Goal: Information Seeking & Learning: Learn about a topic

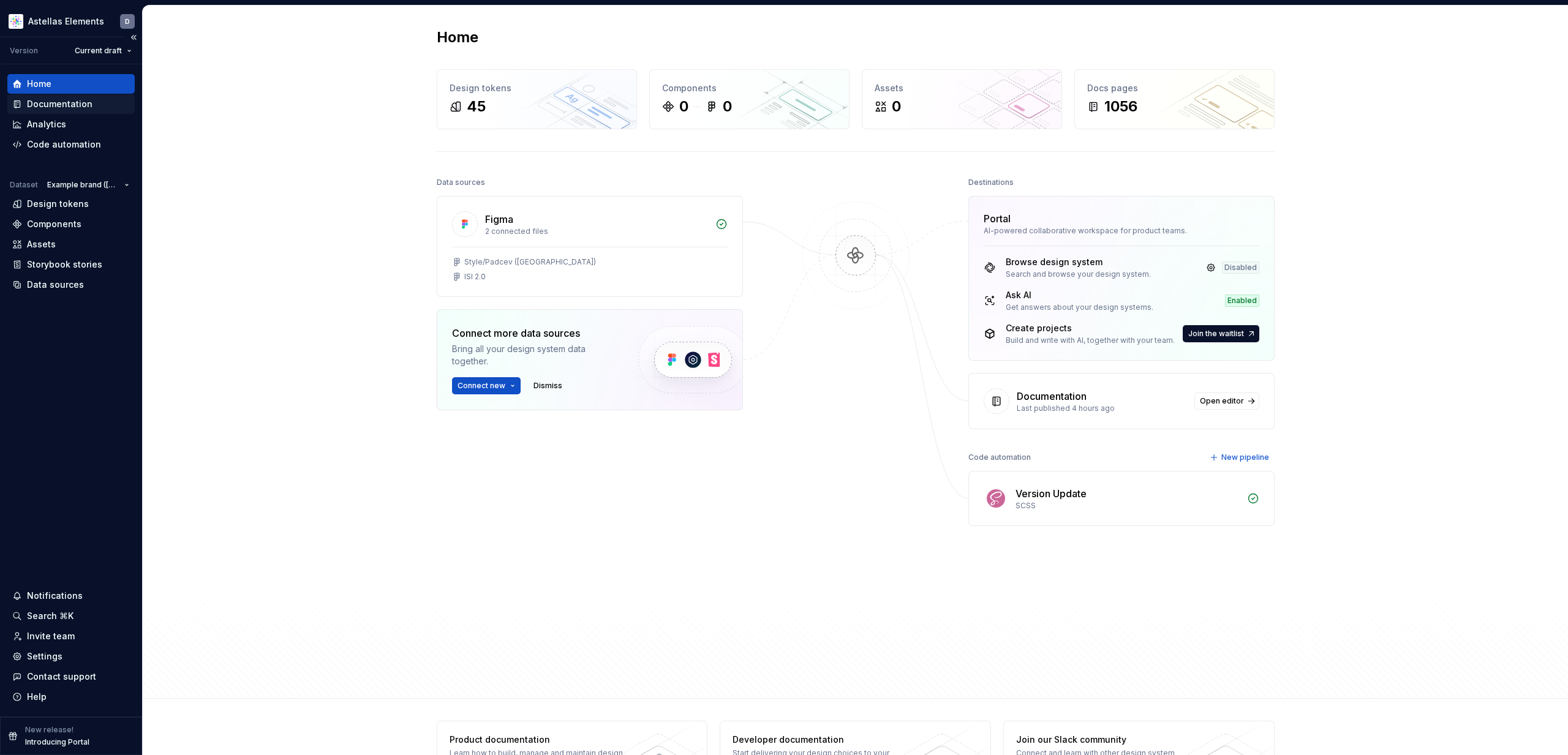
click at [52, 104] on div "Documentation" at bounding box center [60, 104] width 66 height 12
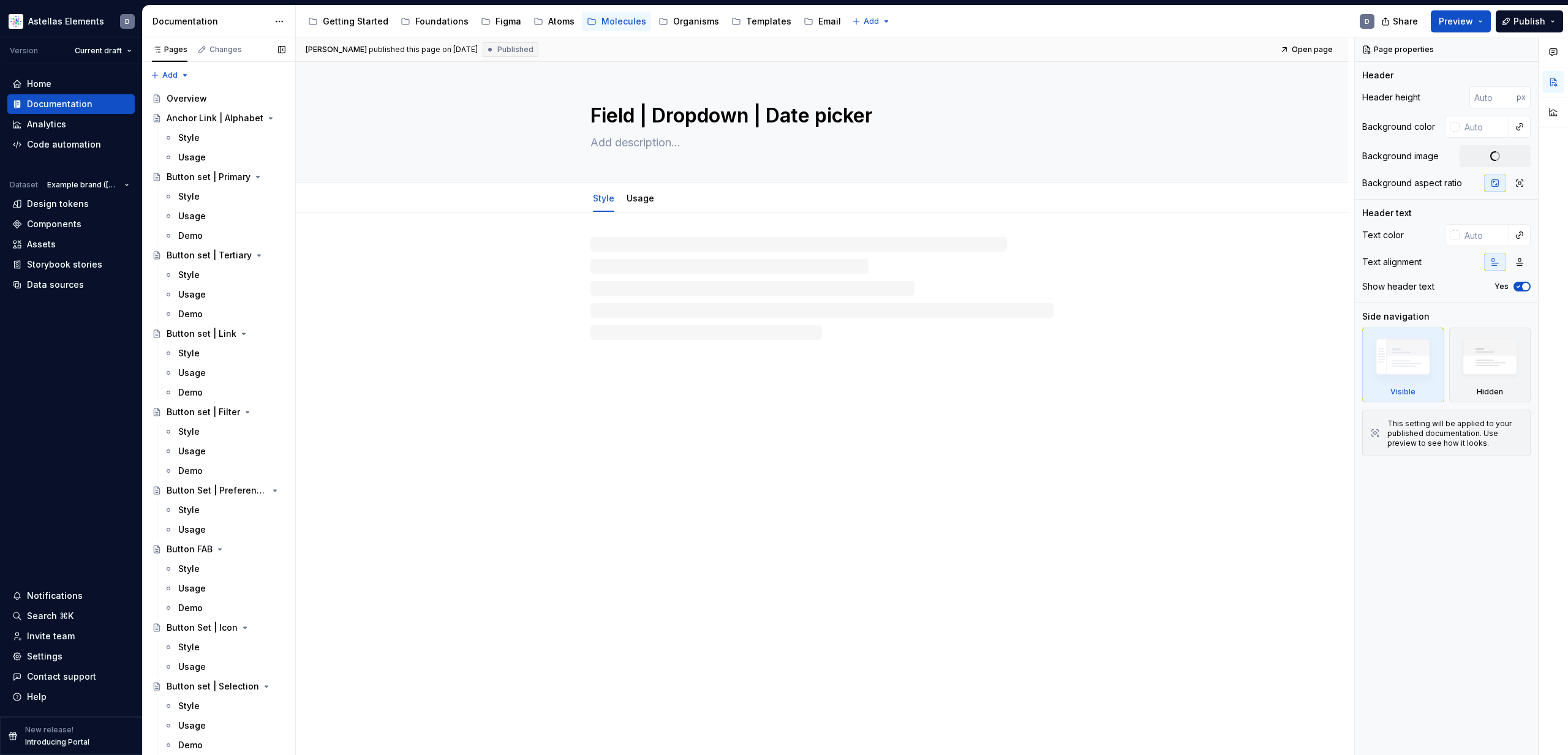
click at [683, 23] on div "Organisms" at bounding box center [696, 21] width 46 height 12
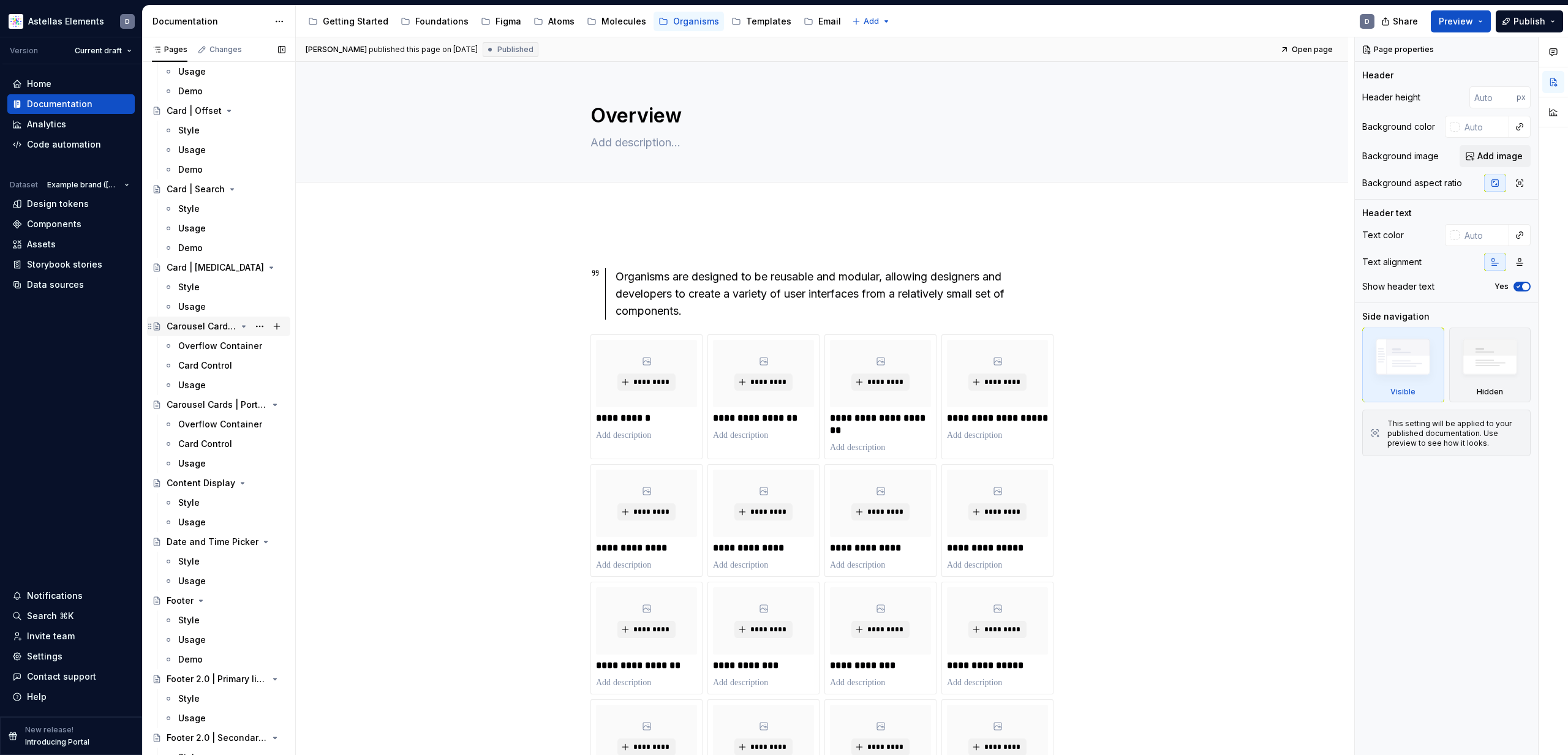
scroll to position [632, 0]
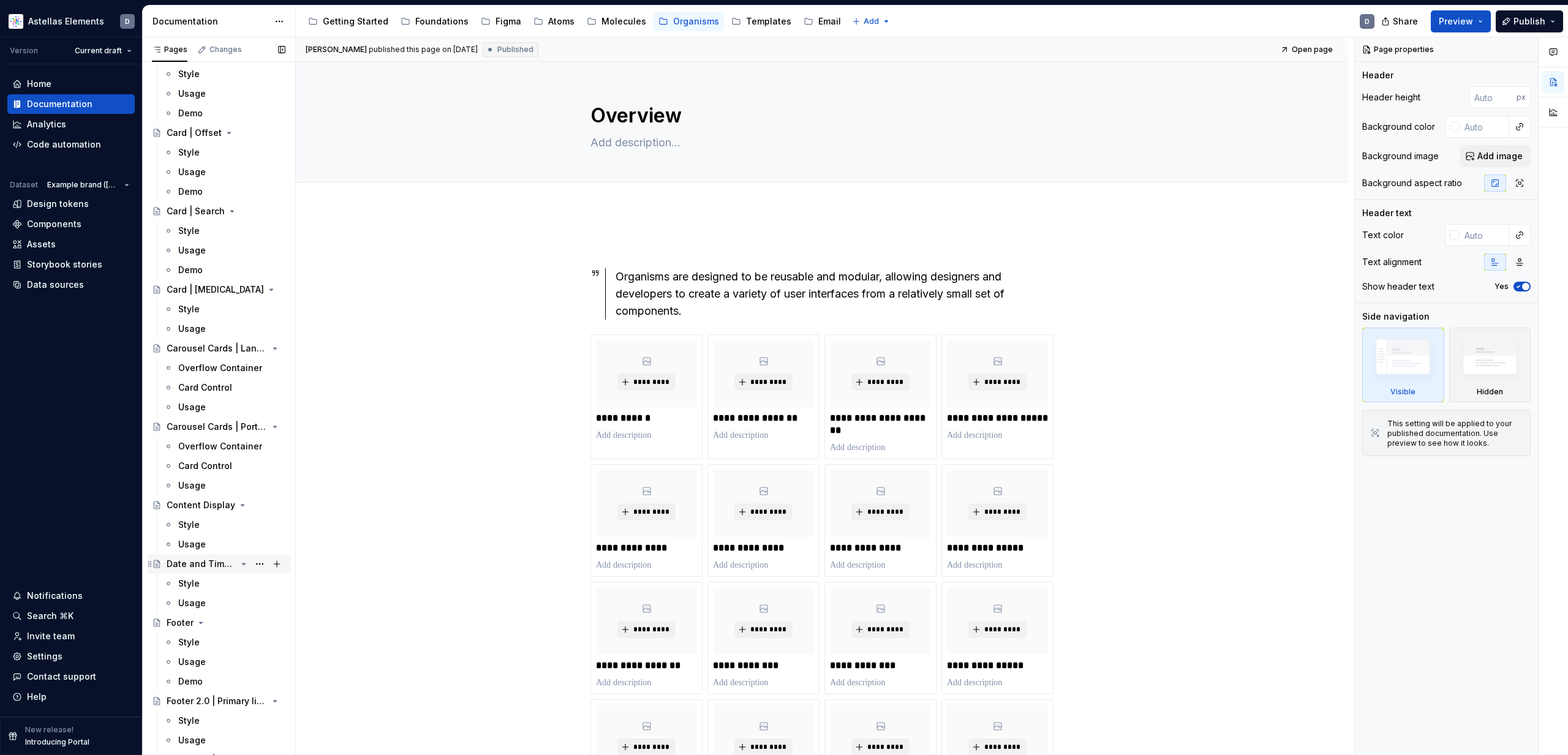
click at [213, 558] on div "Date and Time Picker" at bounding box center [201, 564] width 70 height 12
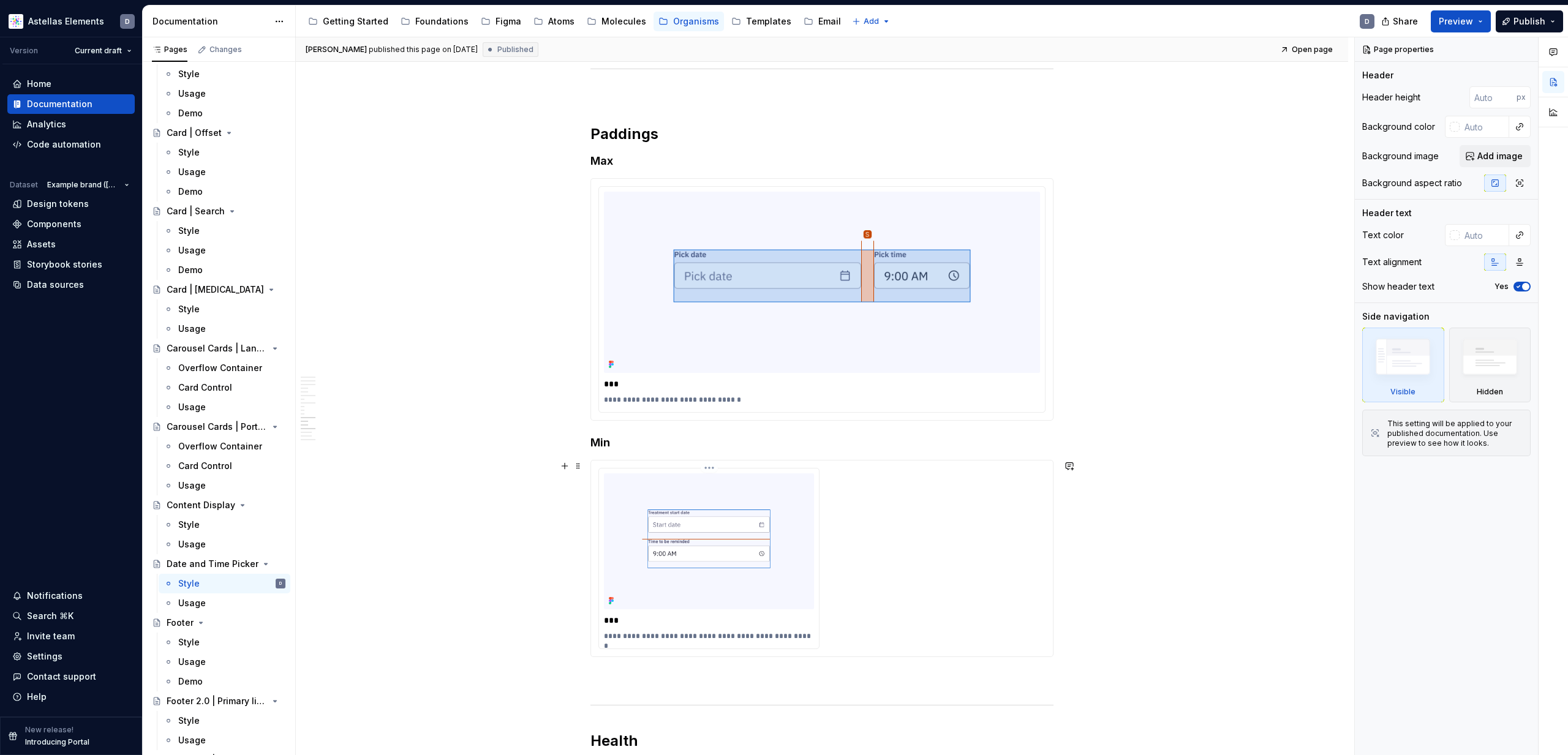
scroll to position [3869, 0]
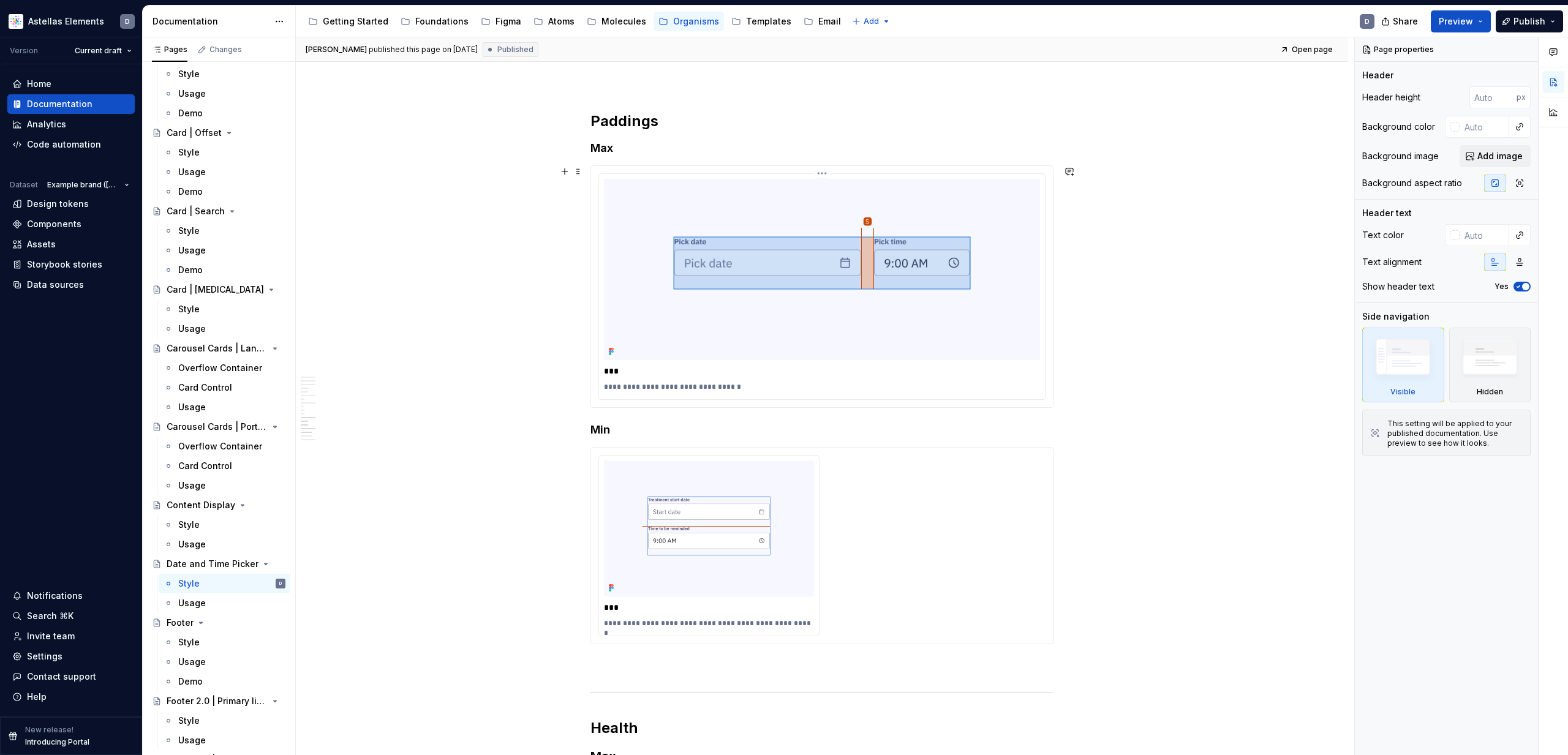
click at [834, 334] on img at bounding box center [822, 269] width 436 height 181
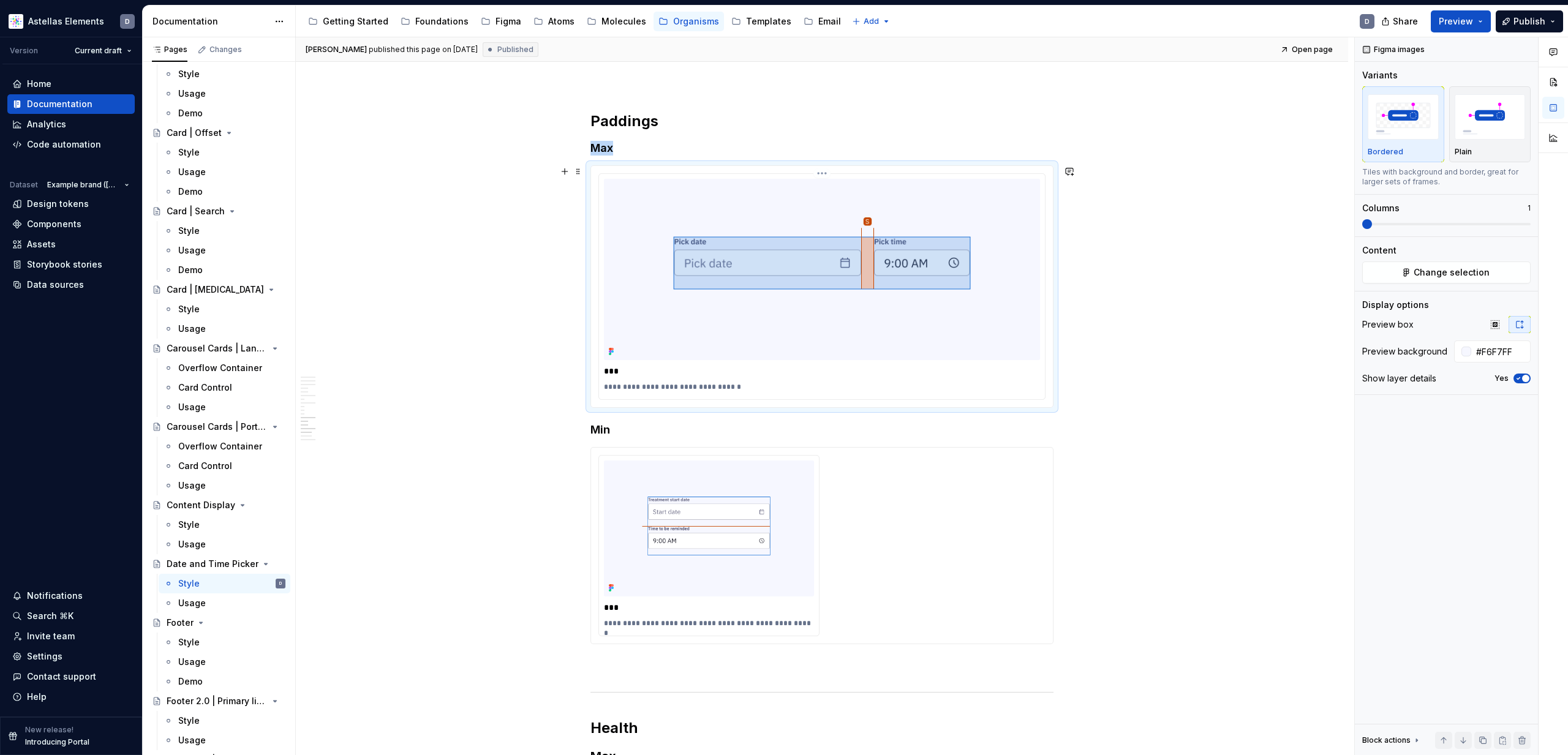
click at [880, 325] on img at bounding box center [822, 269] width 436 height 181
click at [611, 352] on icon at bounding box center [610, 352] width 3 height 3
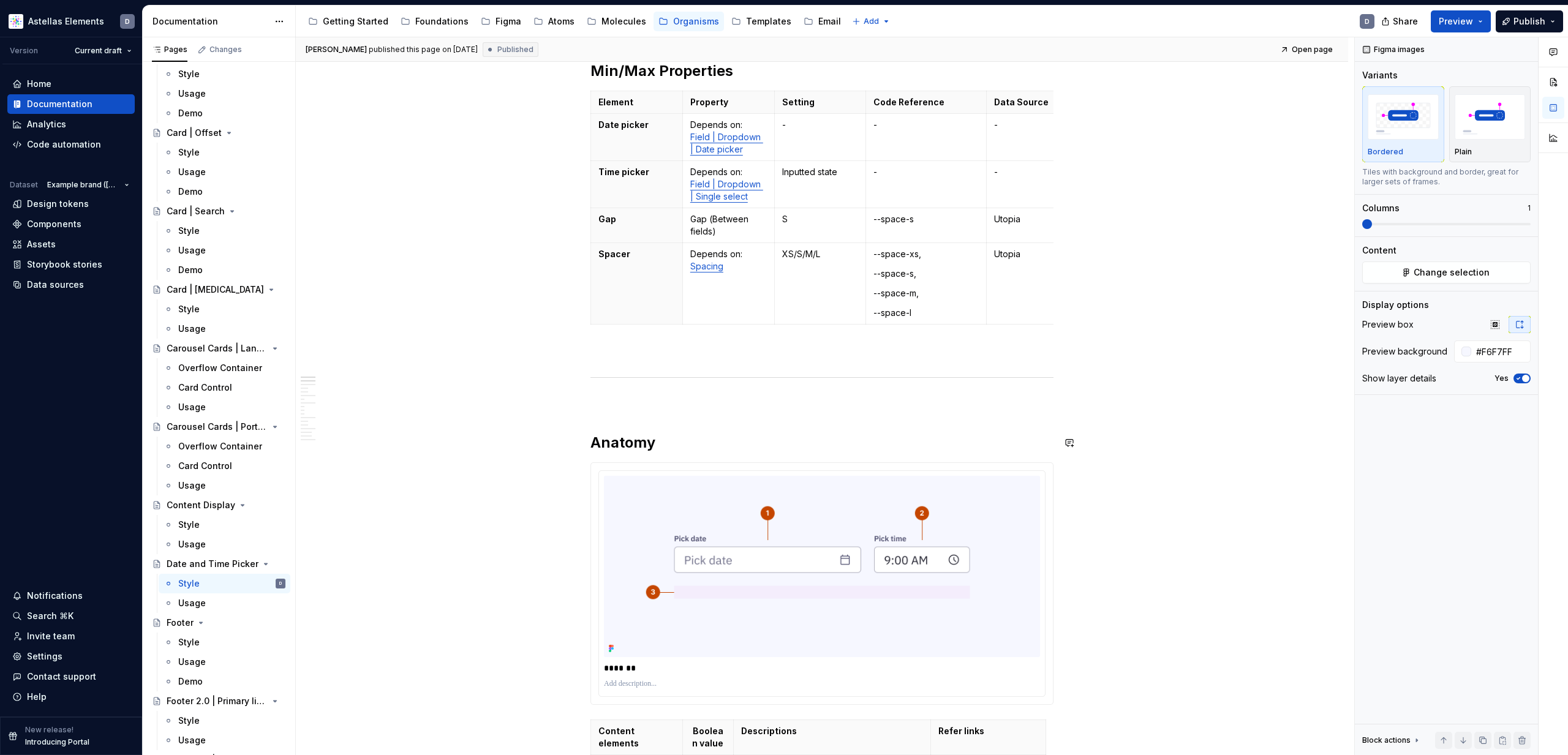
scroll to position [217, 0]
click at [819, 220] on p "S" at bounding box center [820, 220] width 76 height 12
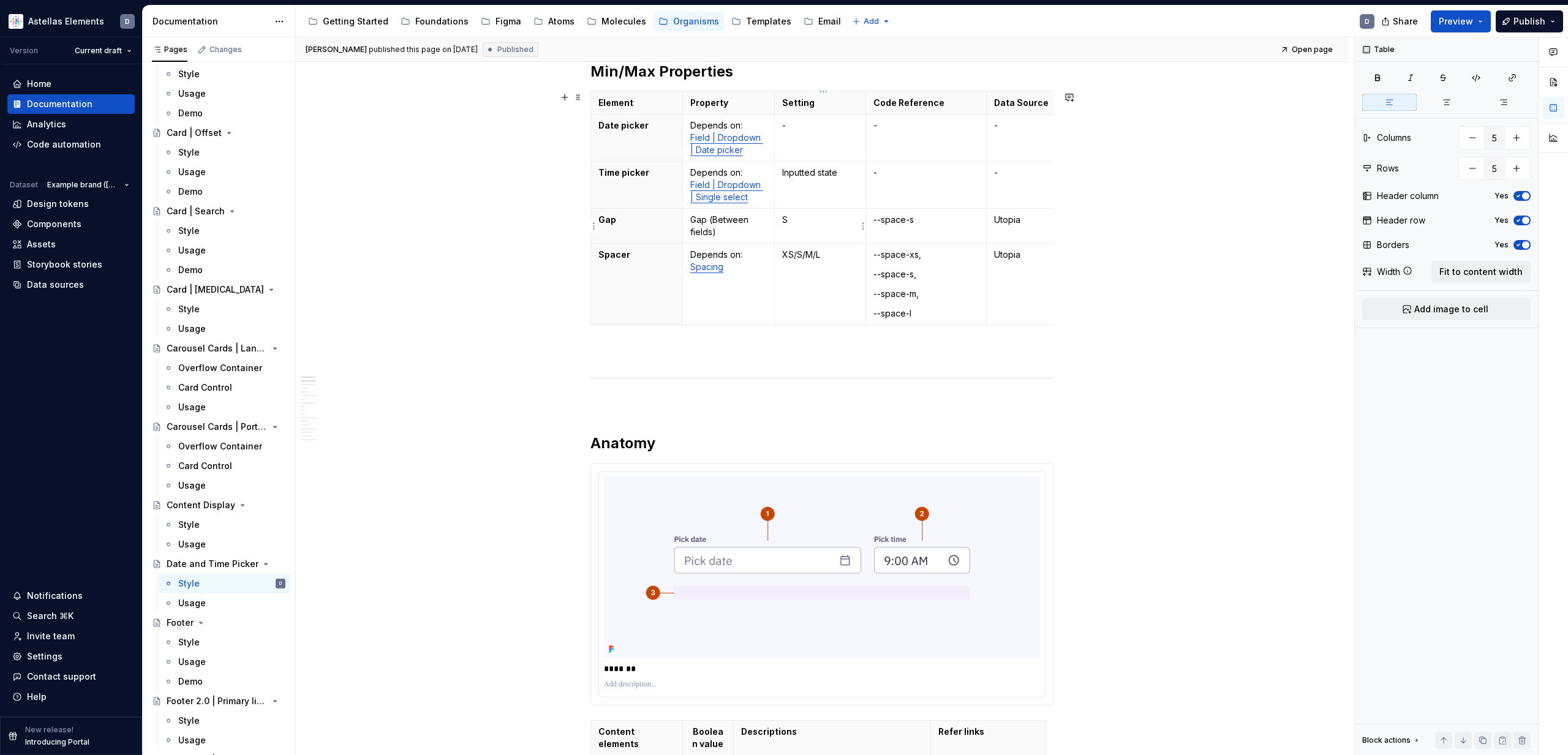
type textarea "*"
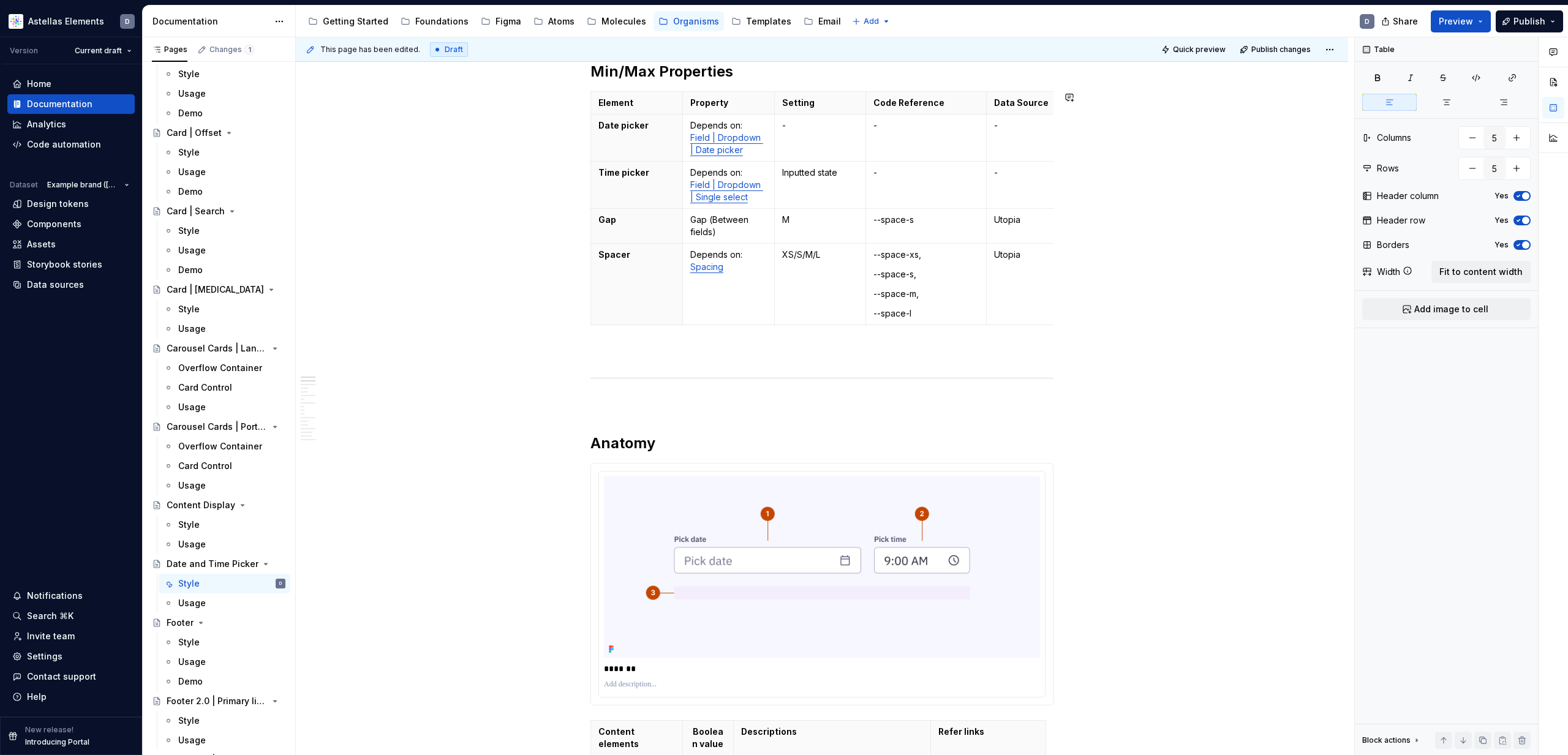
type textarea "*"
click at [919, 222] on p "--space-s" at bounding box center [926, 220] width 106 height 12
drag, startPoint x: 1135, startPoint y: 297, endPoint x: 1125, endPoint y: 303, distance: 11.7
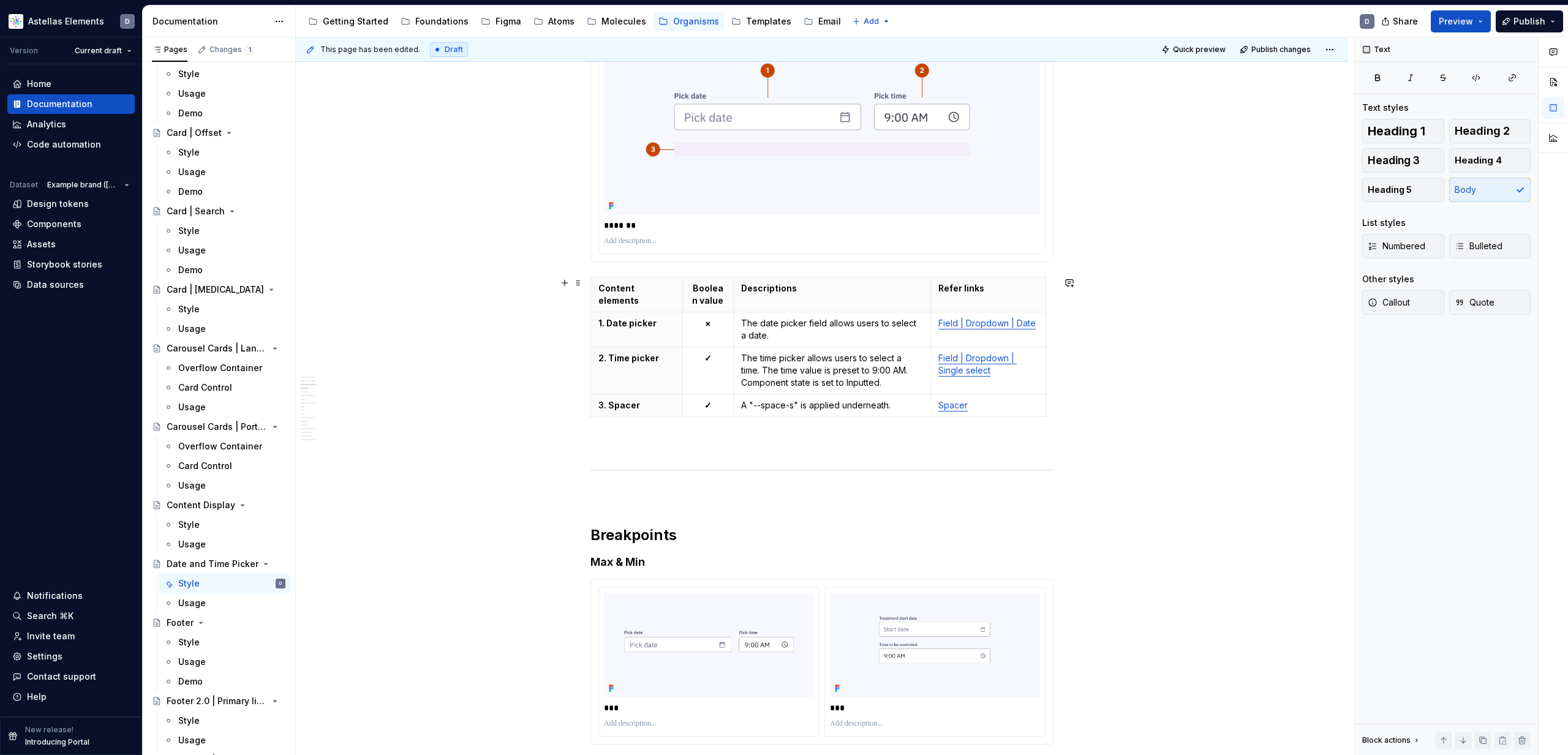
scroll to position [665, 0]
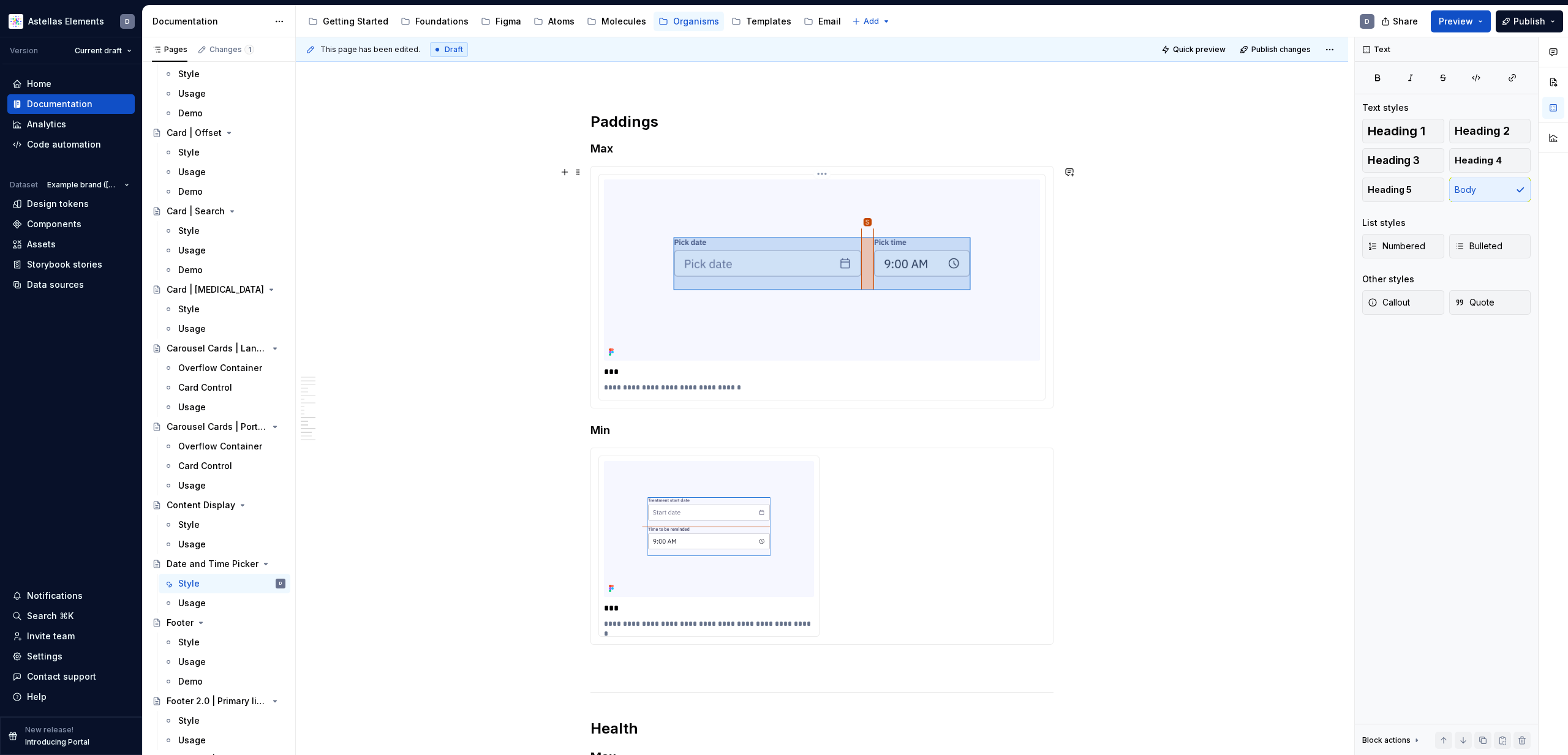
click at [610, 388] on p "**********" at bounding box center [822, 388] width 436 height 10
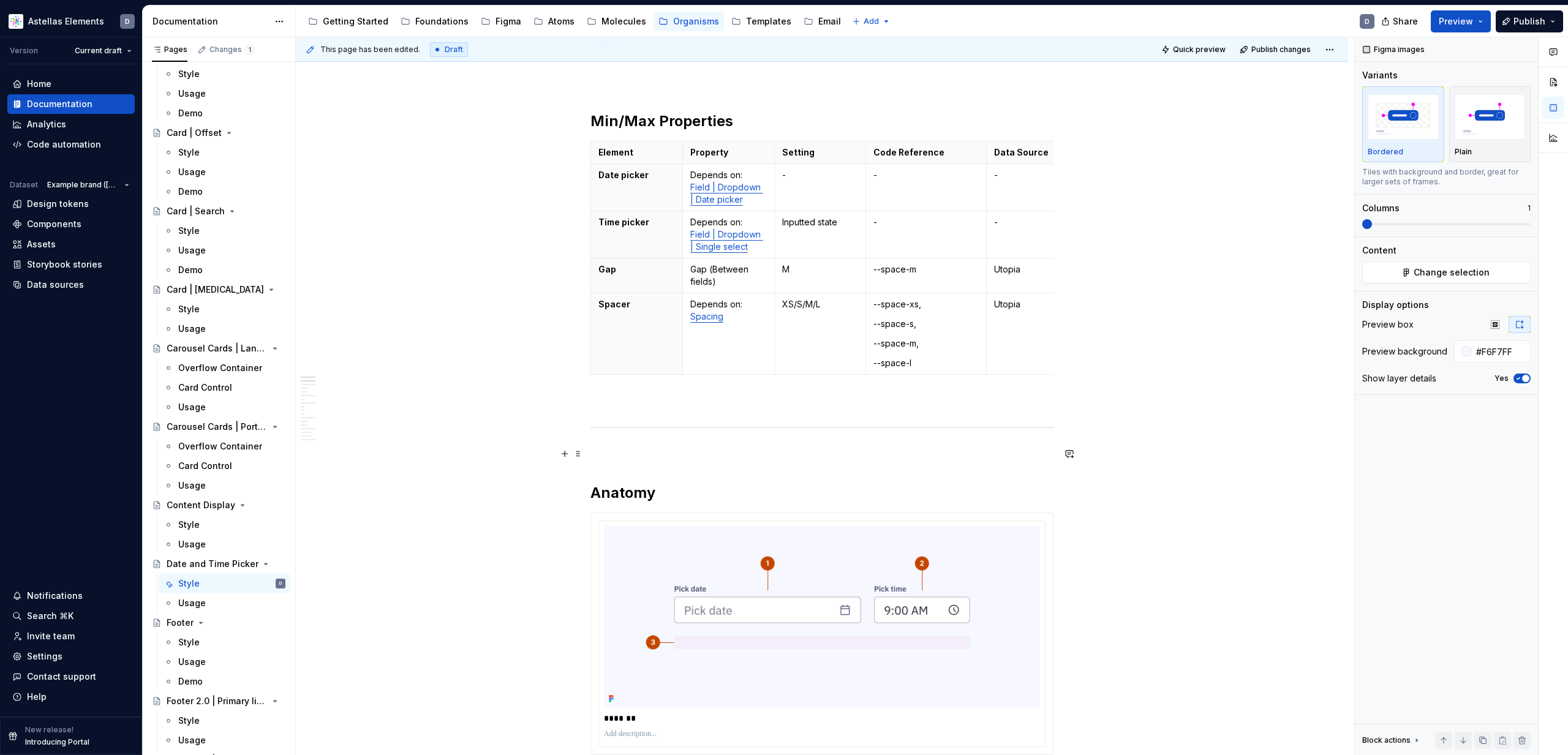
scroll to position [260, 0]
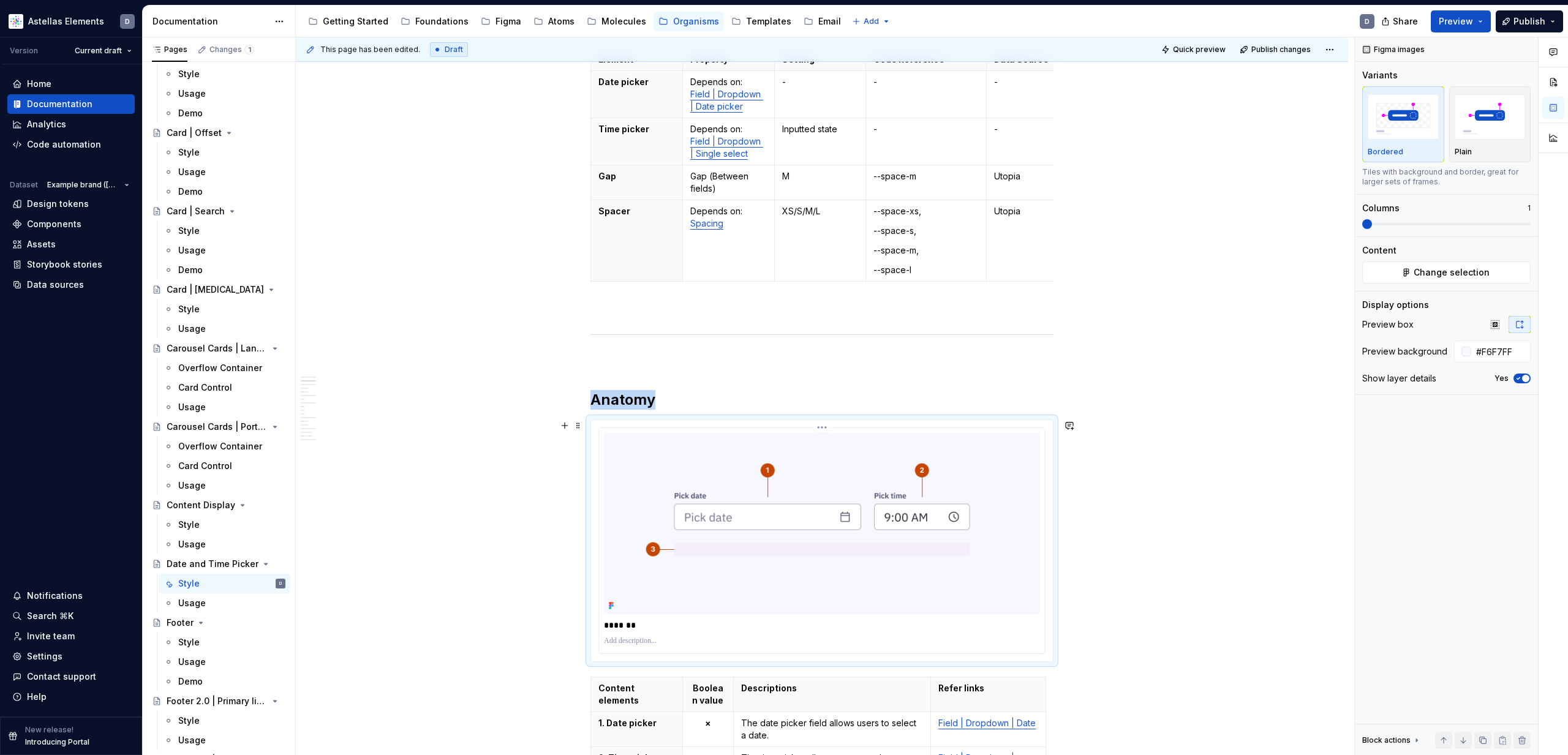
click at [975, 500] on img at bounding box center [822, 523] width 436 height 181
click at [1486, 274] on button "Change selection" at bounding box center [1447, 272] width 169 height 22
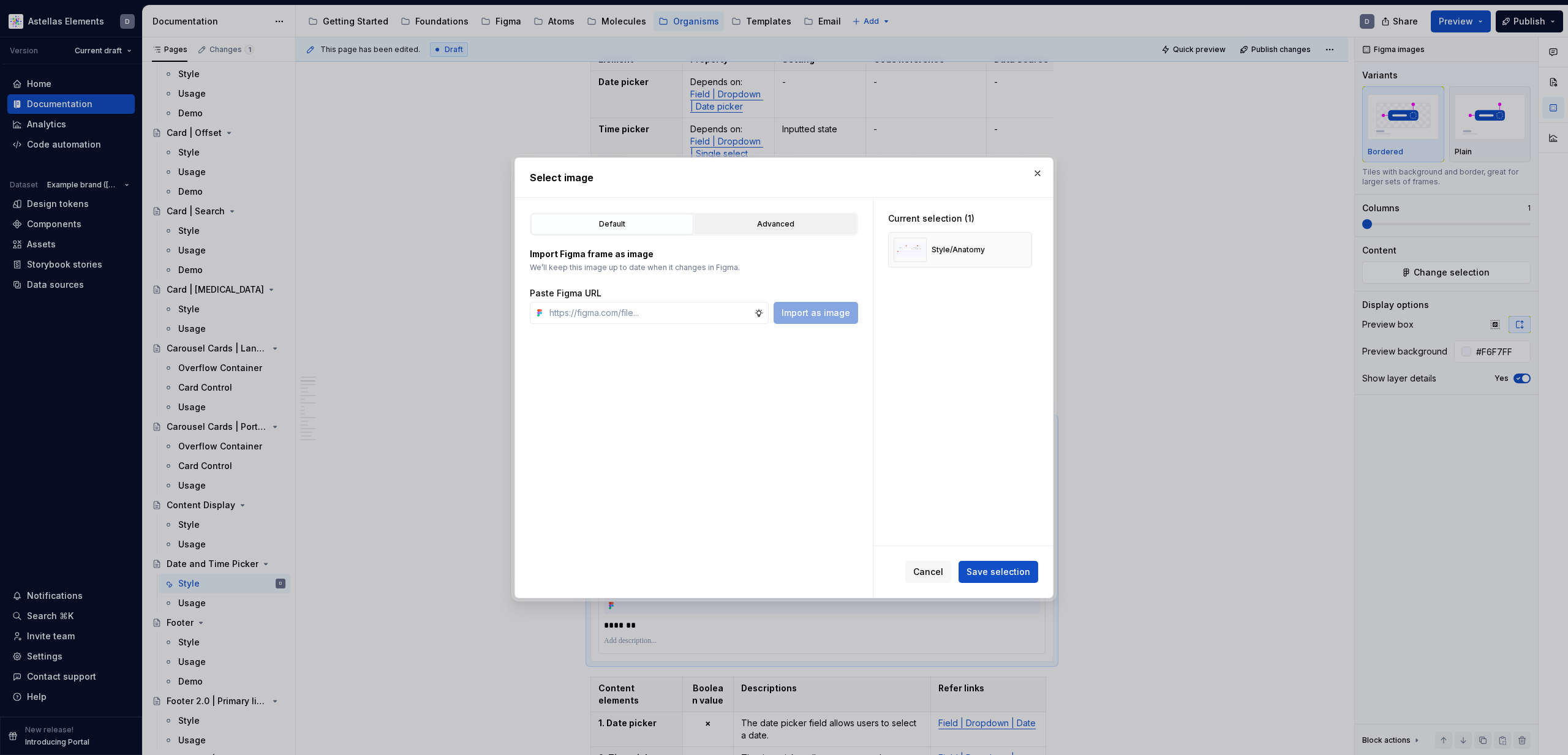
click at [815, 230] on button "Advanced" at bounding box center [775, 224] width 162 height 21
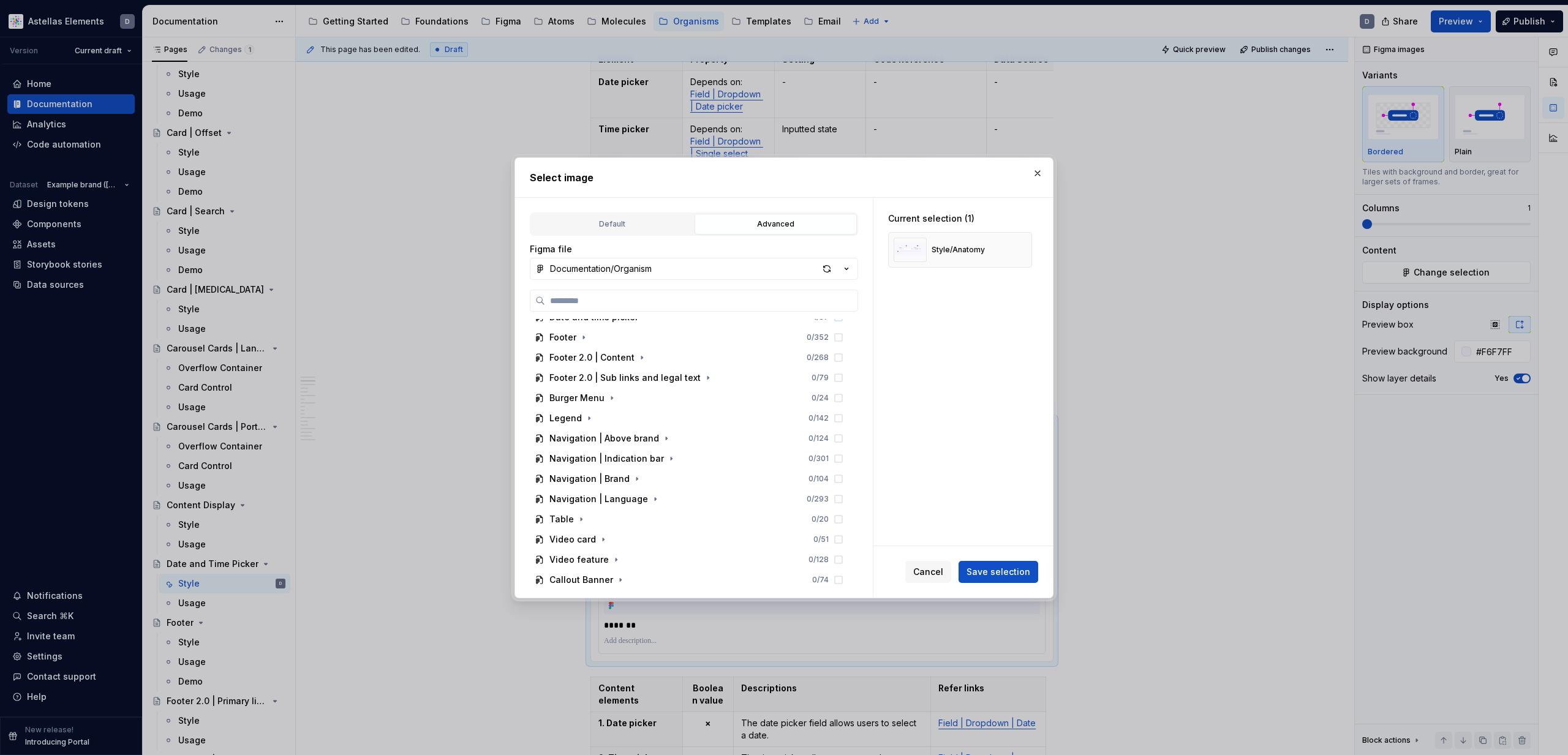
scroll to position [317, 0]
click at [961, 257] on div "Style/Anatomy" at bounding box center [939, 250] width 91 height 25
click at [641, 455] on icon "button" at bounding box center [645, 456] width 10 height 10
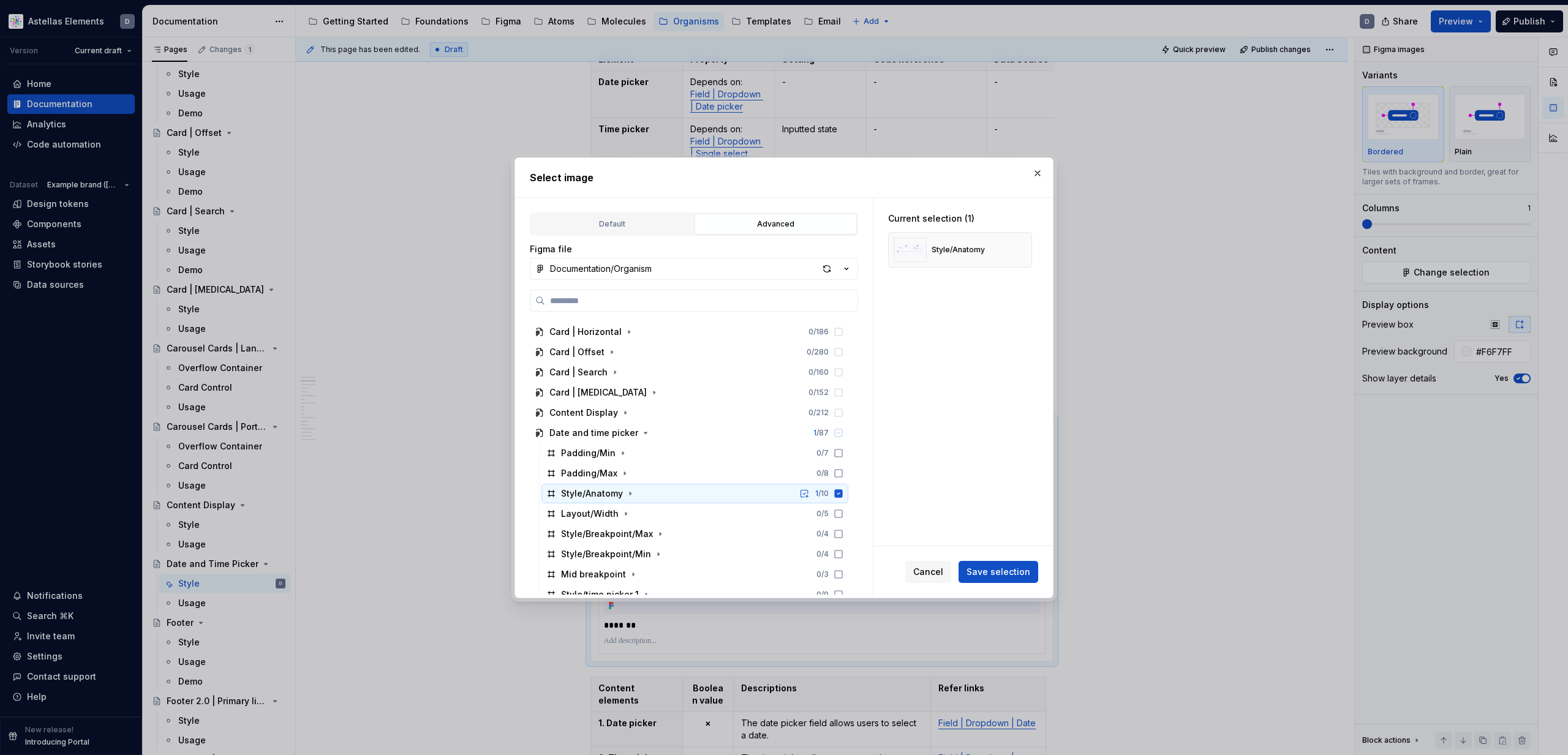
scroll to position [205, 0]
click at [843, 487] on icon at bounding box center [838, 488] width 10 height 10
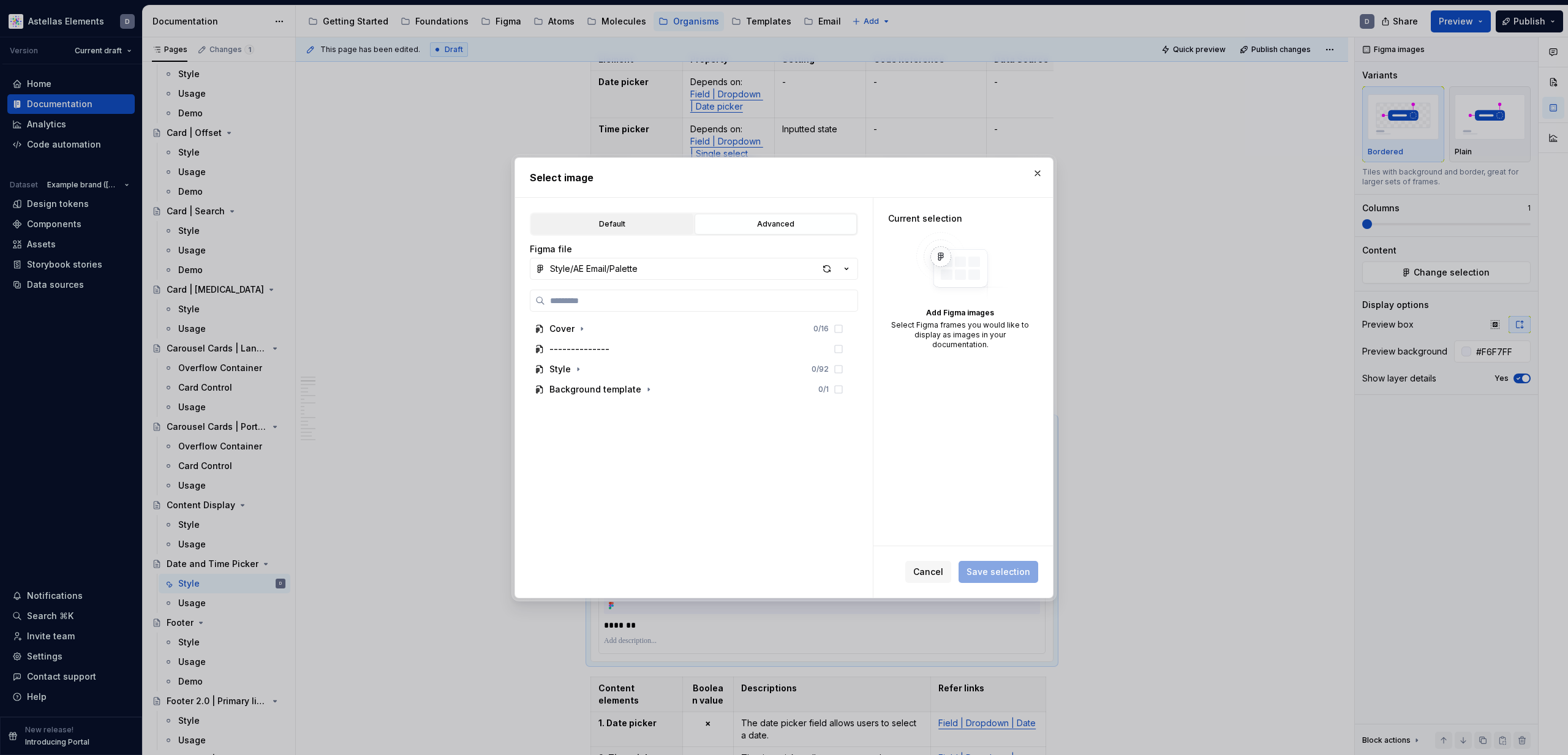
click at [638, 222] on div "Default" at bounding box center [612, 224] width 154 height 12
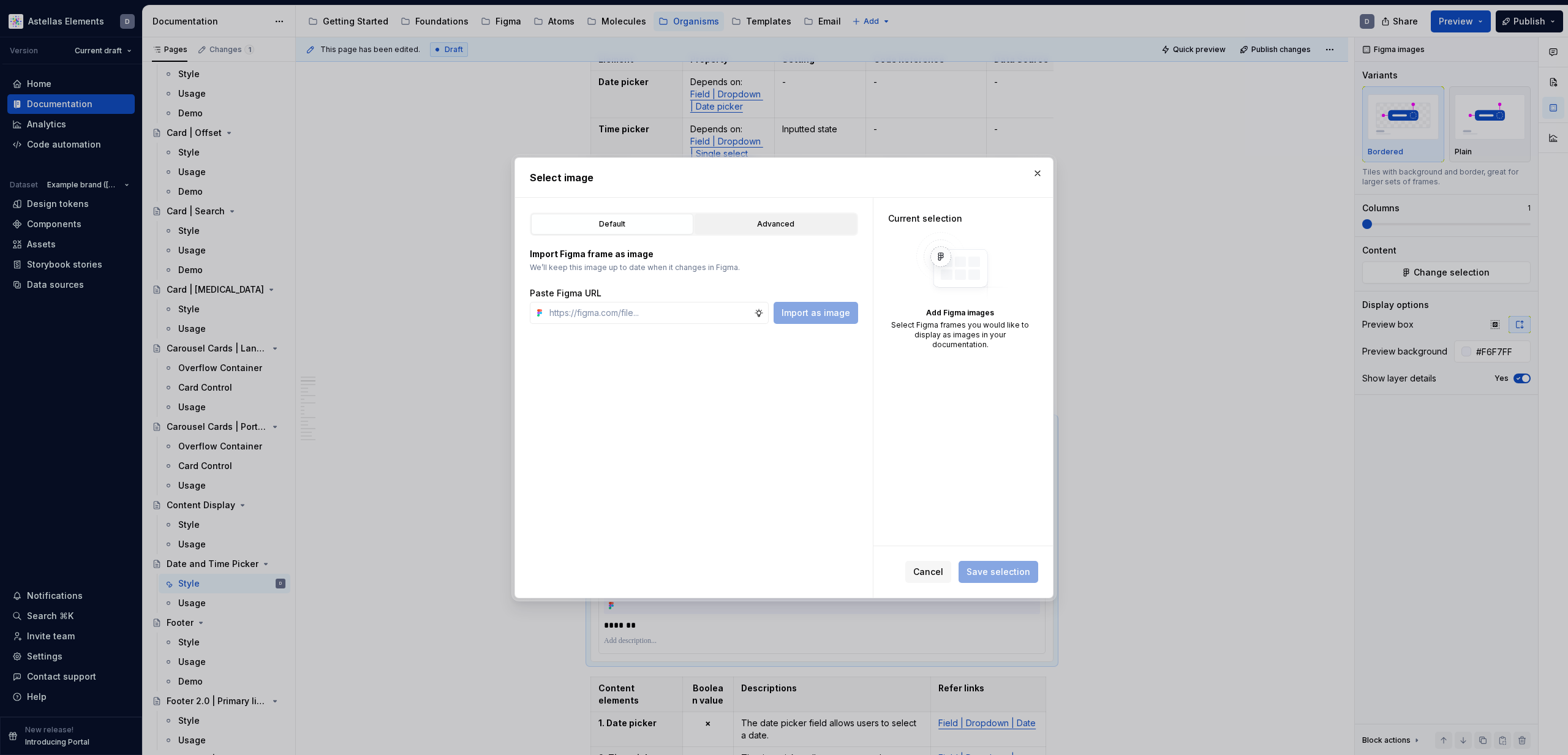
click at [769, 224] on div "Advanced" at bounding box center [776, 224] width 154 height 12
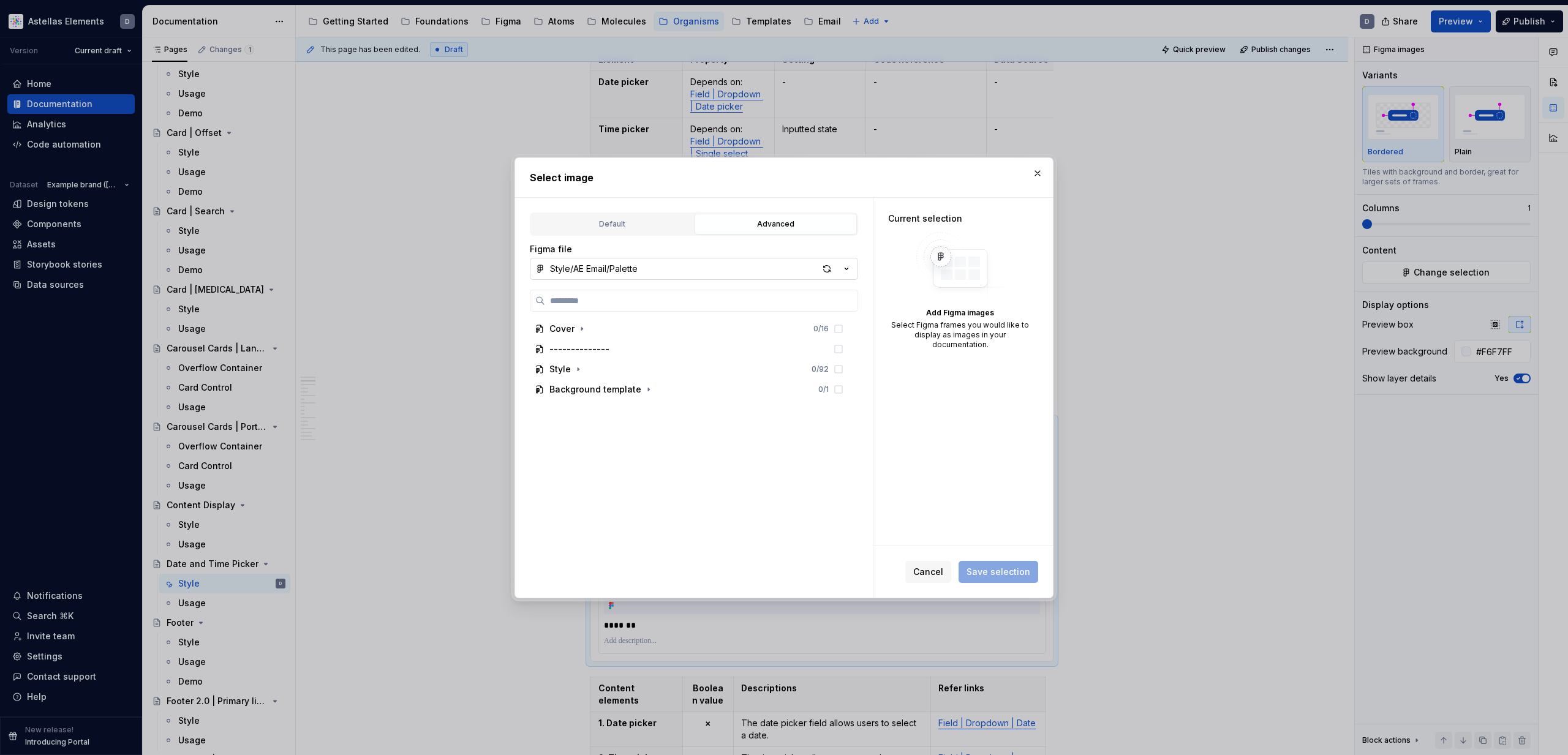
click at [734, 269] on button "Style/AE Email/Palette" at bounding box center [694, 268] width 328 height 22
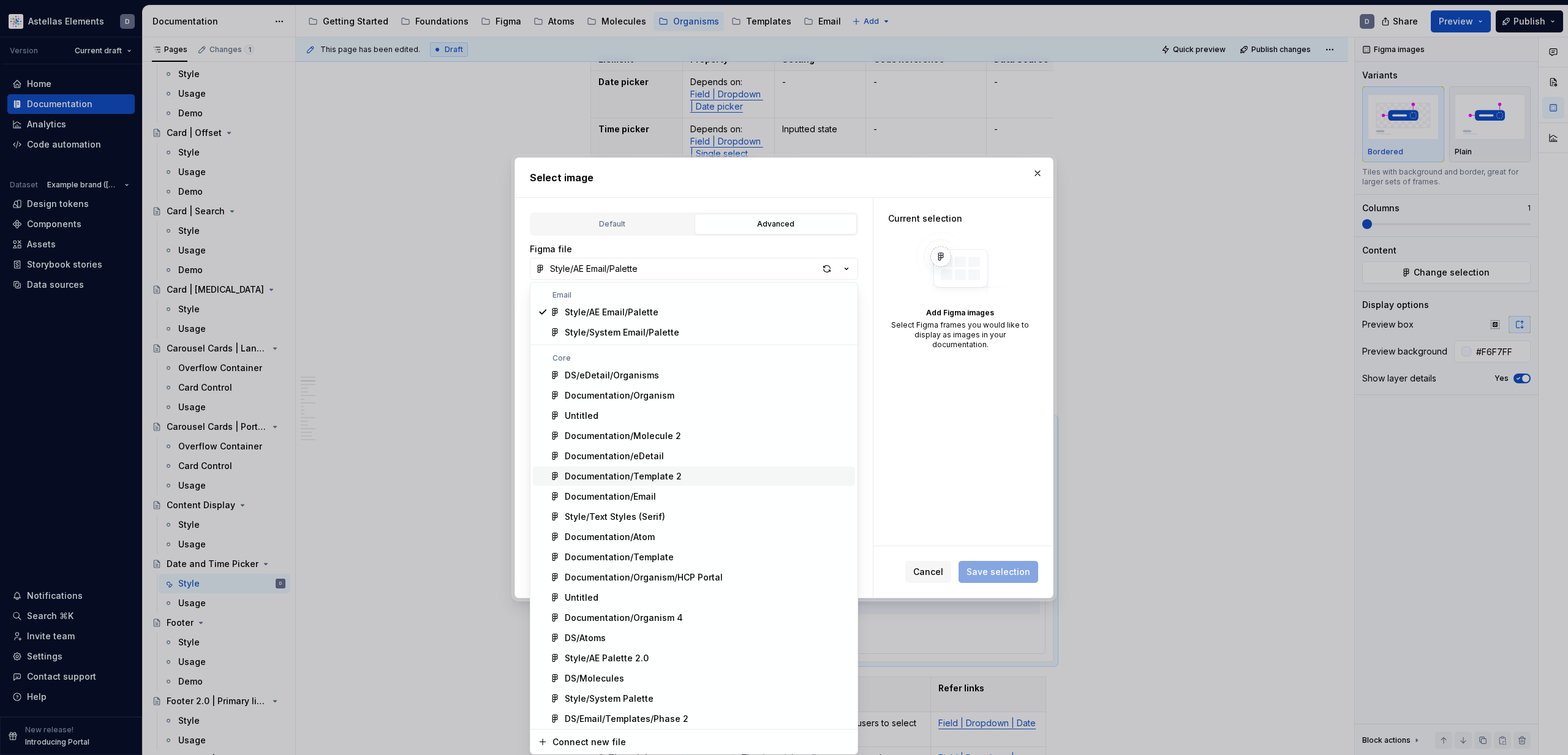
scroll to position [1, 0]
click at [670, 396] on div "Documentation/Organism" at bounding box center [708, 395] width 285 height 12
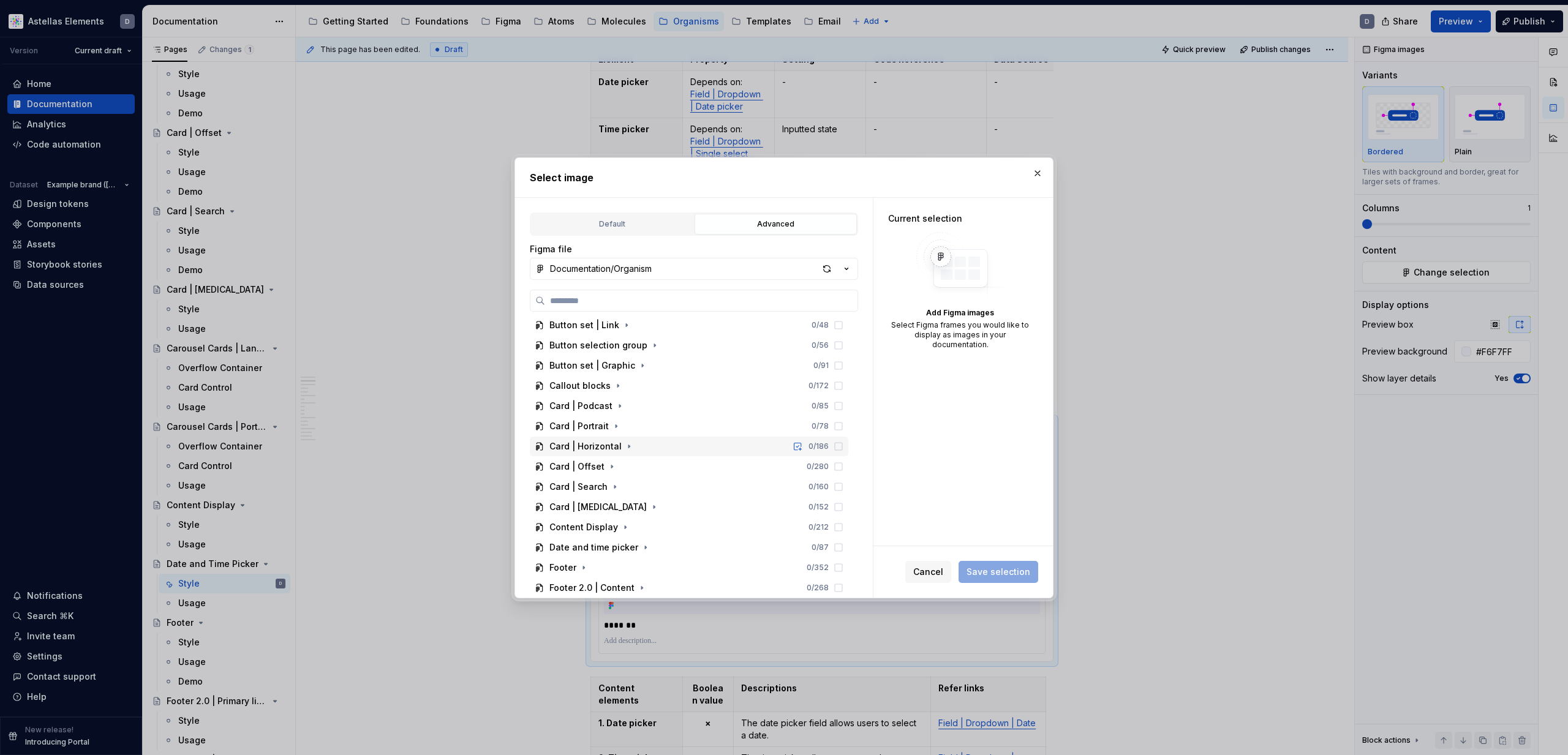
scroll to position [86, 0]
click at [645, 545] on icon "button" at bounding box center [645, 545] width 1 height 3
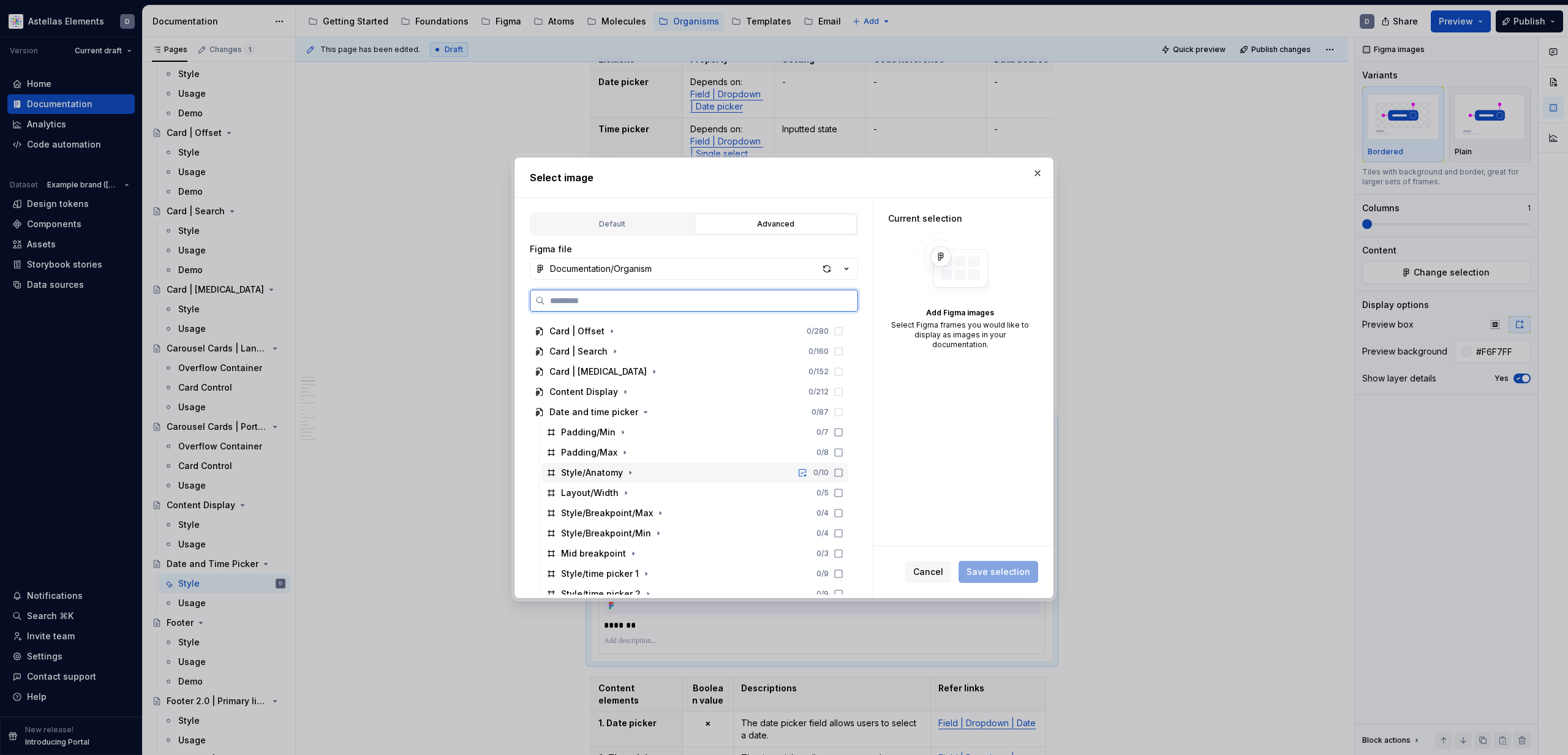
click at [604, 473] on div "Style/Anatomy" at bounding box center [591, 473] width 62 height 12
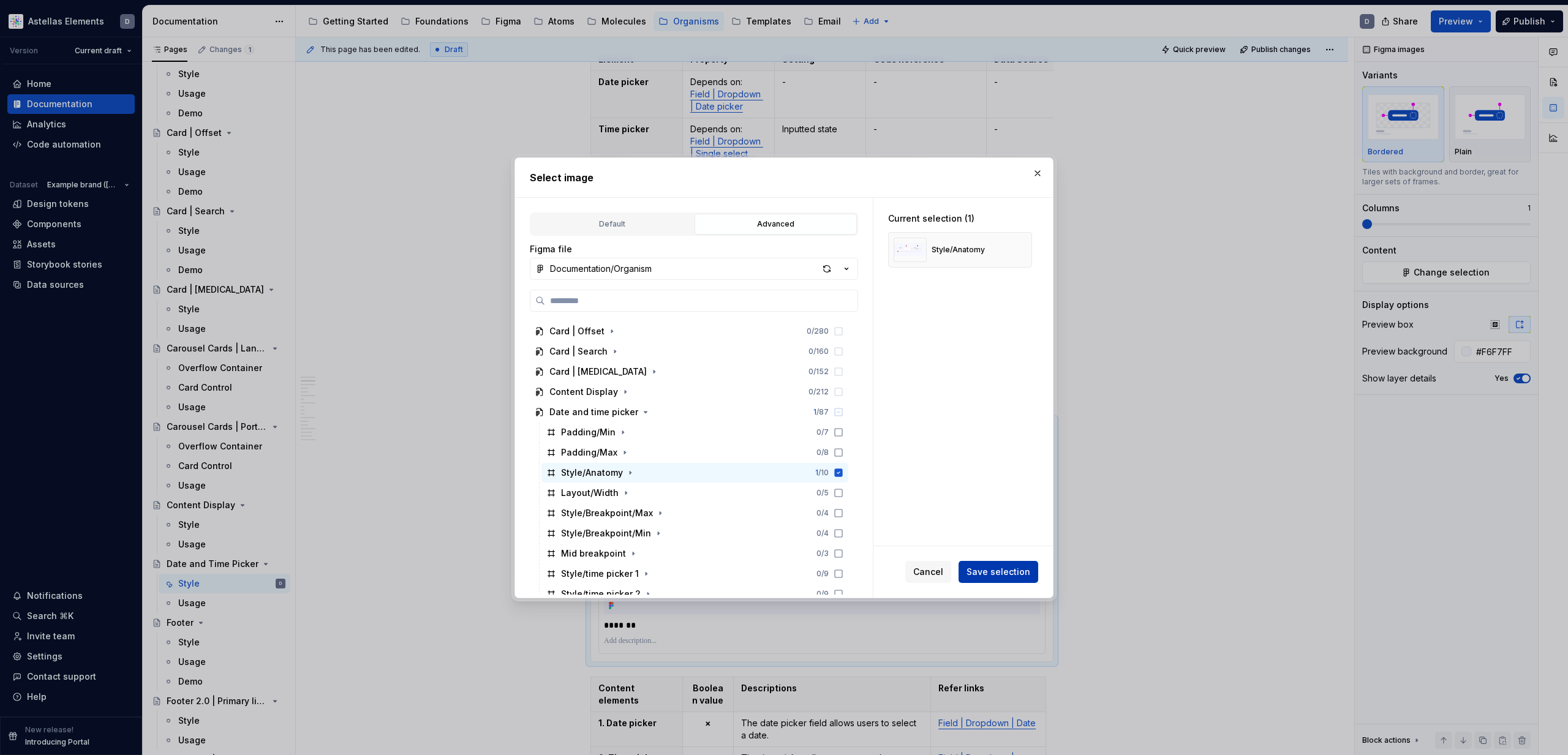
click at [984, 573] on span "Save selection" at bounding box center [998, 572] width 64 height 12
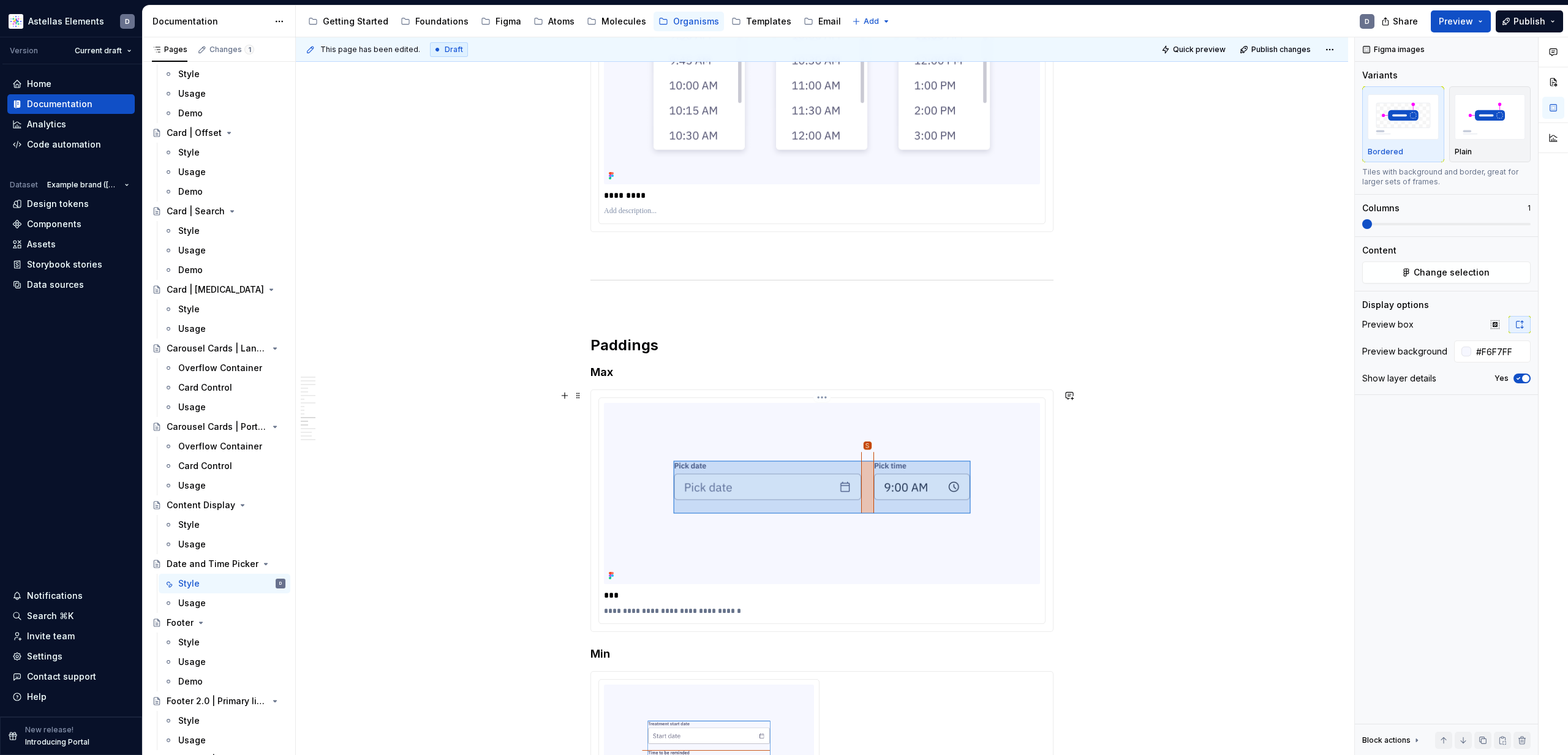
scroll to position [3656, 0]
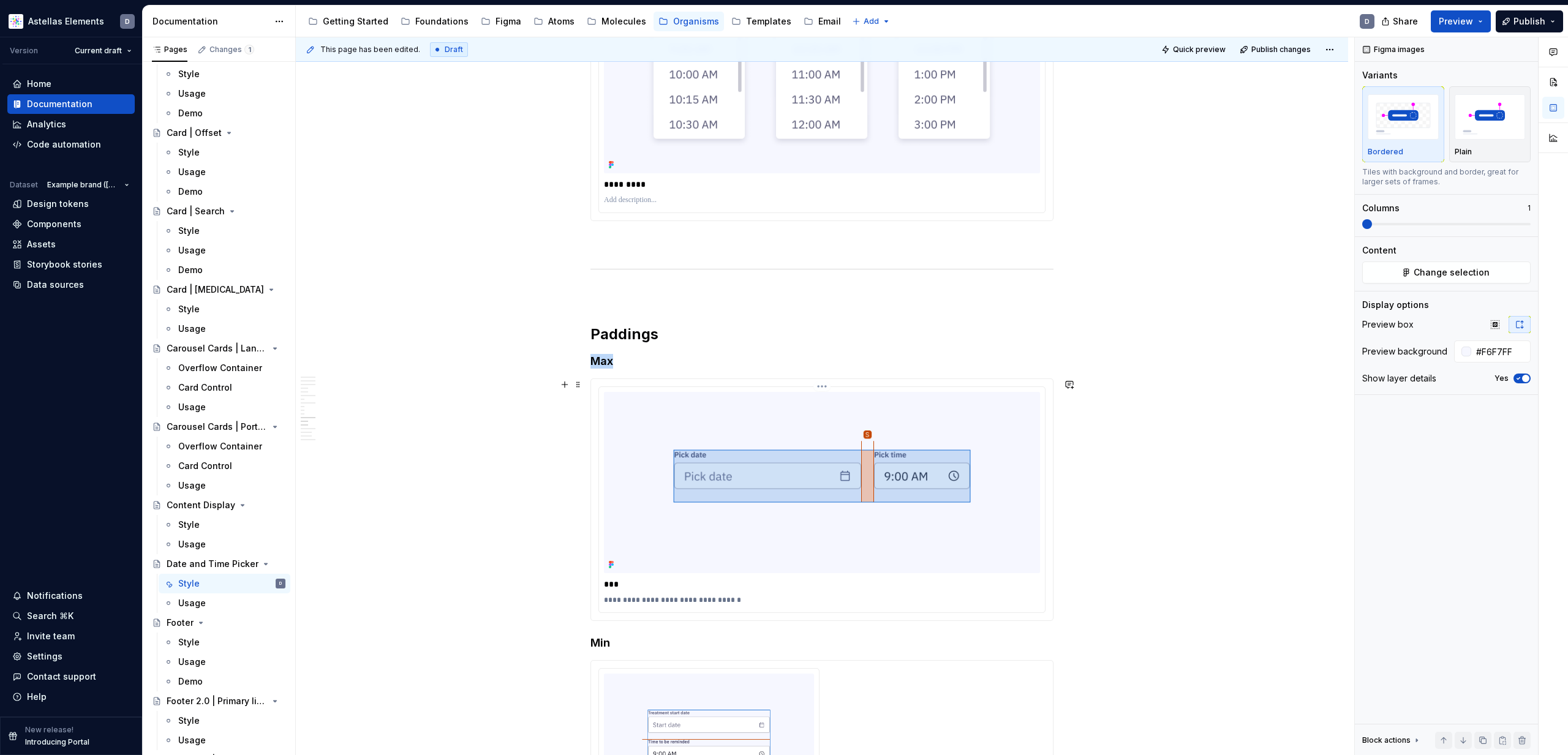
click at [771, 461] on img at bounding box center [822, 482] width 436 height 181
click at [1395, 270] on button "Change selection" at bounding box center [1447, 272] width 169 height 22
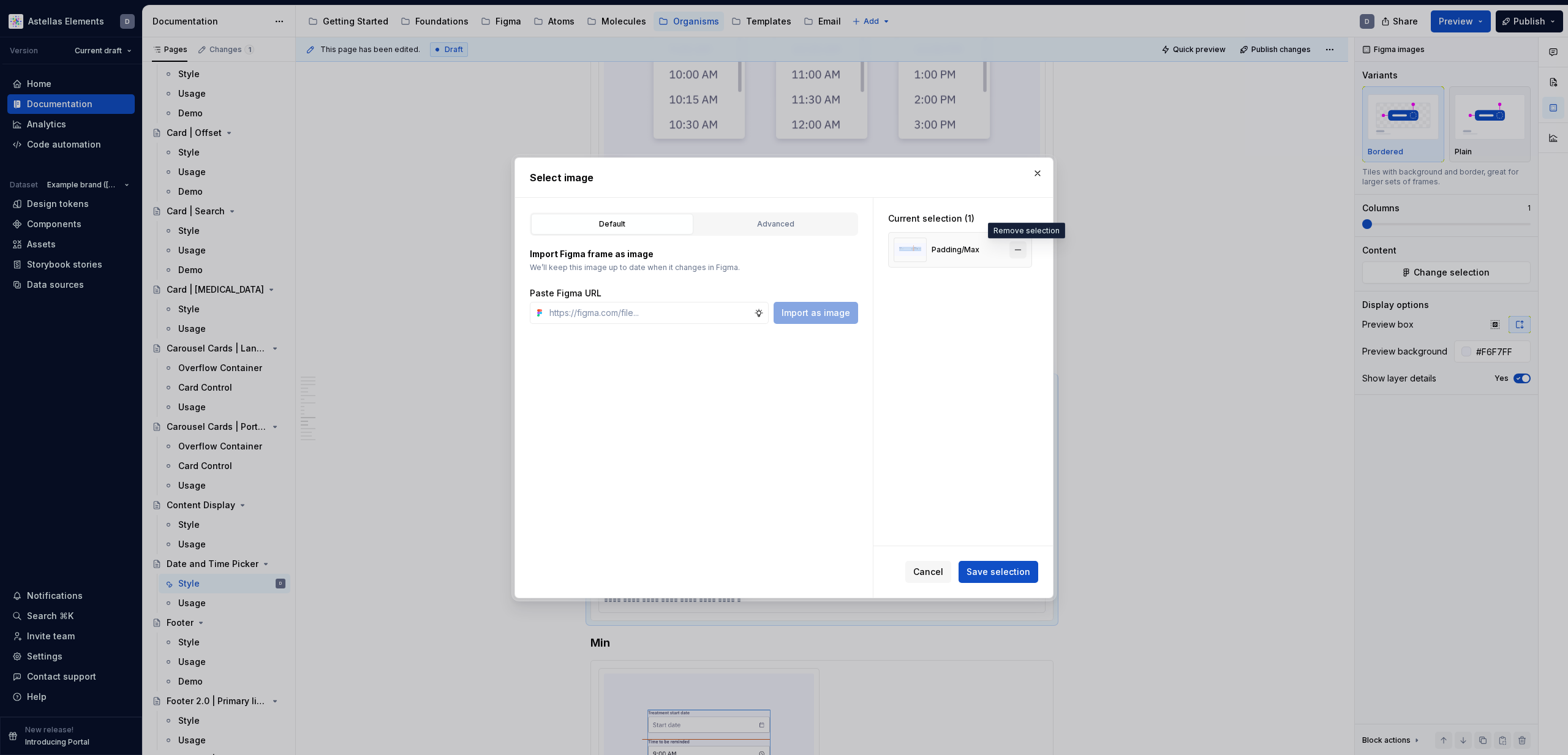
click at [1022, 248] on button "button" at bounding box center [1018, 250] width 17 height 17
click at [934, 576] on span "Cancel" at bounding box center [928, 572] width 30 height 12
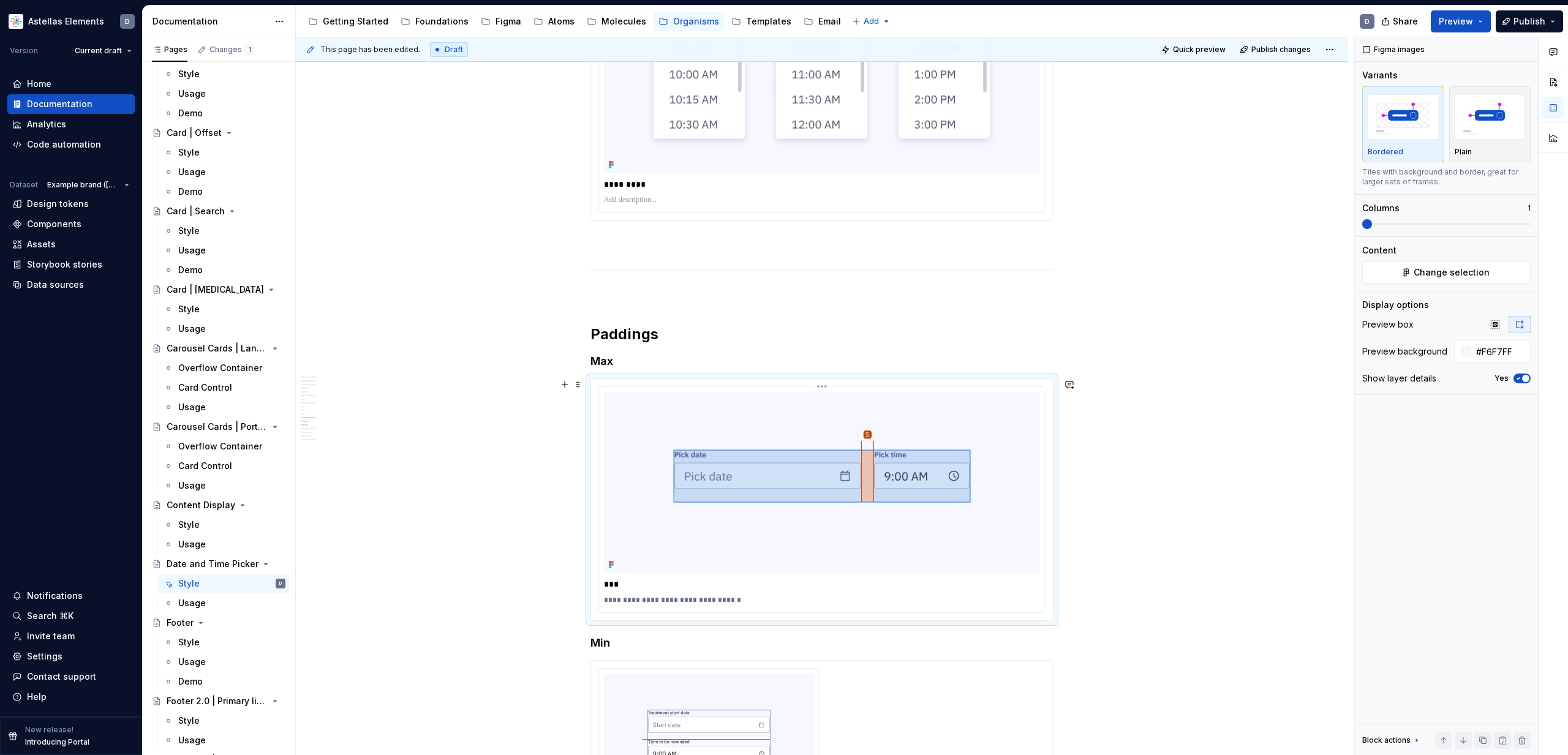
click at [699, 602] on p "**********" at bounding box center [822, 600] width 436 height 10
drag, startPoint x: 734, startPoint y: 600, endPoint x: 600, endPoint y: 596, distance: 134.1
click at [600, 596] on div "**********" at bounding box center [822, 499] width 462 height 241
drag, startPoint x: 1176, startPoint y: 453, endPoint x: 1050, endPoint y: 471, distance: 127.3
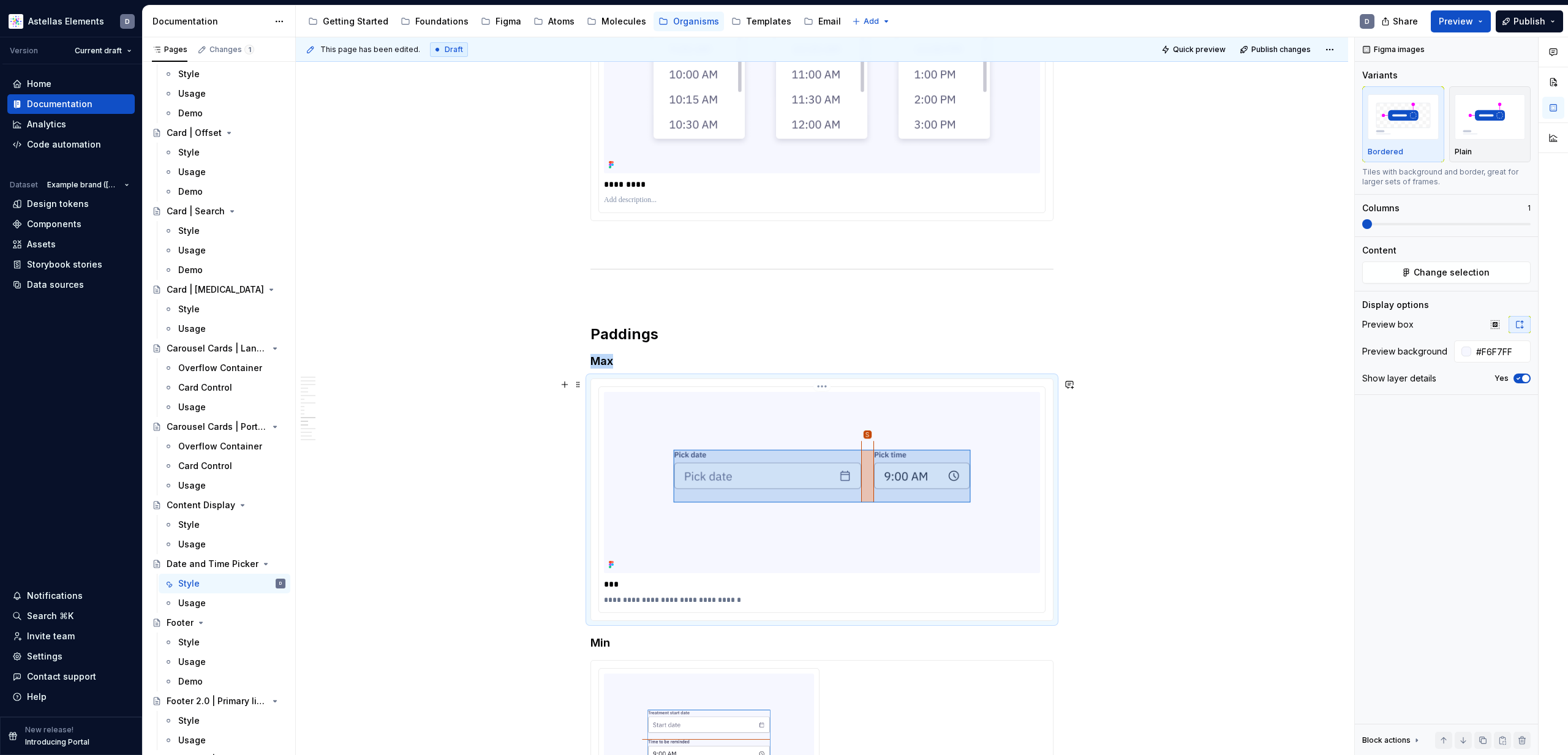
click at [990, 473] on img at bounding box center [822, 482] width 436 height 181
click at [1449, 273] on span "Change selection" at bounding box center [1451, 272] width 76 height 12
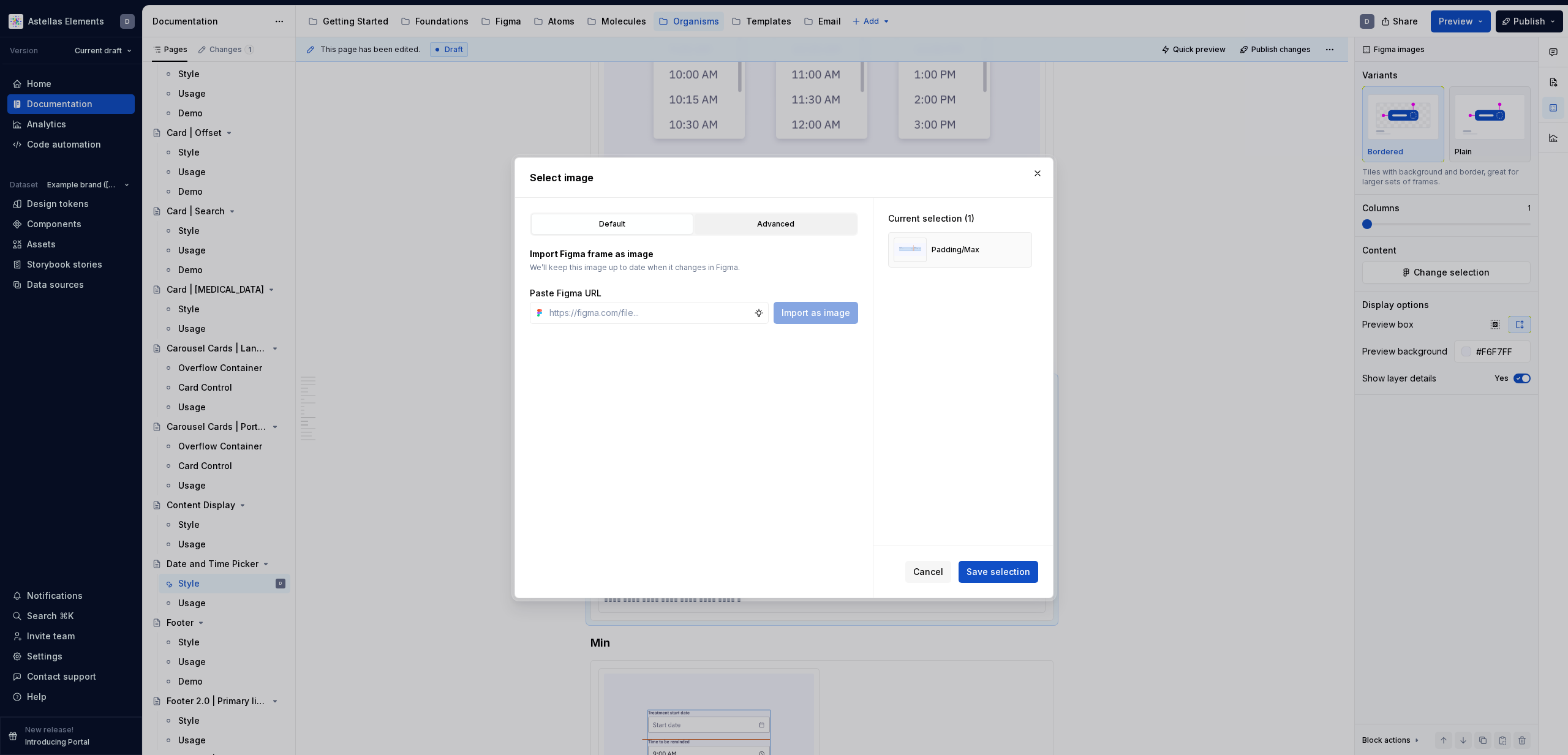
click at [771, 226] on div "Advanced" at bounding box center [776, 224] width 154 height 12
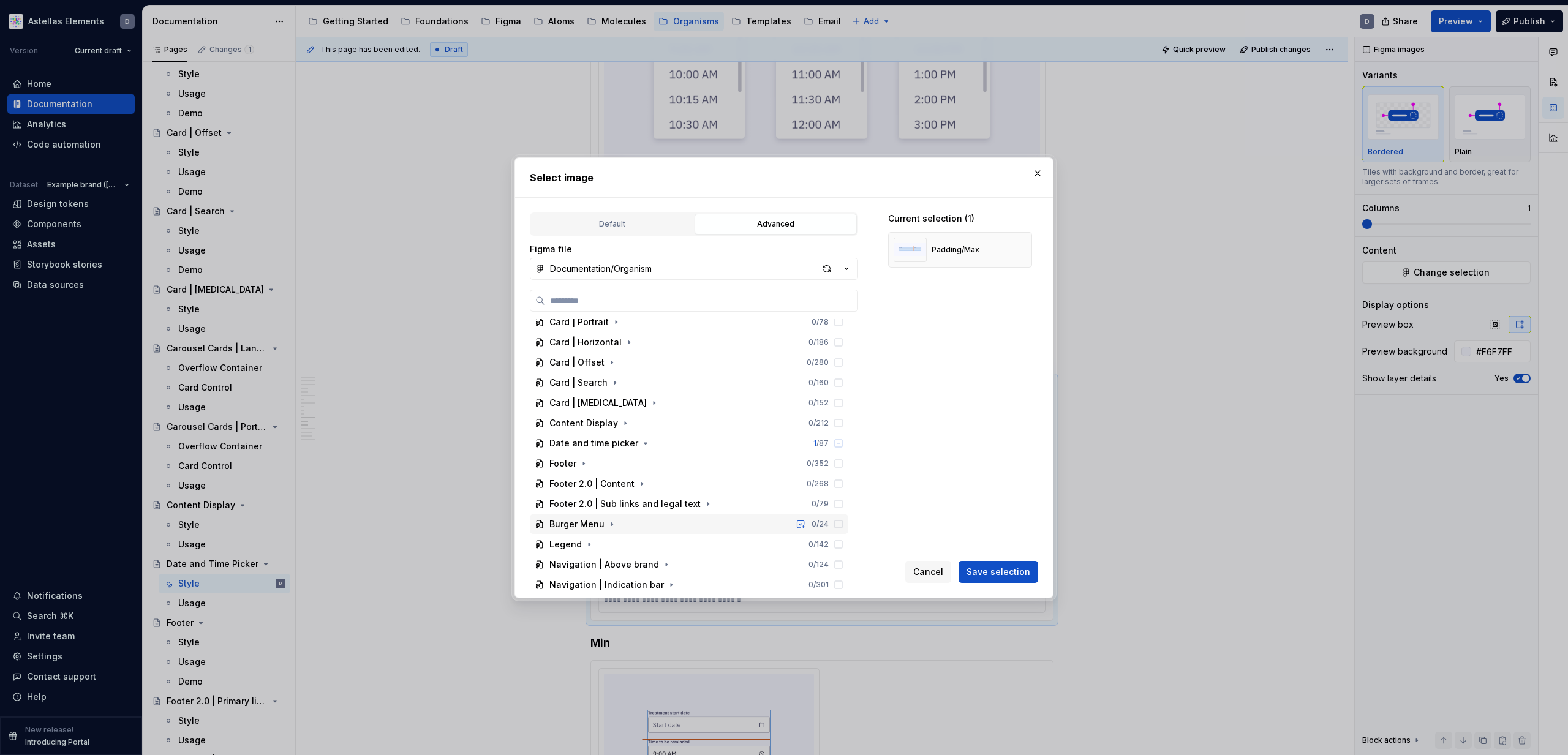
scroll to position [155, 0]
click at [642, 475] on icon "button" at bounding box center [645, 477] width 10 height 10
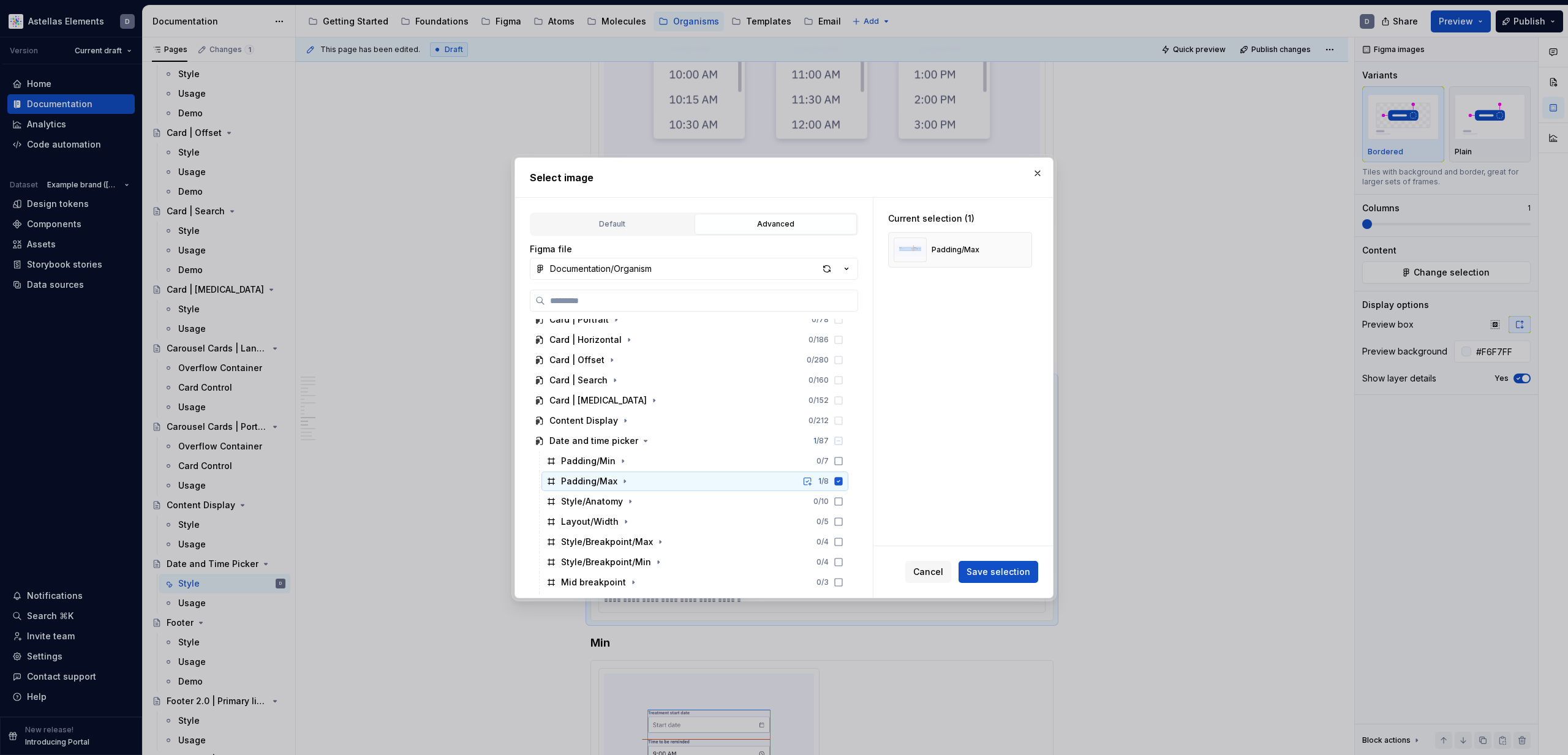
scroll to position [209, 0]
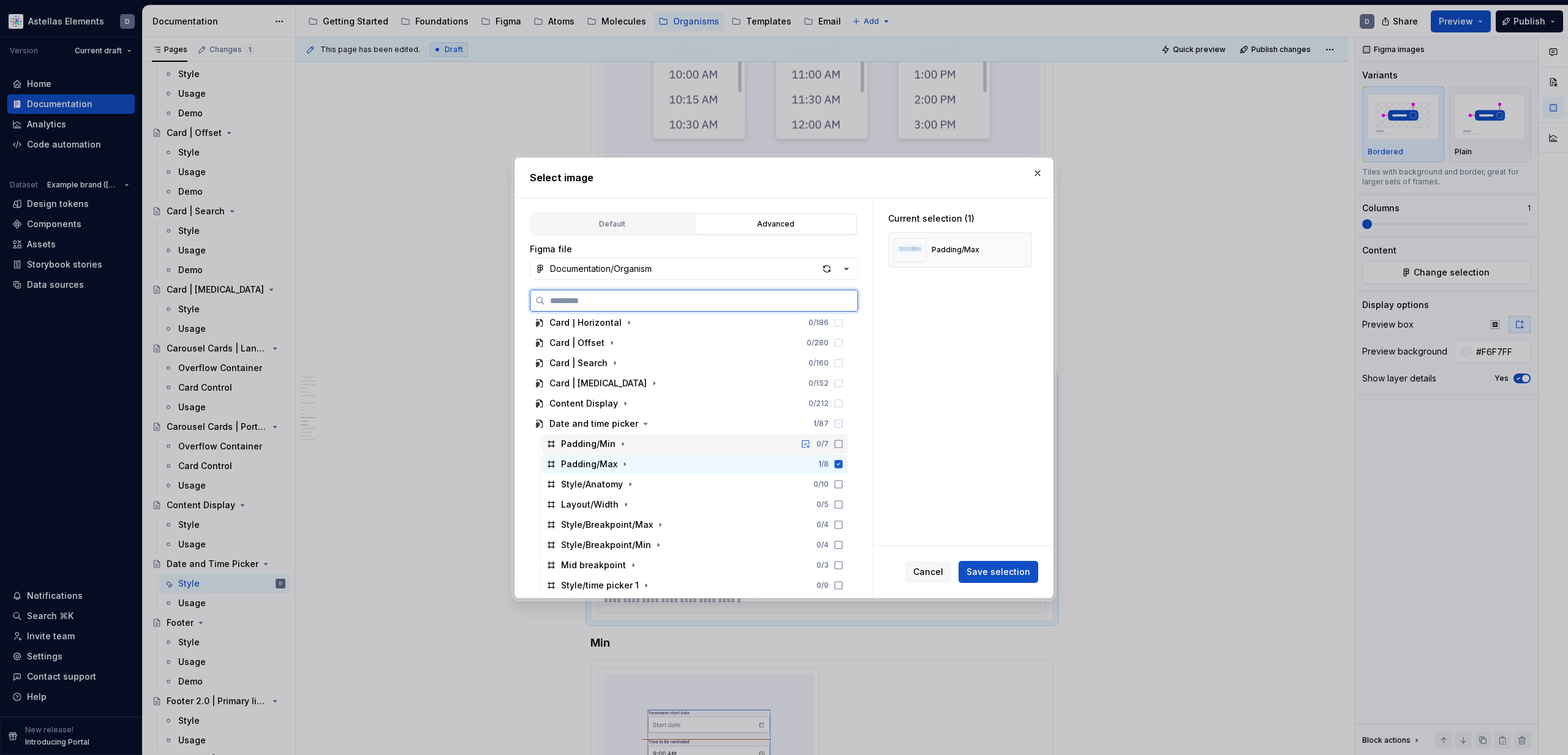
click at [843, 444] on icon at bounding box center [838, 444] width 10 height 10
click at [621, 463] on icon "button" at bounding box center [625, 464] width 10 height 10
click at [623, 463] on icon "button" at bounding box center [625, 464] width 3 height 1
click at [842, 465] on icon at bounding box center [838, 464] width 8 height 8
click at [989, 566] on span "Save selection" at bounding box center [998, 572] width 64 height 12
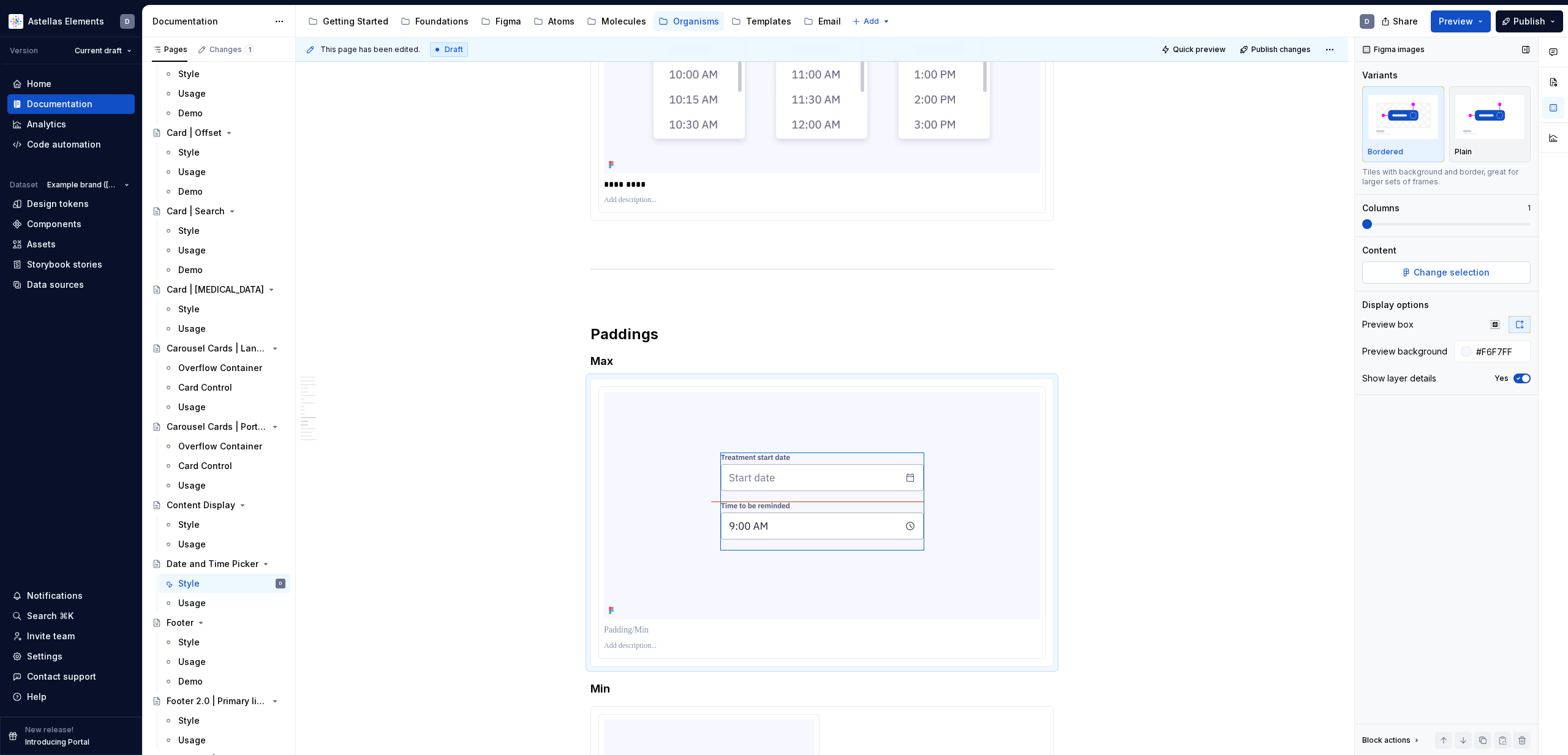
click at [1450, 269] on span "Change selection" at bounding box center [1451, 272] width 76 height 12
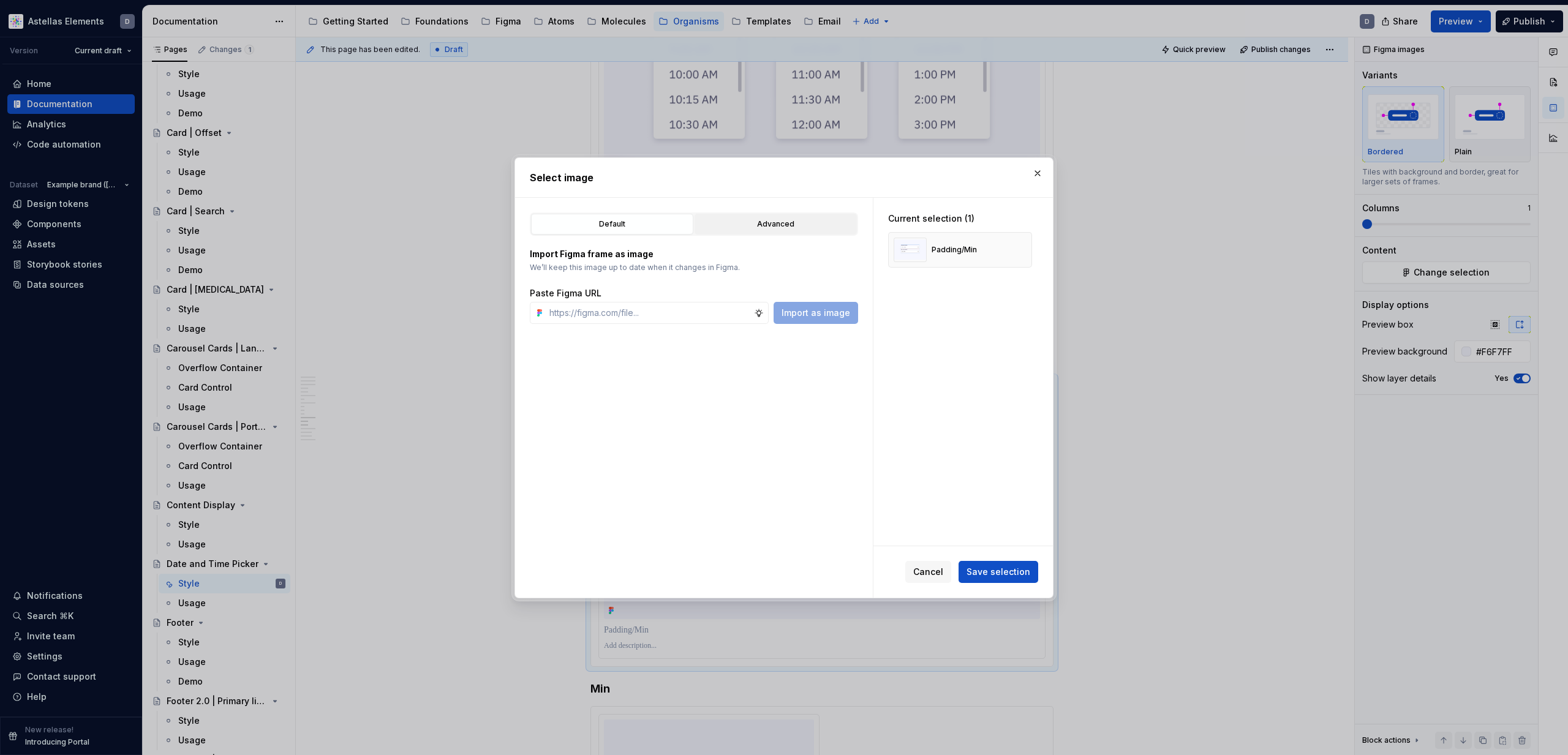
click at [740, 228] on div "Advanced" at bounding box center [776, 224] width 154 height 12
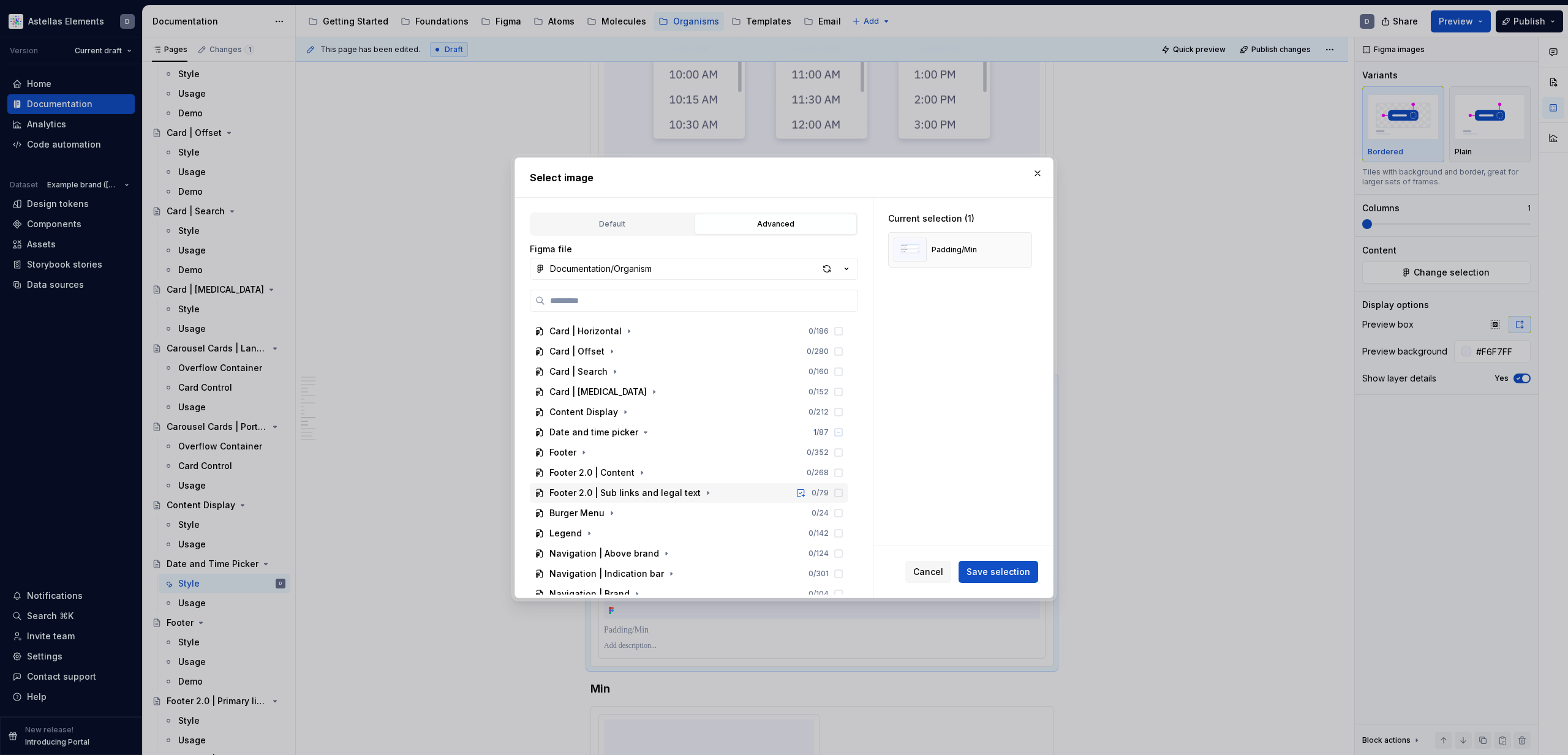
scroll to position [201, 0]
click at [645, 431] on icon "button" at bounding box center [646, 432] width 3 height 1
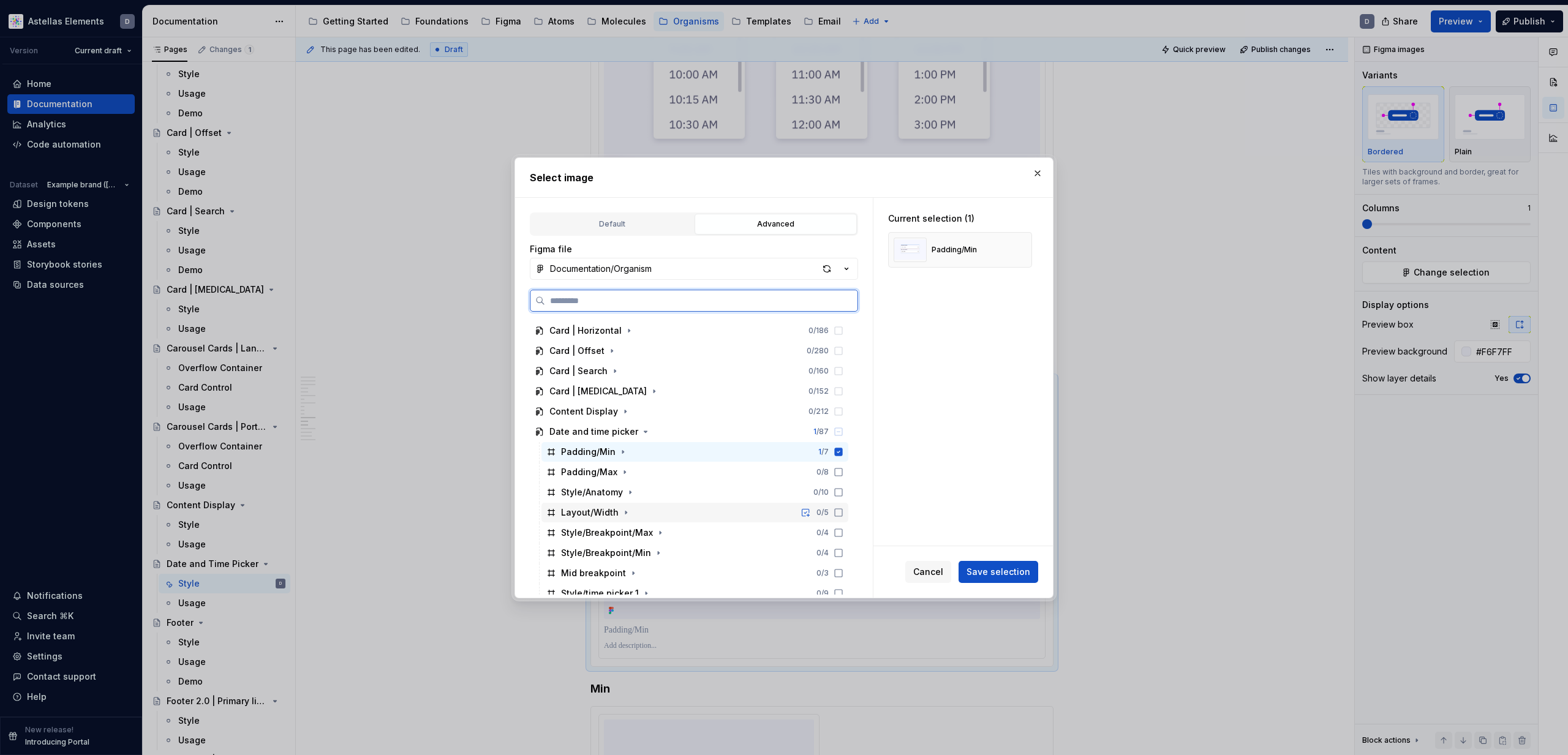
scroll to position [236, 0]
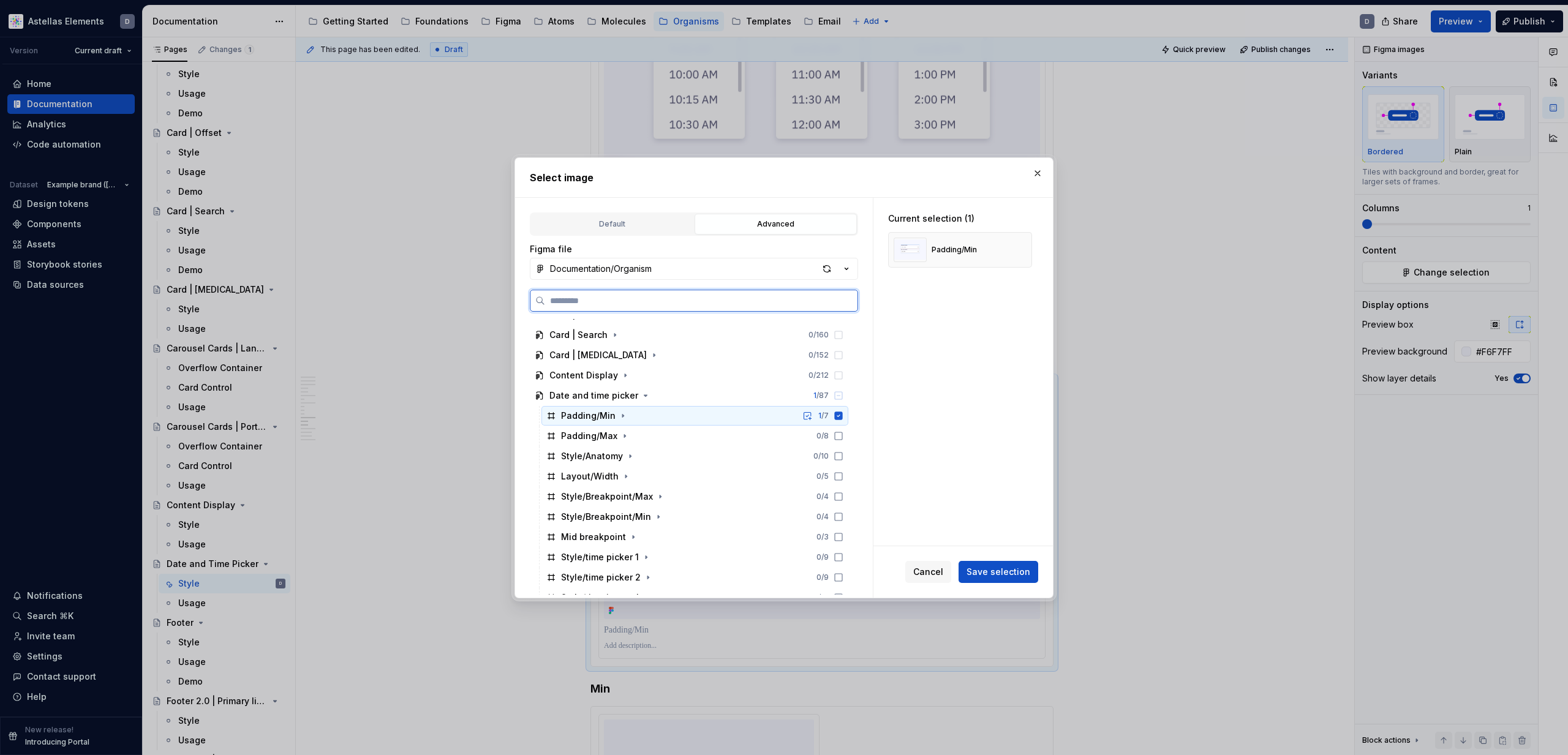
click at [842, 417] on icon at bounding box center [838, 416] width 8 height 8
click at [843, 434] on icon at bounding box center [838, 436] width 10 height 10
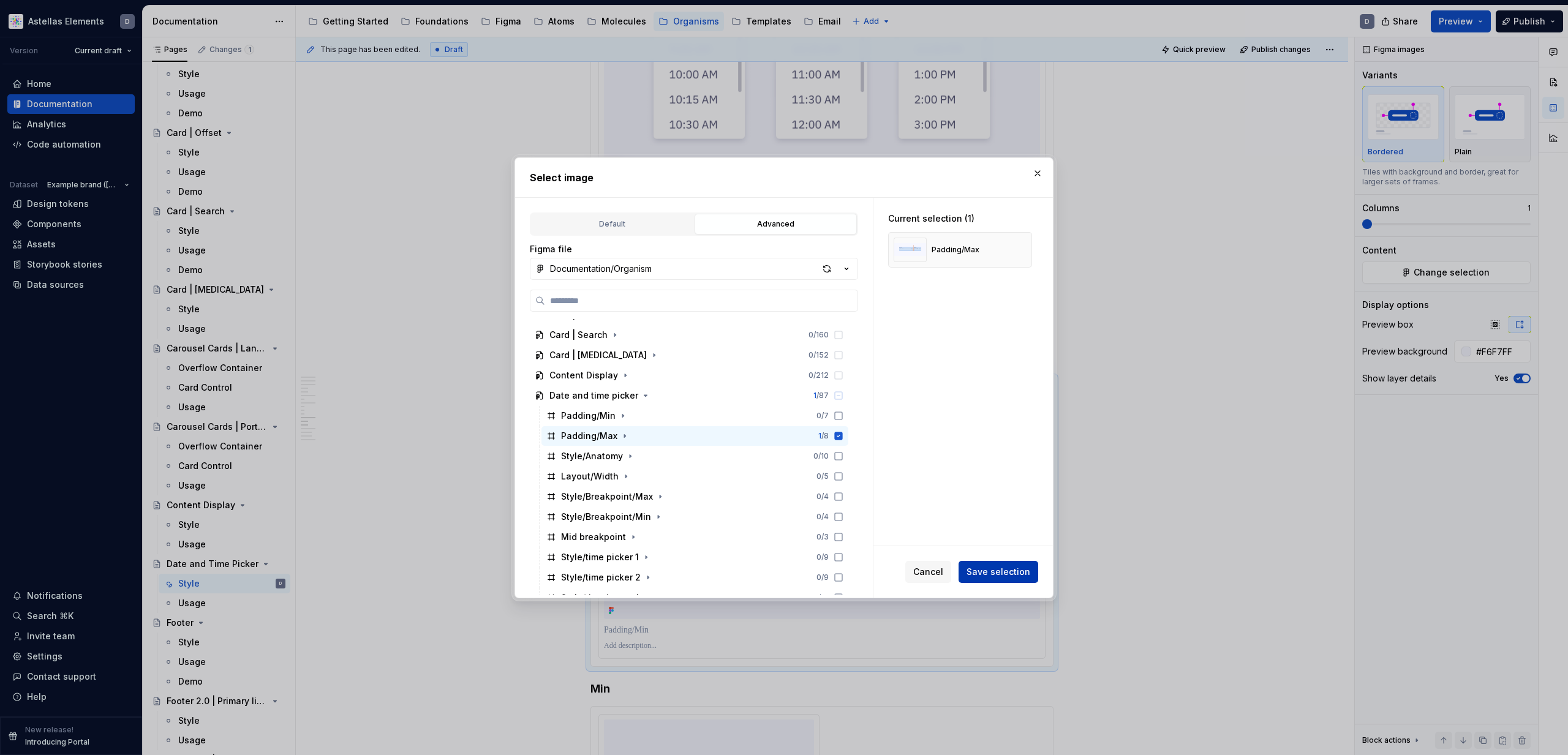
click at [1000, 572] on span "Save selection" at bounding box center [998, 572] width 64 height 12
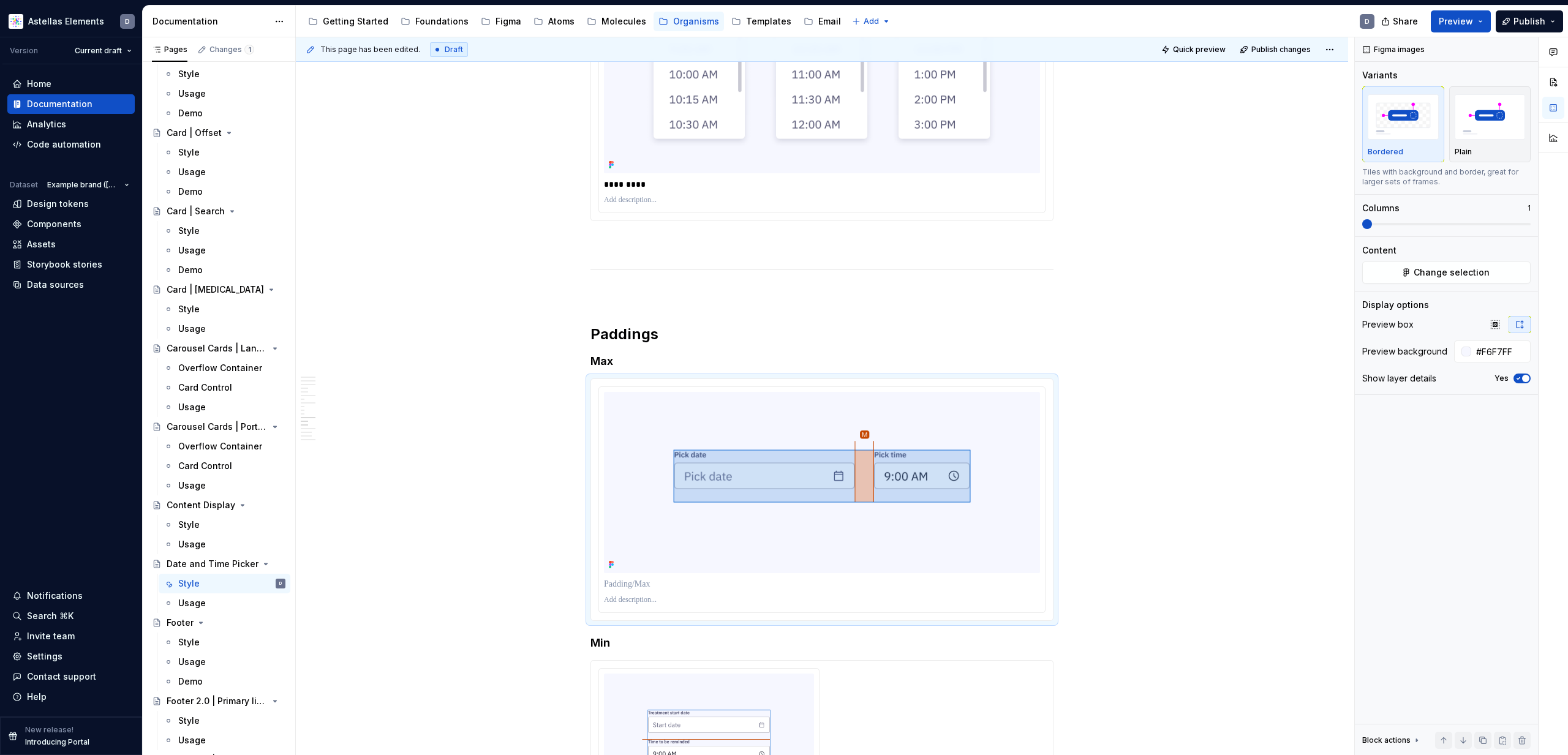
type textarea "*"
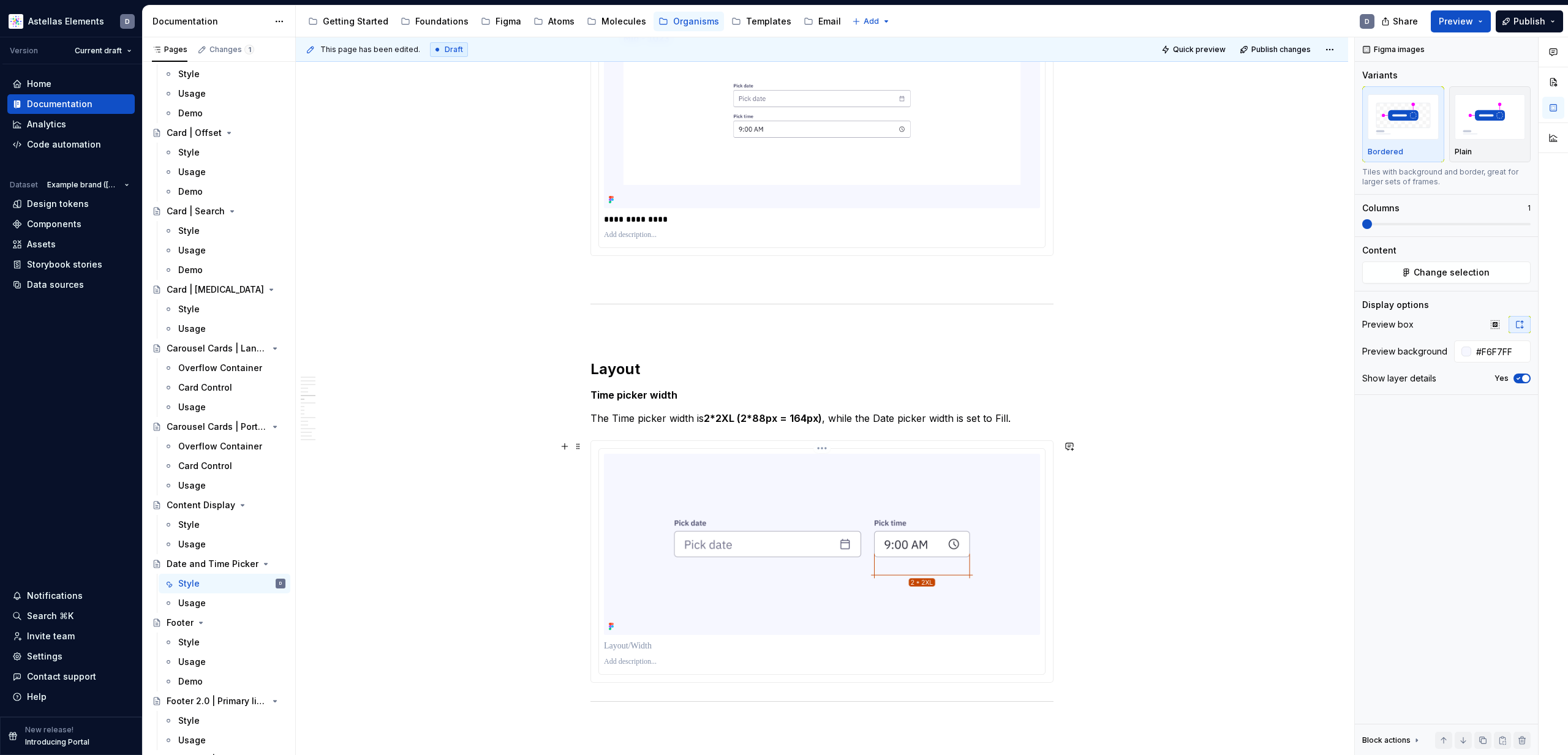
scroll to position [1679, 0]
click at [945, 525] on img at bounding box center [822, 546] width 436 height 181
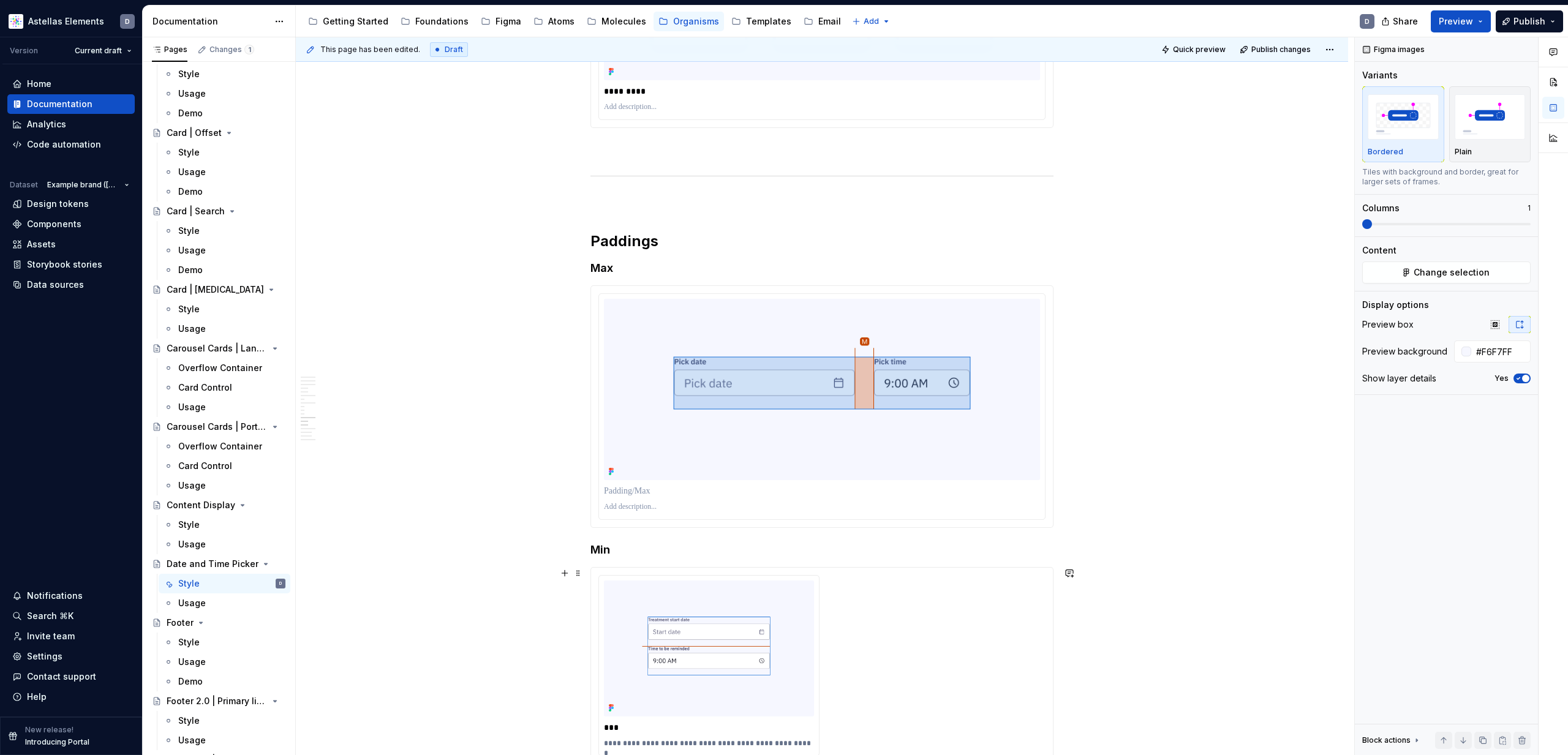
scroll to position [3756, 0]
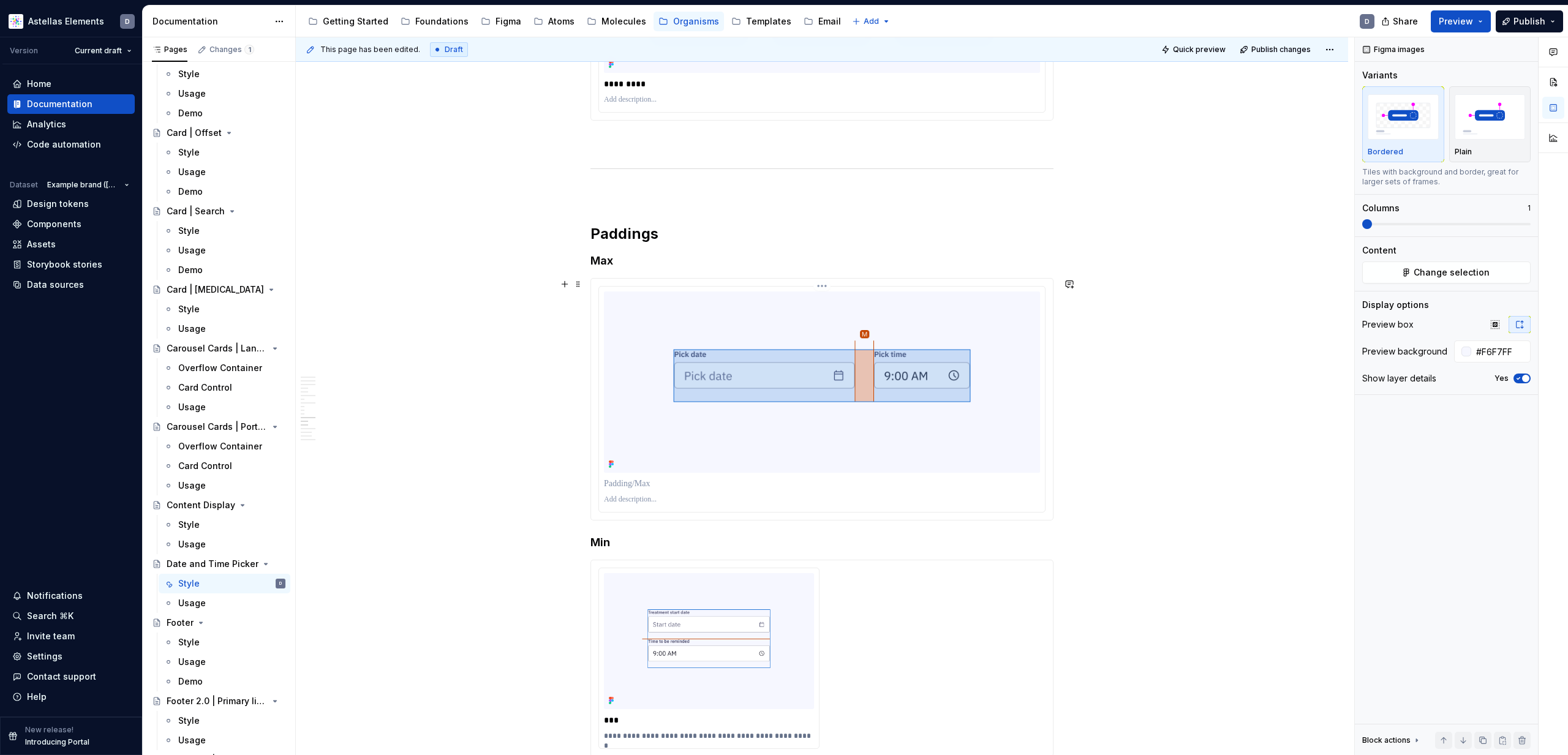
click at [635, 483] on p at bounding box center [822, 484] width 436 height 12
click at [645, 503] on p at bounding box center [822, 499] width 436 height 10
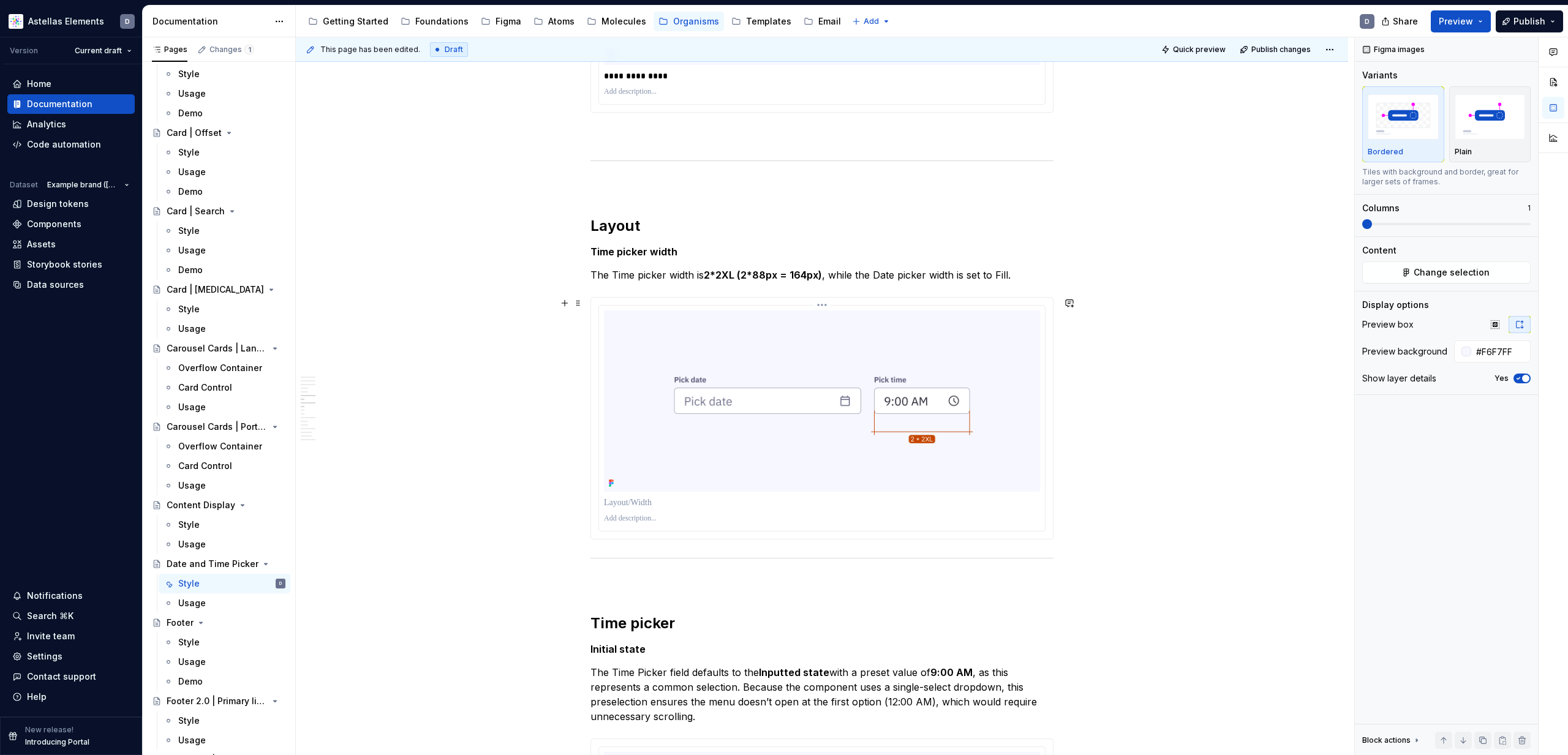
scroll to position [1821, 0]
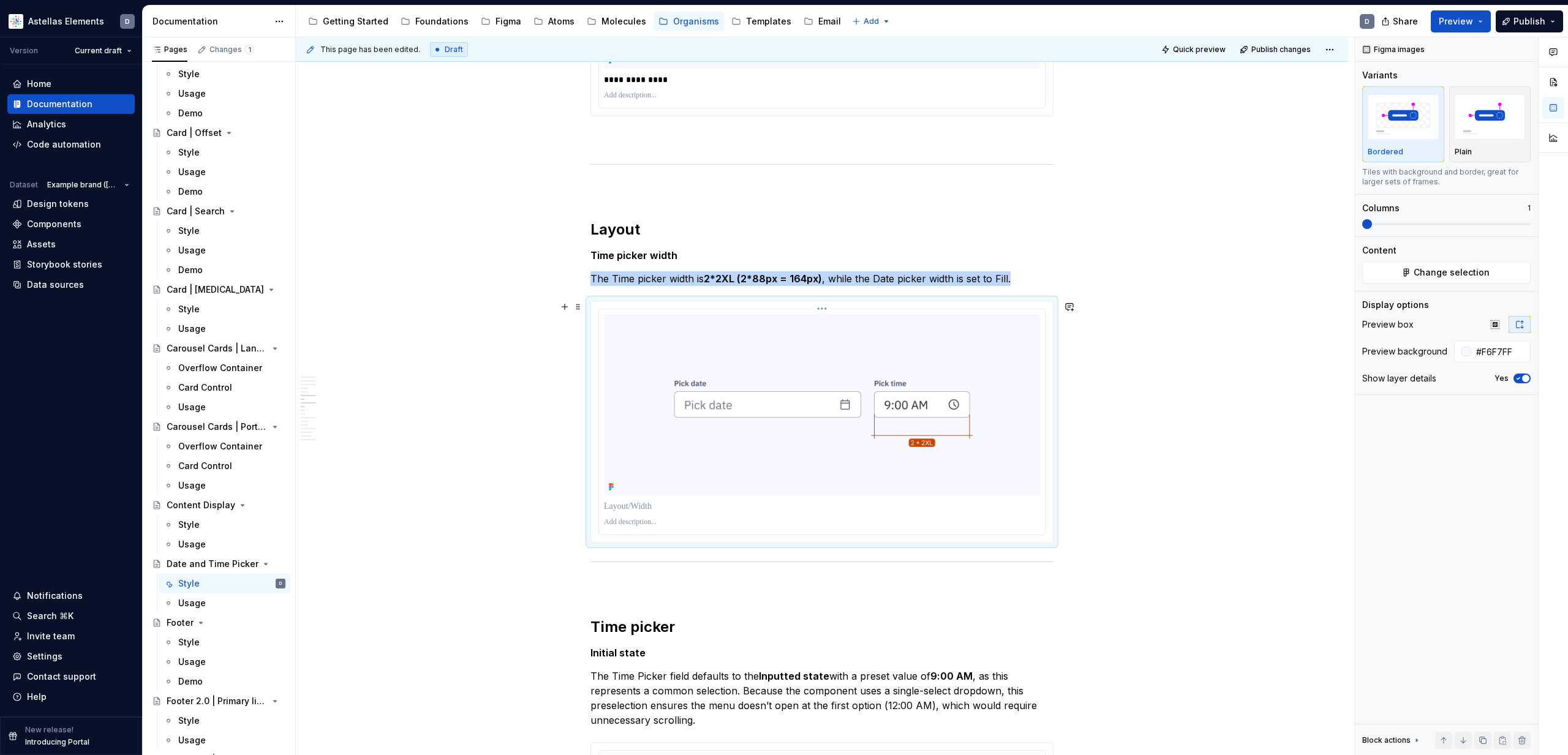
click at [971, 437] on img at bounding box center [822, 404] width 436 height 181
click at [1456, 267] on span "Change selection" at bounding box center [1451, 272] width 76 height 12
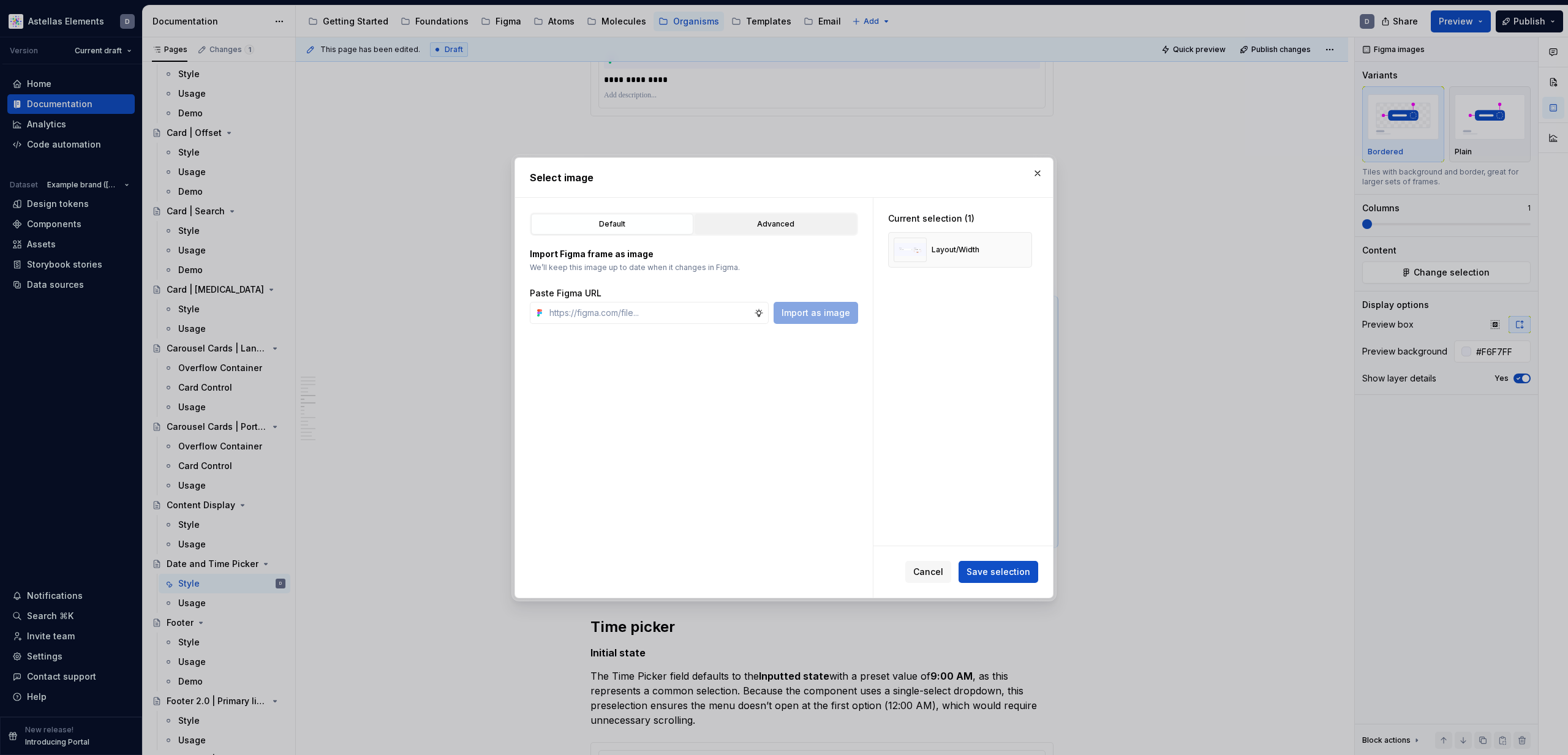
click at [770, 224] on div "Advanced" at bounding box center [776, 224] width 154 height 12
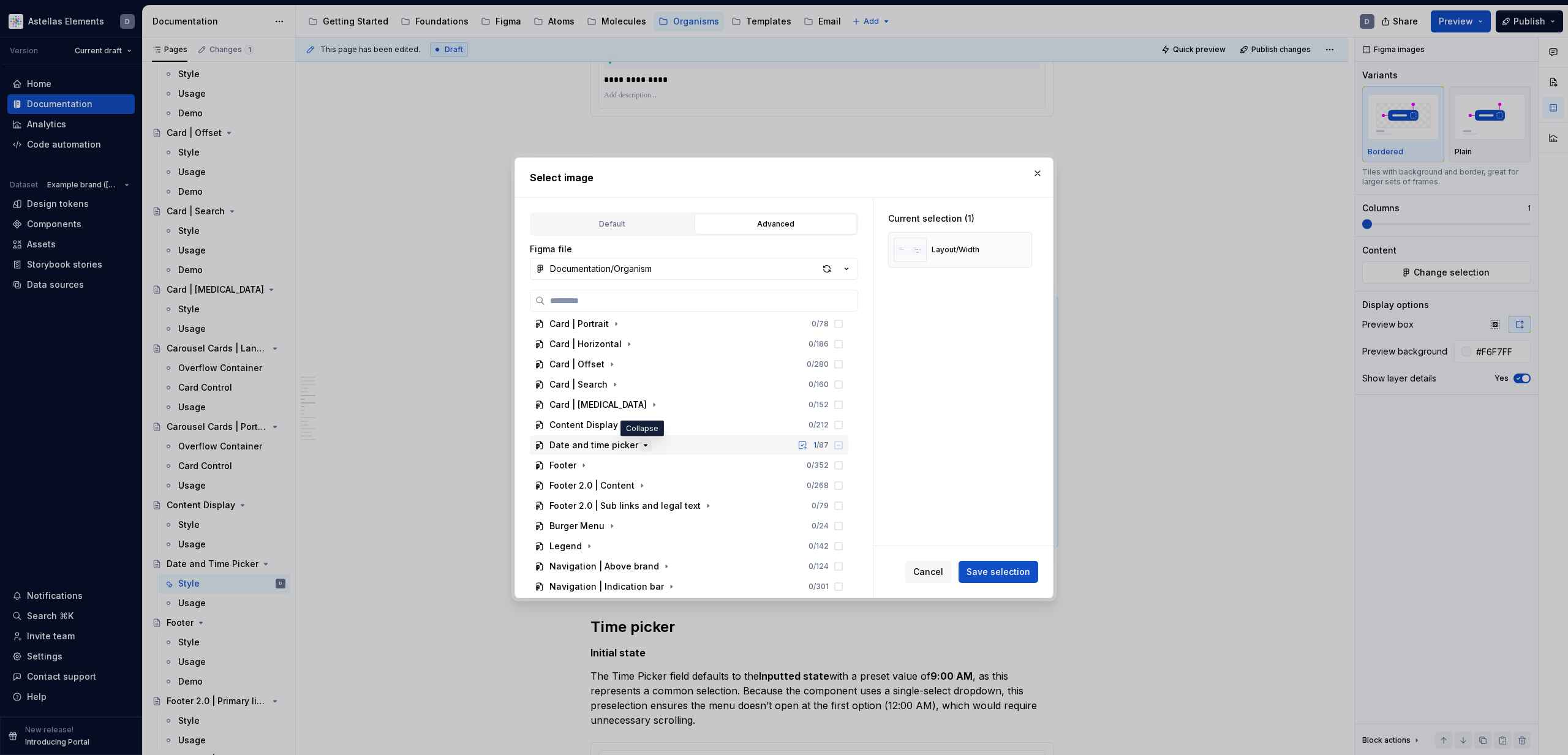
click at [645, 445] on icon "button" at bounding box center [646, 446] width 3 height 1
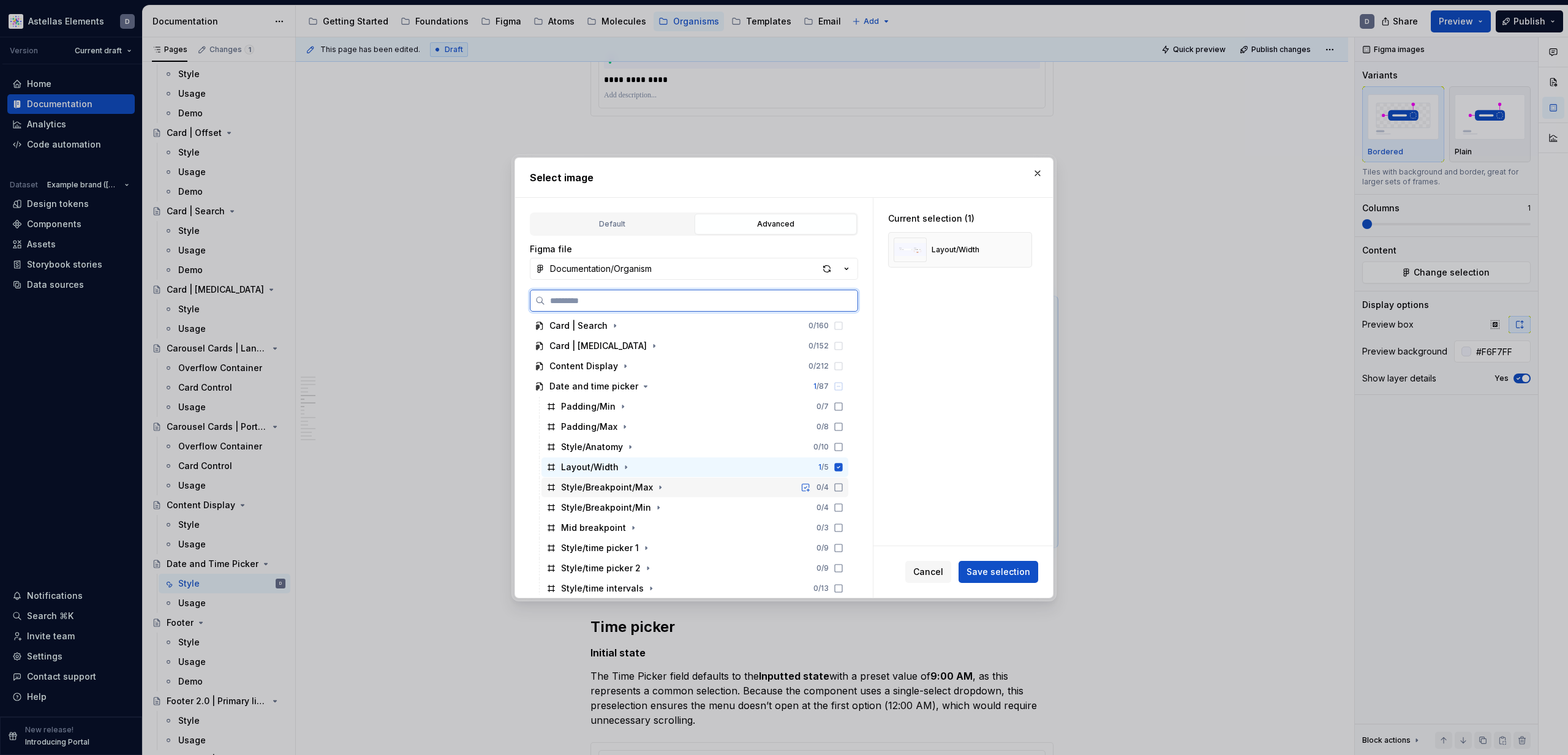
scroll to position [250, 0]
drag, startPoint x: 850, startPoint y: 482, endPoint x: 858, endPoint y: 491, distance: 12.0
click at [843, 482] on icon at bounding box center [838, 483] width 10 height 10
drag, startPoint x: 851, startPoint y: 463, endPoint x: 854, endPoint y: 470, distance: 7.6
click at [842, 463] on icon at bounding box center [838, 463] width 8 height 8
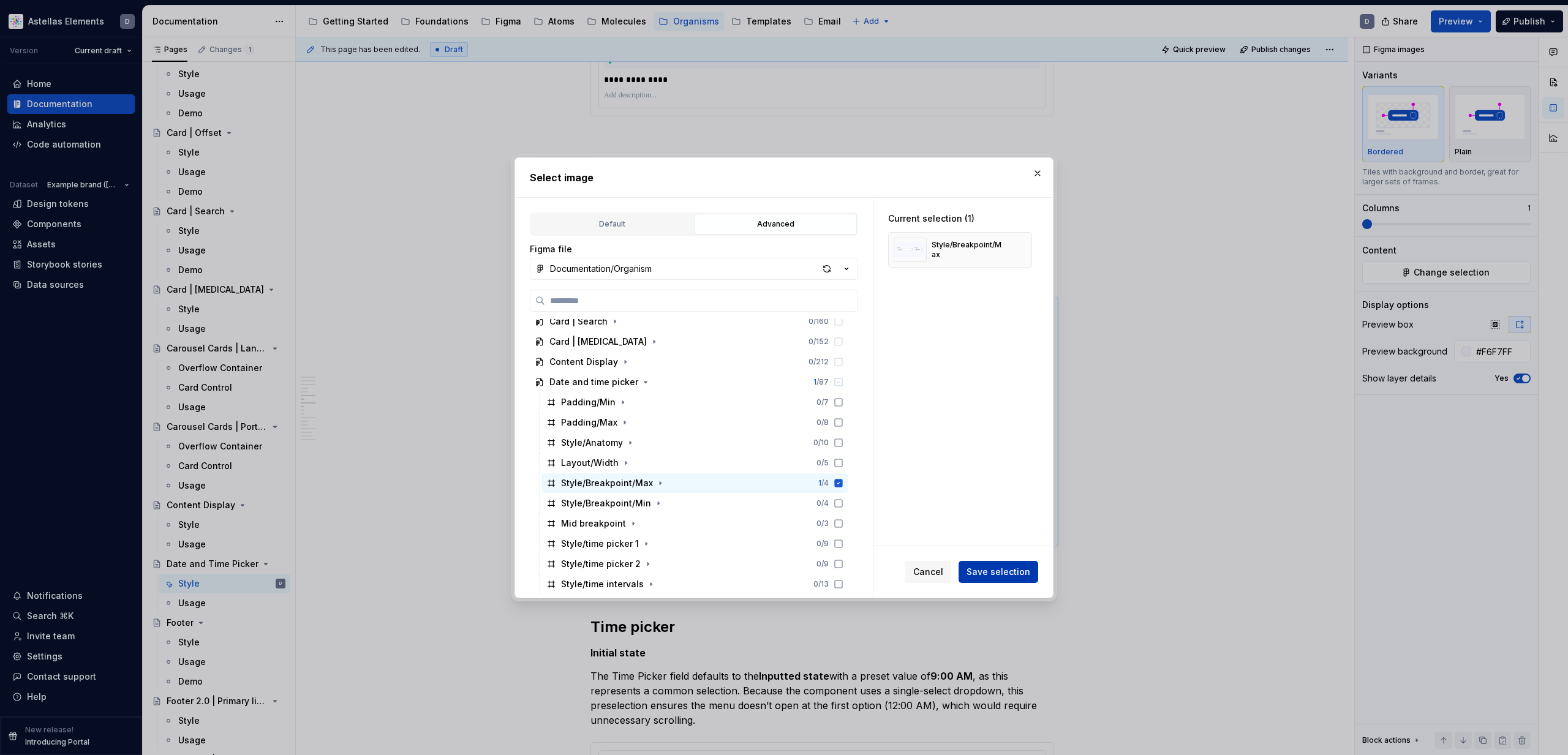
click at [997, 576] on span "Save selection" at bounding box center [998, 572] width 64 height 12
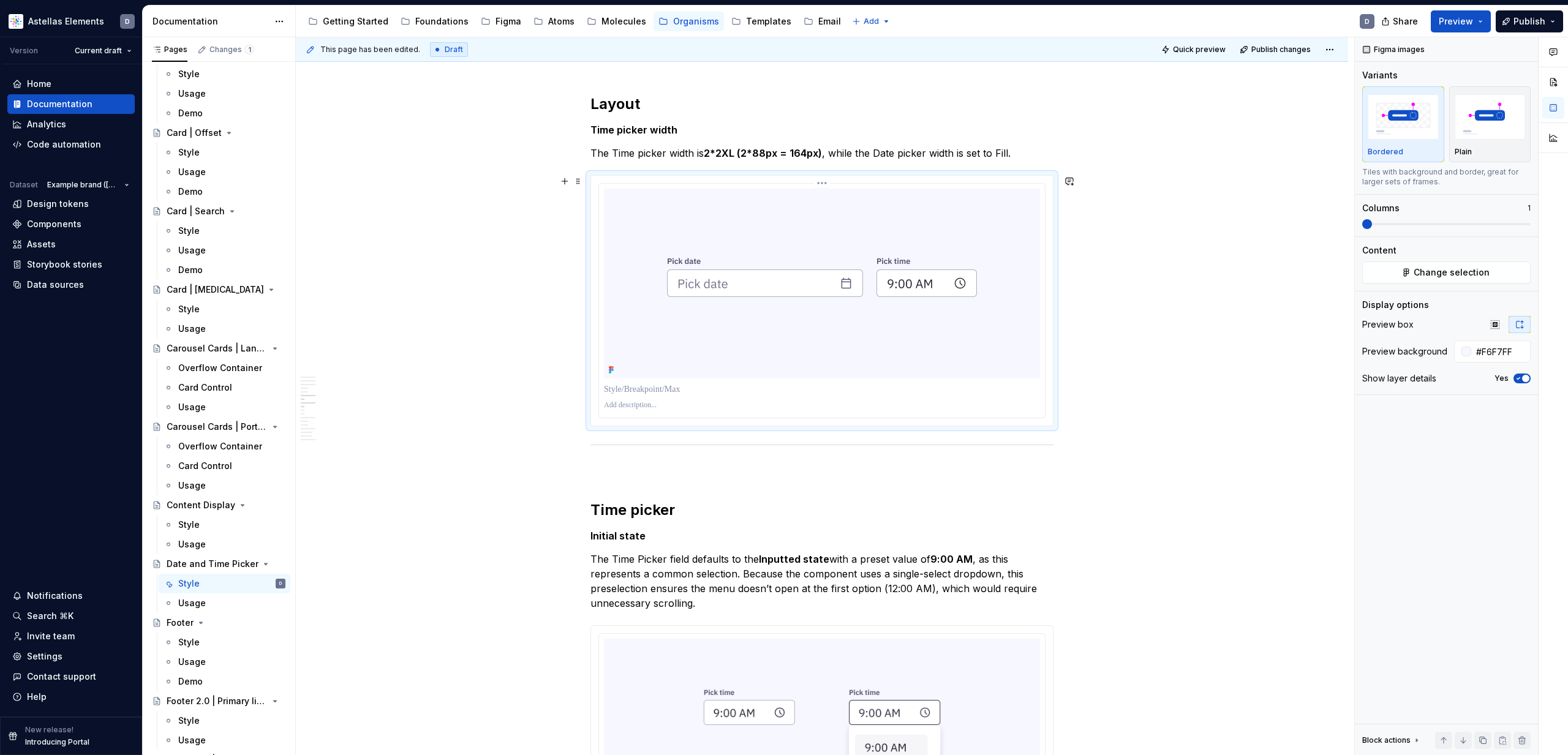
scroll to position [1949, 0]
click at [921, 311] on img at bounding box center [822, 281] width 384 height 190
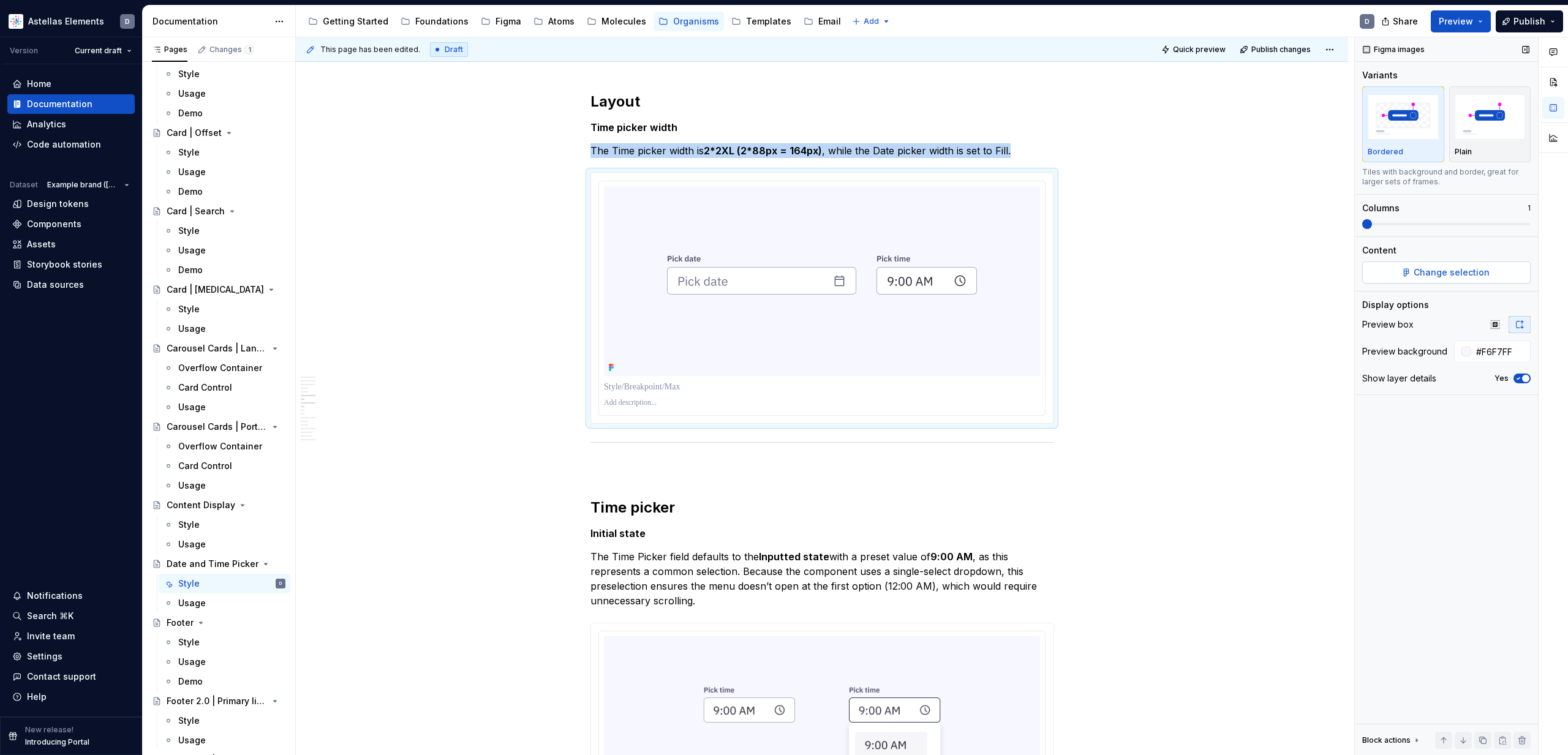
click at [1441, 272] on span "Change selection" at bounding box center [1451, 272] width 76 height 12
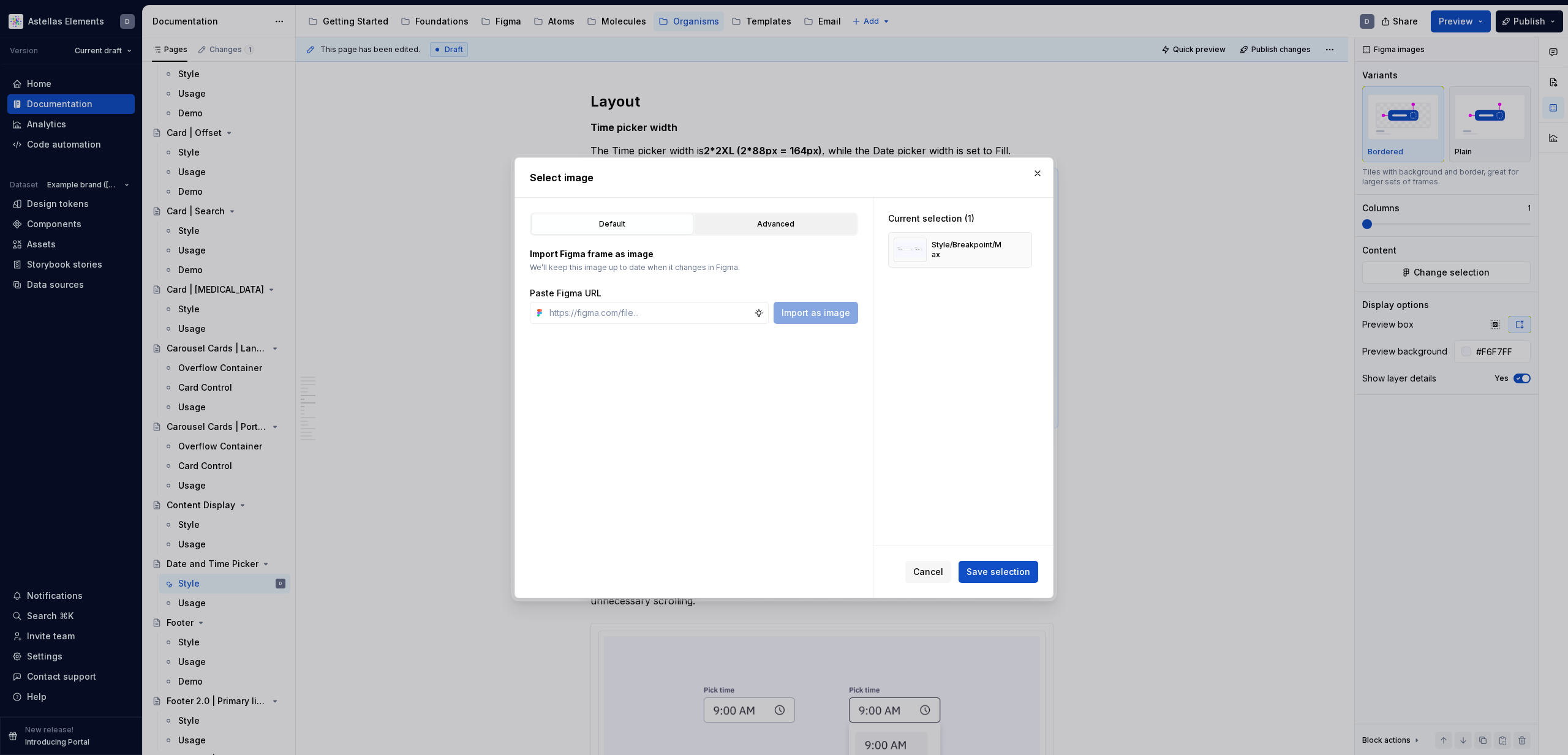
click at [762, 224] on div "Advanced" at bounding box center [776, 224] width 154 height 12
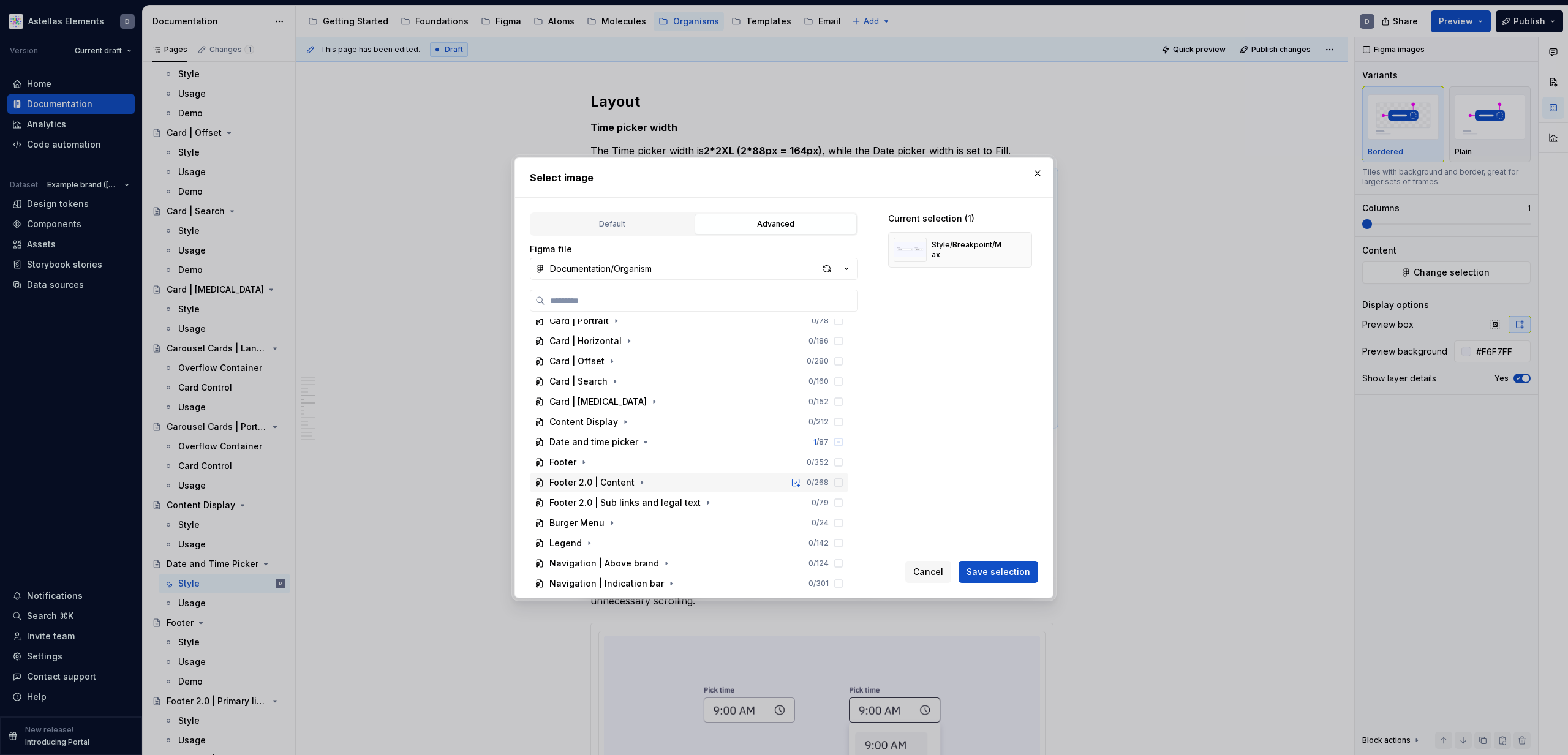
scroll to position [213, 0]
click at [645, 418] on icon "button" at bounding box center [646, 419] width 3 height 1
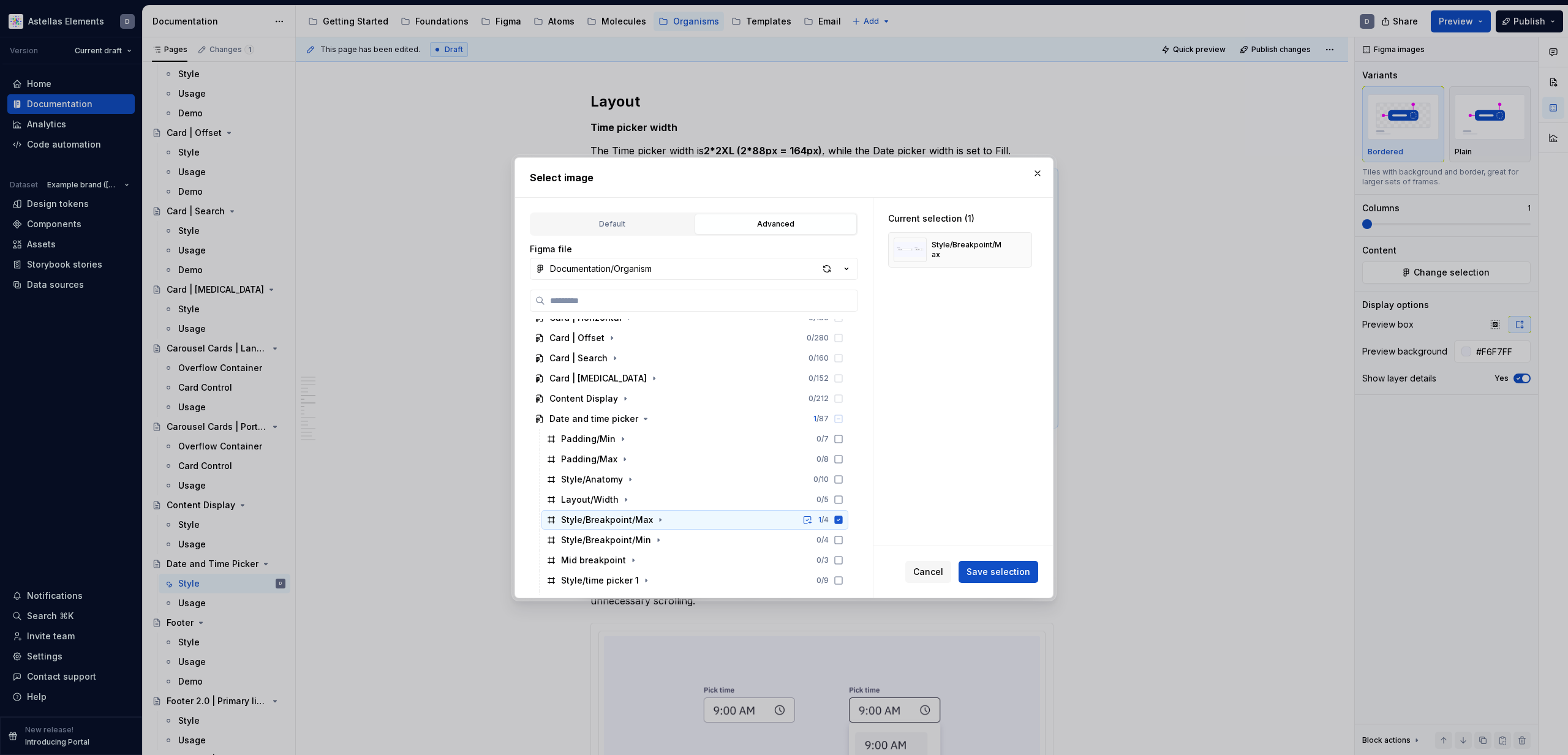
scroll to position [249, 0]
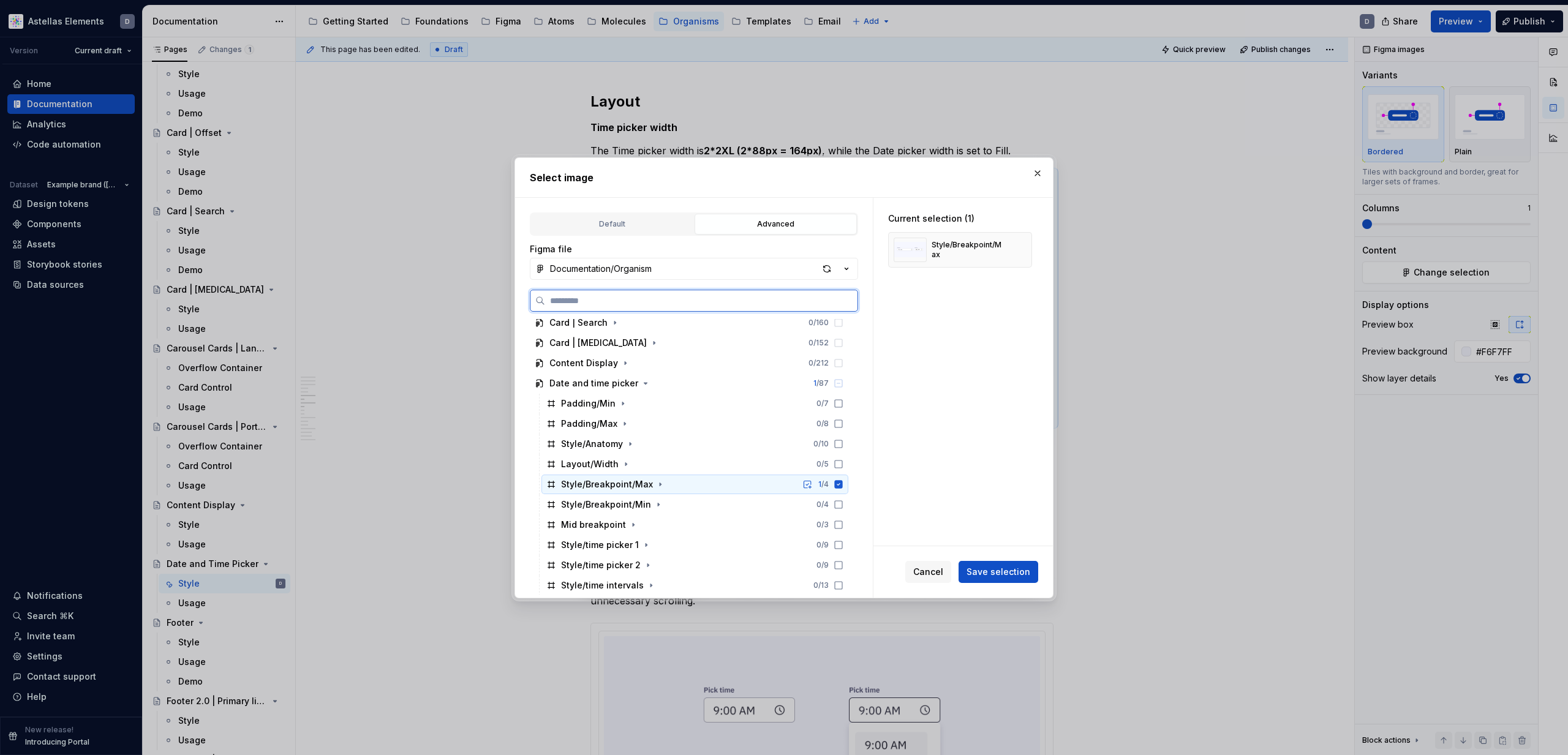
click at [843, 483] on icon at bounding box center [838, 484] width 10 height 10
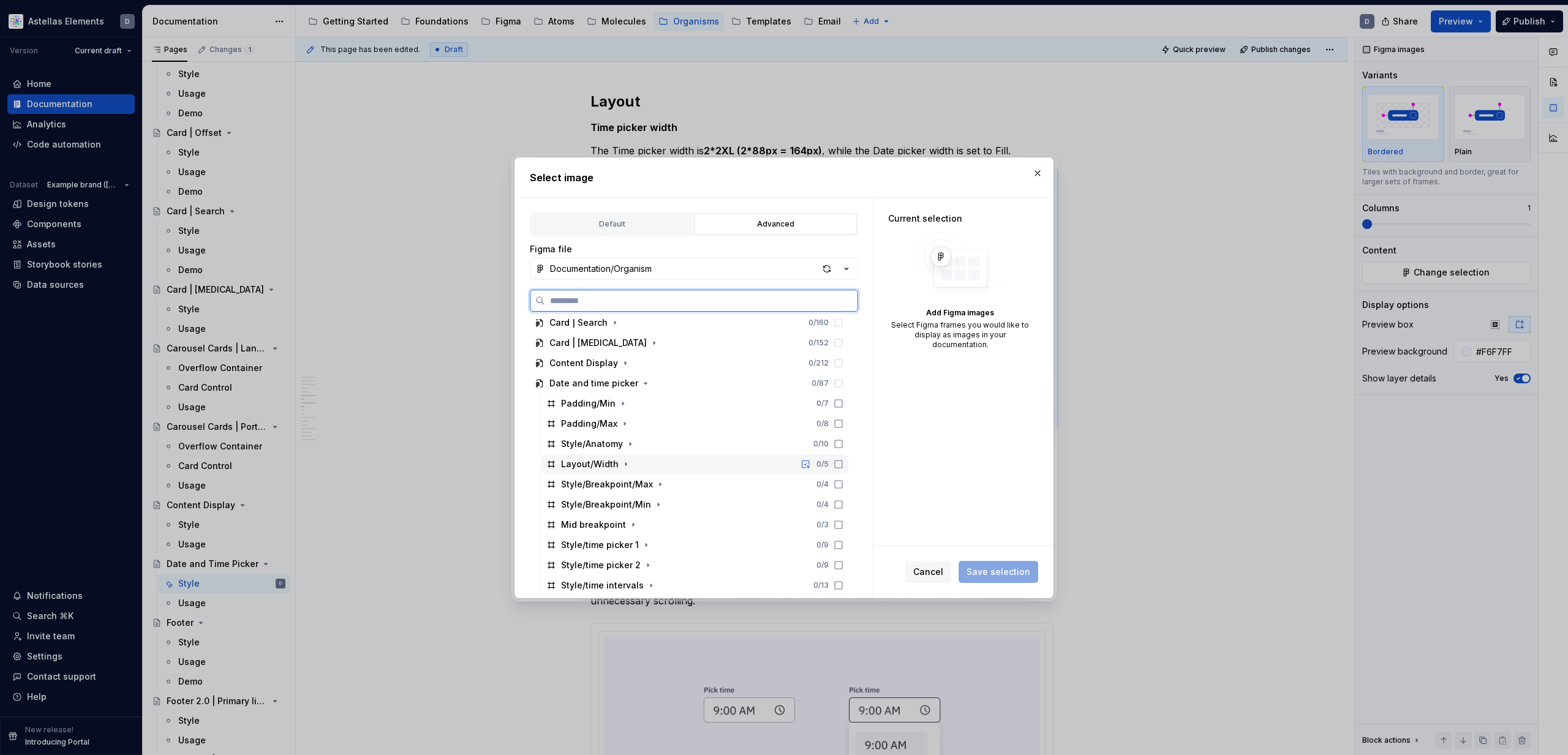
click at [843, 463] on icon at bounding box center [838, 464] width 10 height 10
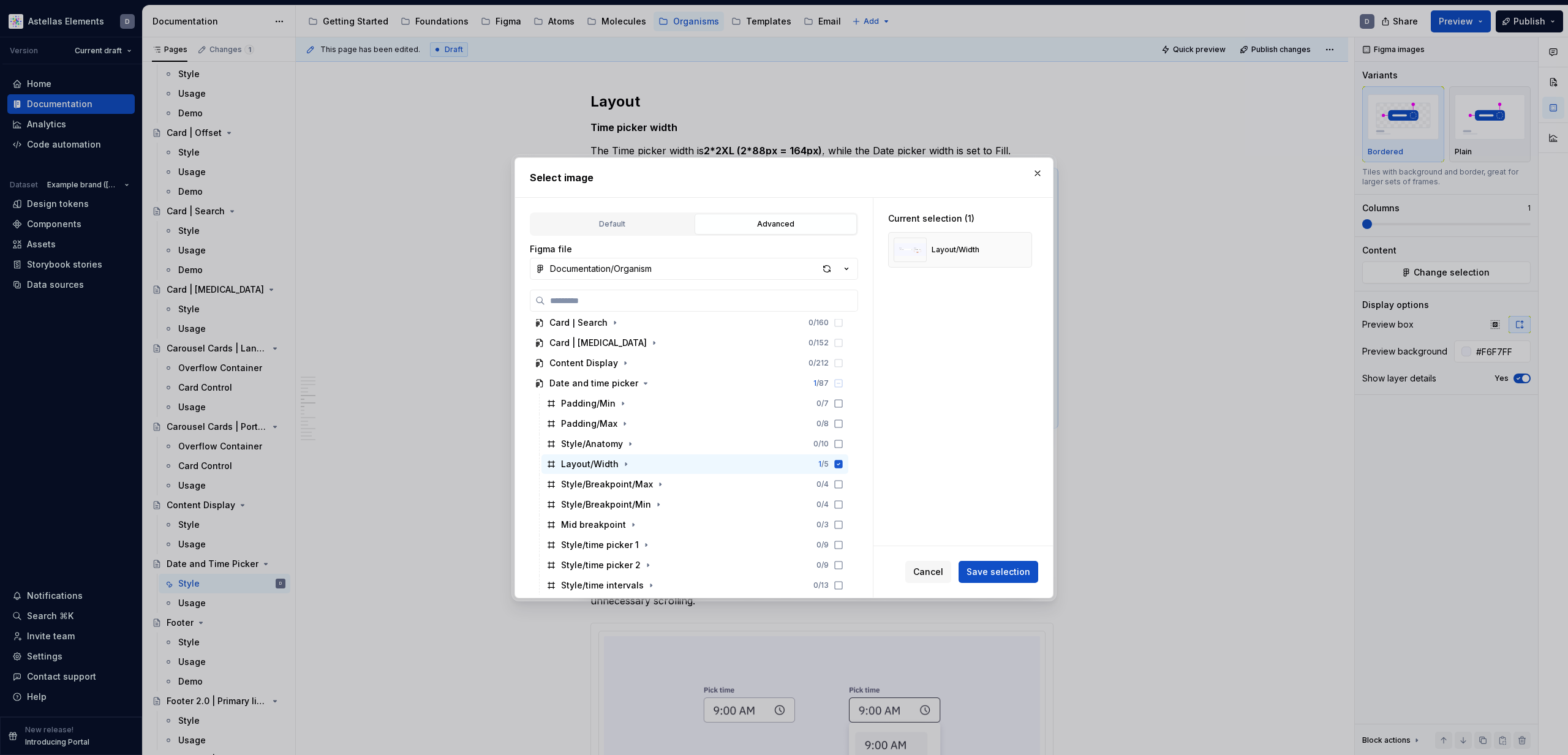
click at [978, 572] on span "Save selection" at bounding box center [998, 572] width 64 height 12
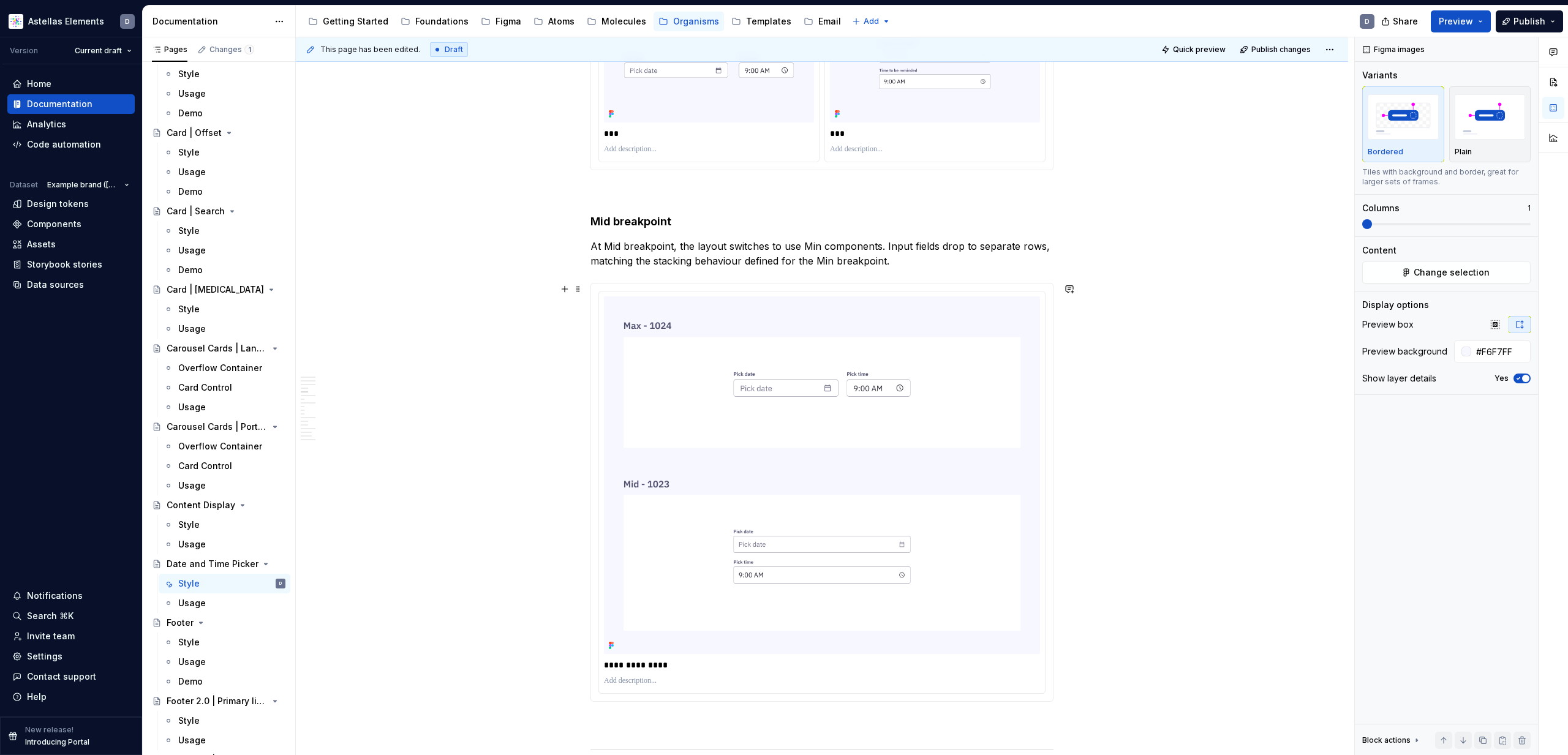
scroll to position [1239, 0]
click at [822, 395] on img at bounding box center [822, 471] width 436 height 359
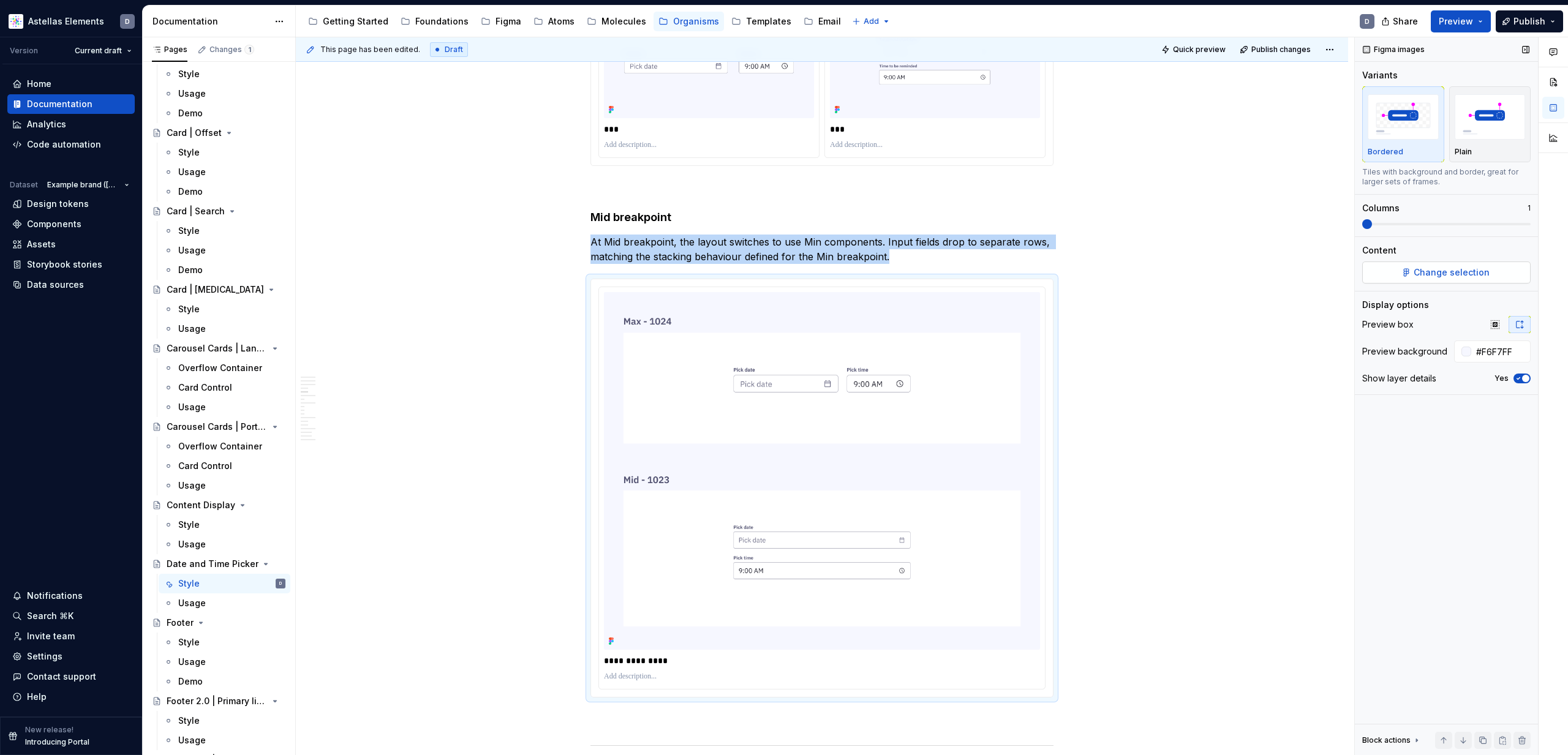
click at [1470, 272] on span "Change selection" at bounding box center [1451, 272] width 76 height 12
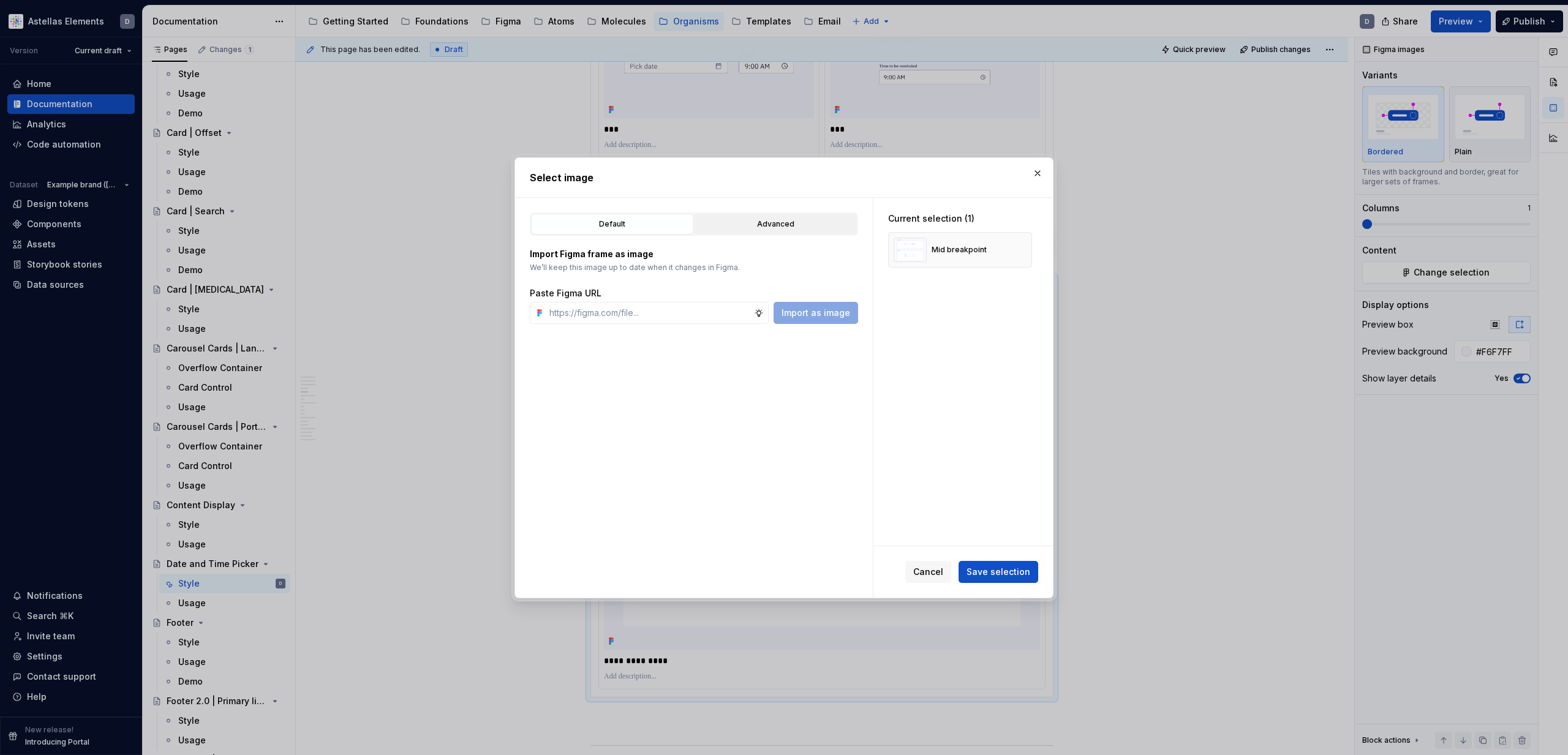
click at [791, 222] on div "Advanced" at bounding box center [776, 224] width 154 height 12
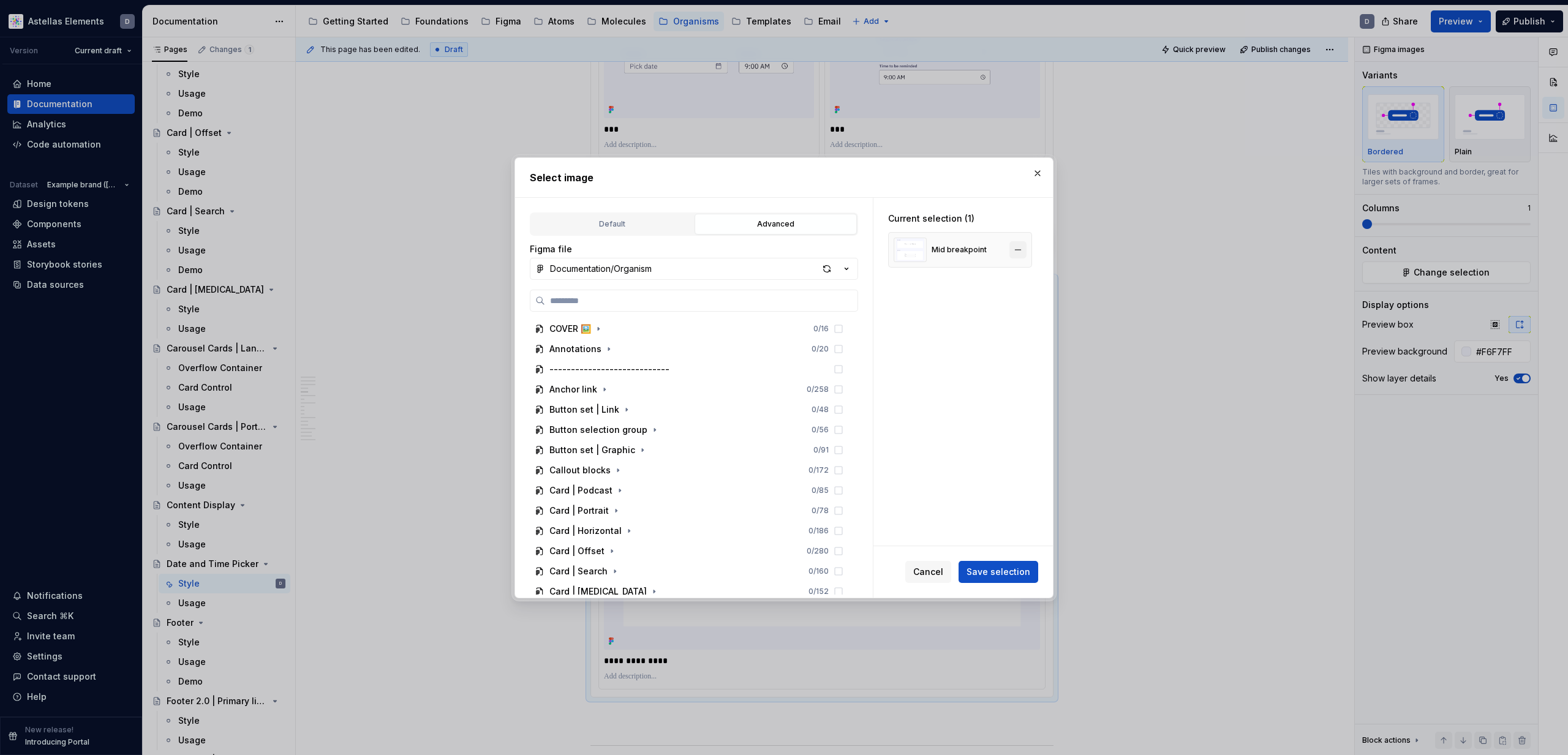
click at [1026, 252] on button "button" at bounding box center [1018, 250] width 17 height 17
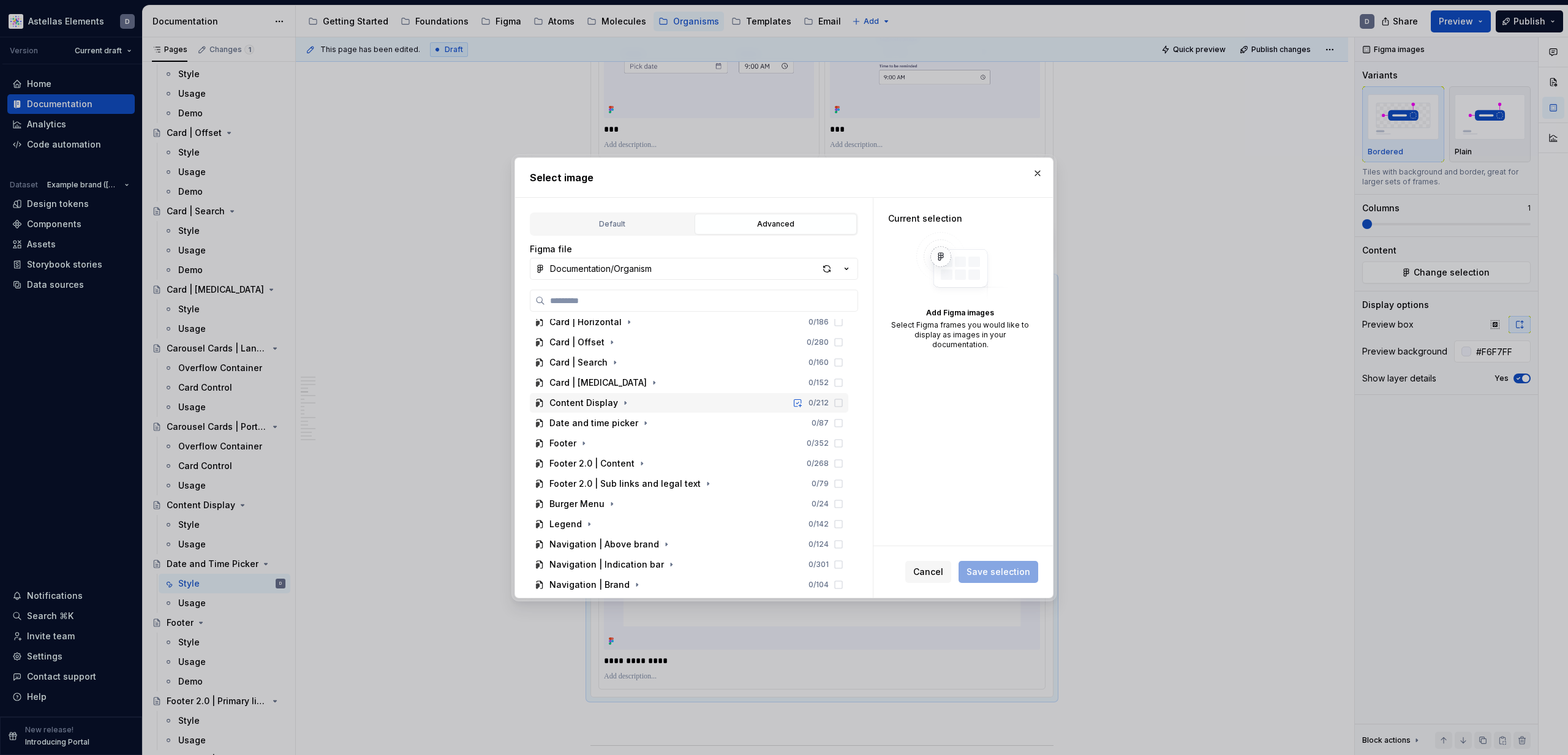
scroll to position [229, 0]
click at [645, 403] on icon "button" at bounding box center [645, 402] width 1 height 3
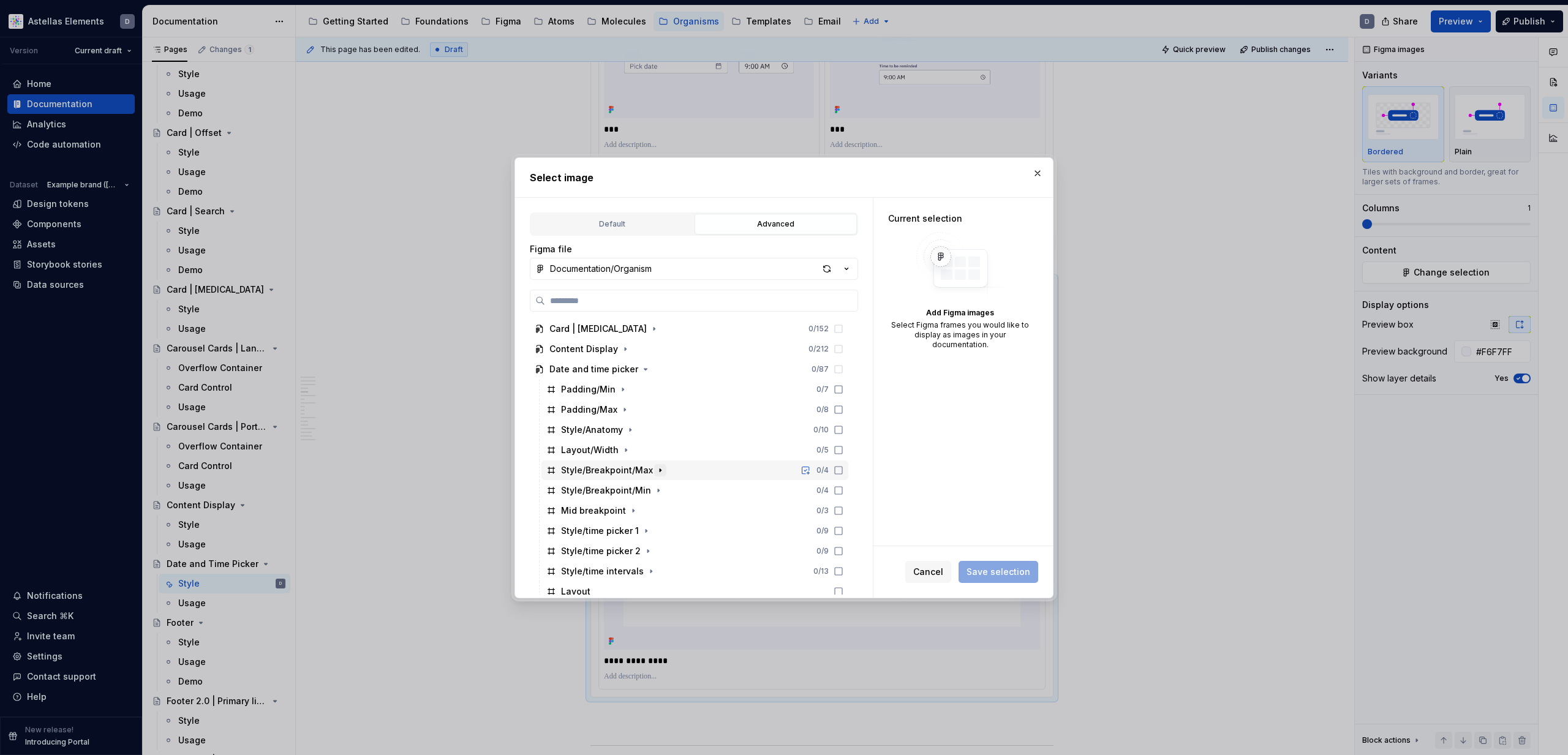
scroll to position [284, 0]
click at [843, 508] on icon at bounding box center [838, 510] width 10 height 10
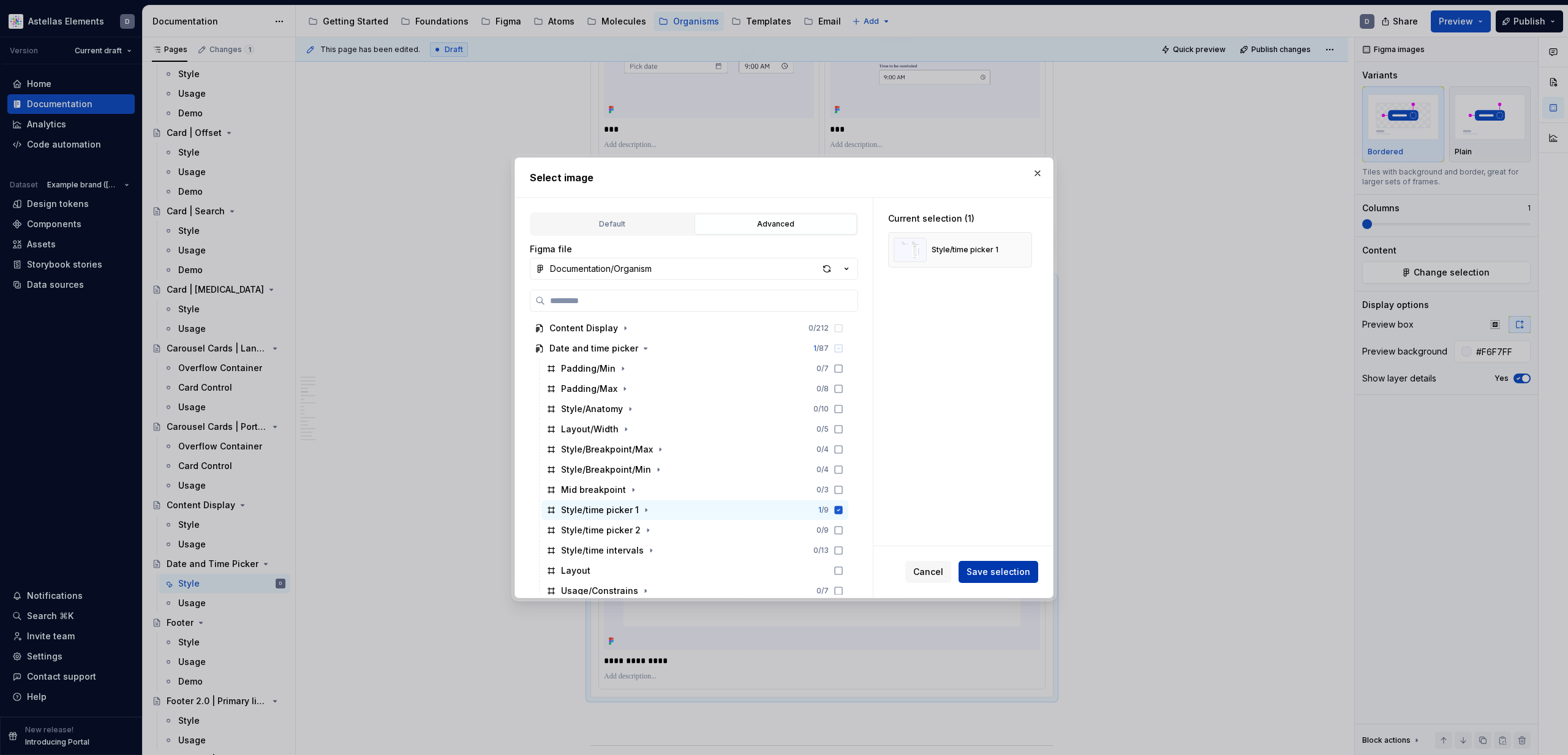
click at [1000, 576] on span "Save selection" at bounding box center [998, 572] width 64 height 12
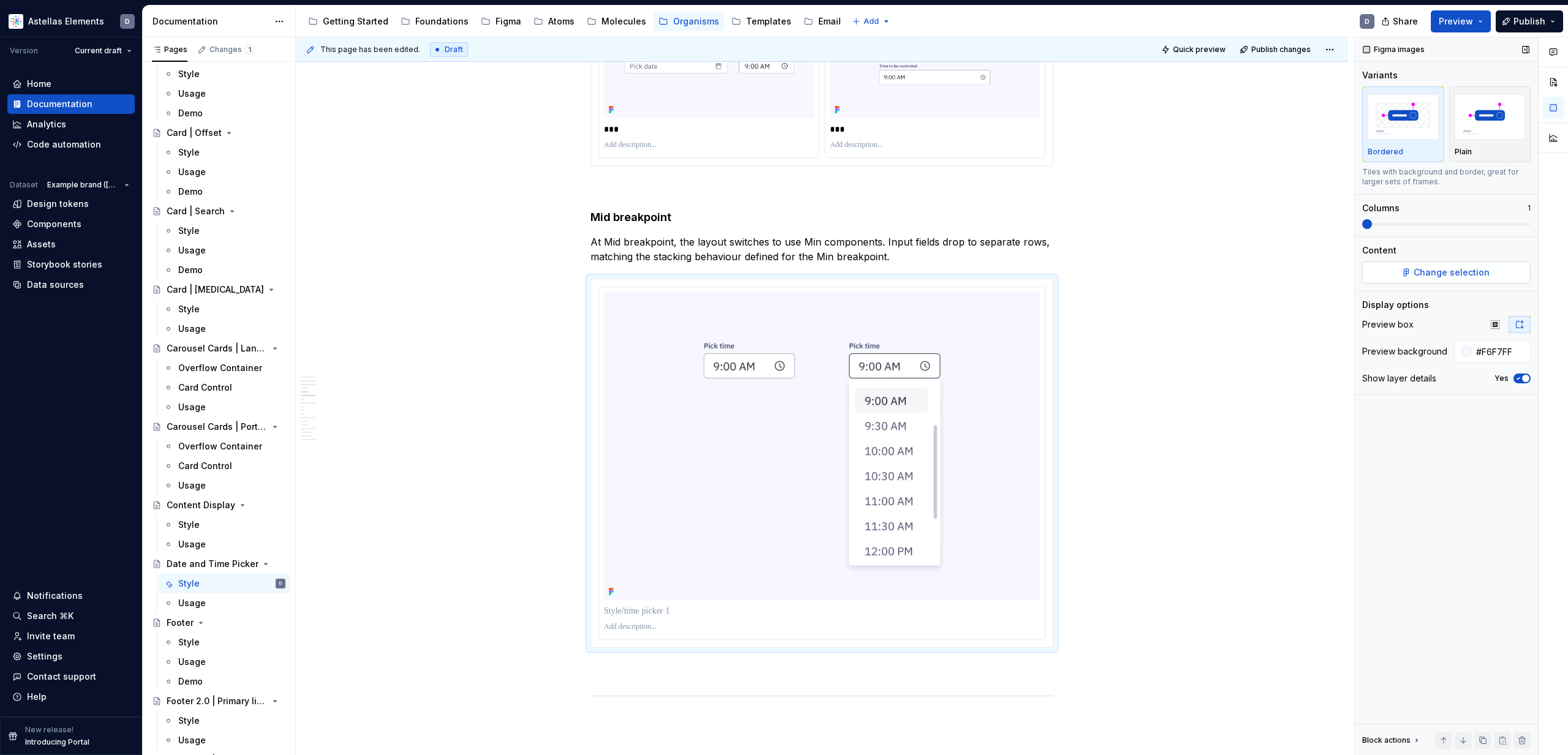
click at [1483, 269] on span "Change selection" at bounding box center [1451, 272] width 76 height 12
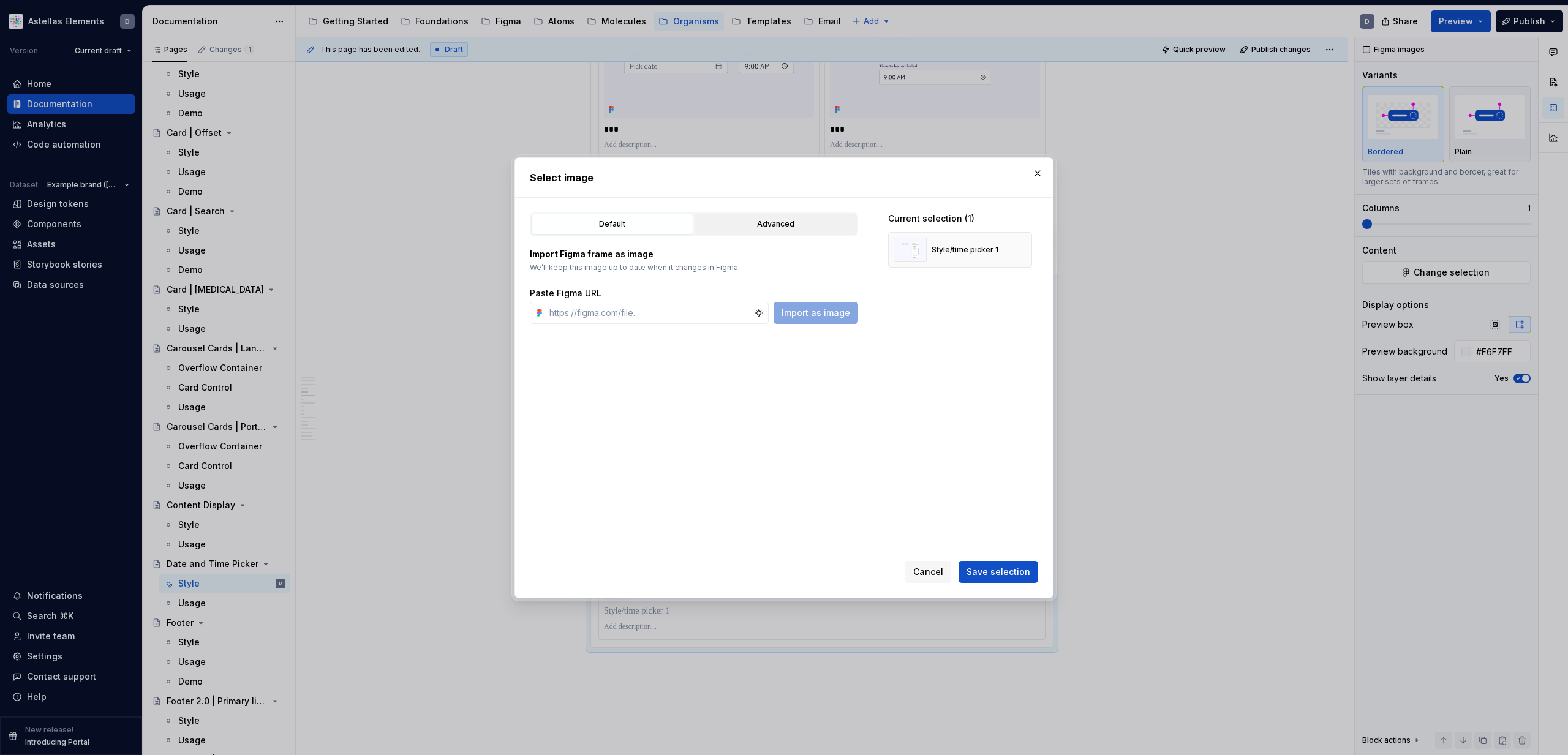
type textarea "*"
drag, startPoint x: 754, startPoint y: 220, endPoint x: 755, endPoint y: 228, distance: 8.1
click at [754, 220] on div "Advanced" at bounding box center [776, 224] width 154 height 12
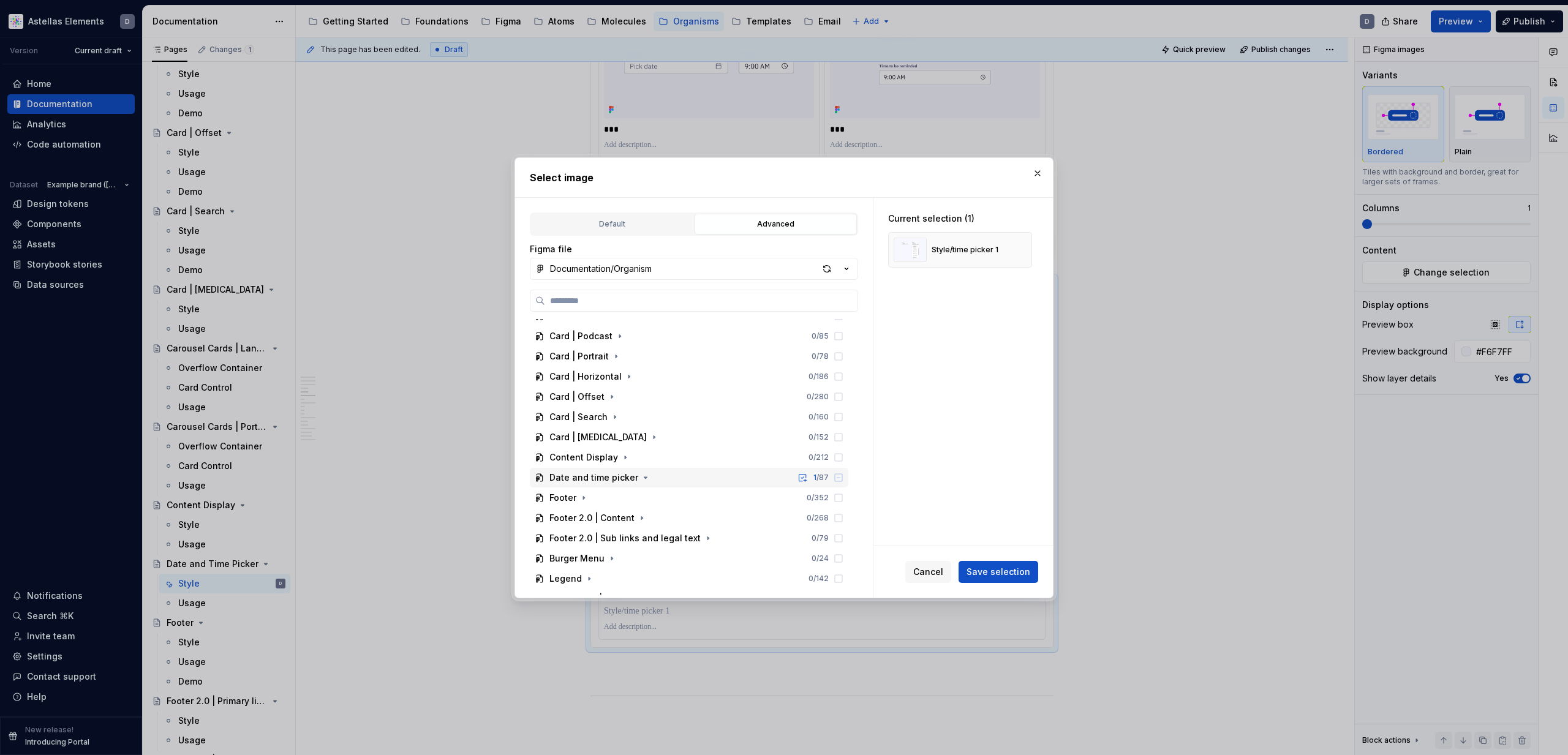
scroll to position [157, 0]
click at [645, 475] on icon "button" at bounding box center [646, 475] width 3 height 1
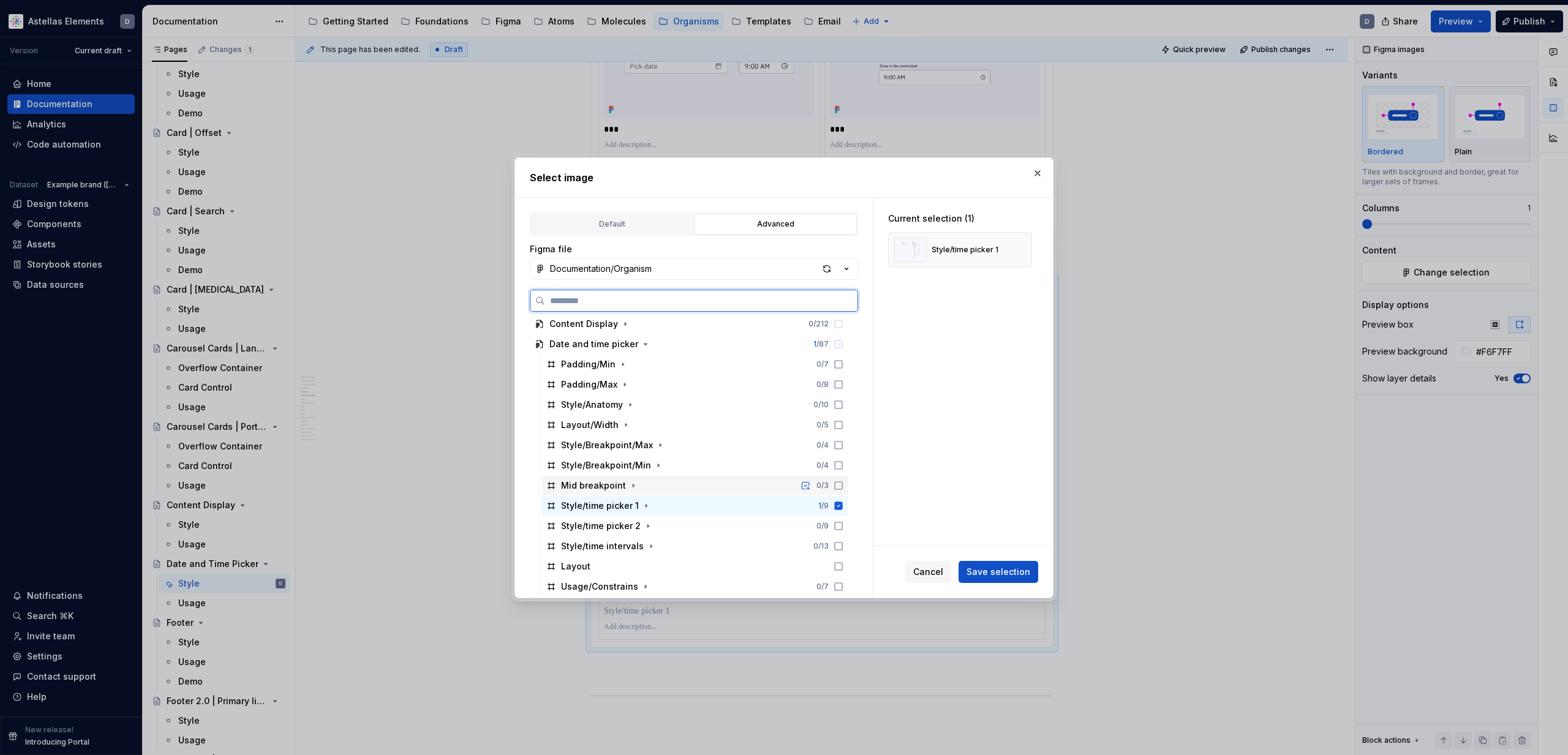
click at [843, 485] on icon at bounding box center [838, 485] width 10 height 10
click at [842, 507] on icon at bounding box center [838, 506] width 8 height 8
click at [992, 578] on button "Save selection" at bounding box center [998, 572] width 80 height 22
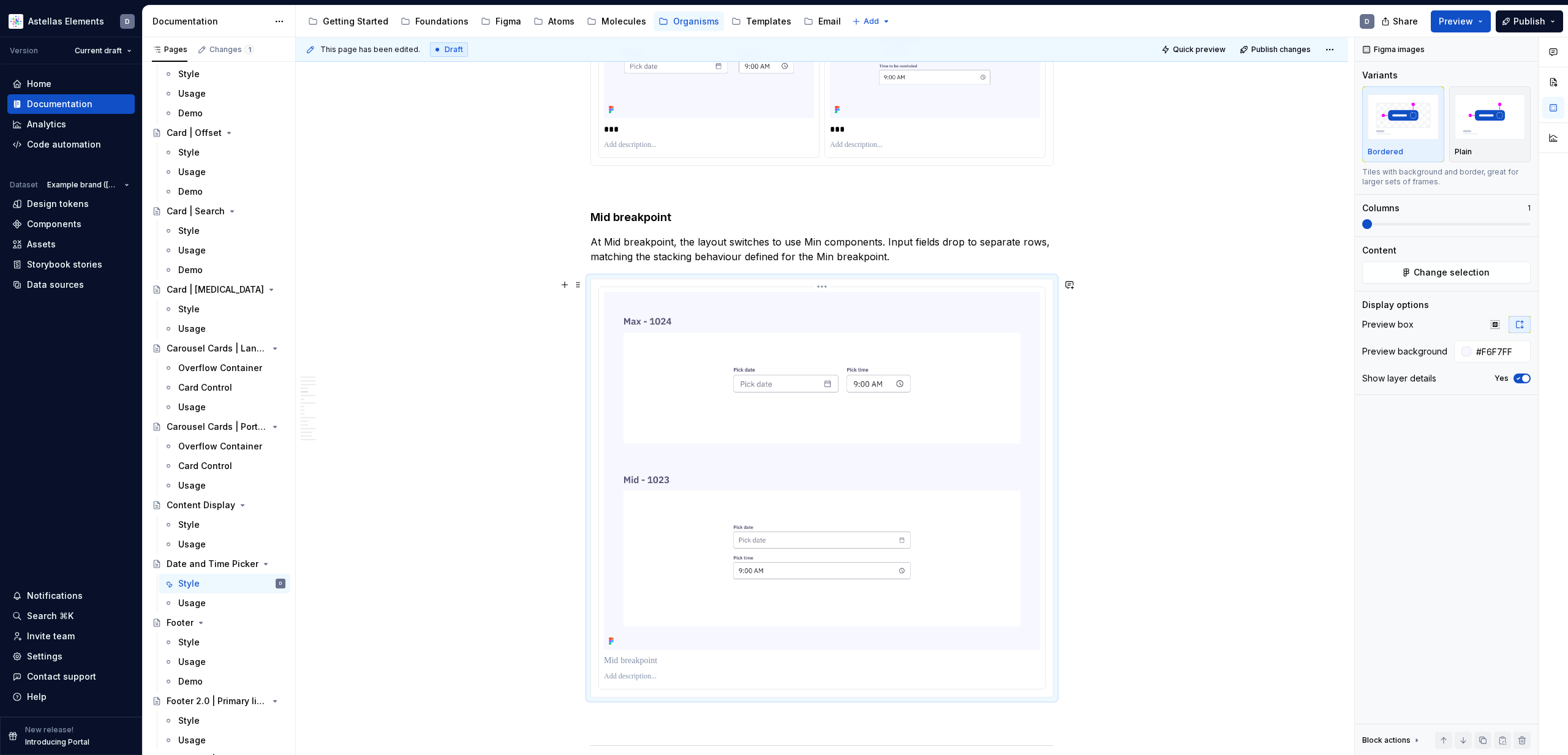
click at [641, 662] on p at bounding box center [822, 661] width 436 height 12
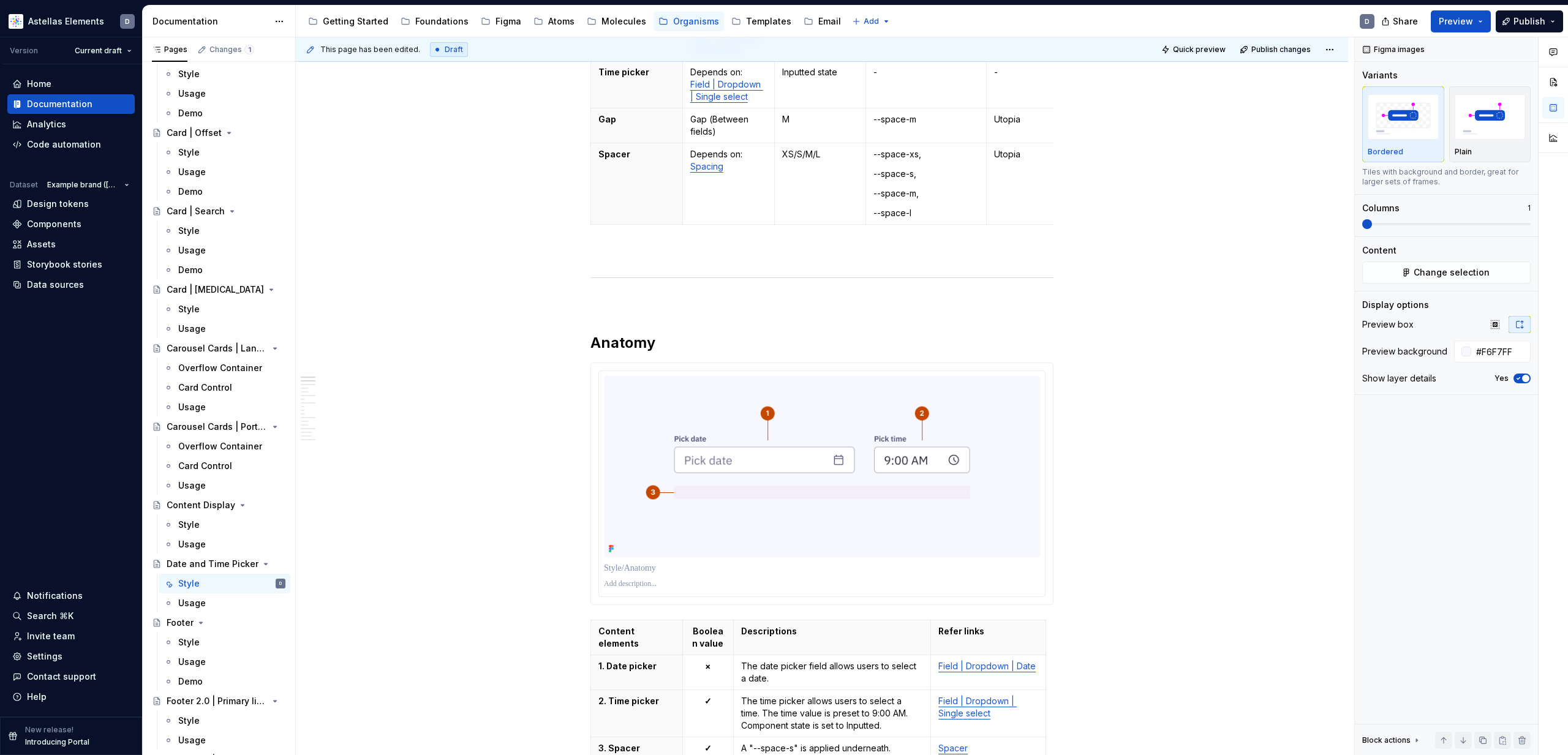
scroll to position [0, 0]
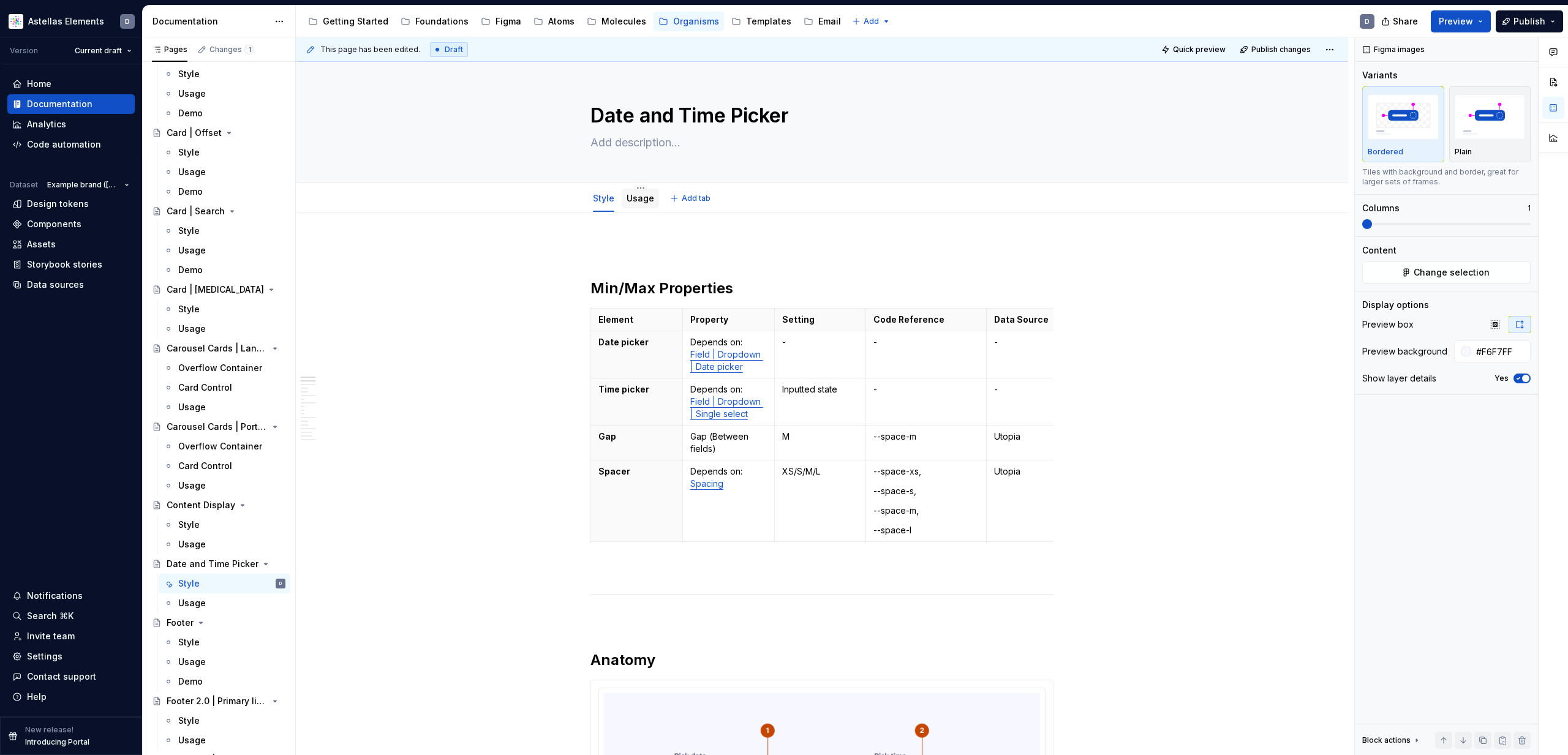
click at [644, 206] on div "Usage" at bounding box center [640, 199] width 37 height 20
click at [640, 200] on link "Usage" at bounding box center [641, 199] width 28 height 11
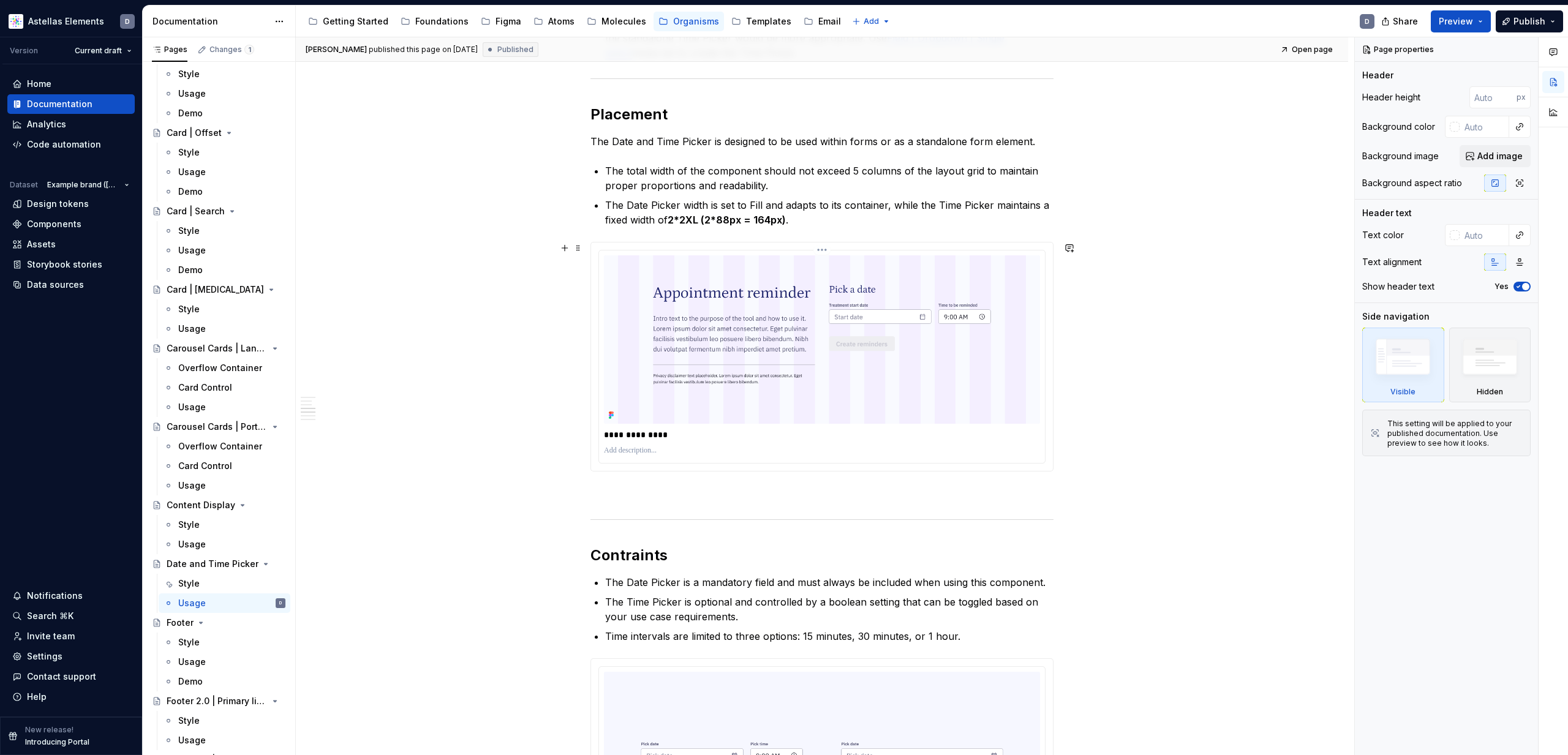
scroll to position [394, 0]
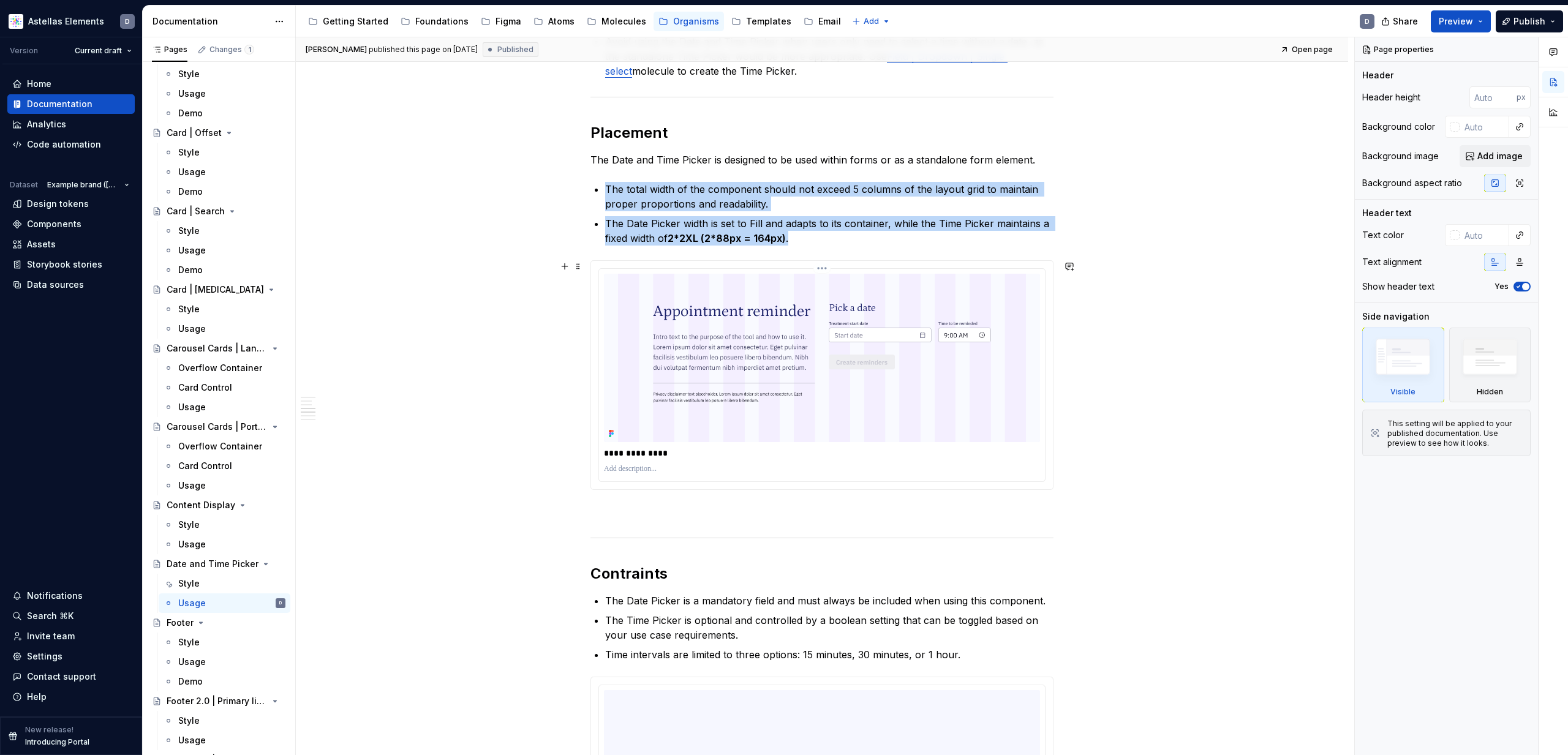
click at [820, 432] on img at bounding box center [822, 358] width 436 height 169
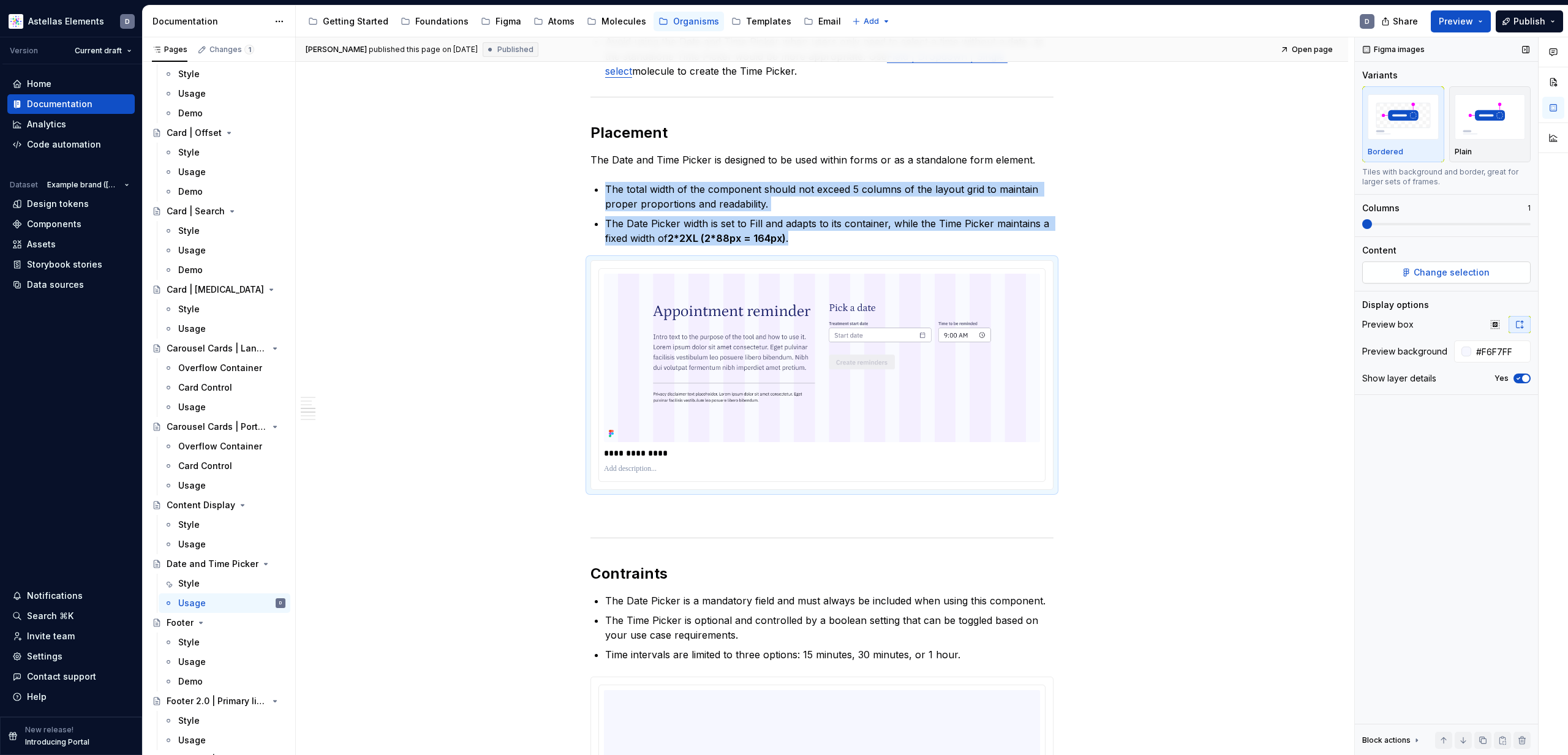
click at [1479, 275] on span "Change selection" at bounding box center [1451, 272] width 76 height 12
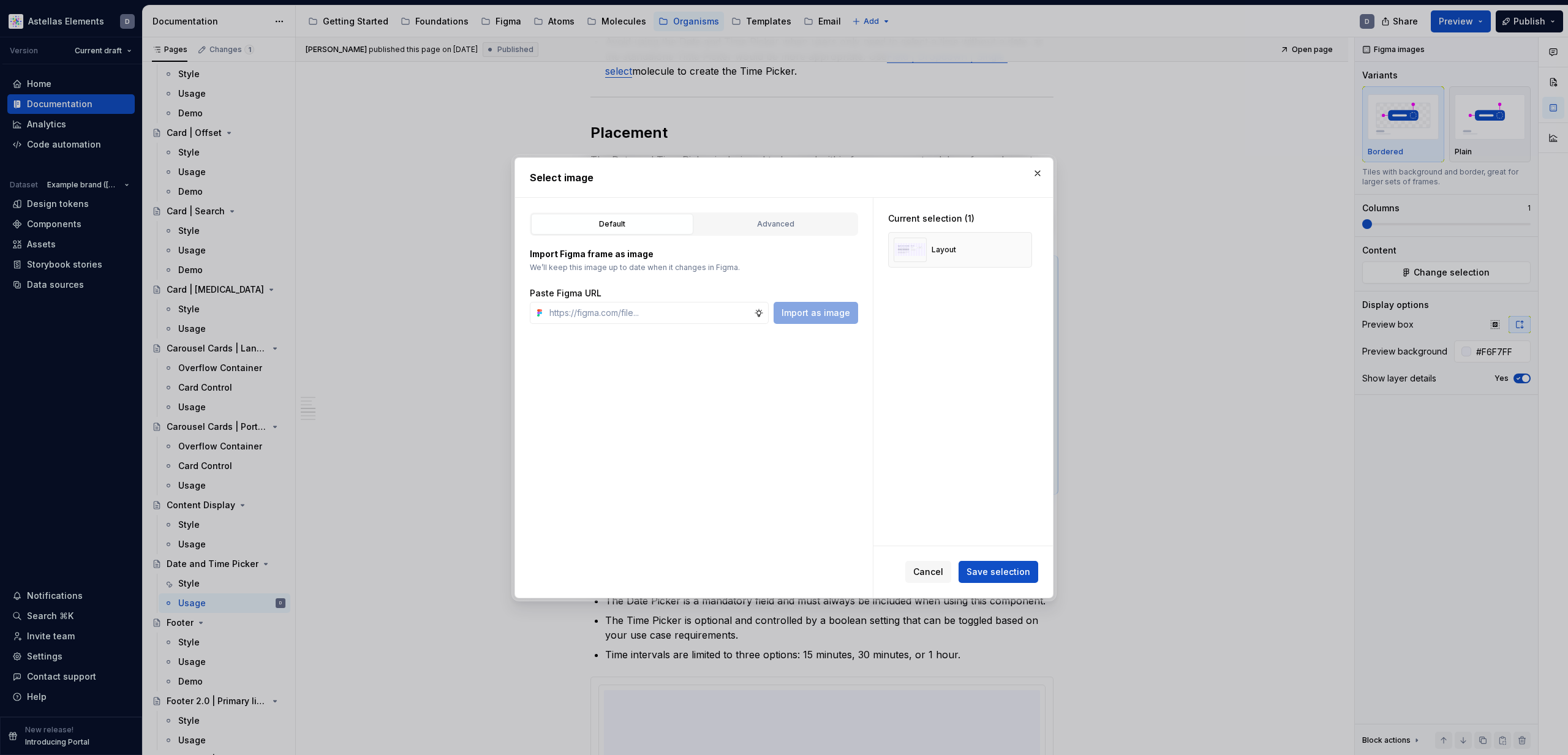
drag, startPoint x: 746, startPoint y: 231, endPoint x: 743, endPoint y: 247, distance: 16.3
click at [747, 232] on button "Advanced" at bounding box center [775, 224] width 162 height 21
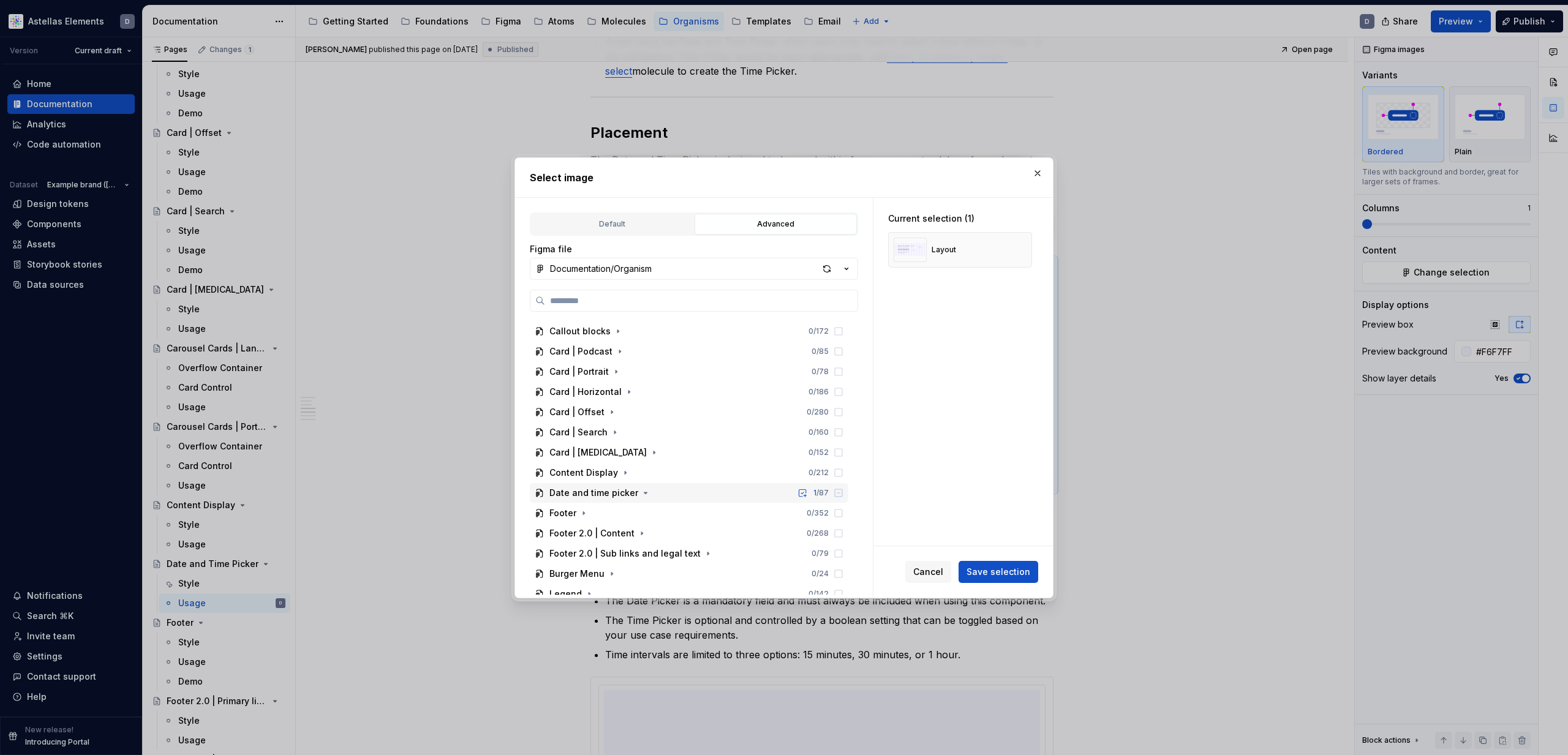
scroll to position [154, 0]
click at [641, 479] on icon "button" at bounding box center [645, 478] width 10 height 10
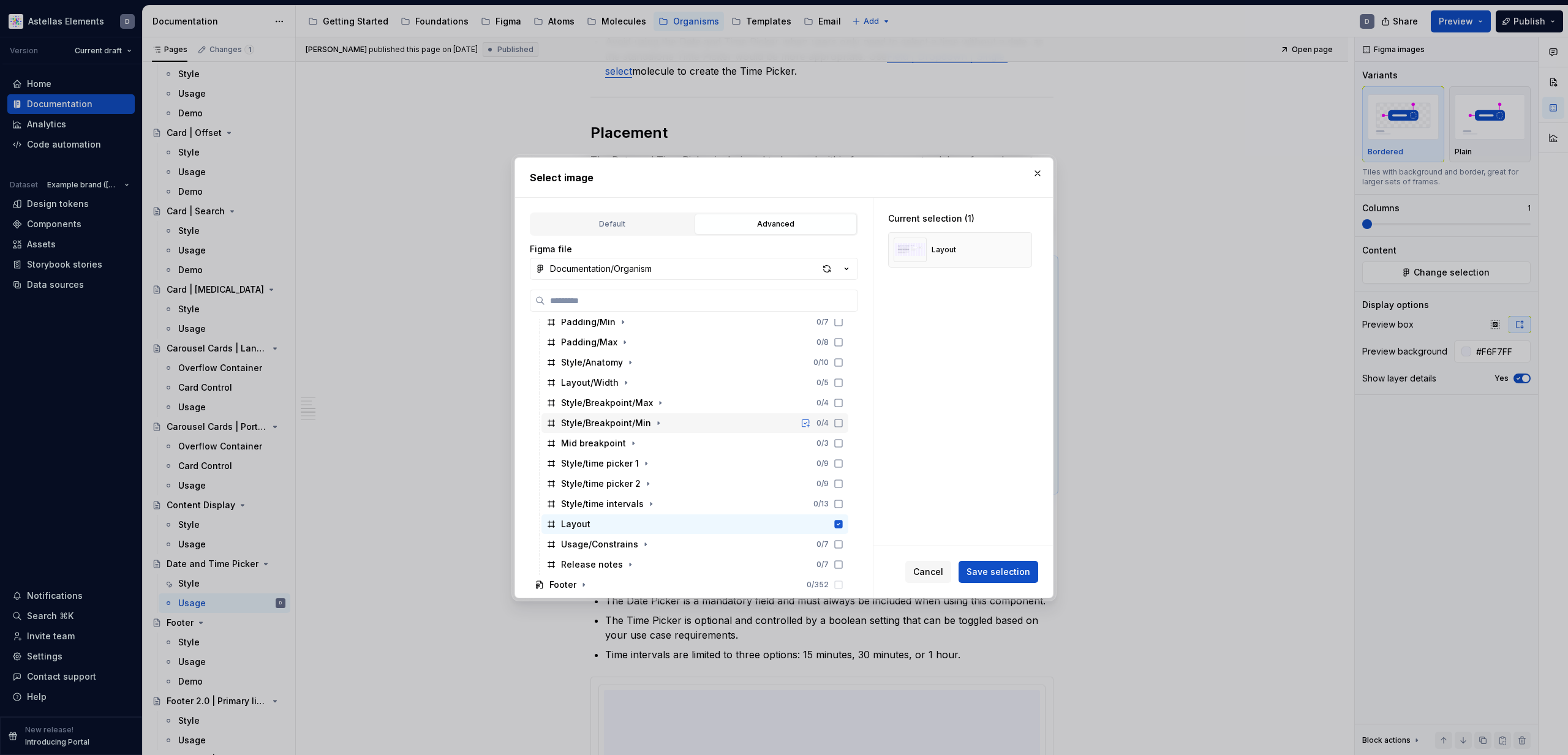
scroll to position [345, 0]
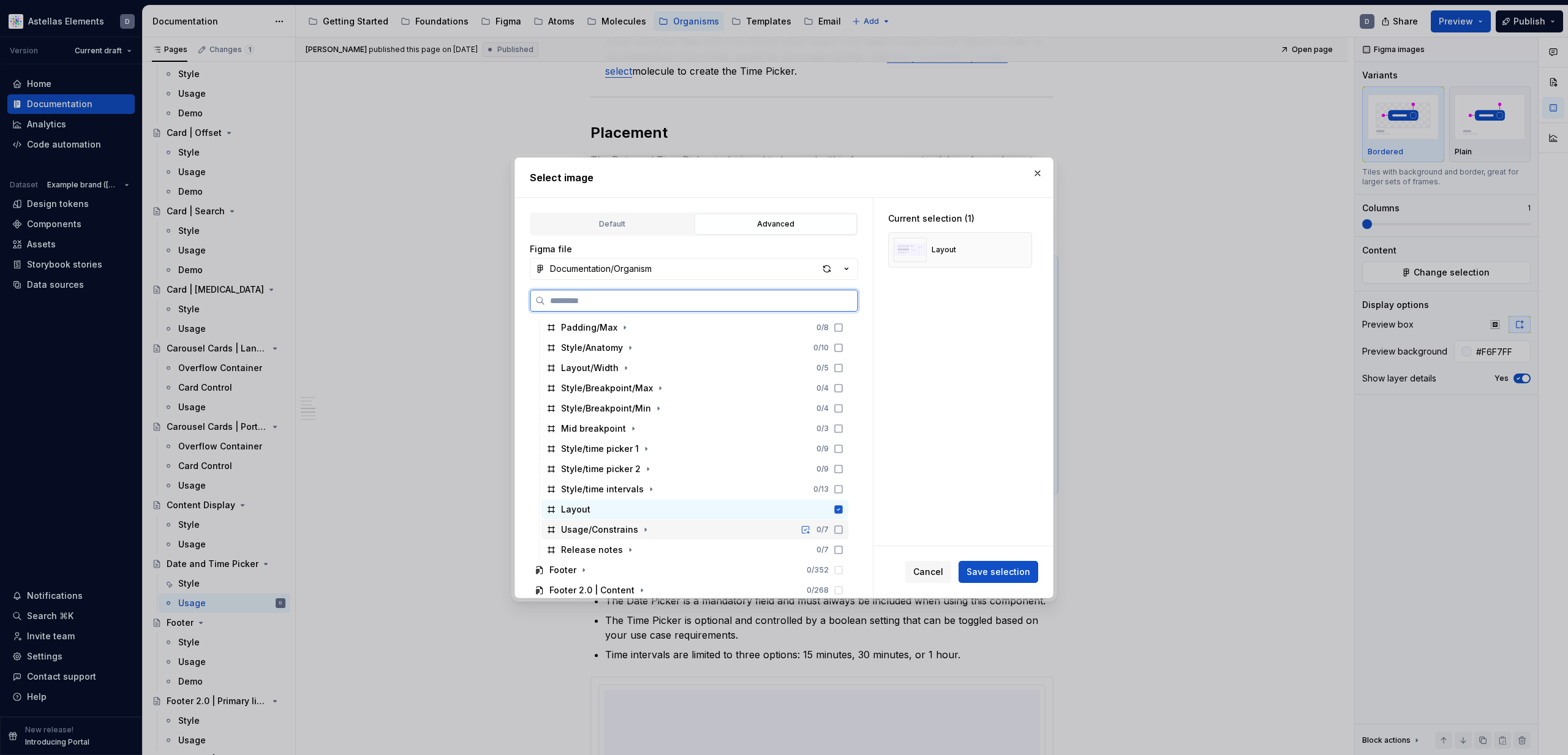
click at [843, 533] on icon at bounding box center [838, 530] width 10 height 10
click at [843, 510] on icon at bounding box center [838, 509] width 10 height 10
click at [989, 573] on span "Save selection" at bounding box center [998, 572] width 64 height 12
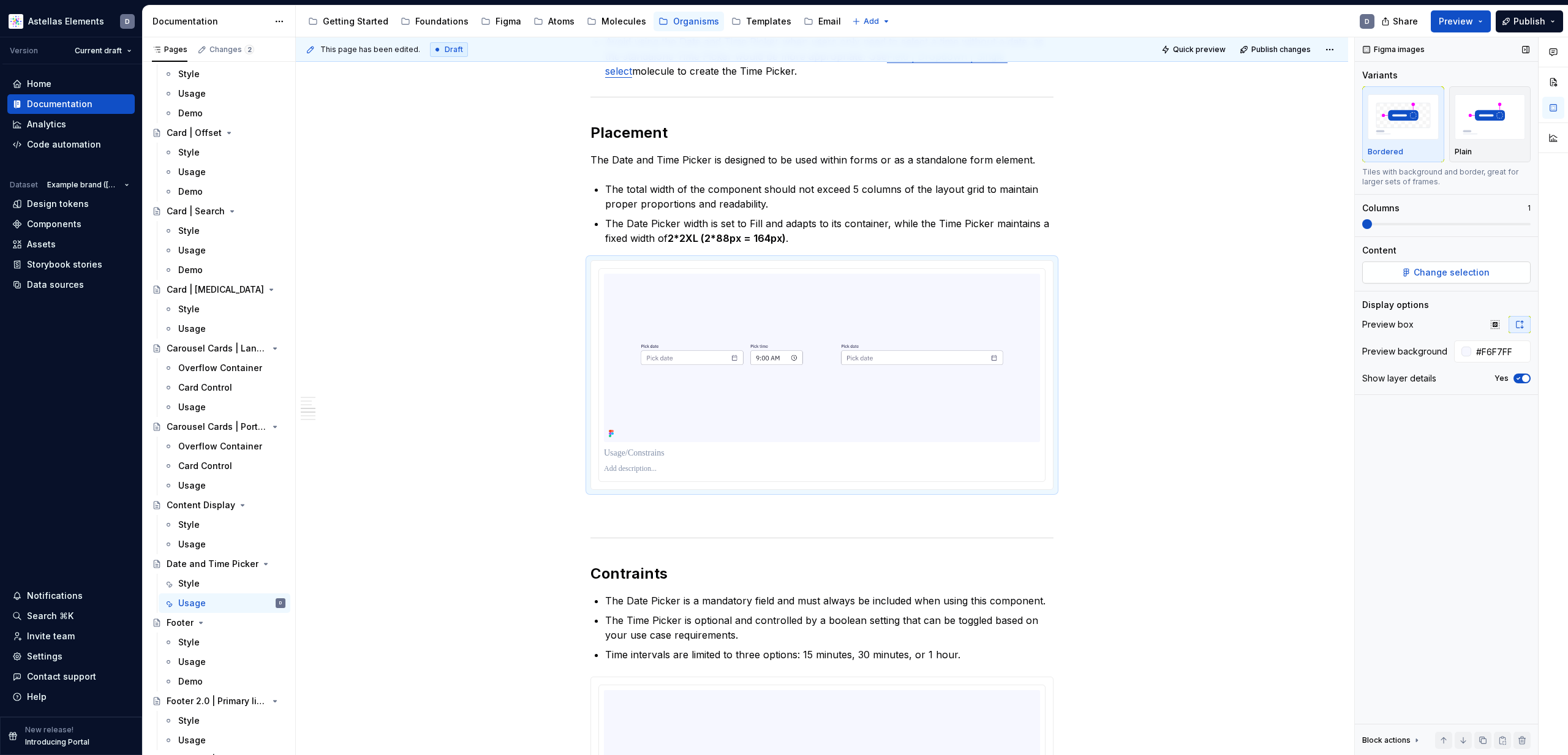
click at [1490, 269] on button "Change selection" at bounding box center [1447, 272] width 169 height 22
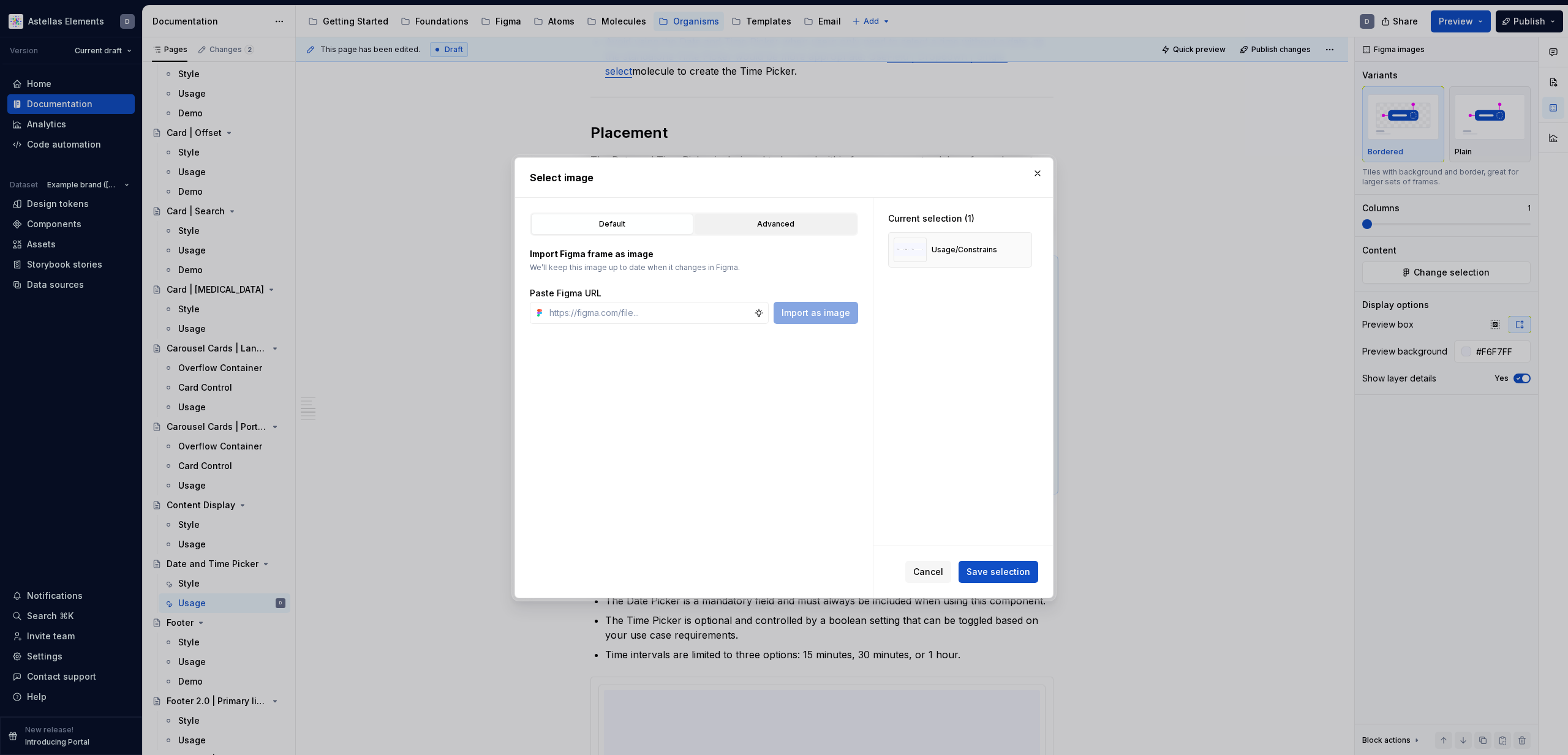
click at [771, 225] on div "Advanced" at bounding box center [776, 224] width 154 height 12
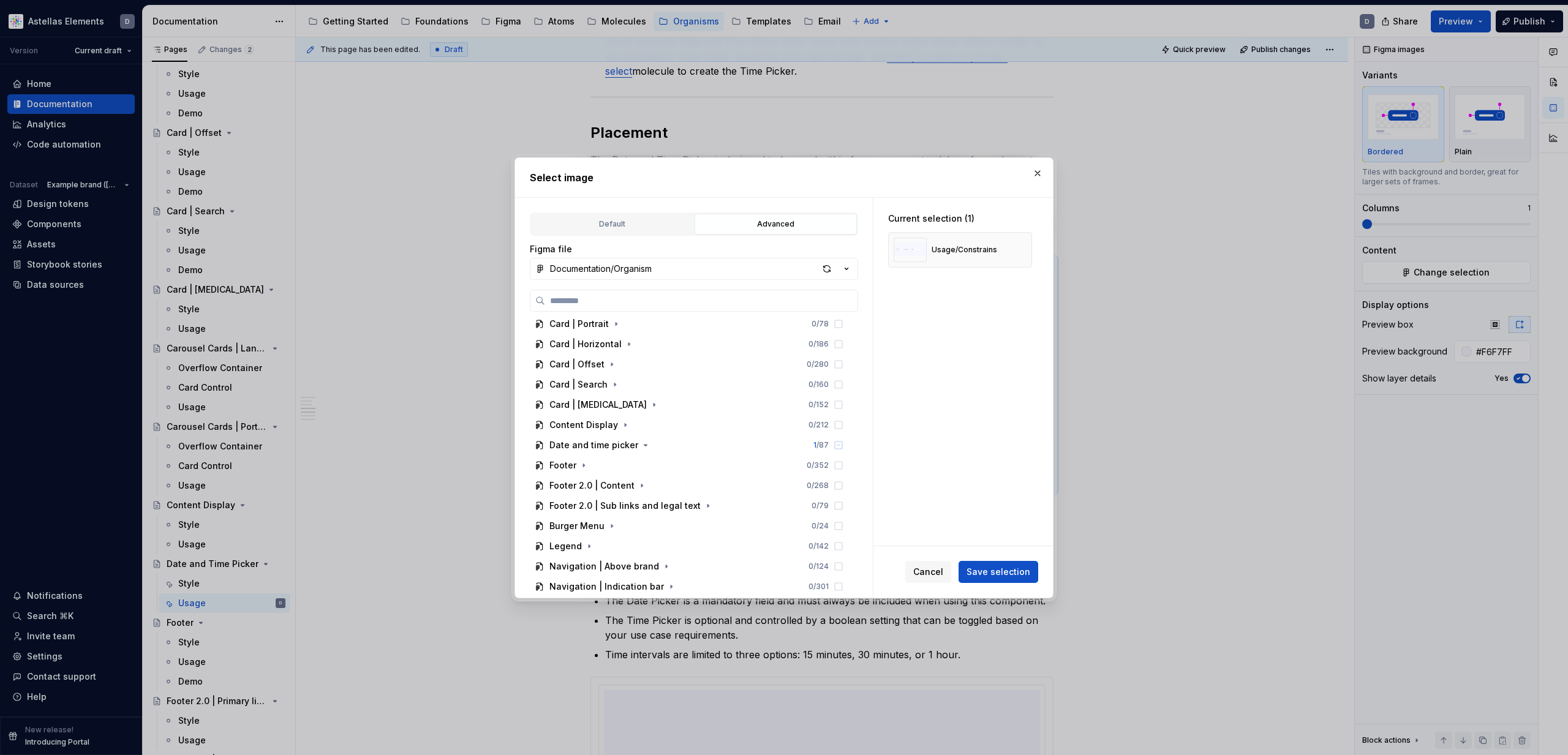
scroll to position [295, 0]
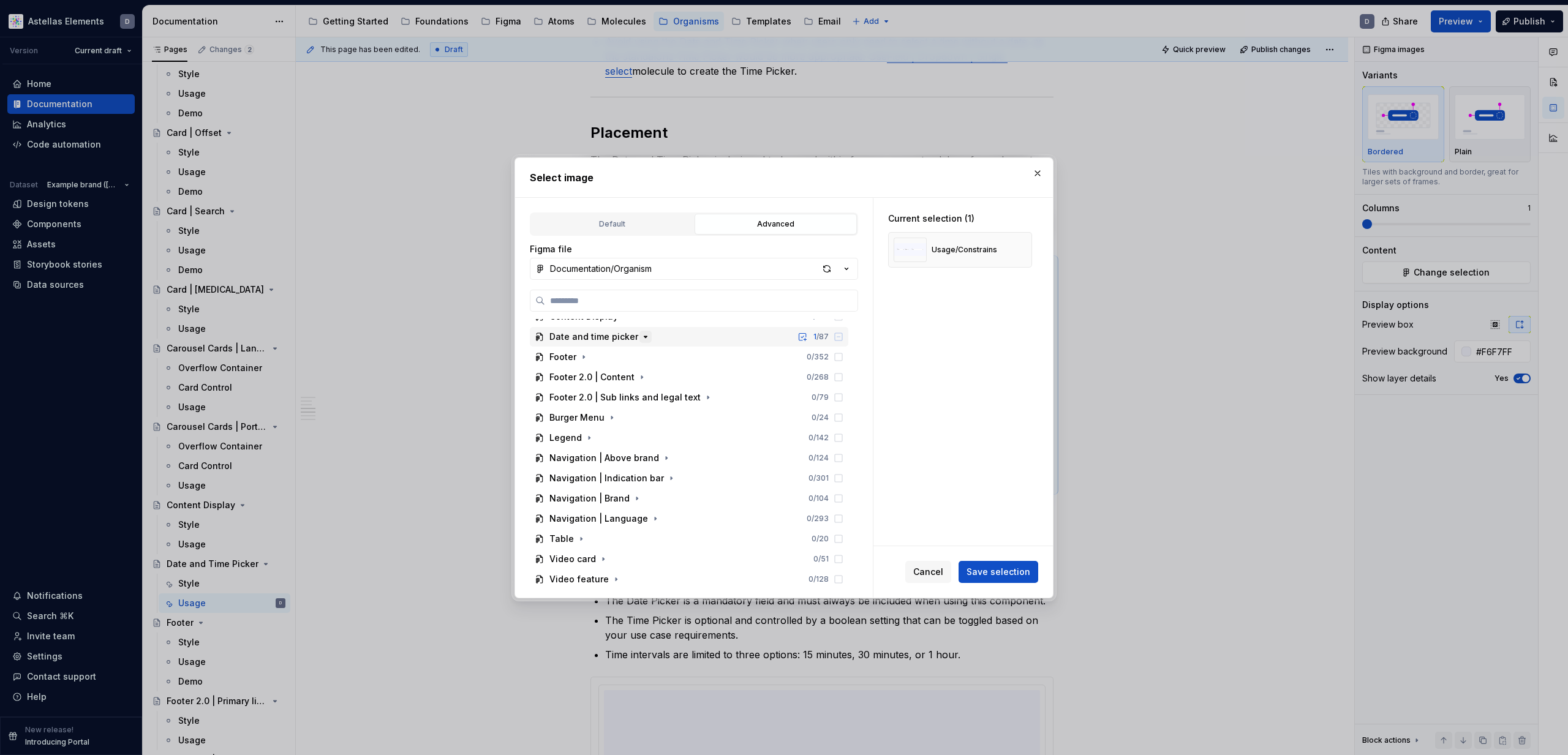
click at [641, 335] on icon "button" at bounding box center [645, 337] width 10 height 10
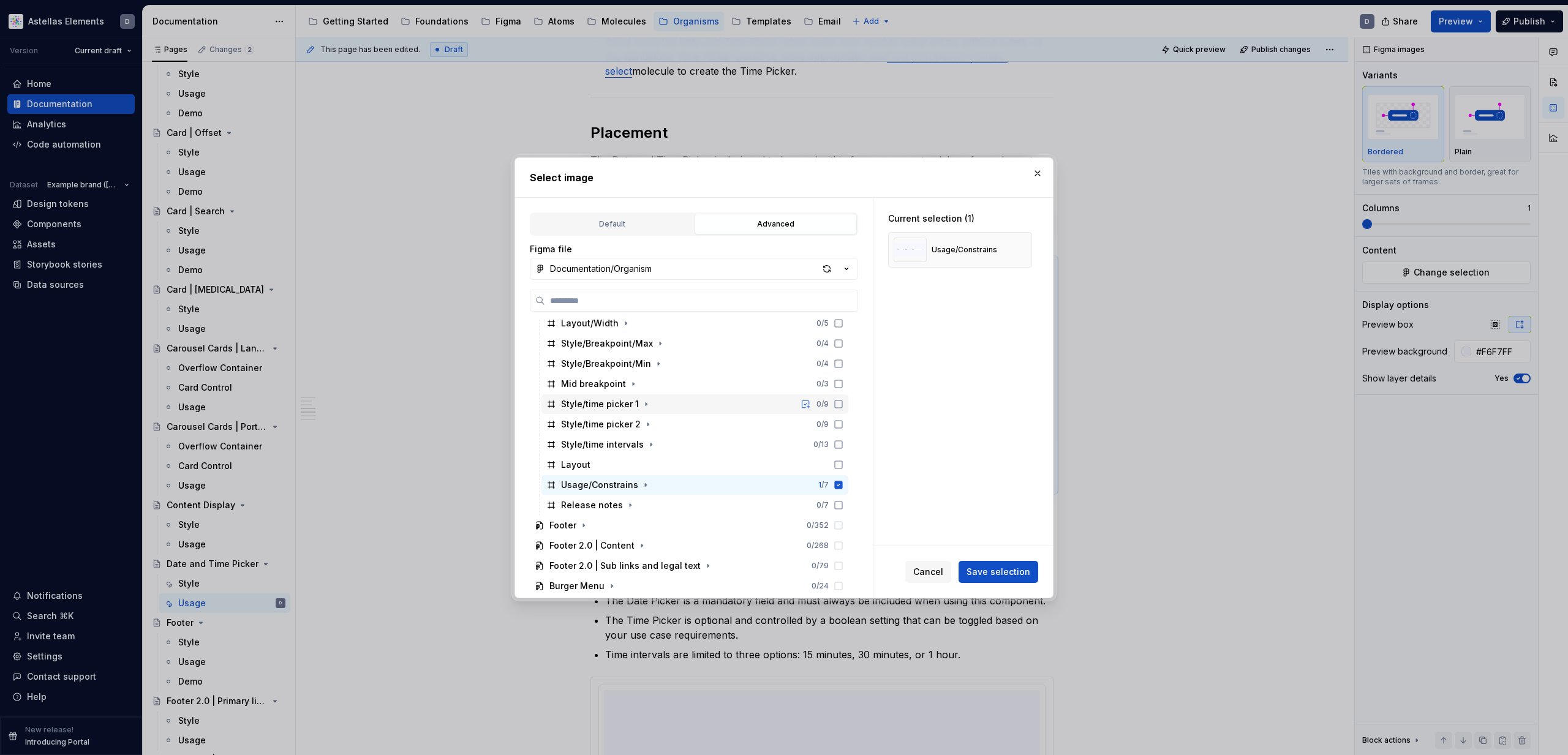
scroll to position [397, 0]
click at [842, 475] on icon at bounding box center [838, 477] width 8 height 8
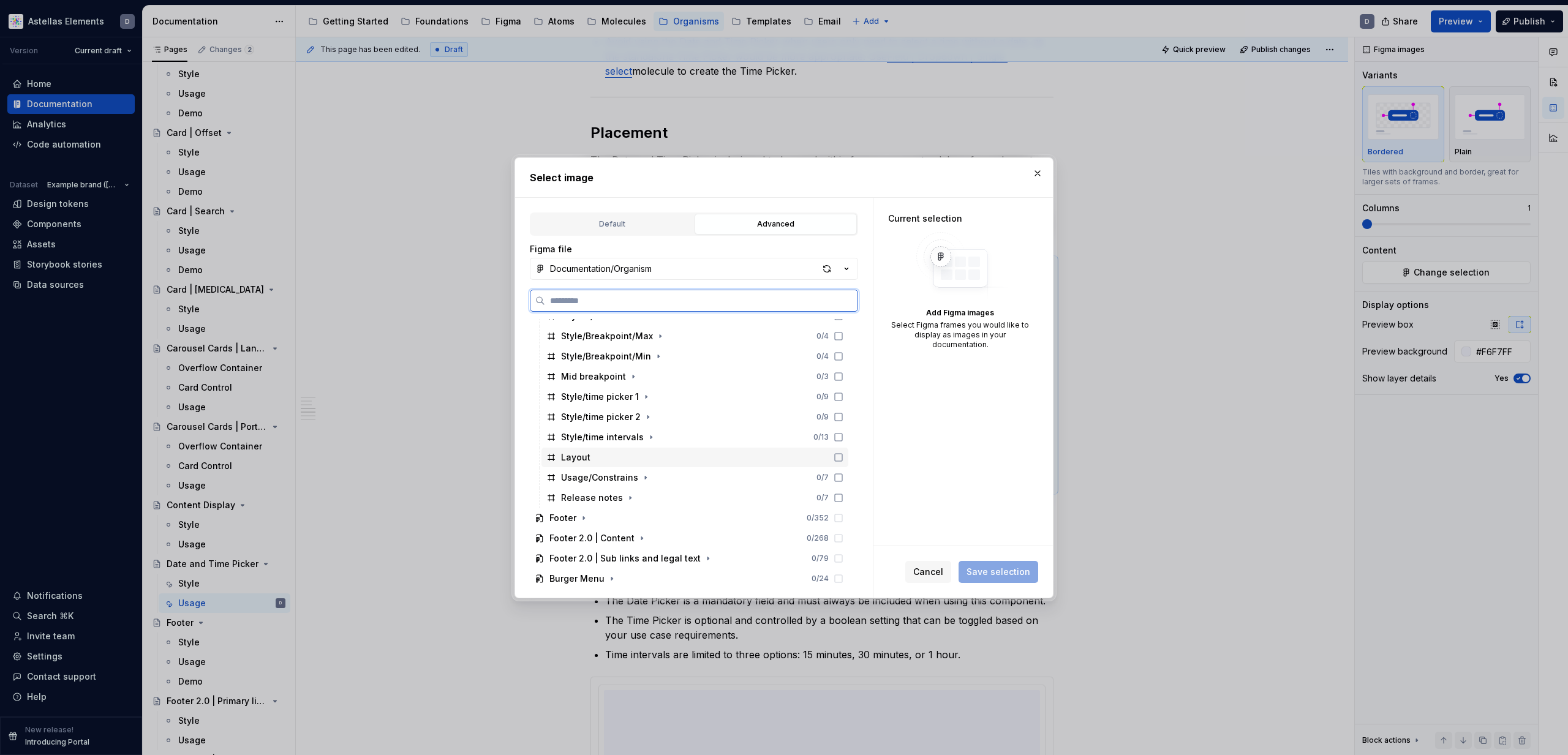
click at [843, 458] on icon at bounding box center [838, 458] width 10 height 10
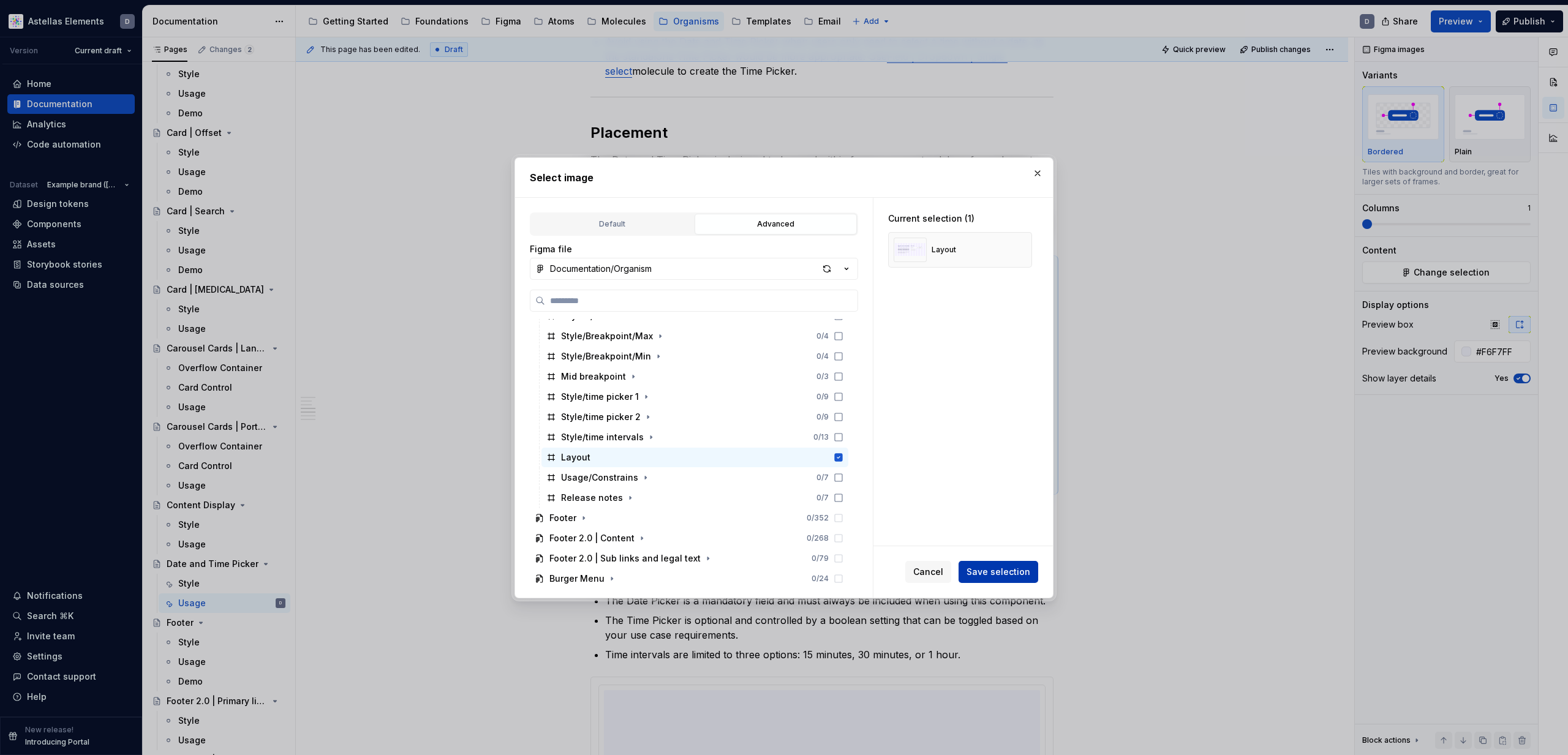
click at [983, 568] on span "Save selection" at bounding box center [998, 572] width 64 height 12
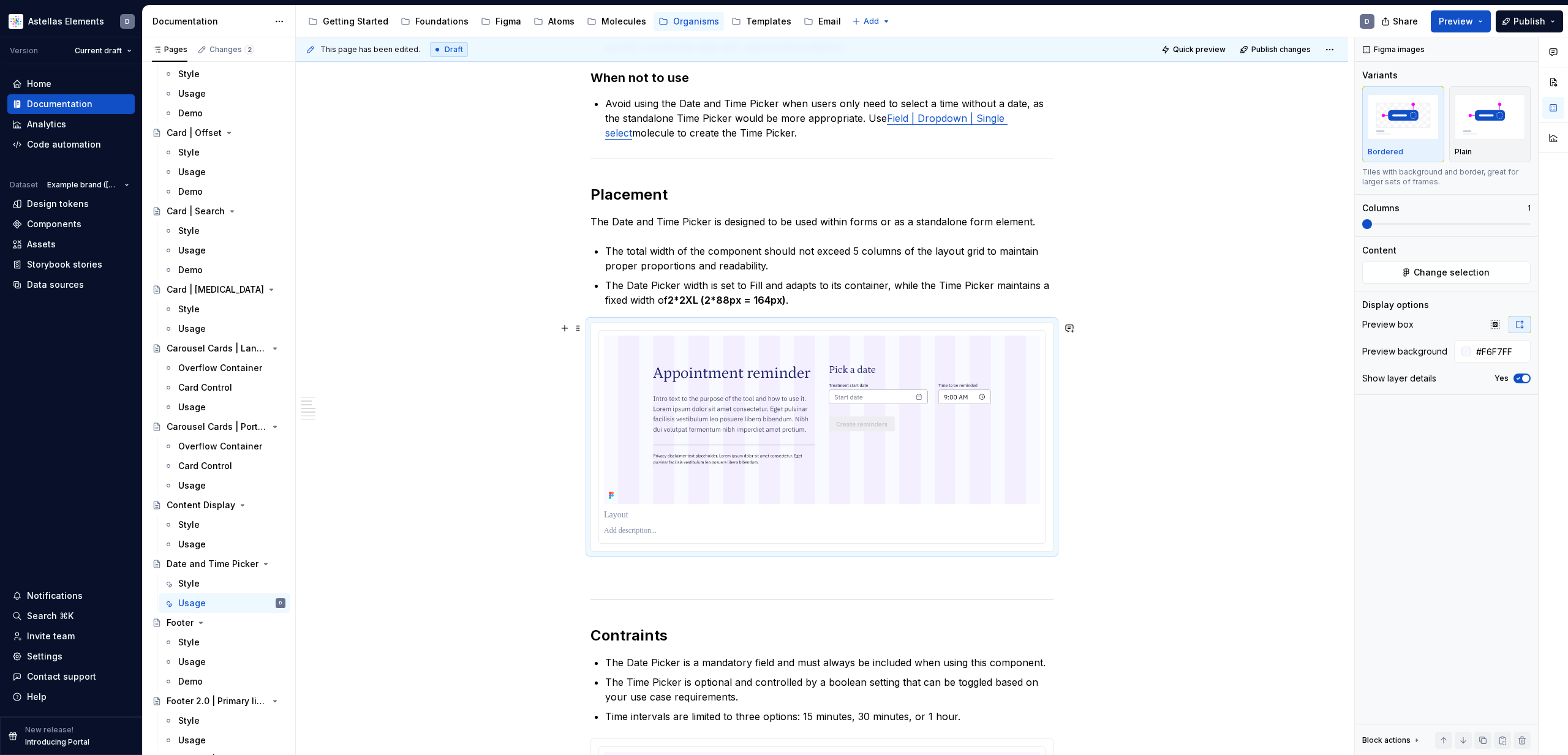
scroll to position [0, 0]
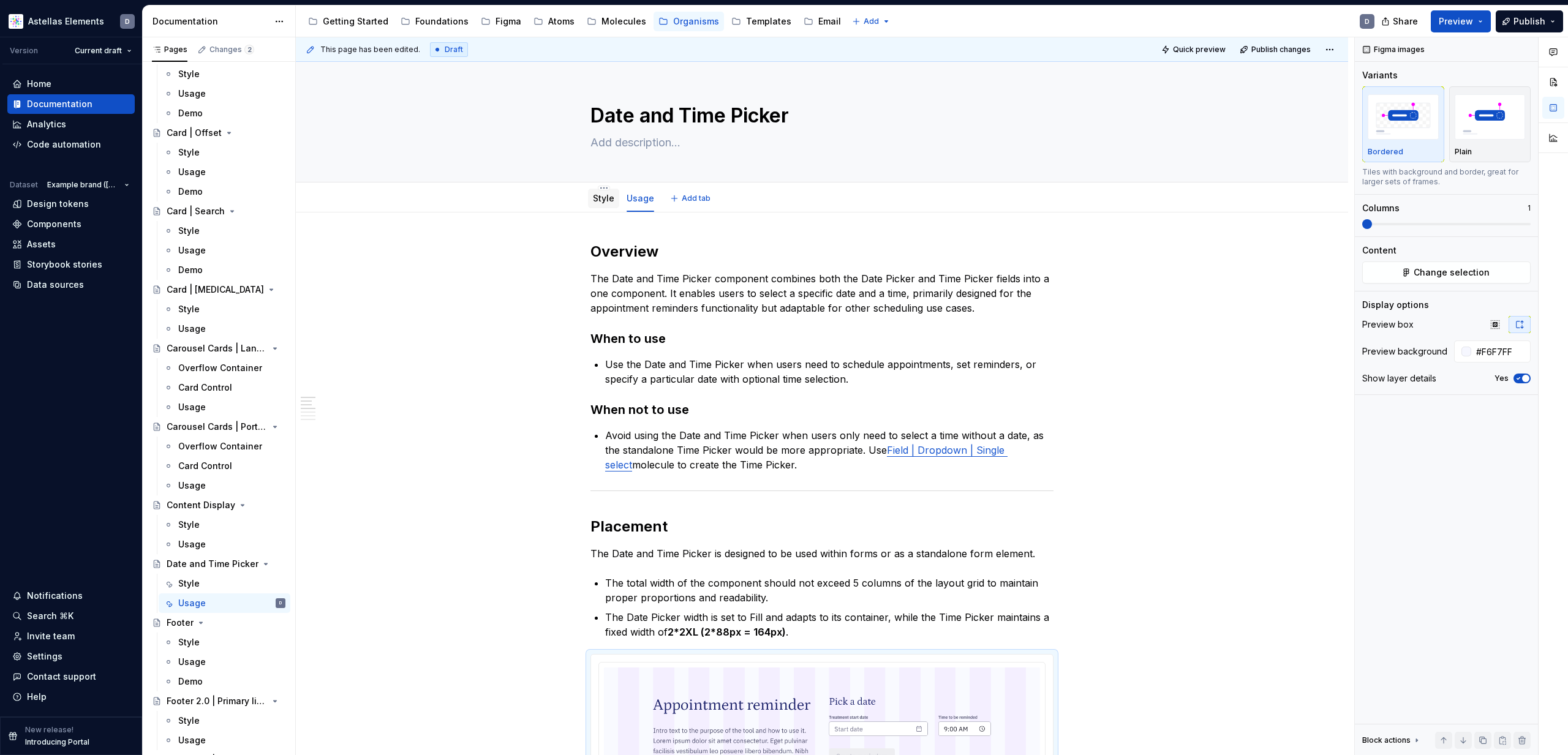
click at [614, 196] on link "Style" at bounding box center [603, 199] width 21 height 11
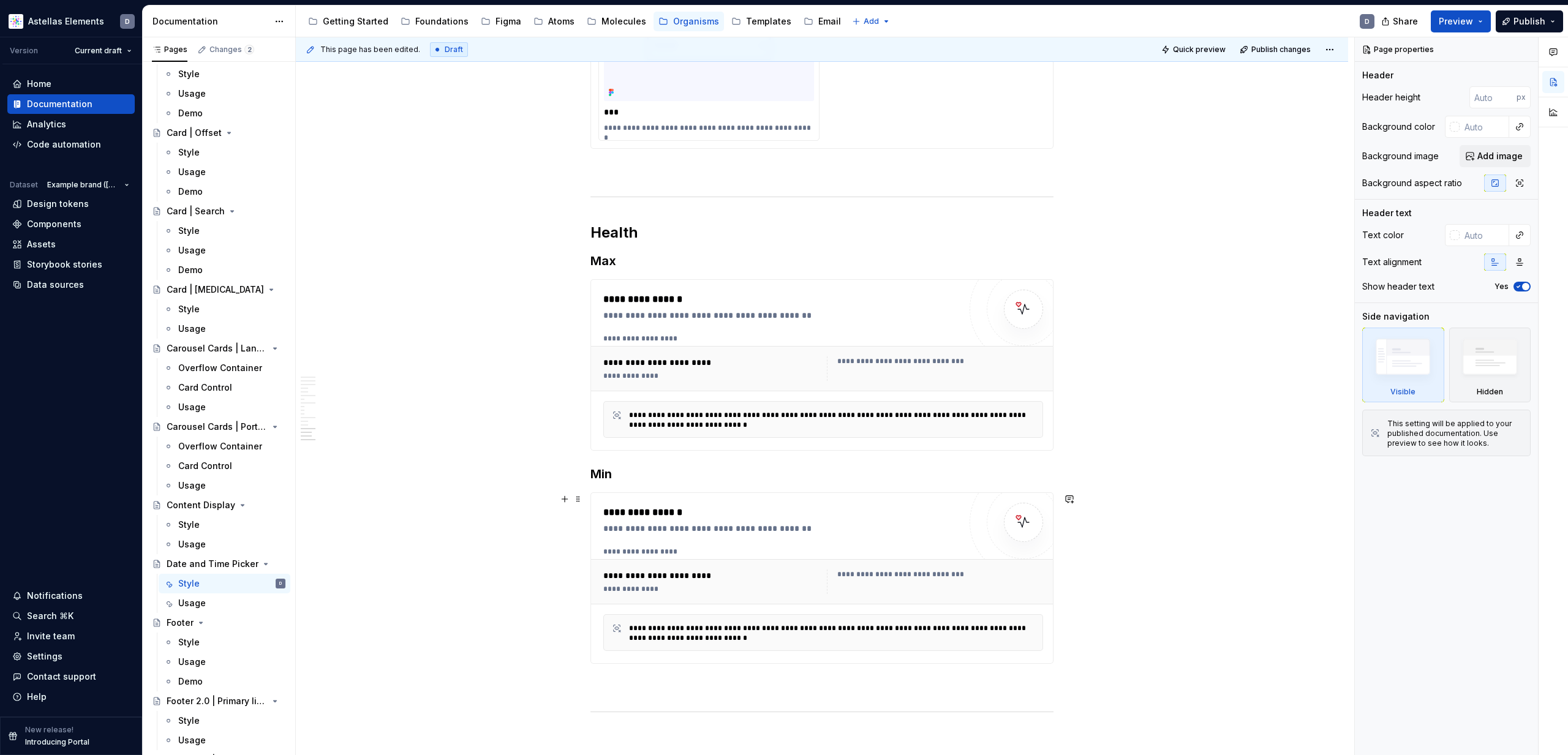
scroll to position [4750, 0]
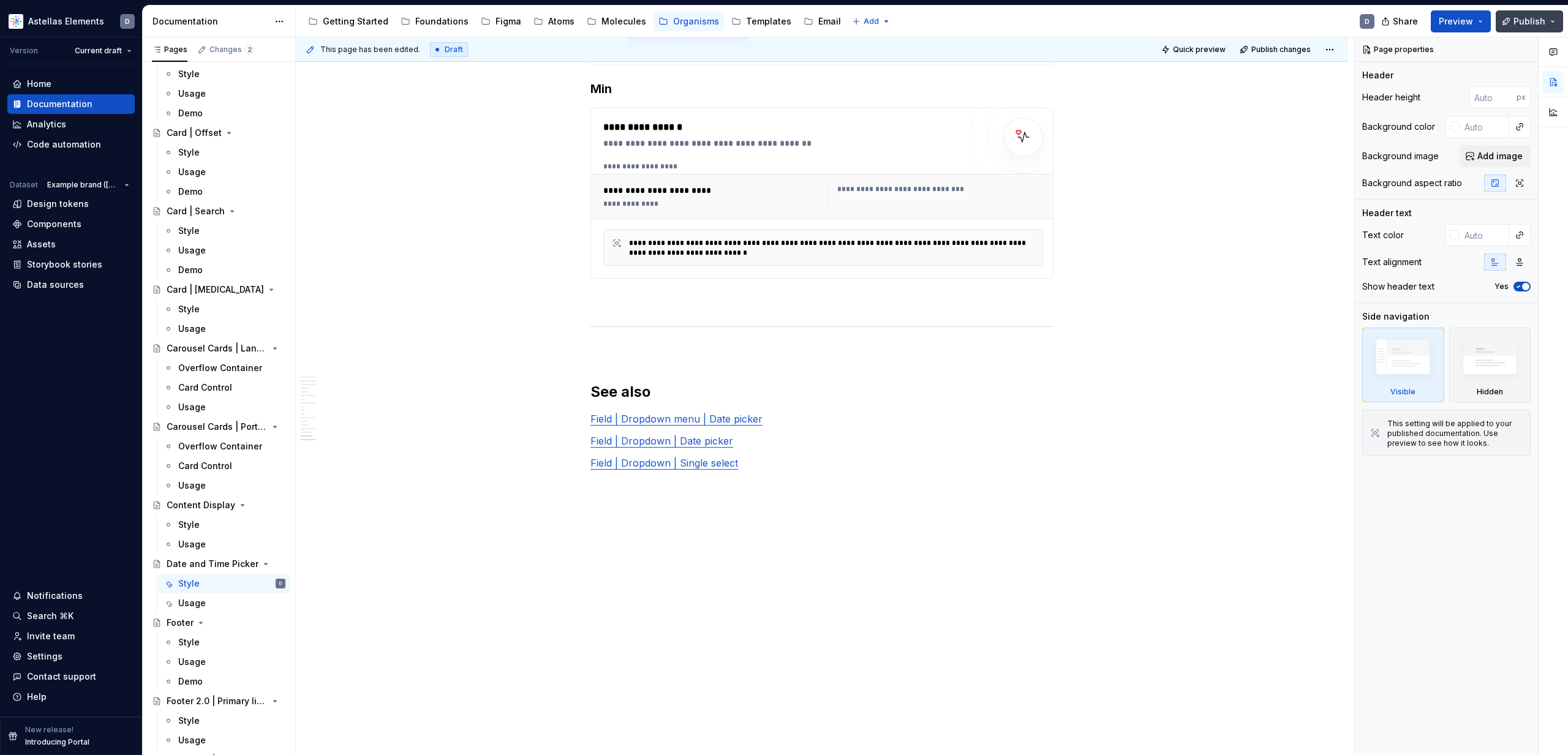
click at [1524, 23] on span "Publish" at bounding box center [1529, 21] width 32 height 12
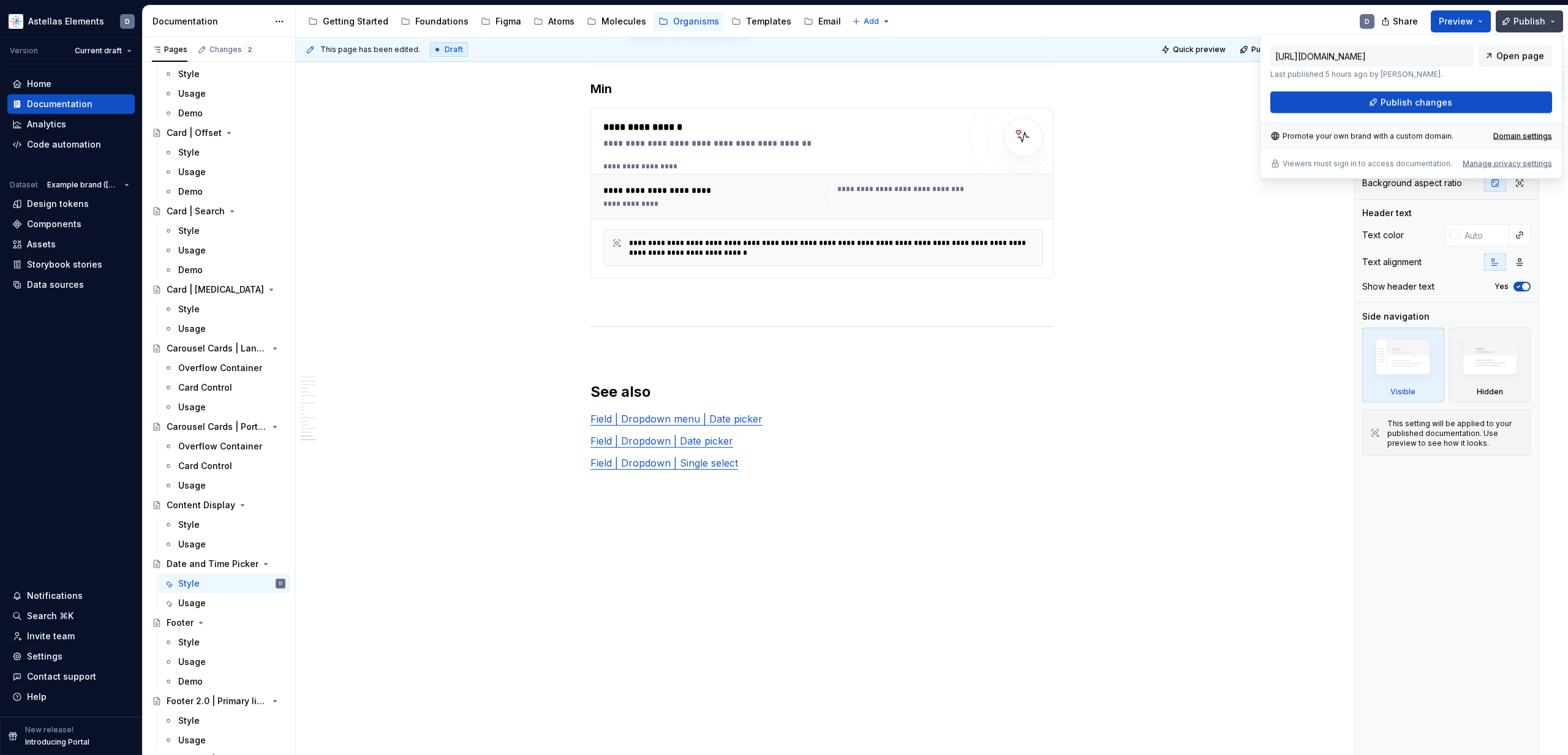
click at [1553, 22] on button "Publish" at bounding box center [1529, 21] width 67 height 22
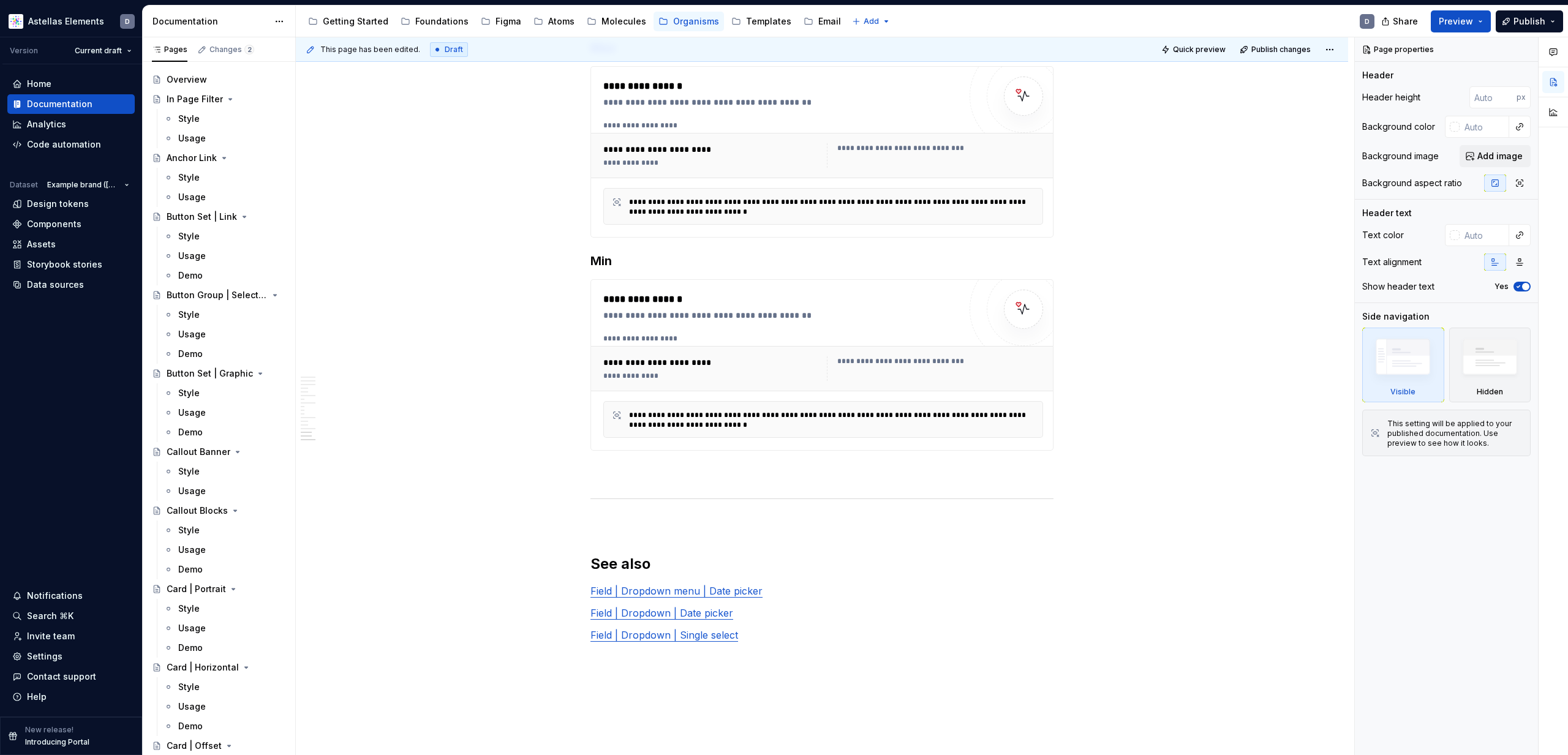
scroll to position [0, 0]
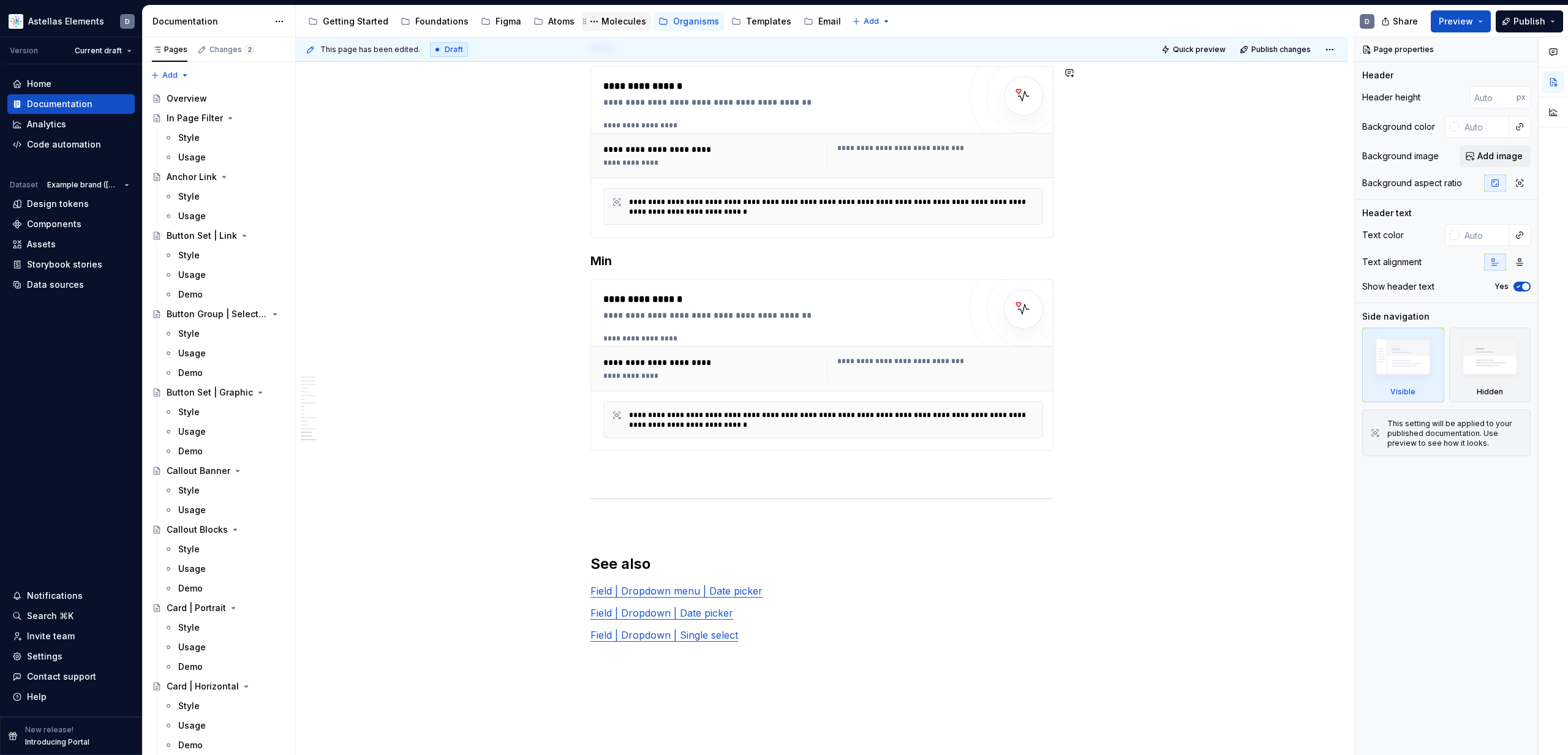
click at [613, 15] on div "Molecules" at bounding box center [623, 21] width 44 height 12
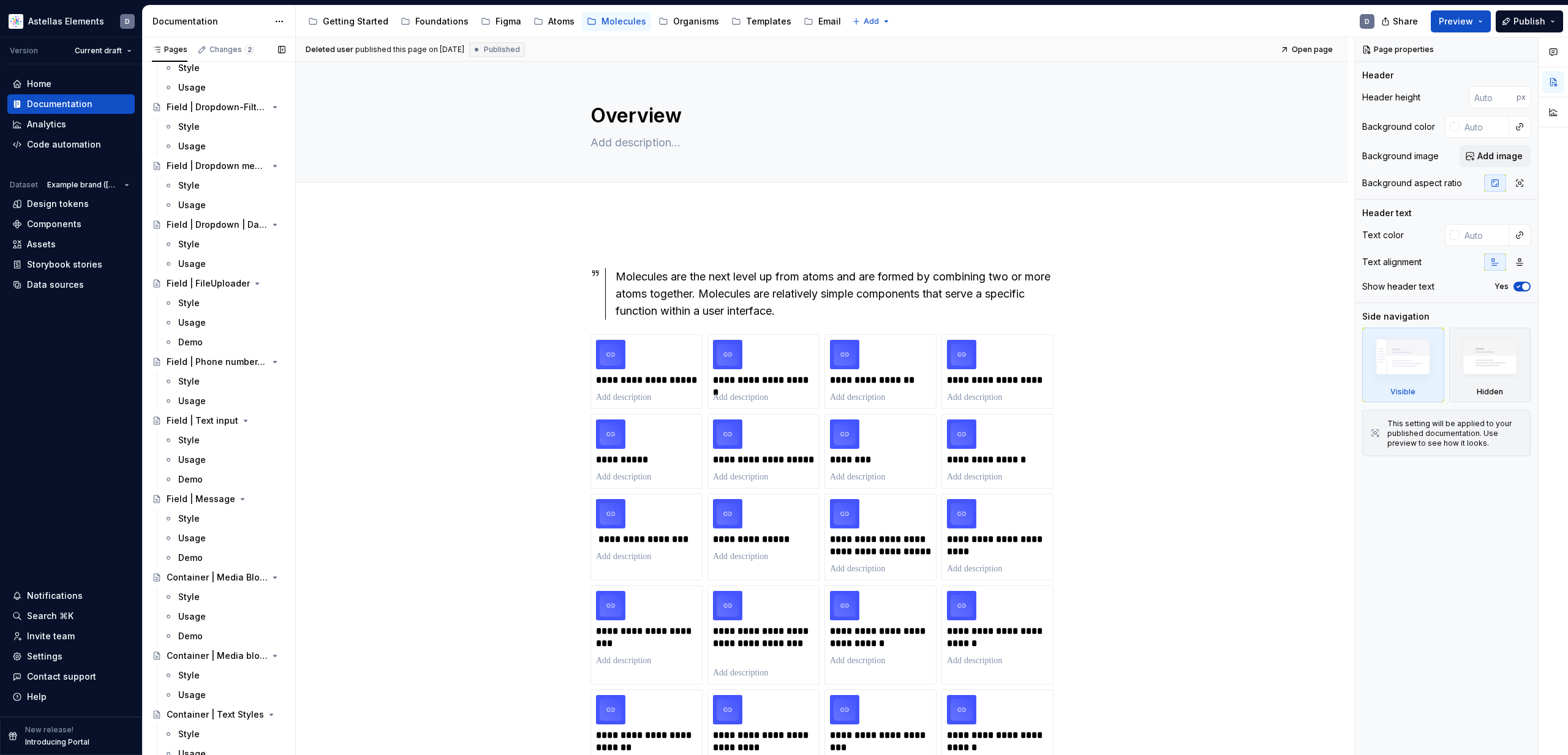
scroll to position [1398, 0]
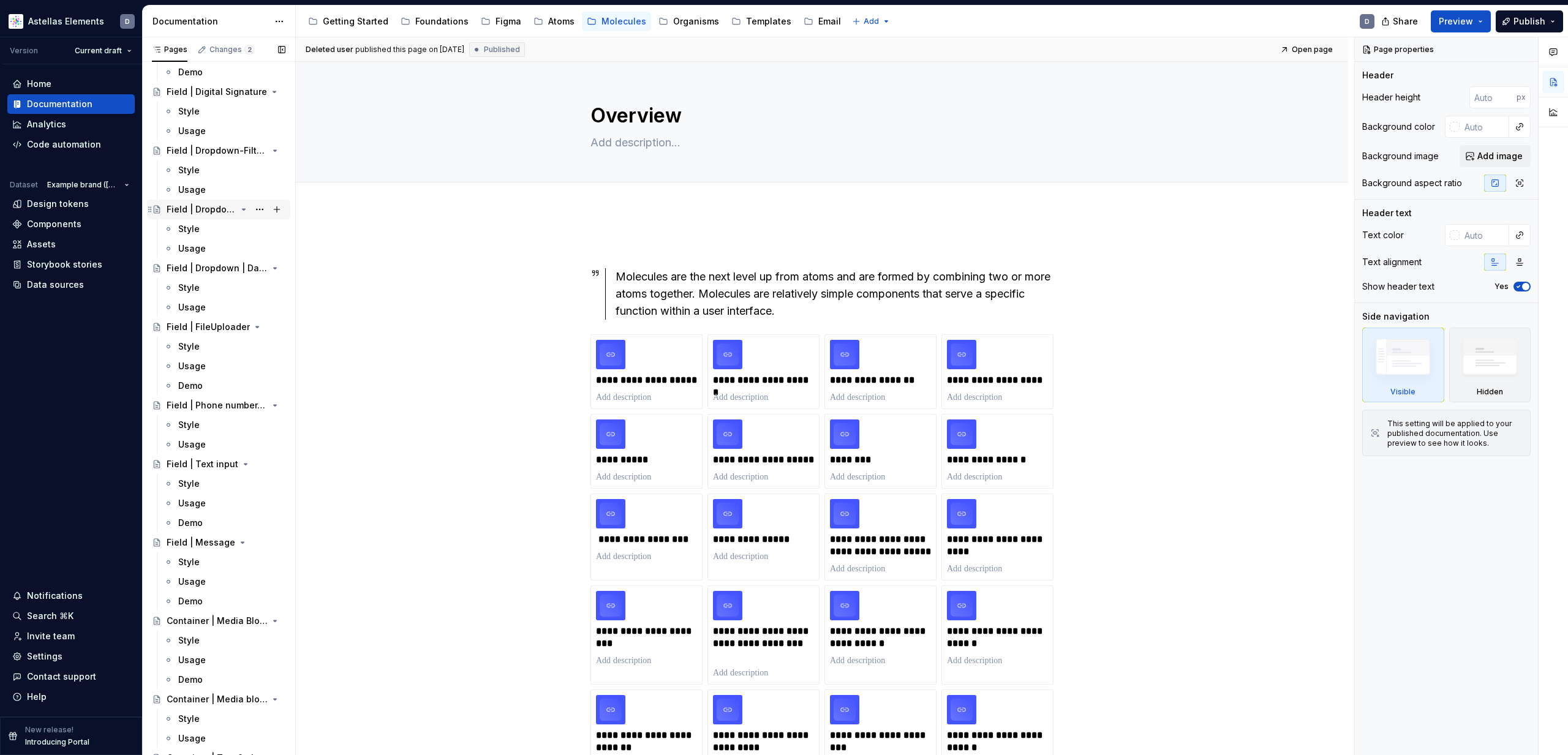
click at [208, 209] on div "Field | Dropdown menu | Date picker" at bounding box center [201, 209] width 70 height 12
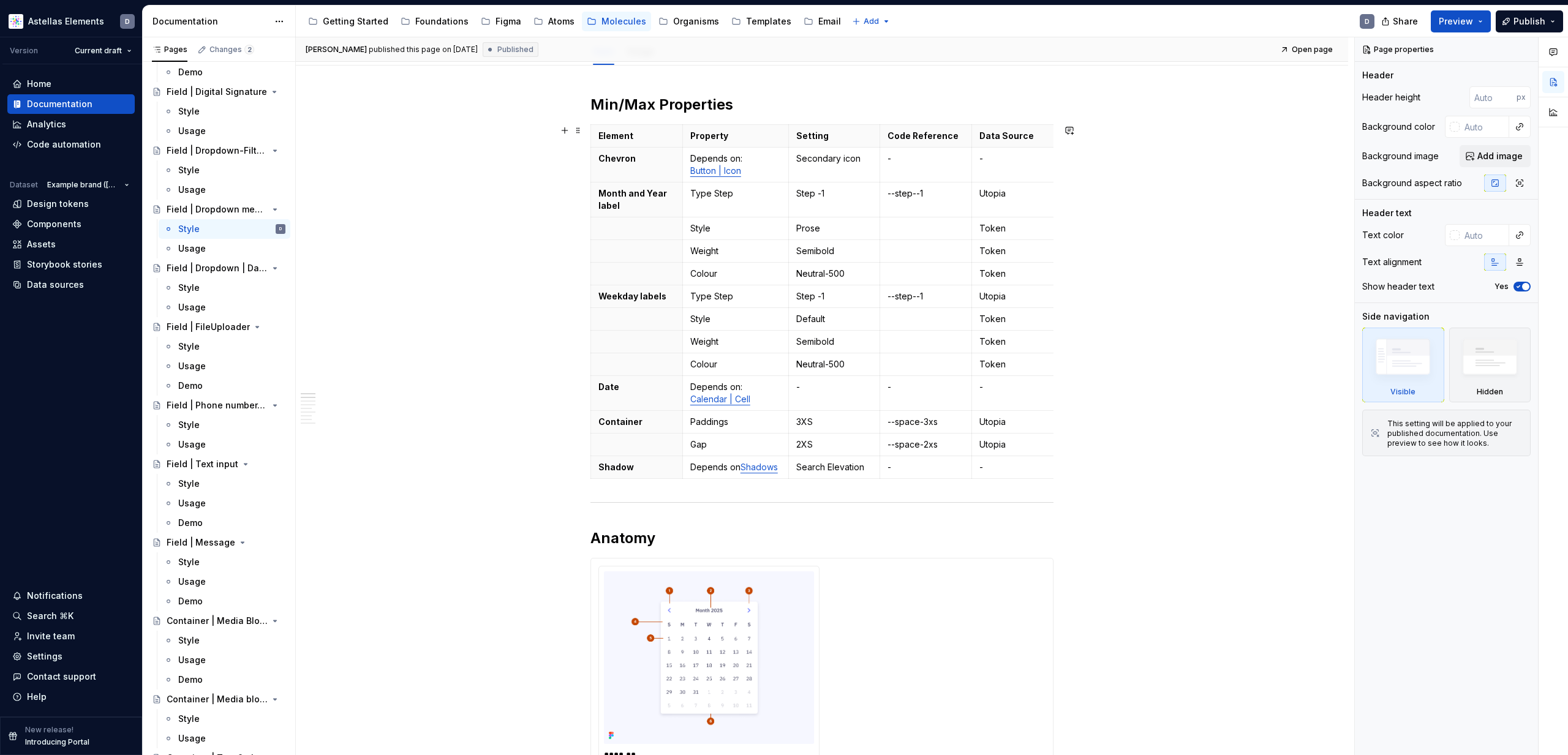
scroll to position [149, 0]
click at [553, 23] on div "Atoms" at bounding box center [562, 21] width 27 height 12
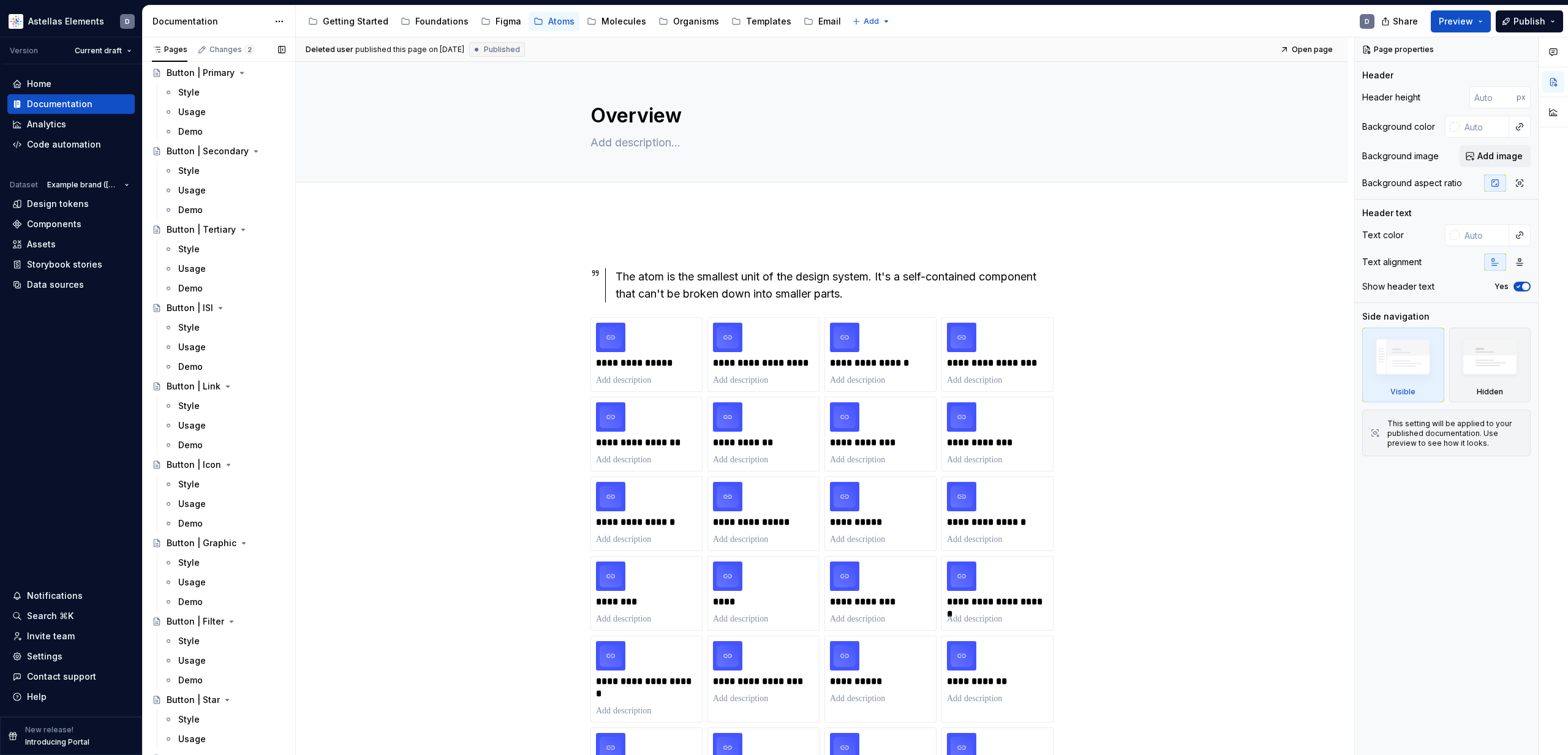
scroll to position [209, 0]
click at [204, 380] on div "Button | Link" at bounding box center [193, 380] width 54 height 12
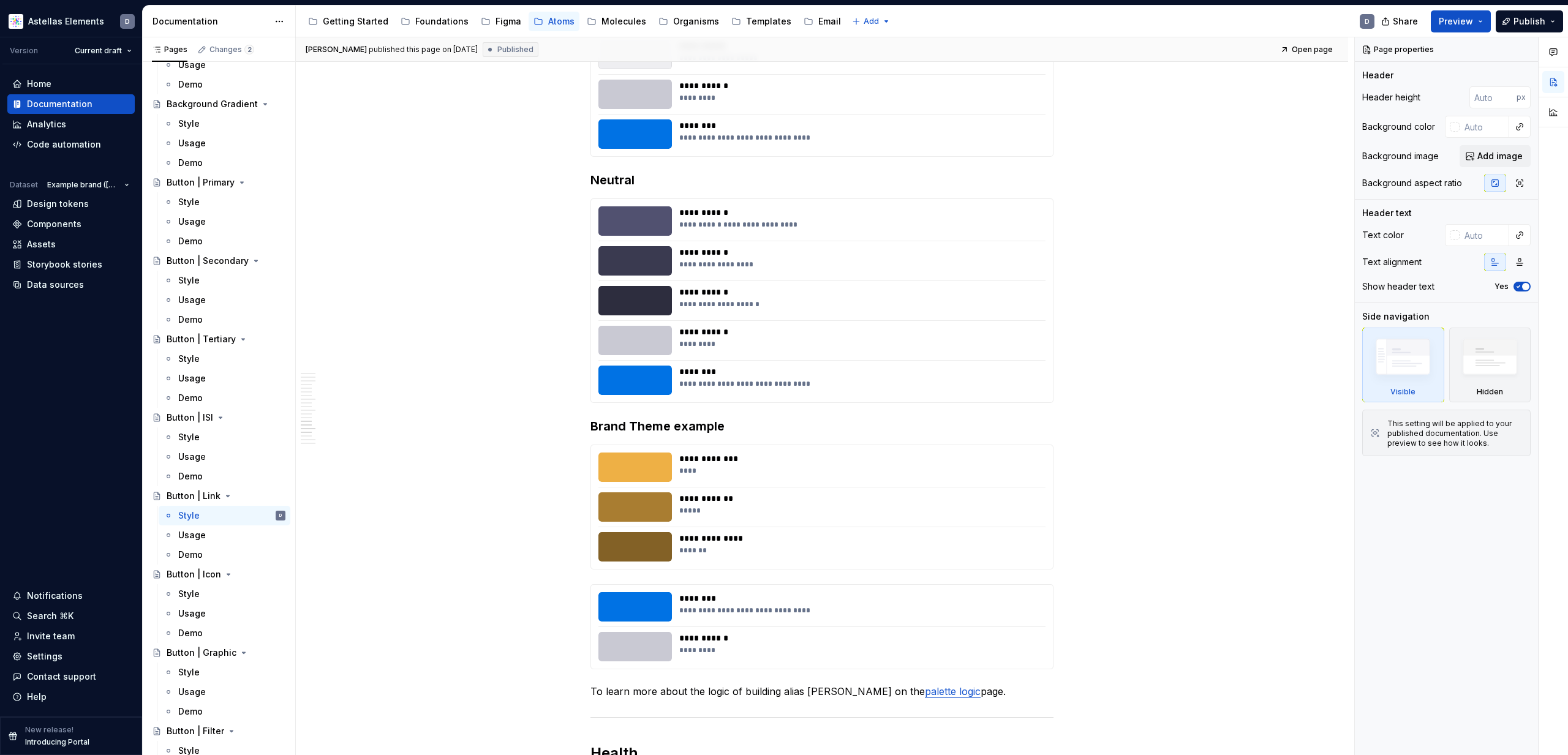
scroll to position [63, 0]
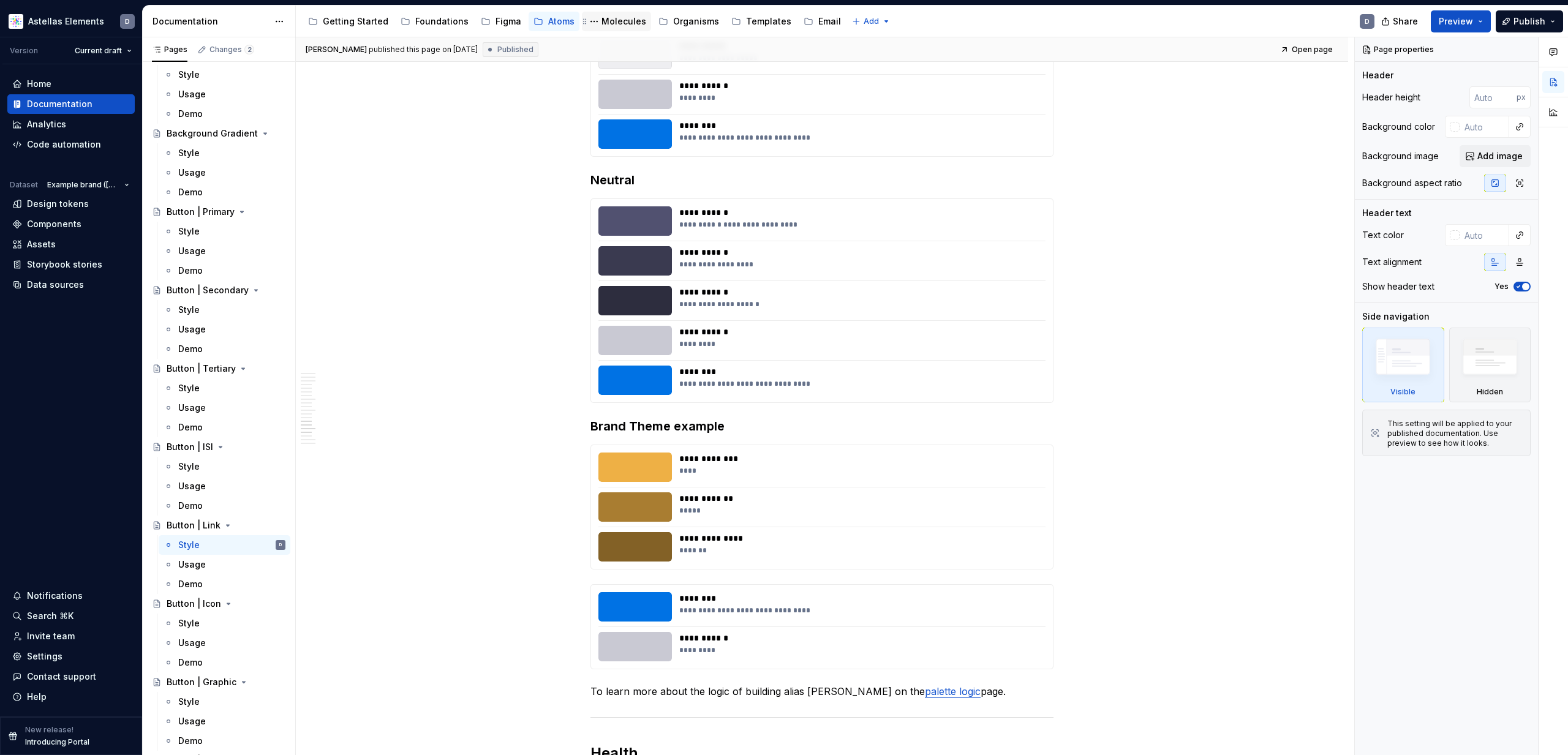
click at [621, 25] on div "Molecules" at bounding box center [623, 21] width 44 height 12
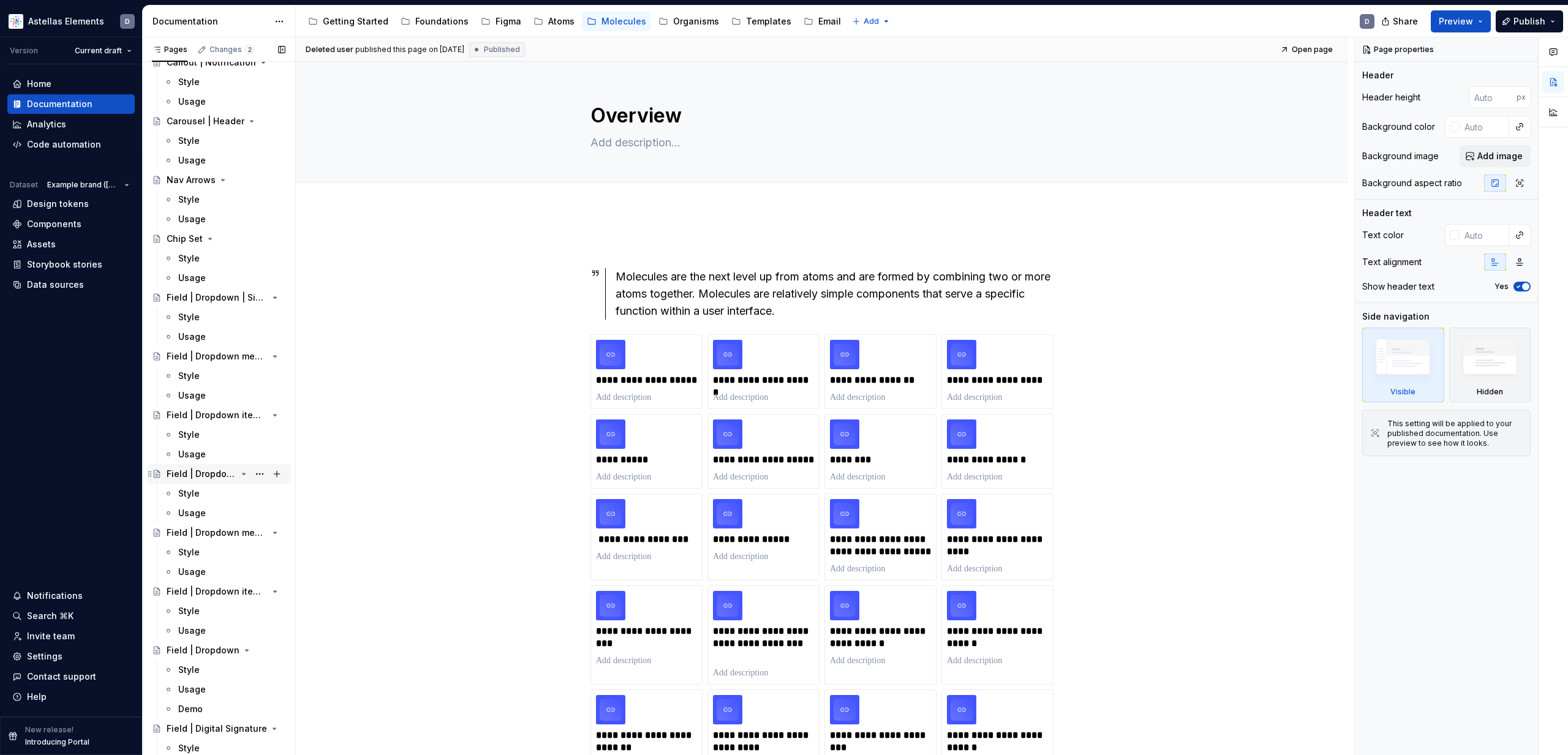
scroll to position [763, 0]
click at [214, 532] on div "Field | Dropdown menu | Multi-select" at bounding box center [201, 532] width 70 height 12
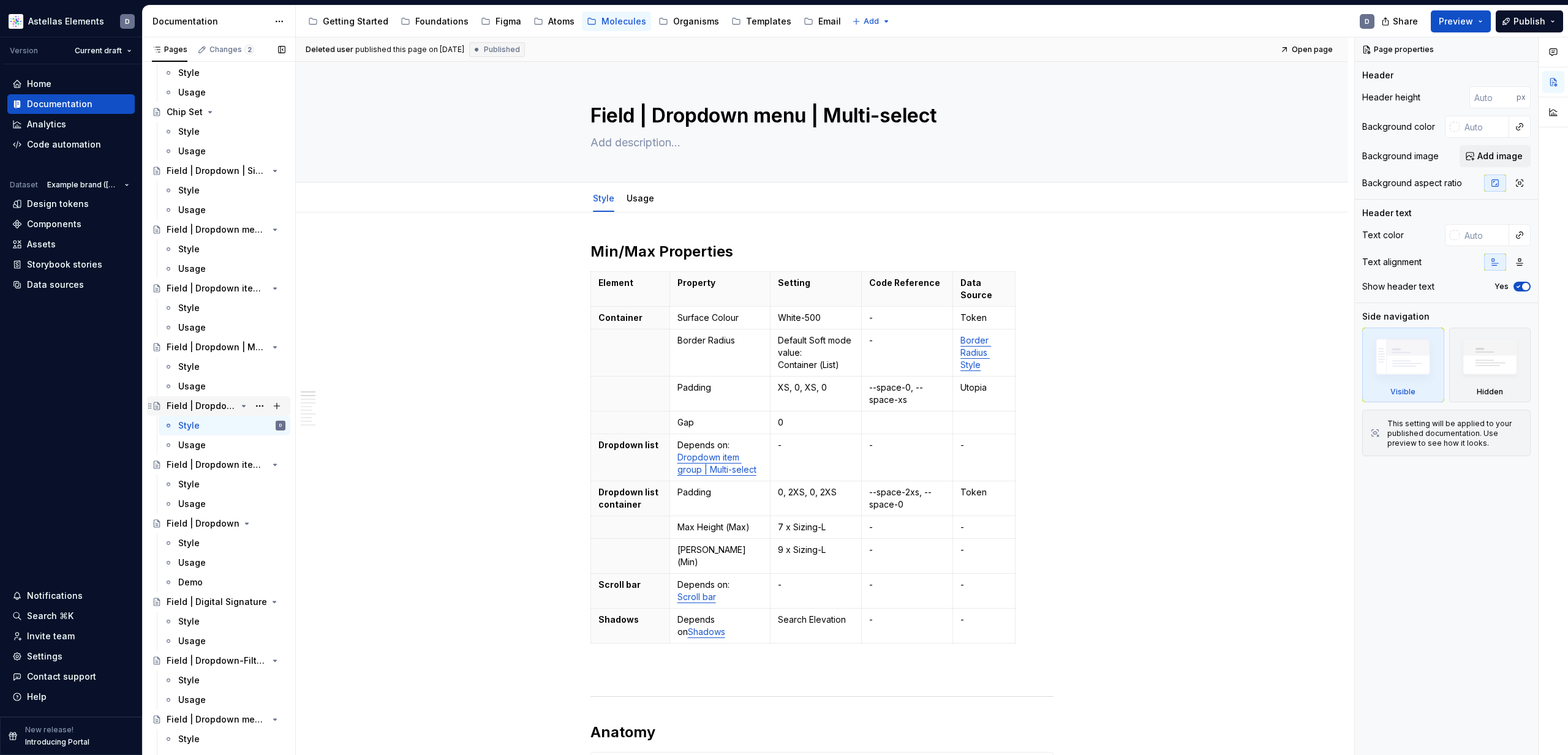
scroll to position [885, 0]
click at [221, 233] on div "Field | Dropdown menu | Single-select" at bounding box center [201, 232] width 70 height 12
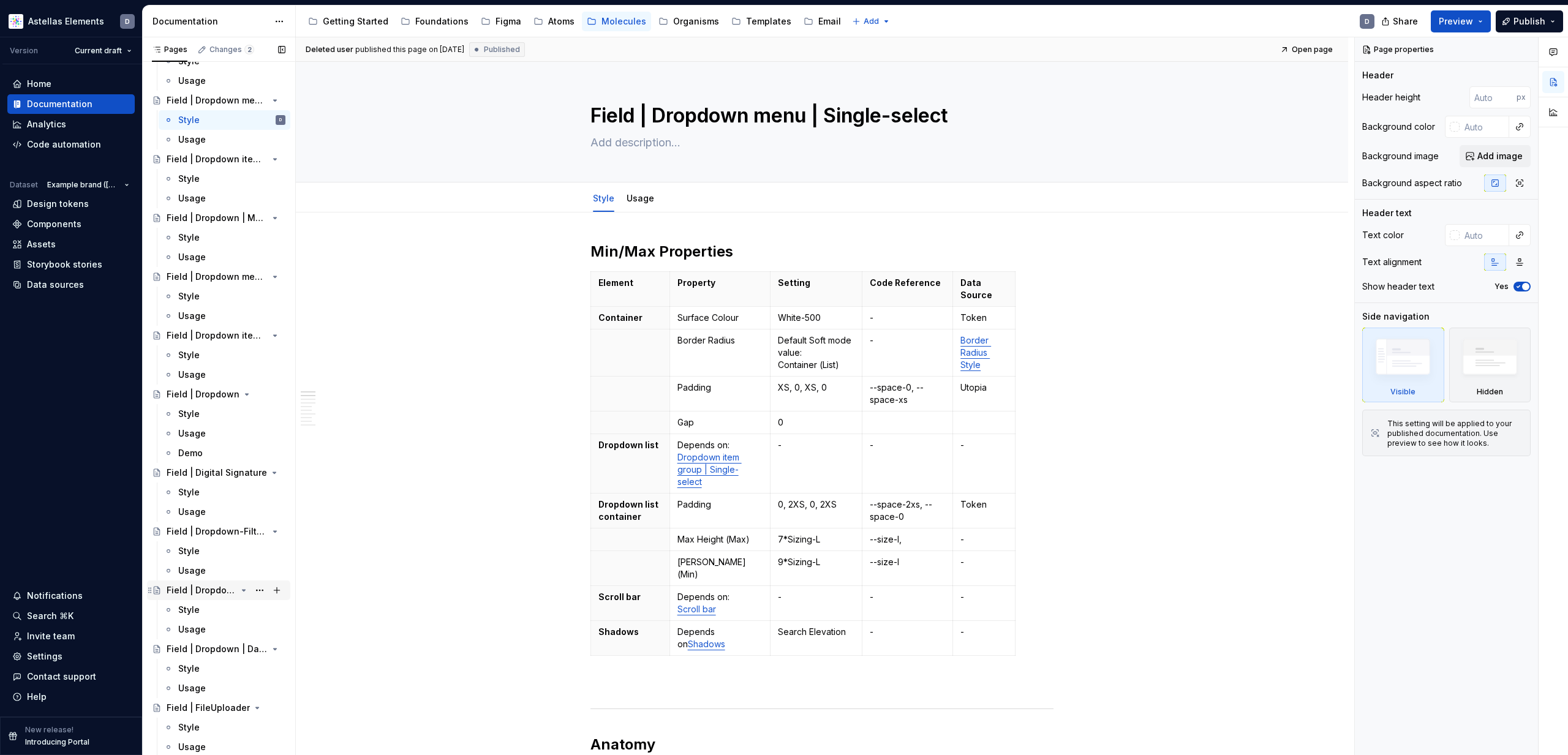
scroll to position [1019, 0]
click at [226, 588] on div "Field | Dropdown menu | Date picker" at bounding box center [201, 589] width 70 height 12
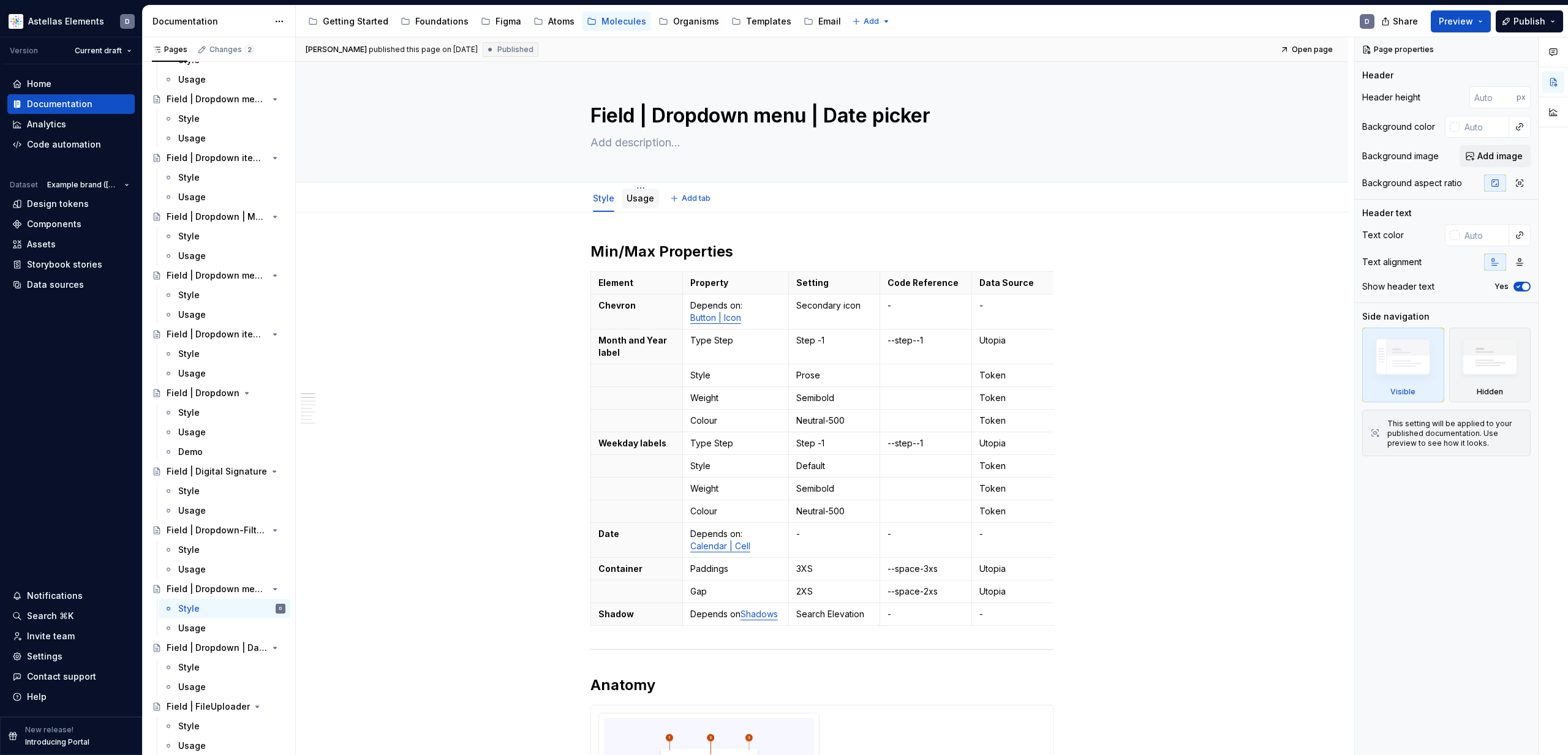
click at [639, 198] on link "Usage" at bounding box center [641, 199] width 28 height 11
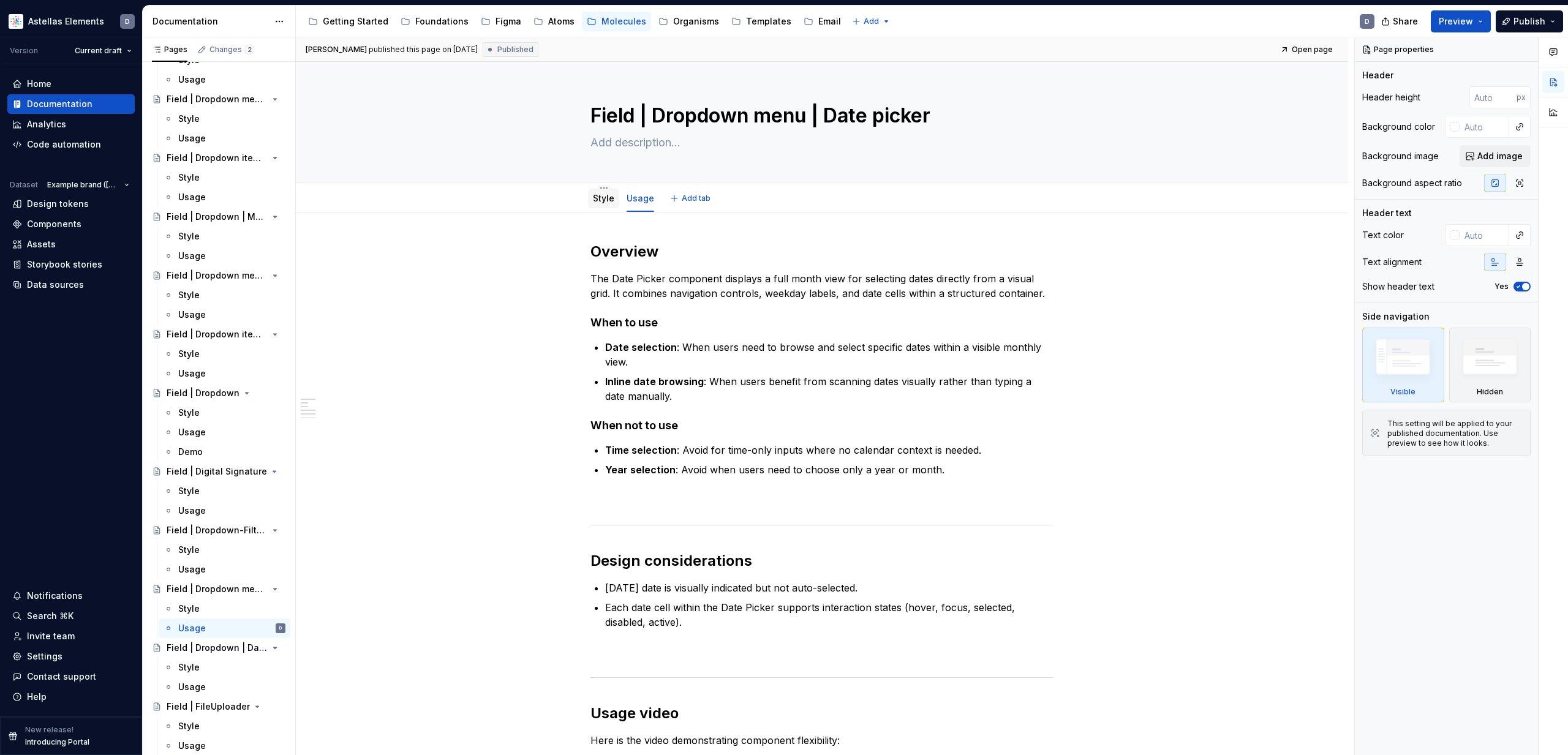
click at [613, 199] on link "Style" at bounding box center [603, 199] width 21 height 11
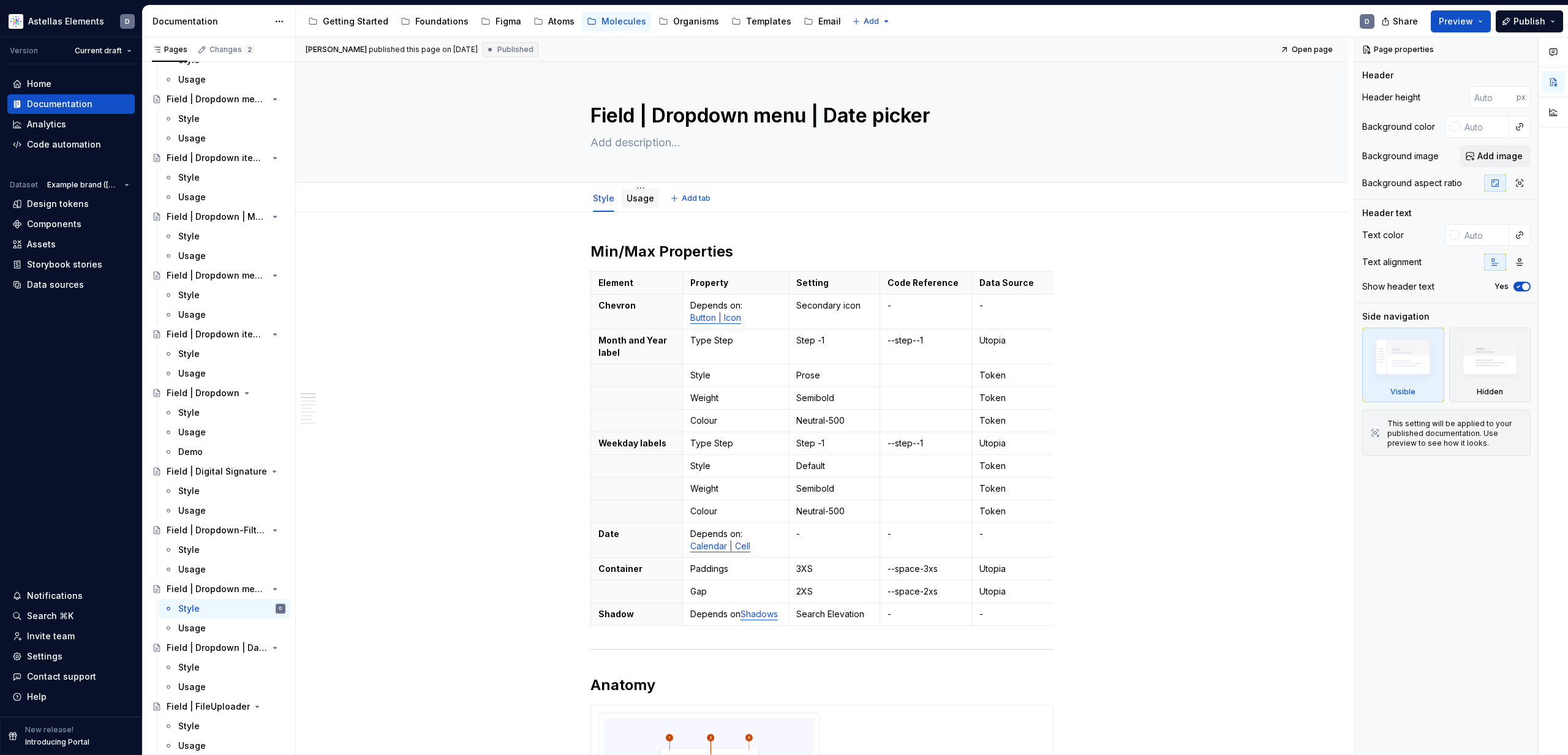
click at [645, 203] on link "Usage" at bounding box center [641, 199] width 28 height 11
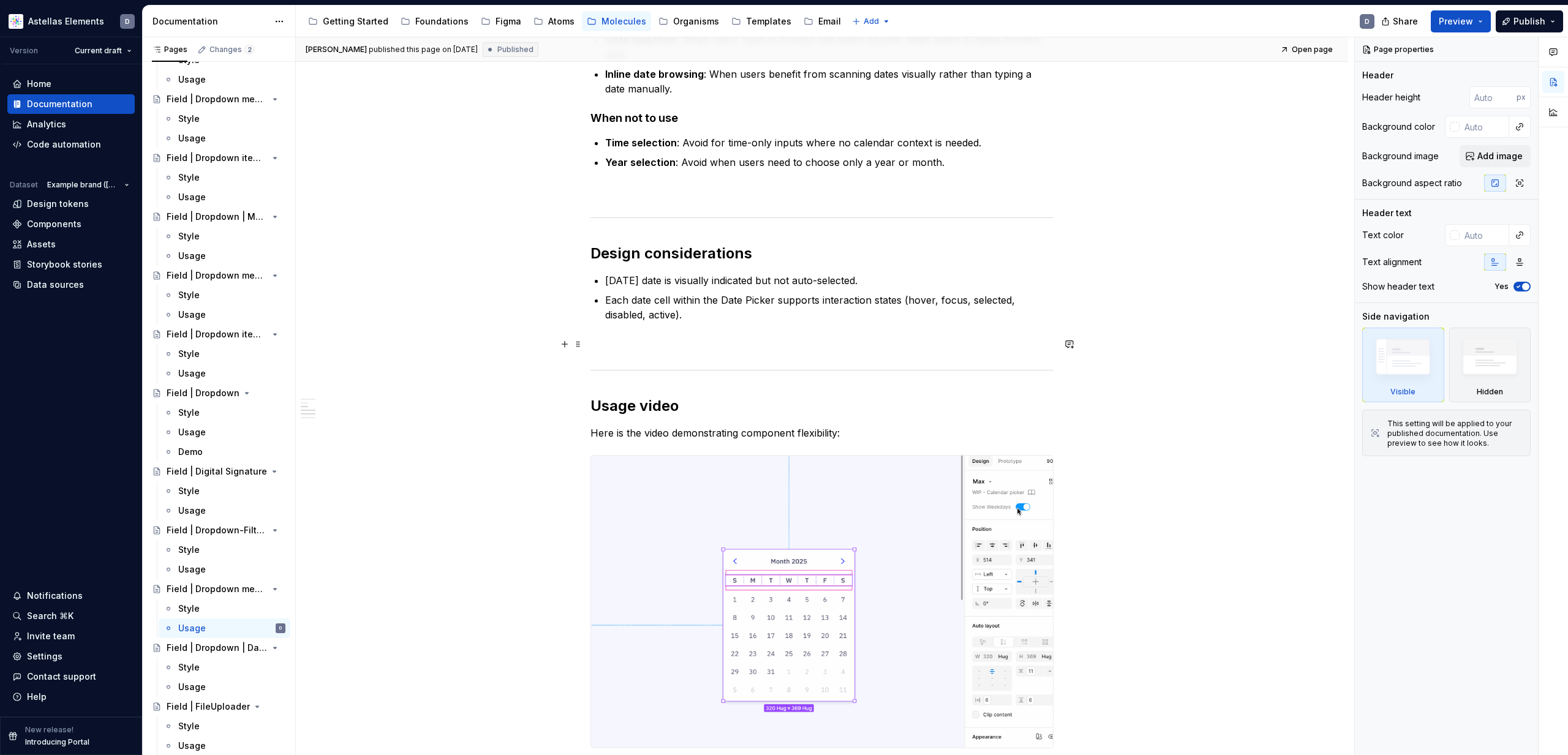
scroll to position [305, 0]
type textarea "*"
click at [714, 323] on p "Each date cell within the Date Picker supports interaction states (hover, focus…" at bounding box center [828, 311] width 448 height 29
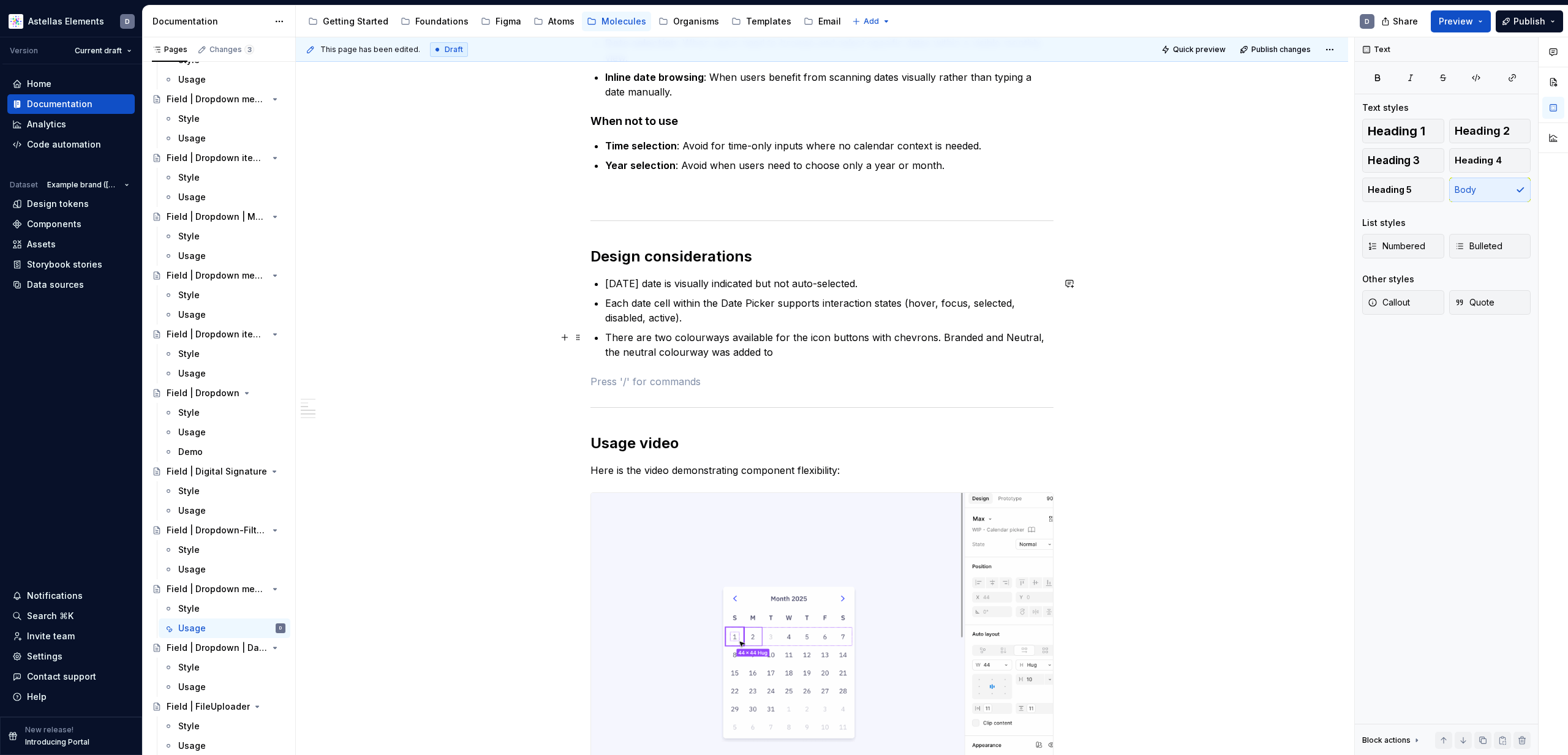
click at [787, 357] on p "There are two colourways available for the icon buttons with chevrons. Branded …" at bounding box center [828, 345] width 448 height 29
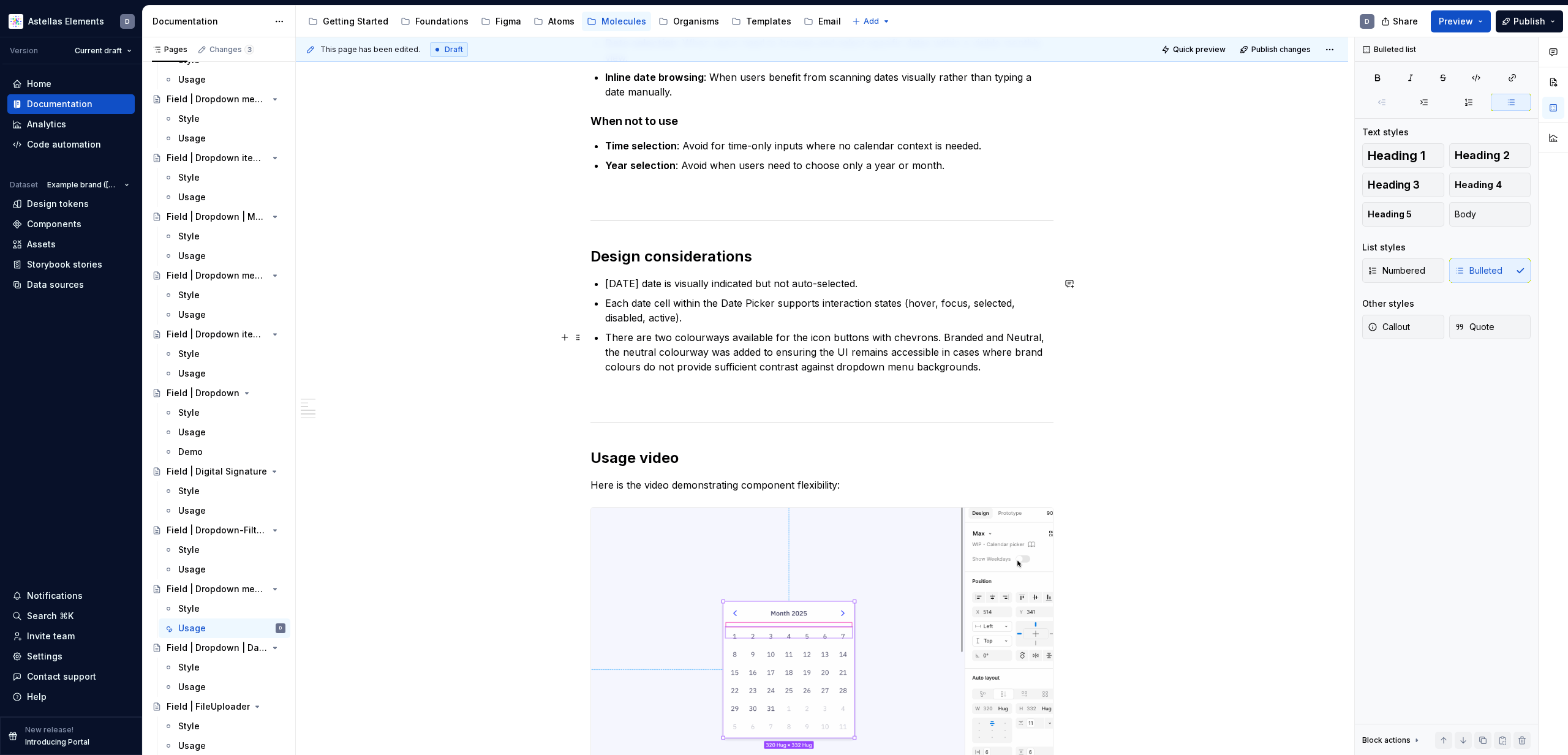
click at [795, 352] on p "There are two colourways available for the icon buttons with chevrons. Branded …" at bounding box center [828, 352] width 448 height 44
click at [973, 369] on p "There are two colourways available for the icon buttons with chevrons. Branded …" at bounding box center [828, 352] width 448 height 44
click at [838, 344] on p "There are two colourways available for the icon buttons with chevrons. Branded …" at bounding box center [828, 352] width 448 height 44
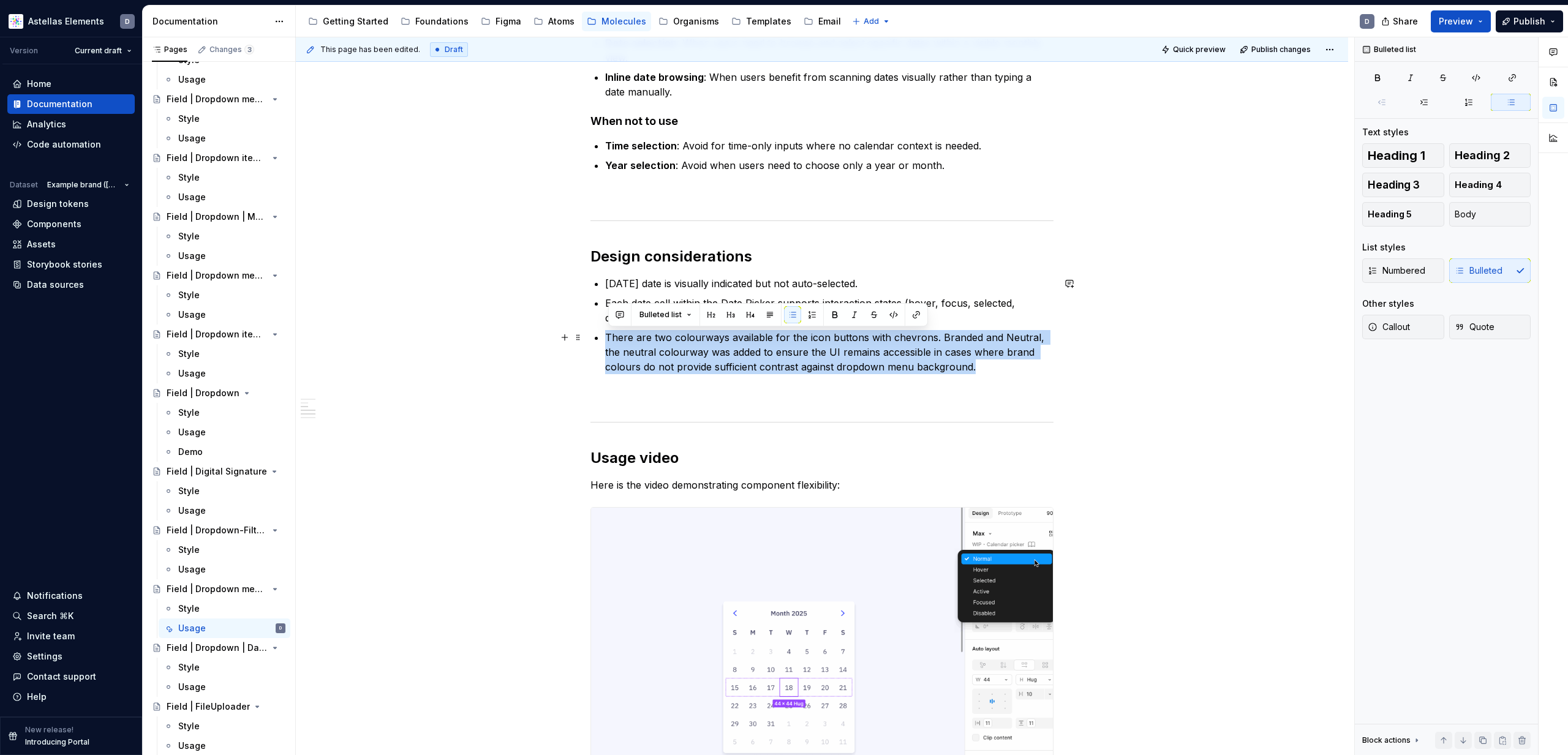
drag, startPoint x: 969, startPoint y: 370, endPoint x: 595, endPoint y: 342, distance: 375.0
click at [595, 342] on div "**********" at bounding box center [821, 511] width 463 height 1147
copy p "There are two colourways available for the icon buttons with chevrons. Branded …"
click at [1010, 368] on p "There are two colourways available for the icon buttons with chevrons. Branded …" at bounding box center [828, 352] width 448 height 44
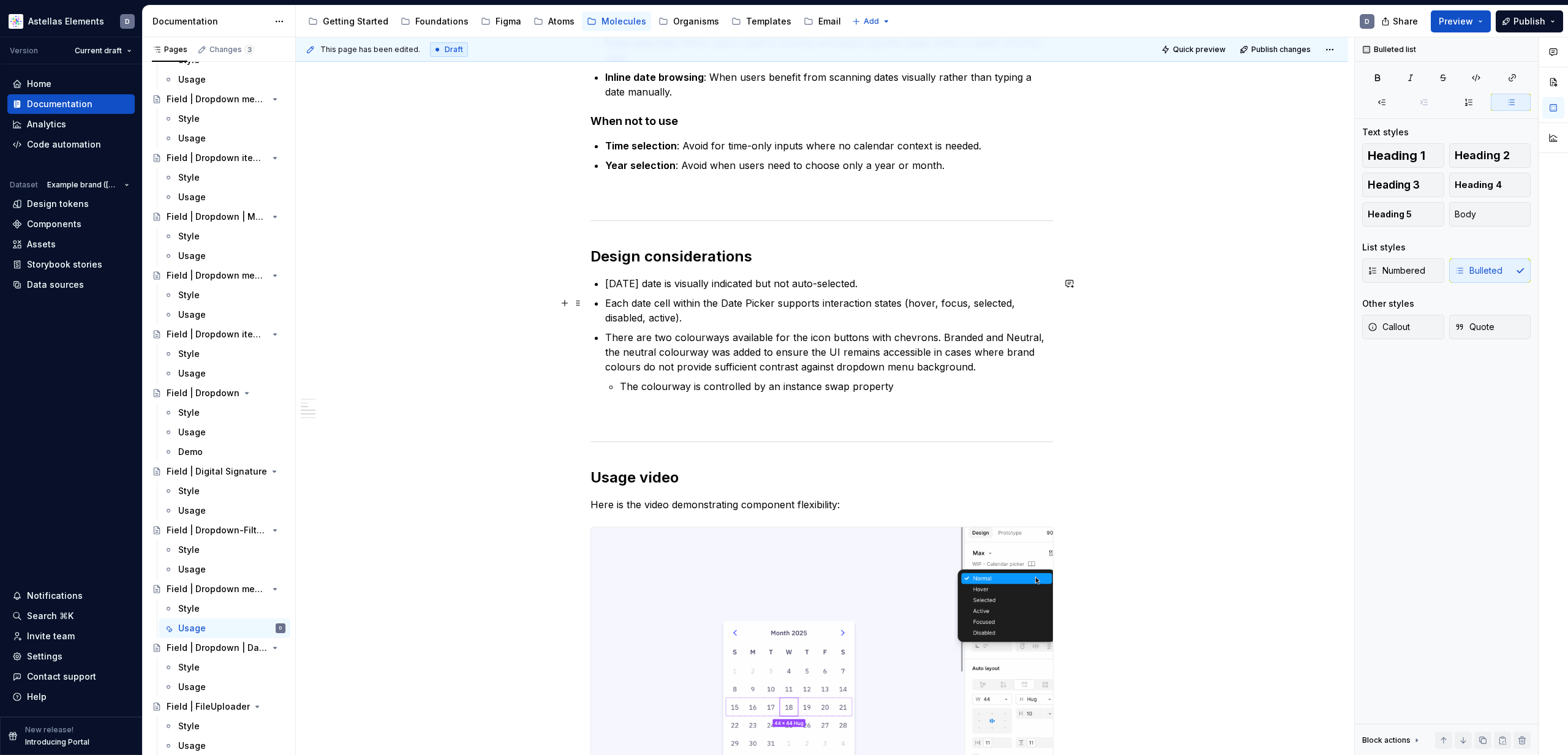
scroll to position [303, 0]
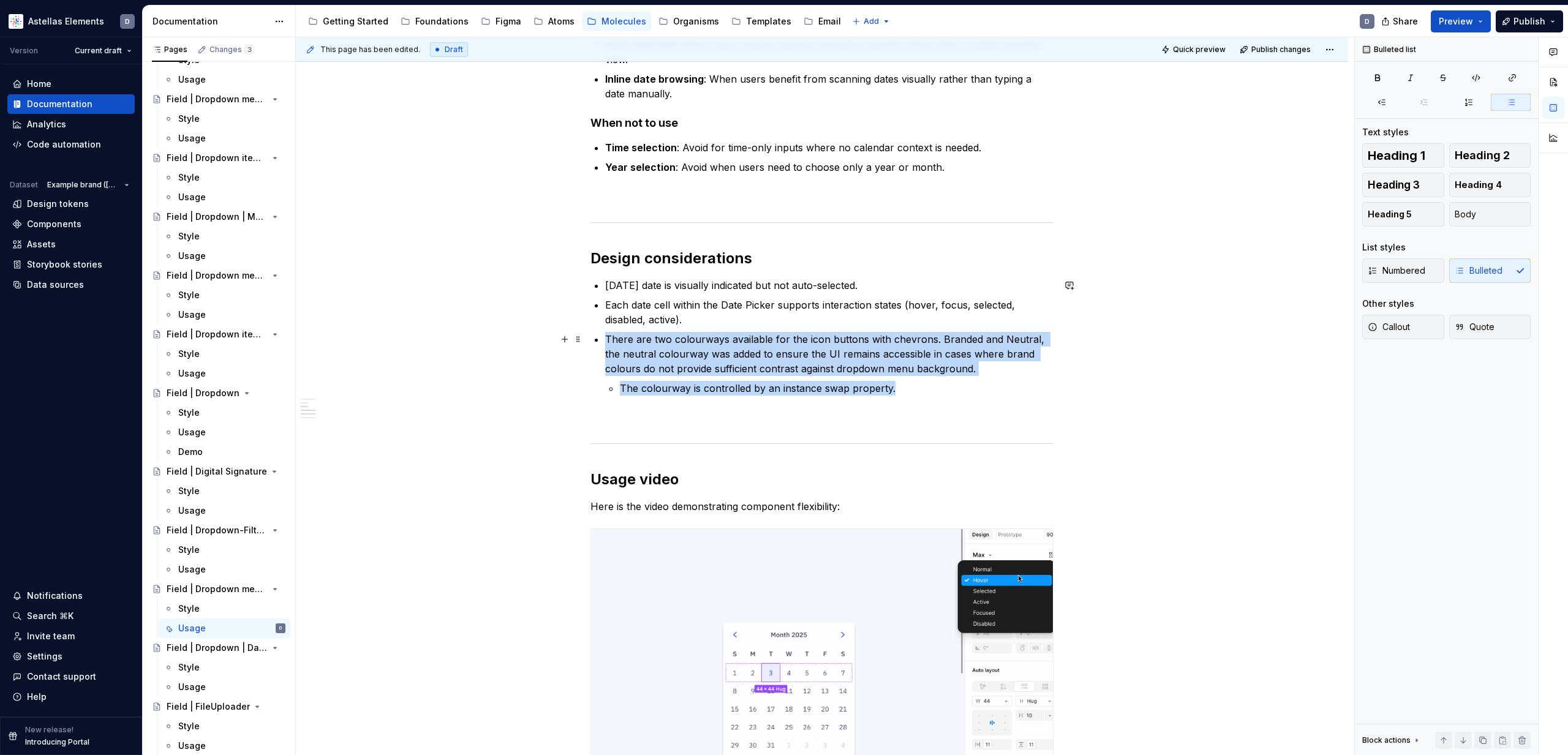
click at [610, 339] on p "There are two colourways available for the icon buttons with chevrons. Branded …" at bounding box center [828, 354] width 448 height 44
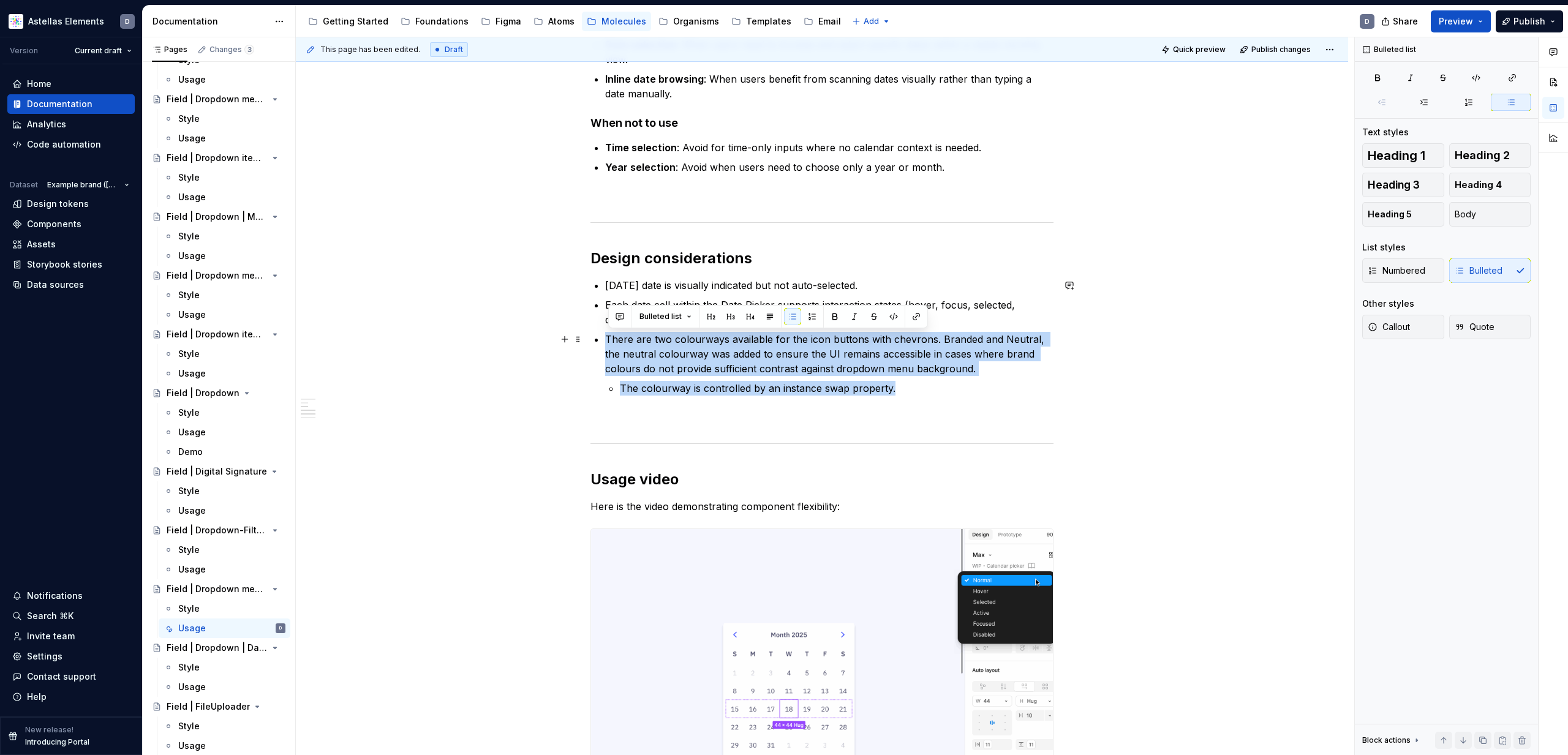
copy li "There are two colourways available for the icon buttons with chevrons. Branded …"
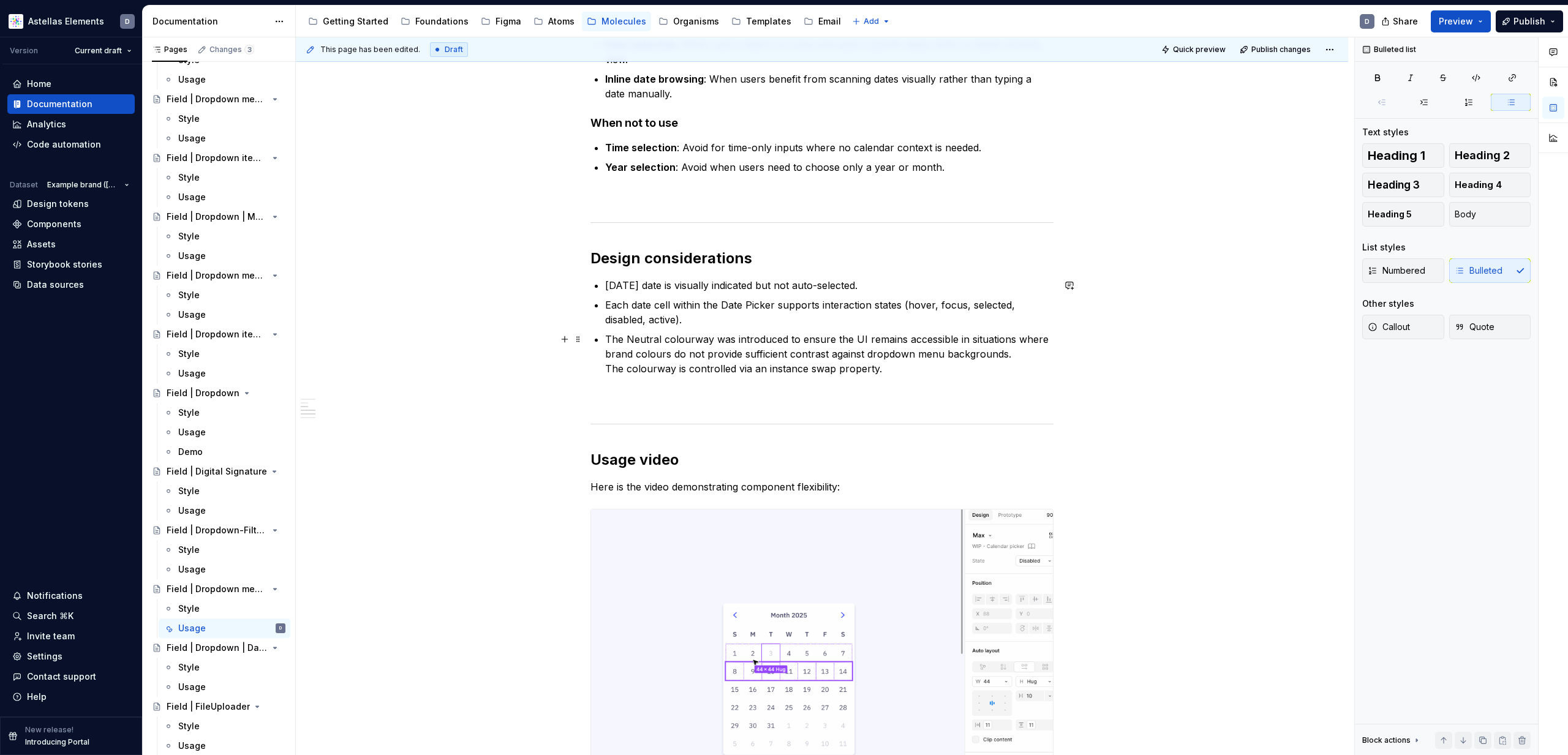
click at [609, 373] on p "The Neutral colourway was introduced to ensure the UI remains accessible in sit…" at bounding box center [828, 354] width 448 height 44
click at [1001, 359] on p "The Neutral colourway was introduced to ensure the UI remains accessible in sit…" at bounding box center [828, 347] width 448 height 29
click at [613, 337] on p "The Neutral colourway was introduced to ensure the UI remains accessible in sit…" at bounding box center [828, 347] width 448 height 29
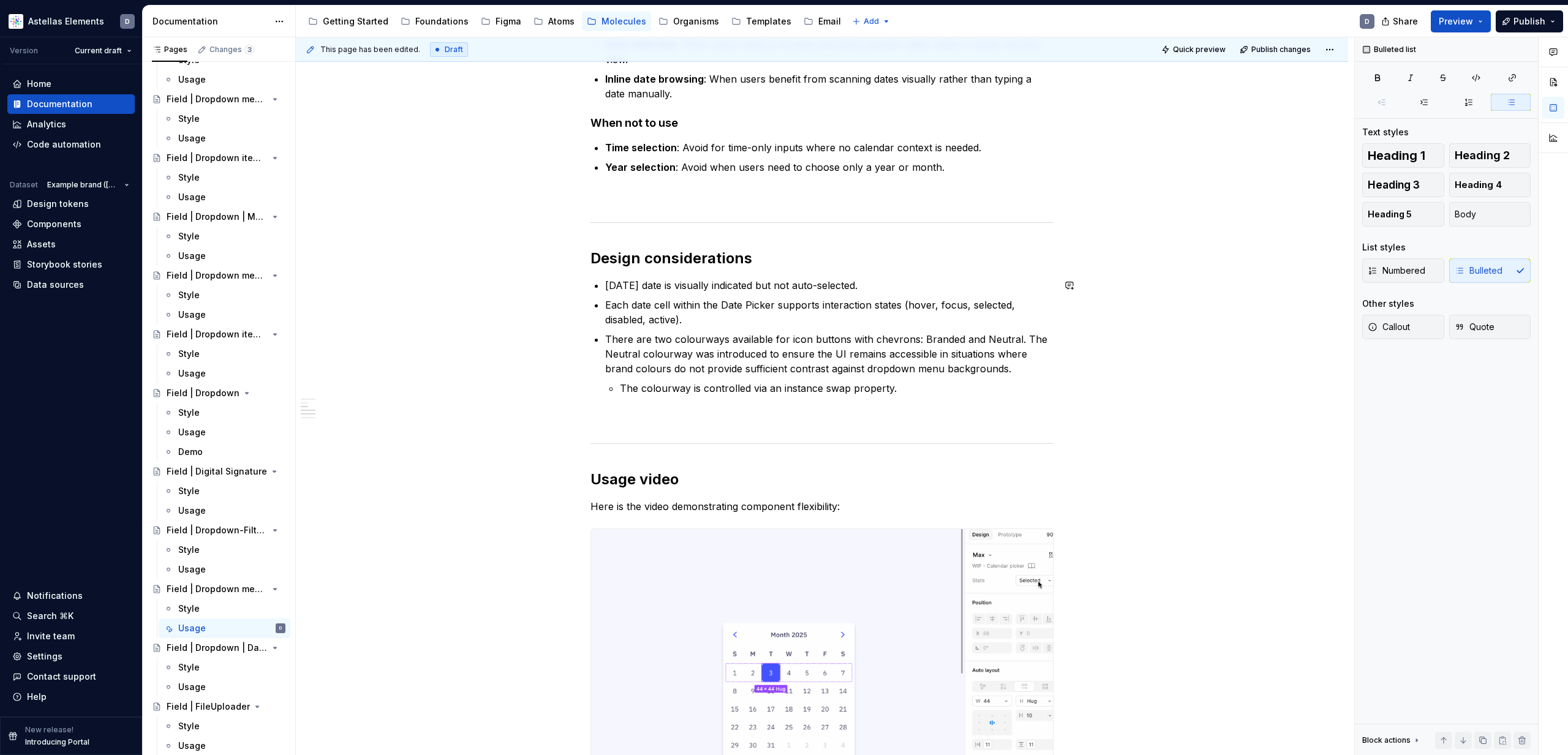
click at [1135, 397] on div "**********" at bounding box center [822, 628] width 1052 height 1437
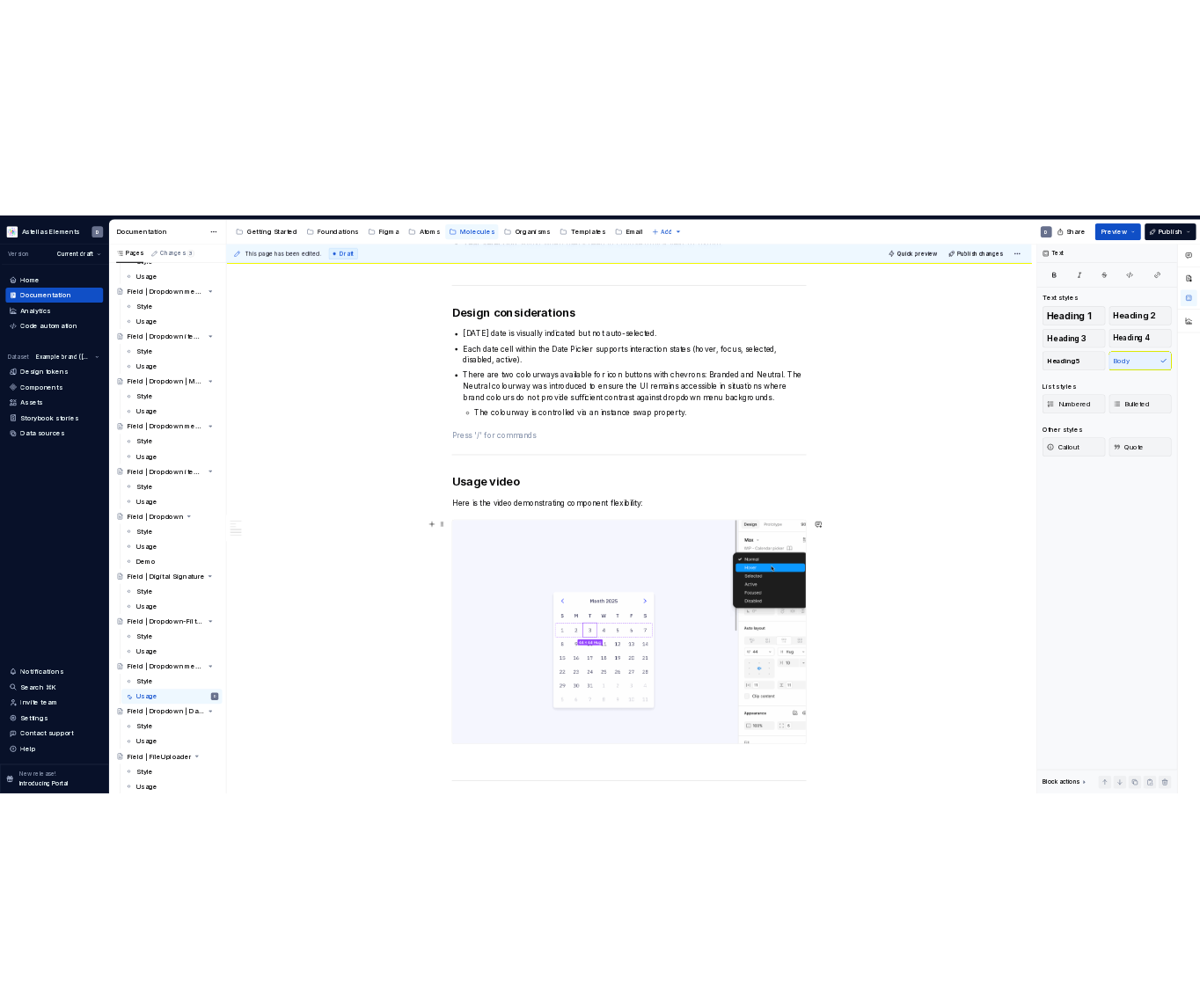
scroll to position [653, 0]
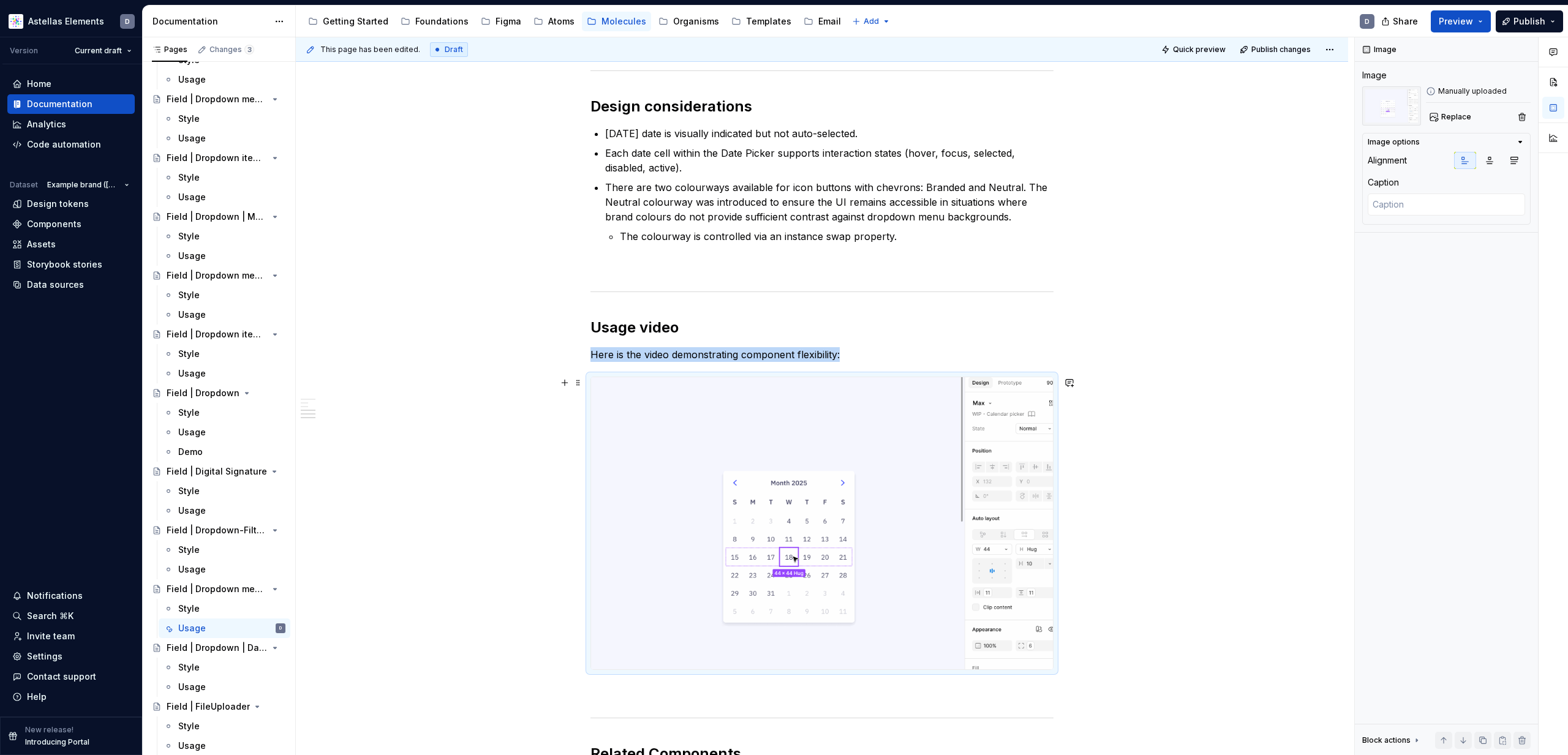
click at [887, 570] on img at bounding box center [822, 523] width 462 height 292
click at [904, 576] on img at bounding box center [822, 523] width 462 height 292
click at [1454, 115] on span "Replace" at bounding box center [1456, 117] width 30 height 10
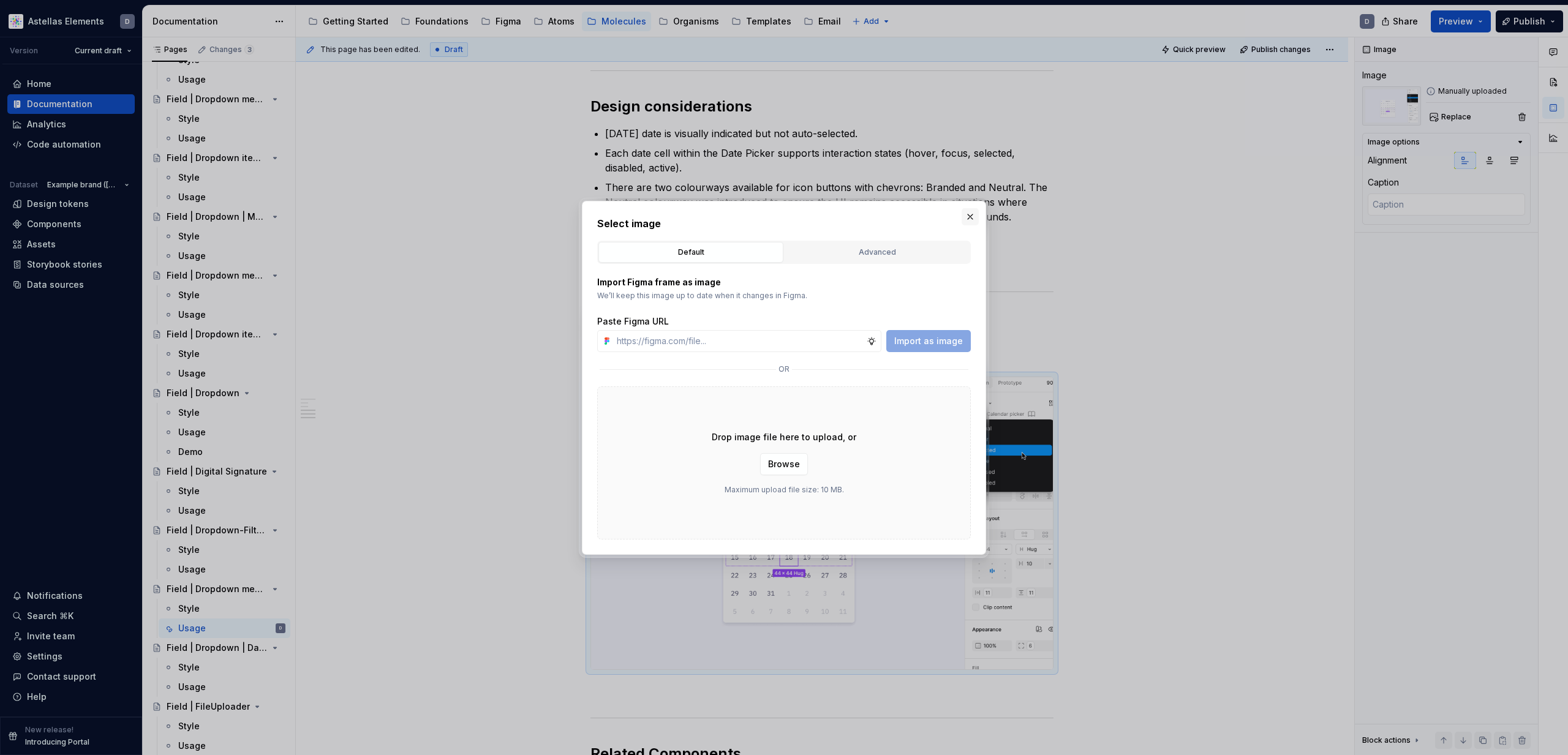
click at [975, 217] on button "button" at bounding box center [970, 217] width 17 height 17
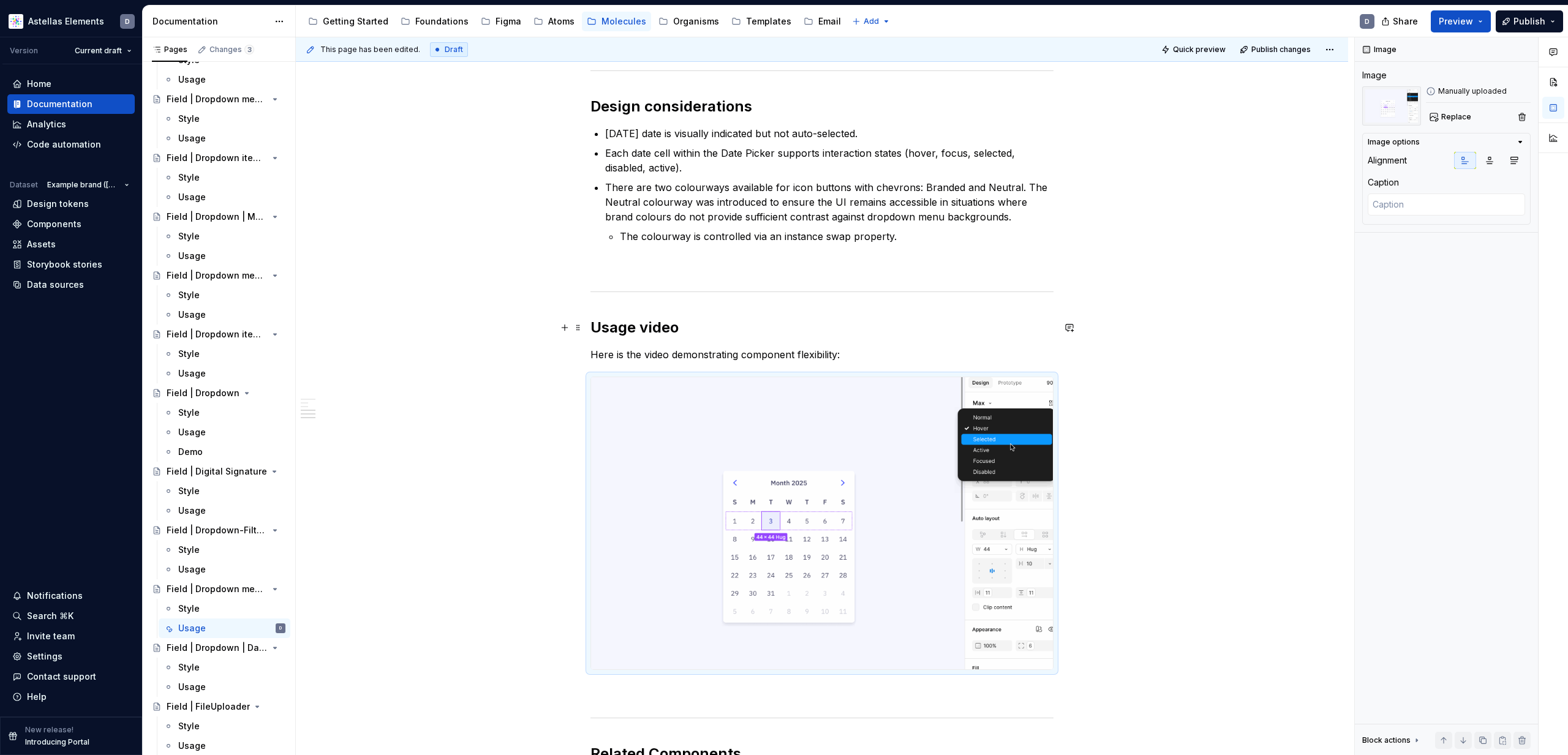
click at [1189, 333] on div "**********" at bounding box center [822, 477] width 1052 height 1437
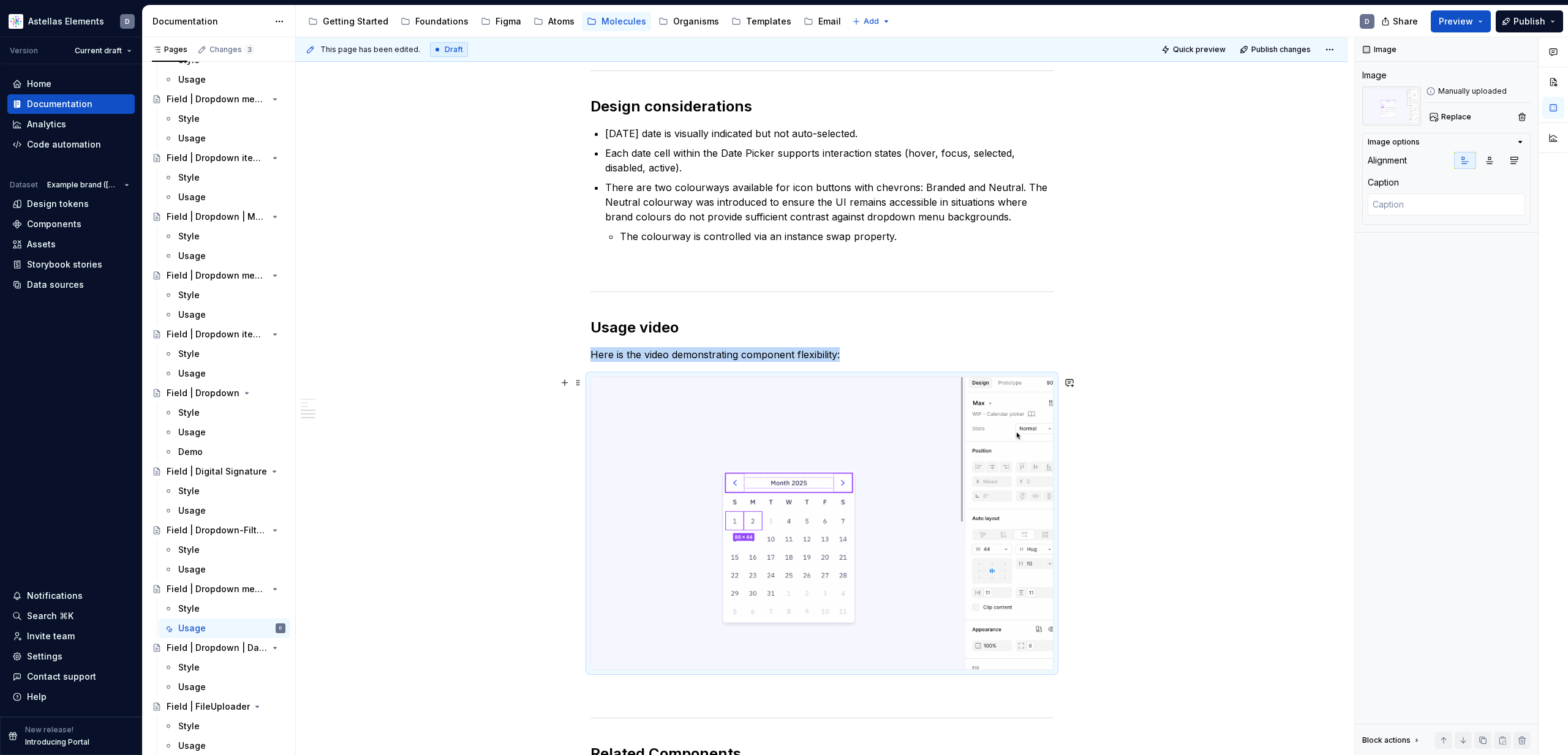
click at [643, 521] on img at bounding box center [822, 523] width 462 height 292
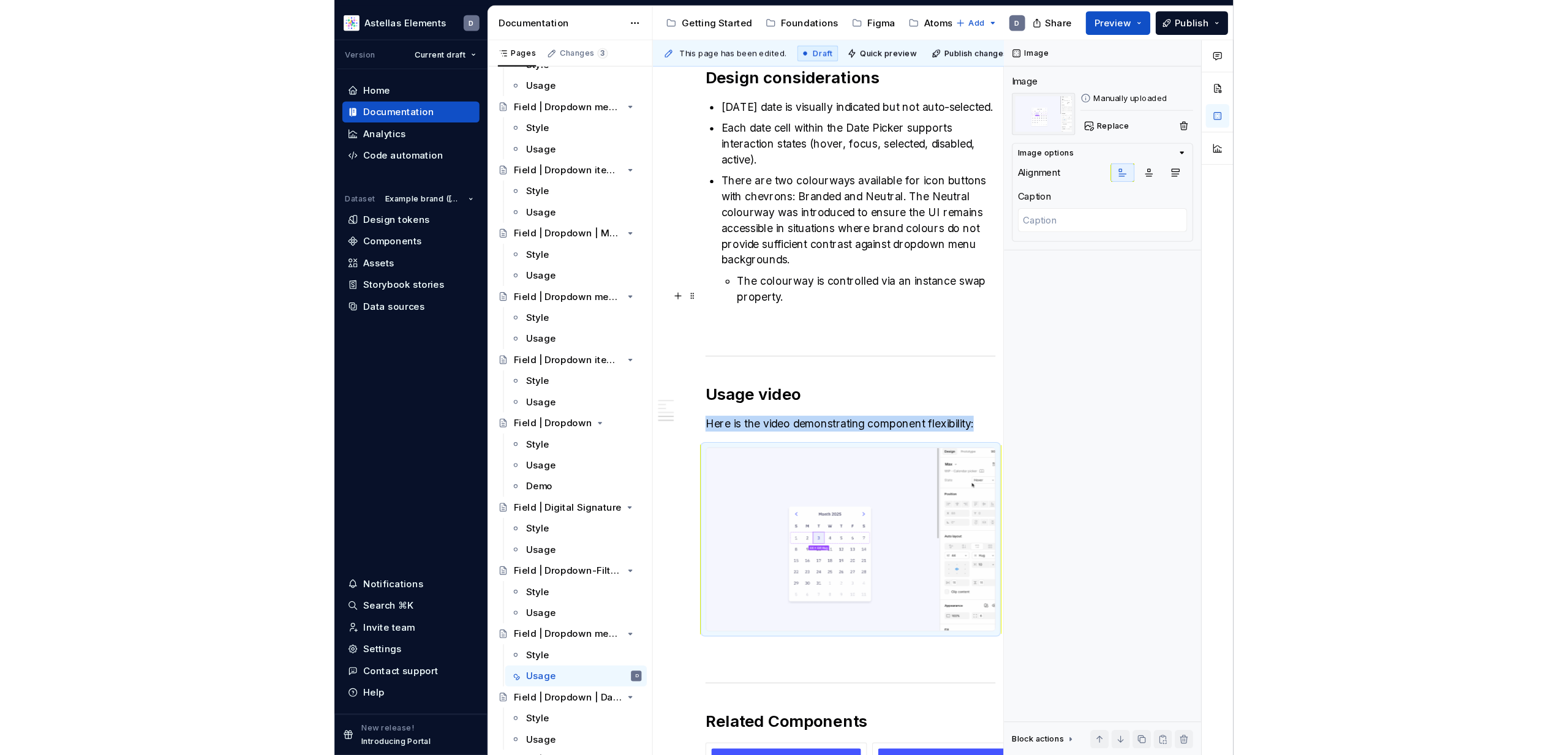
scroll to position [0, 0]
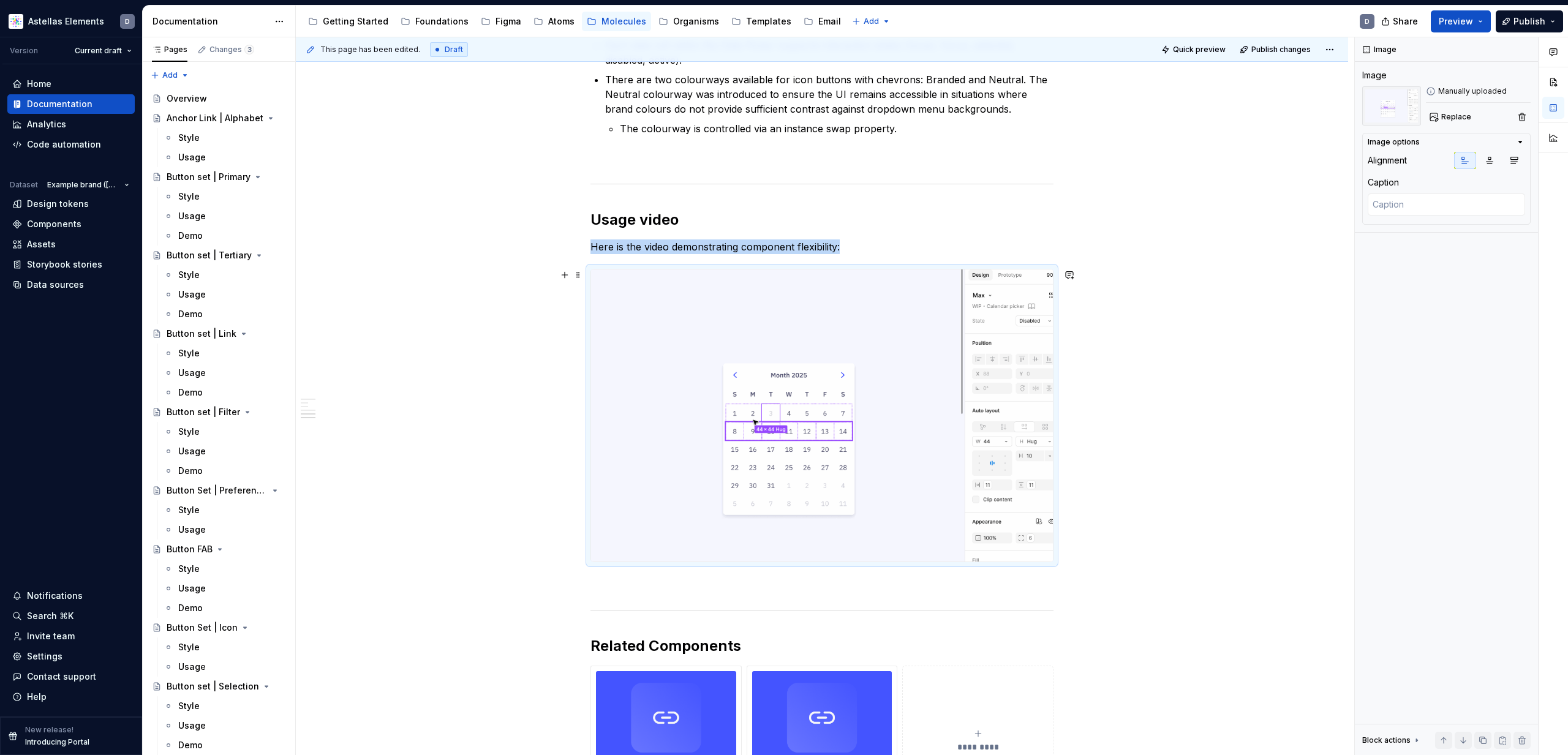
click at [740, 462] on img at bounding box center [822, 416] width 462 height 292
click at [568, 582] on button "button" at bounding box center [565, 584] width 17 height 17
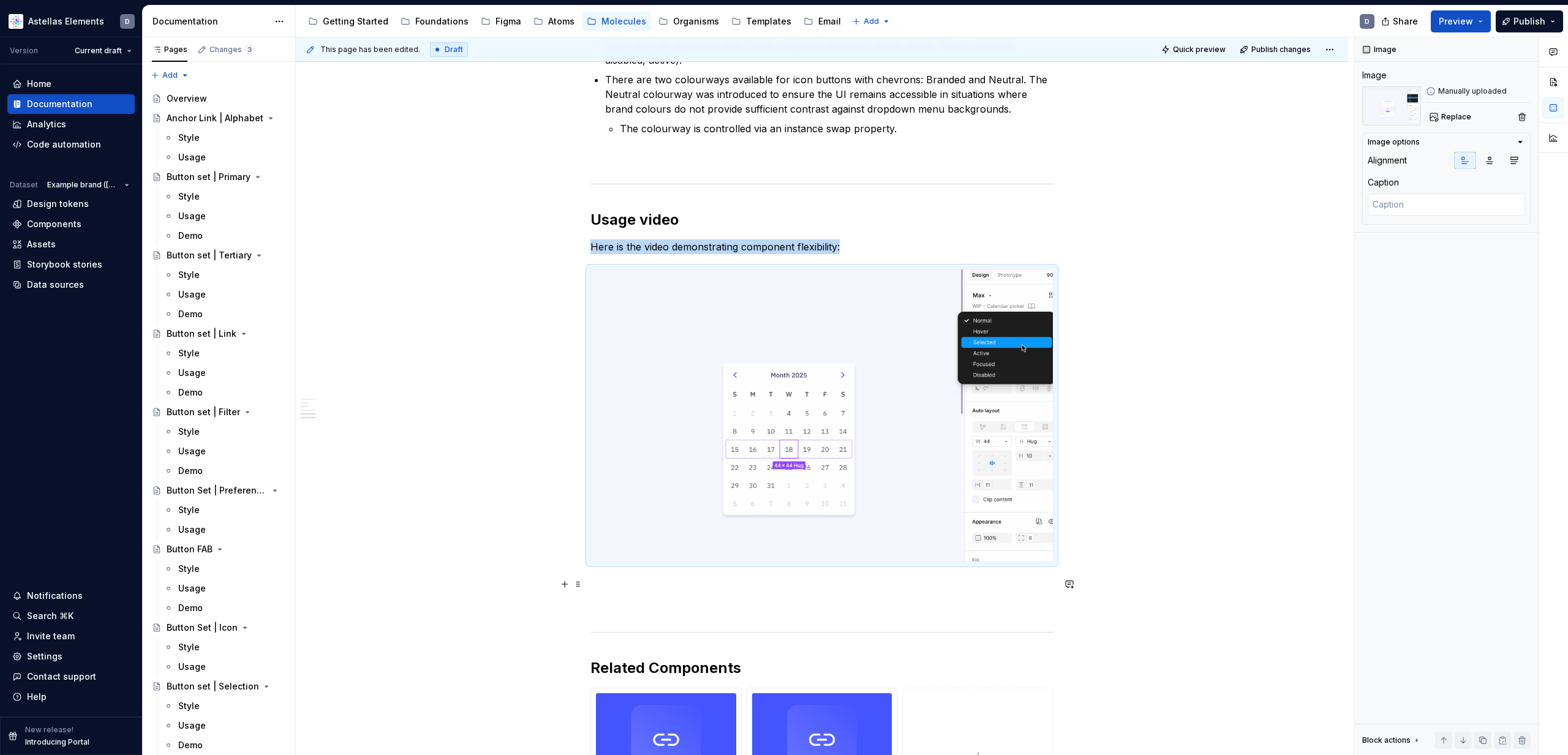
click at [866, 431] on img at bounding box center [822, 416] width 462 height 292
click at [569, 586] on button "button" at bounding box center [565, 584] width 17 height 17
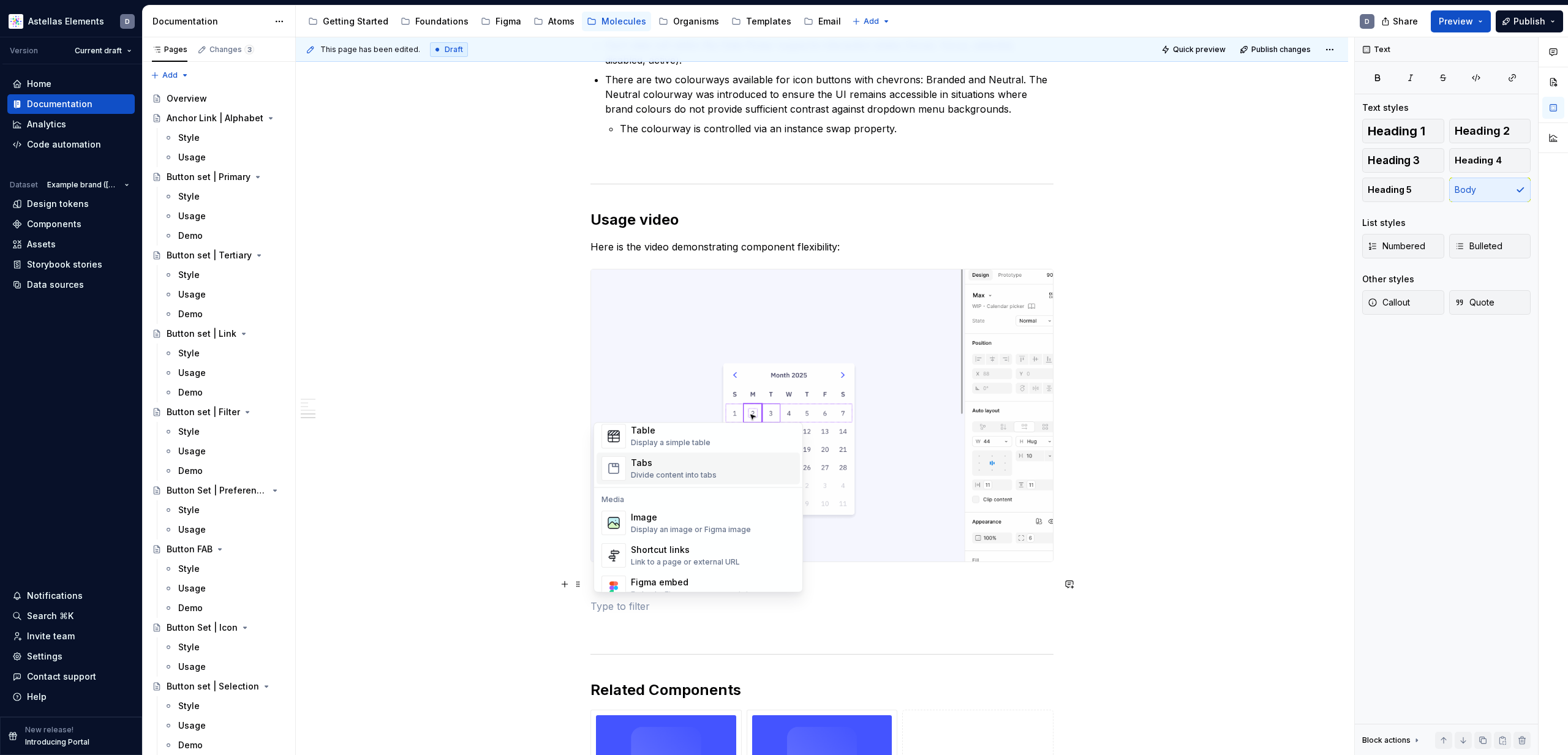
scroll to position [464, 0]
click at [694, 513] on div "Image" at bounding box center [690, 509] width 120 height 12
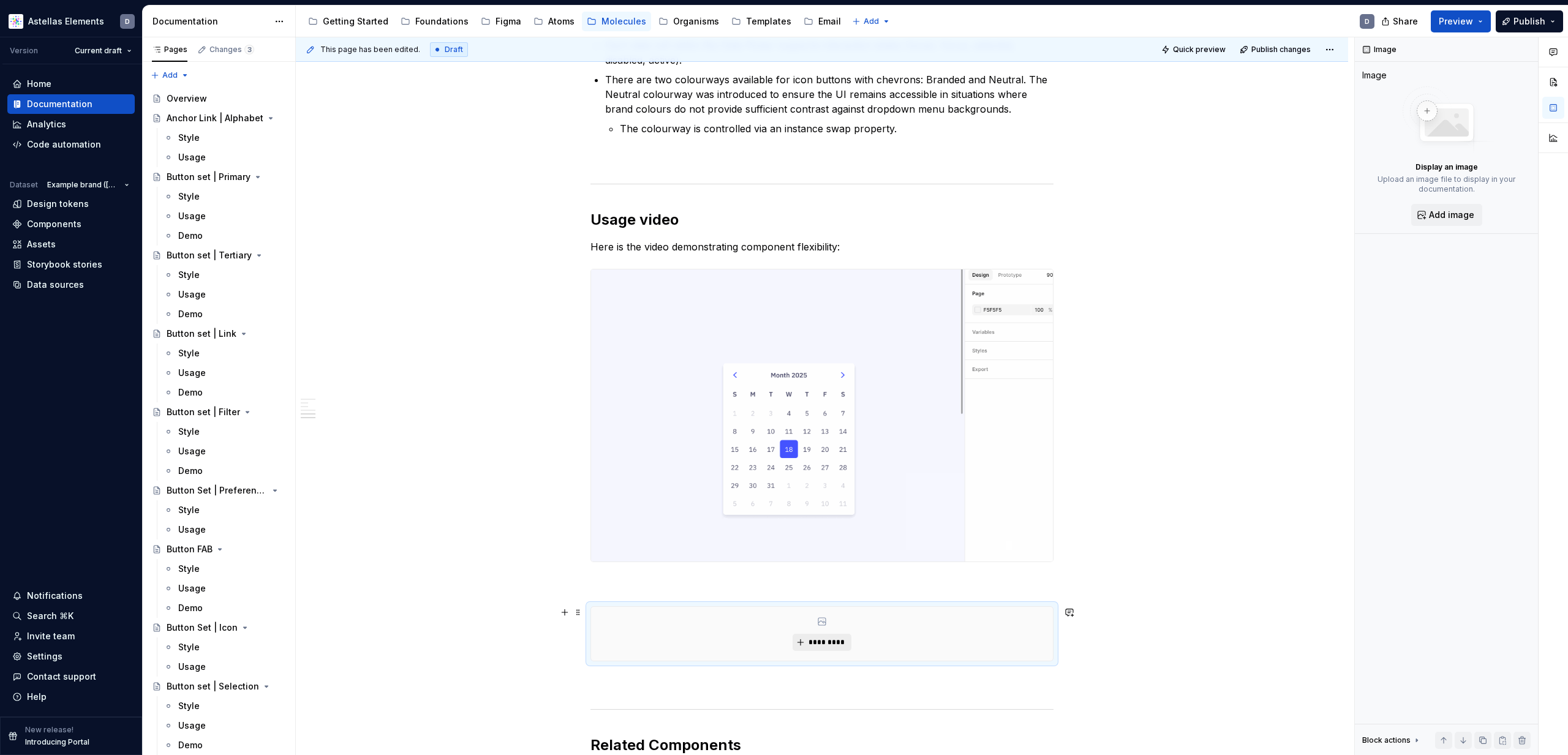
click at [826, 637] on button "*********" at bounding box center [822, 643] width 58 height 17
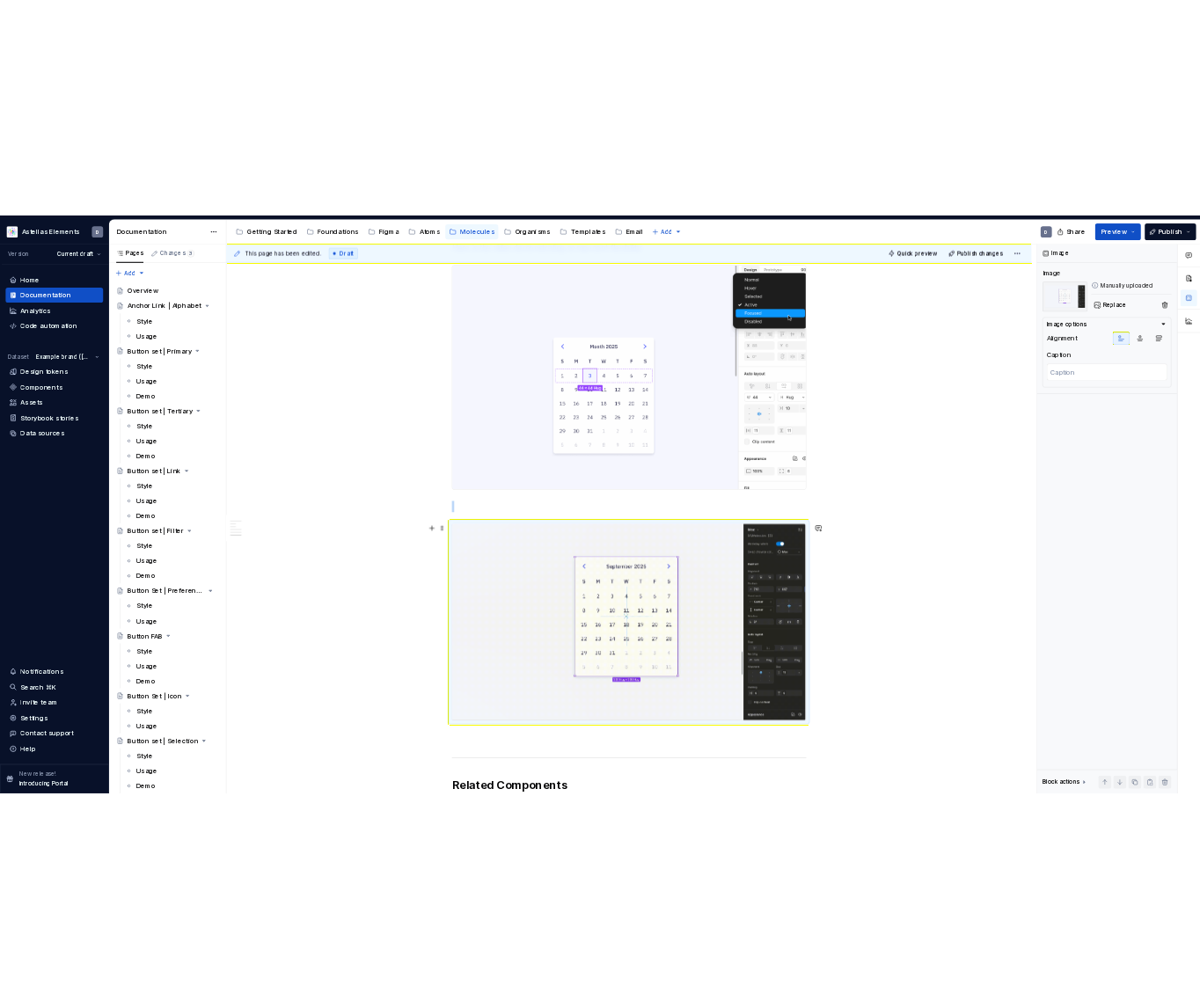
scroll to position [1101, 0]
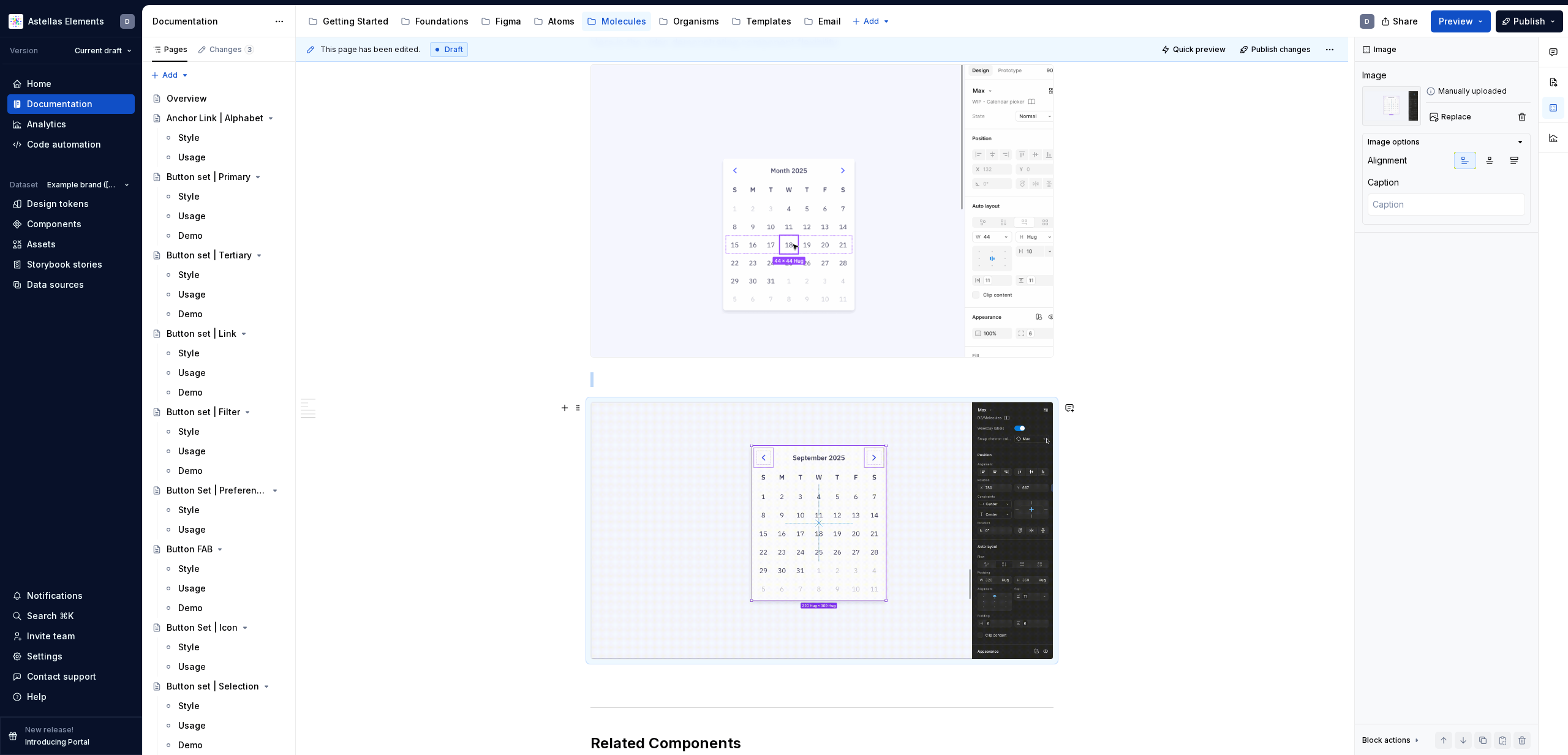
click at [913, 600] on img at bounding box center [822, 531] width 462 height 257
click at [769, 527] on img at bounding box center [822, 531] width 462 height 257
click at [1518, 117] on button "button" at bounding box center [1522, 117] width 17 height 17
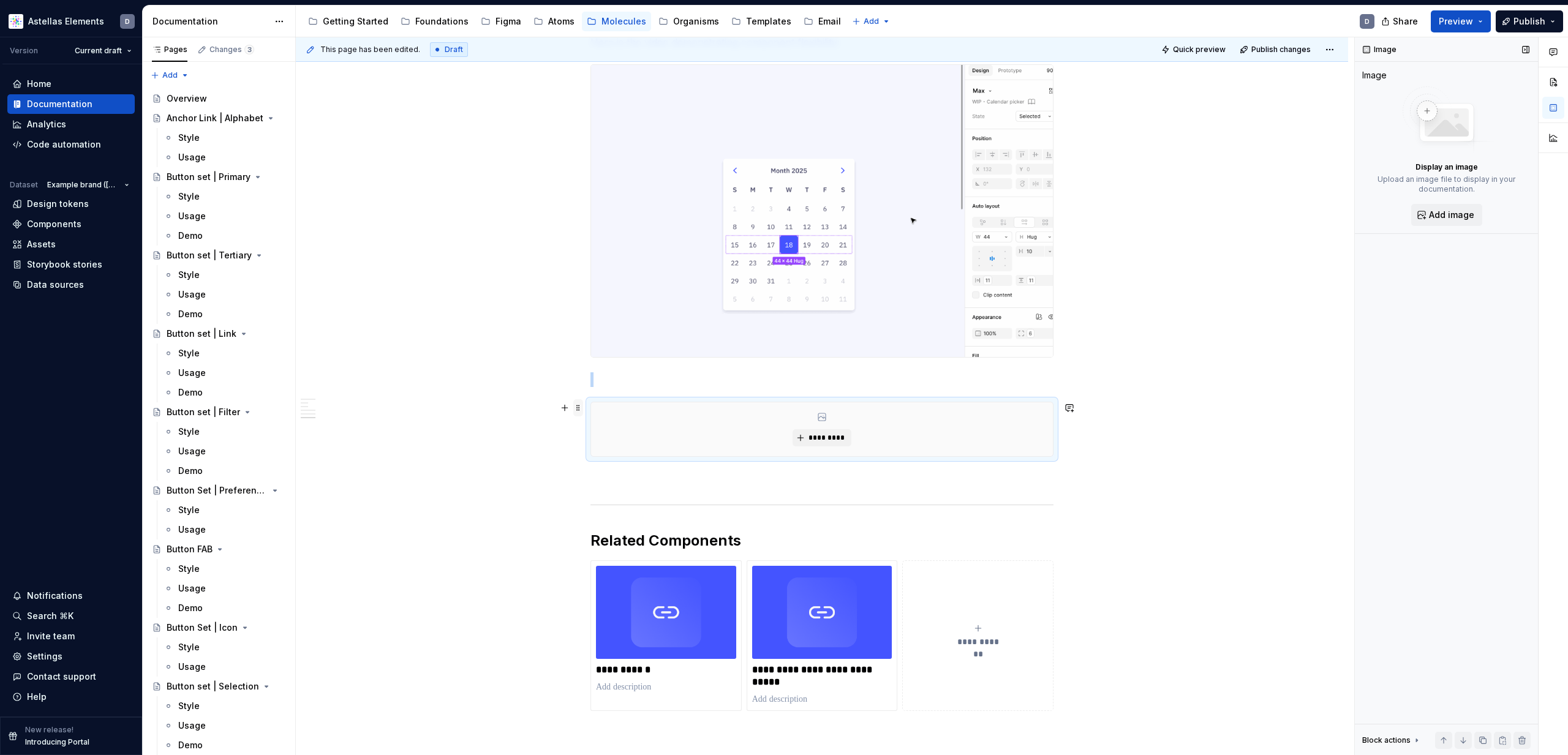
click at [581, 408] on span at bounding box center [578, 408] width 10 height 17
click at [635, 518] on div "Delete" at bounding box center [639, 516] width 80 height 12
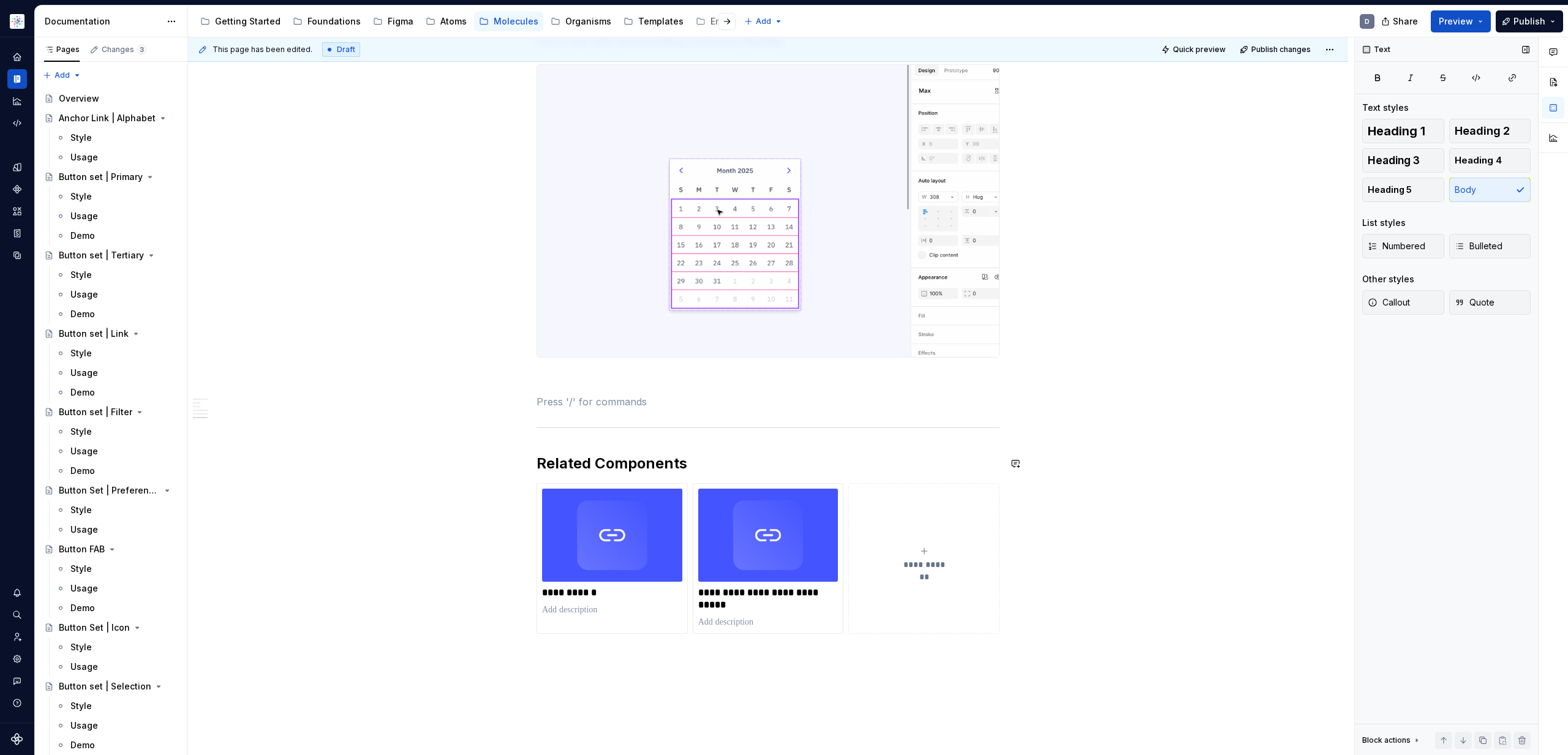
type textarea "*"
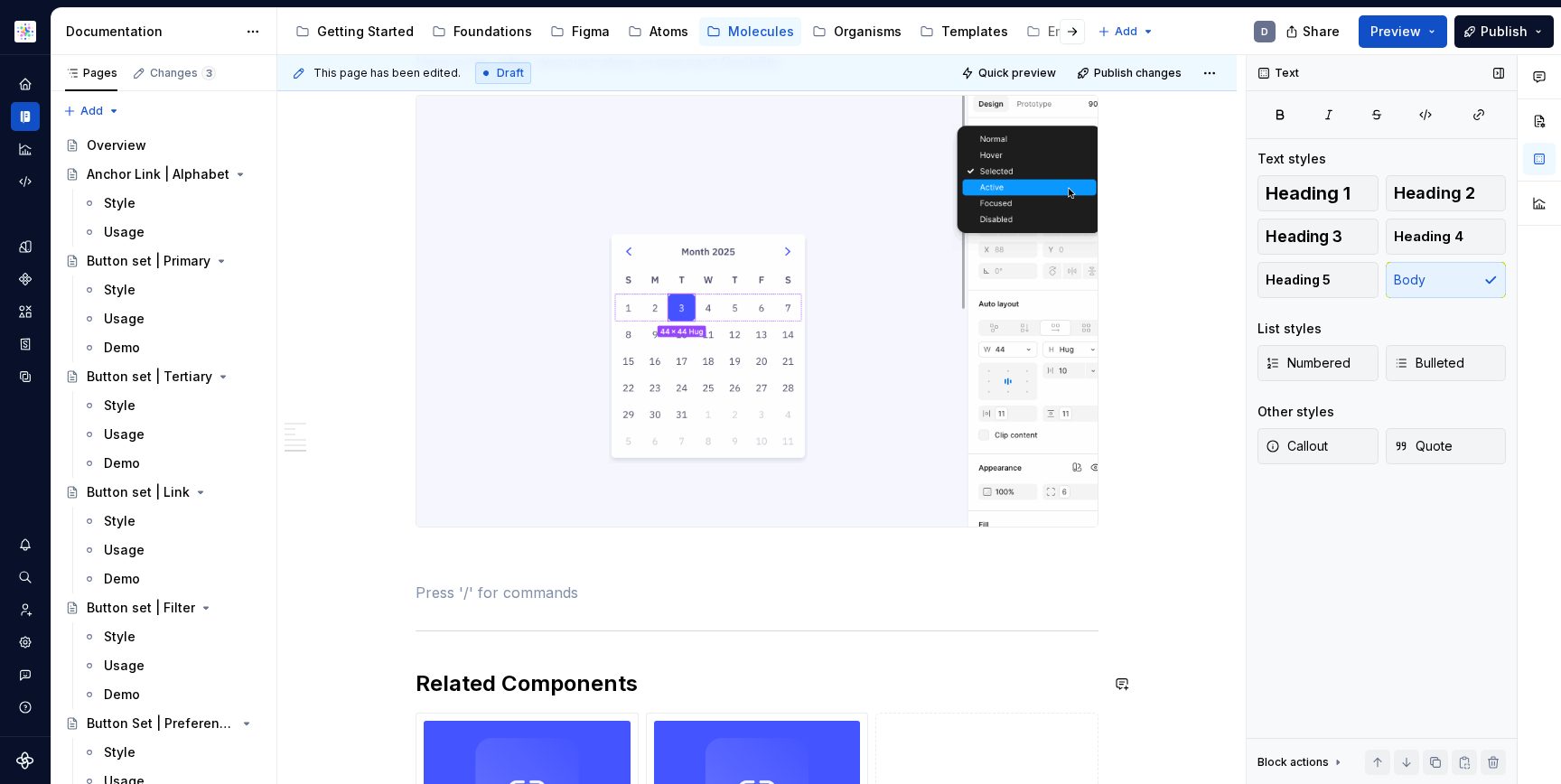
scroll to position [1109, 0]
